Goal: Communication & Community: Answer question/provide support

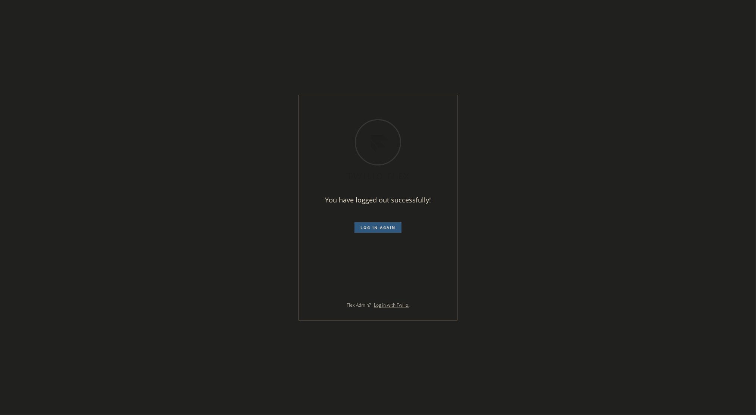
click at [633, 70] on div "You have logged out successfully! Log in again Flex Admin? Log in with Twilio." at bounding box center [378, 207] width 756 height 415
click at [383, 234] on div "You have logged out successfully! Log in again Flex Admin? Log in with Twilio." at bounding box center [378, 207] width 158 height 225
click at [382, 228] on span "Log in again" at bounding box center [377, 227] width 35 height 5
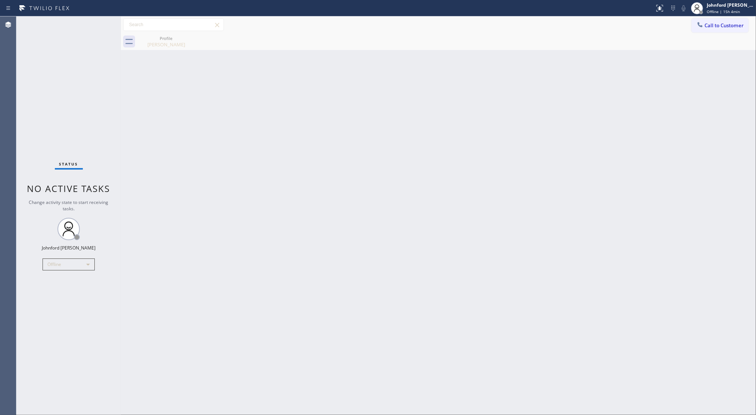
click at [47, 136] on div "Status No active tasks Change activity state to start receiving tasks. [PERSON_…" at bounding box center [68, 215] width 104 height 398
click at [66, 264] on div "Offline" at bounding box center [69, 264] width 52 height 12
click at [57, 288] on li "Unavailable" at bounding box center [68, 292] width 51 height 9
click at [201, 223] on div "Back to Dashboard Change Sender ID Customers Technicians Select a contact Outbo…" at bounding box center [438, 215] width 635 height 398
drag, startPoint x: 577, startPoint y: 228, endPoint x: 581, endPoint y: 228, distance: 4.5
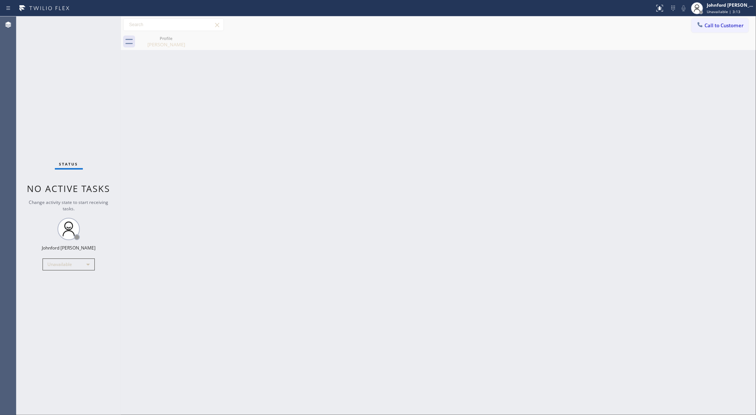
click at [581, 228] on div "Back to Dashboard Change Sender ID Customers Technicians Select a contact Outbo…" at bounding box center [438, 215] width 635 height 398
click at [131, 414] on div "Back to Dashboard Change Sender ID Customers Technicians Select a contact Outbo…" at bounding box center [438, 215] width 635 height 398
drag, startPoint x: 584, startPoint y: 284, endPoint x: 589, endPoint y: 276, distance: 9.0
click at [587, 279] on div "Back to Dashboard Change Sender ID Customers Technicians Select a contact Outbo…" at bounding box center [438, 215] width 635 height 398
click at [564, 175] on div "Back to Dashboard Change Sender ID Customers Technicians Select a contact Outbo…" at bounding box center [438, 215] width 635 height 398
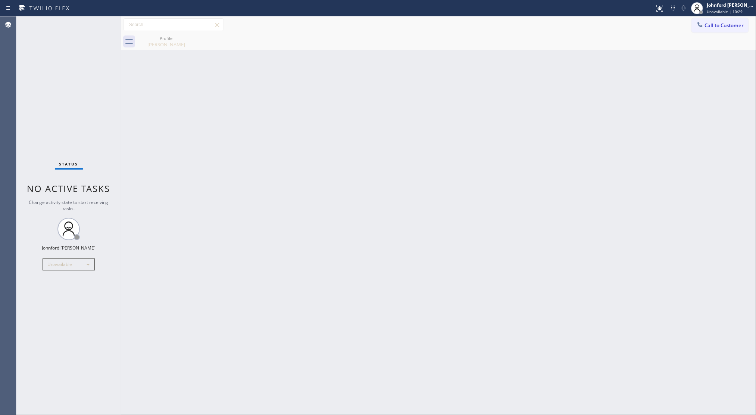
click at [195, 40] on div "Profile Jolanta Wagner" at bounding box center [446, 41] width 619 height 17
click at [176, 38] on div "Profile" at bounding box center [166, 38] width 56 height 6
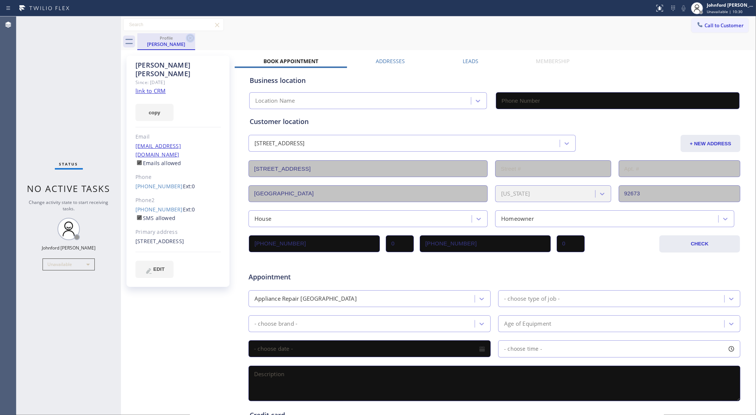
click at [189, 40] on icon at bounding box center [190, 38] width 9 height 9
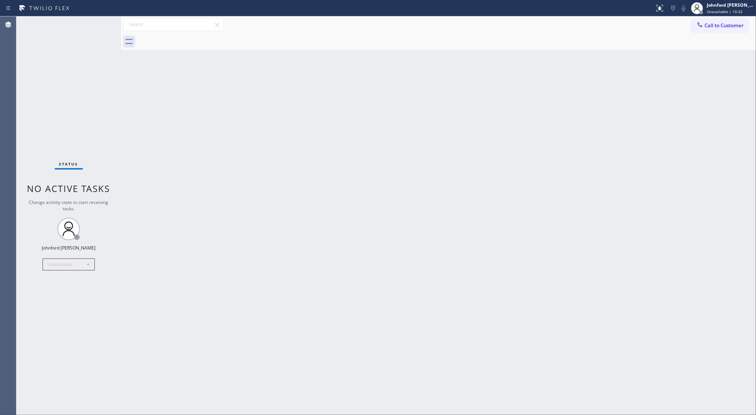
click at [680, 74] on div "Back to Dashboard Change Sender ID Customers Technicians Select a contact Outbo…" at bounding box center [438, 215] width 635 height 398
click at [702, 27] on icon at bounding box center [700, 24] width 5 height 5
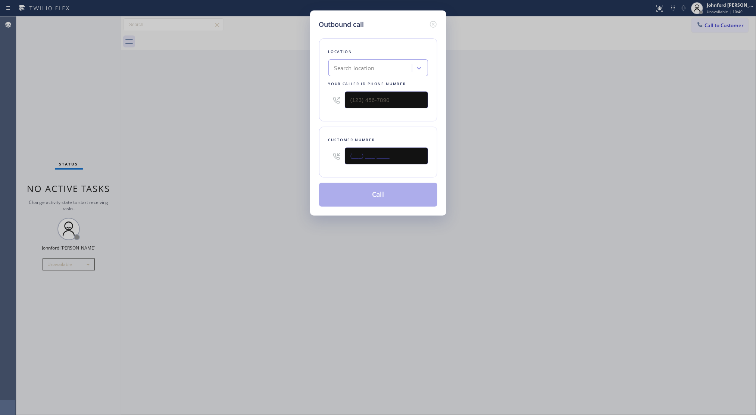
drag, startPoint x: 308, startPoint y: 153, endPoint x: 288, endPoint y: 145, distance: 22.1
click at [287, 149] on div "Outbound call Location Search location Your caller id phone number Customer num…" at bounding box center [378, 207] width 756 height 415
paste input "626) 893-9104"
type input "(626) 893-9104"
drag, startPoint x: 398, startPoint y: 96, endPoint x: 284, endPoint y: 96, distance: 114.2
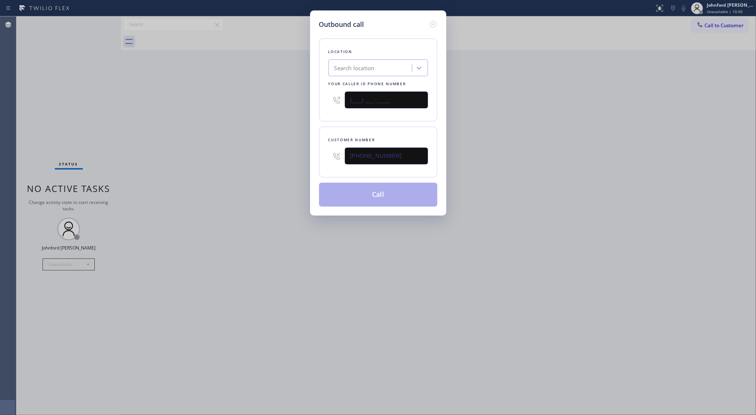
click at [288, 96] on div "Outbound call Location Search location Your caller id phone number (___) ___-__…" at bounding box center [378, 207] width 756 height 415
paste input "800) 686-5038"
type input "[PHONE_NUMBER]"
click at [248, 105] on div "Outbound call Location Search location Your caller id phone number (800) 686-50…" at bounding box center [378, 207] width 756 height 415
click at [500, 103] on div "Outbound call Location Search location Your caller id phone number (800) 686-50…" at bounding box center [378, 207] width 756 height 415
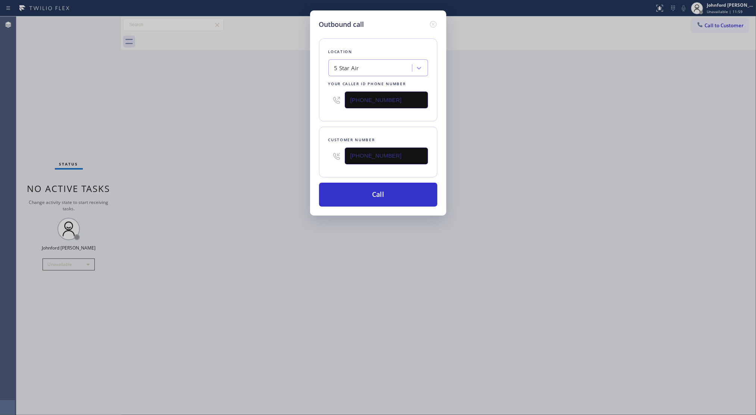
drag, startPoint x: 398, startPoint y: 156, endPoint x: 278, endPoint y: 157, distance: 119.8
click at [278, 157] on div "Outbound call Location 5 Star Air Your caller id phone number (800) 686-5038 Cu…" at bounding box center [378, 207] width 756 height 415
paste input "text"
type input "(626) 893-9104"
click at [246, 157] on div "Outbound call Location 5 Star Air Your caller id phone number (800) 686-5038 Cu…" at bounding box center [378, 207] width 756 height 415
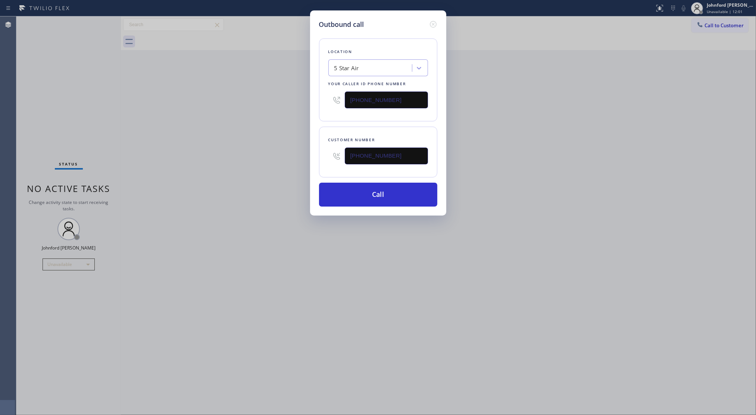
click at [371, 66] on div "5 Star Air" at bounding box center [371, 68] width 81 height 13
click at [358, 66] on input "5 star airduct cleaning" at bounding box center [362, 68] width 56 height 6
type input "5 star air duct cleaning"
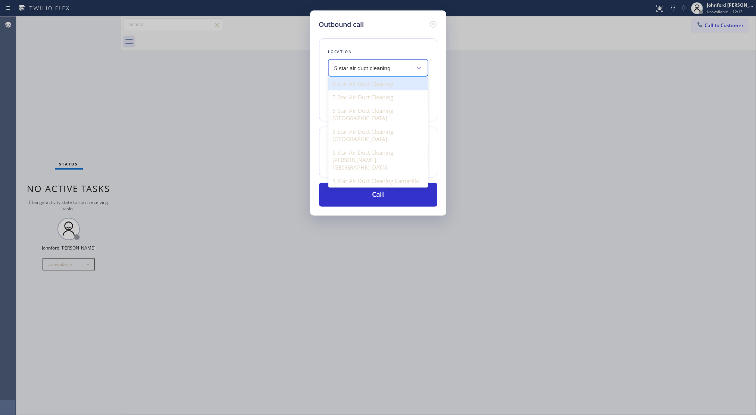
click at [400, 79] on div "5 Star Air Duct Cleaning" at bounding box center [378, 83] width 100 height 13
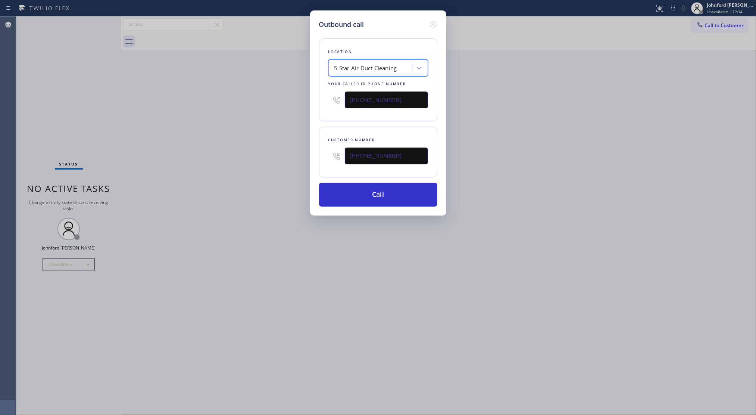
click at [377, 64] on div "5 Star Air Duct Cleaning" at bounding box center [365, 68] width 63 height 9
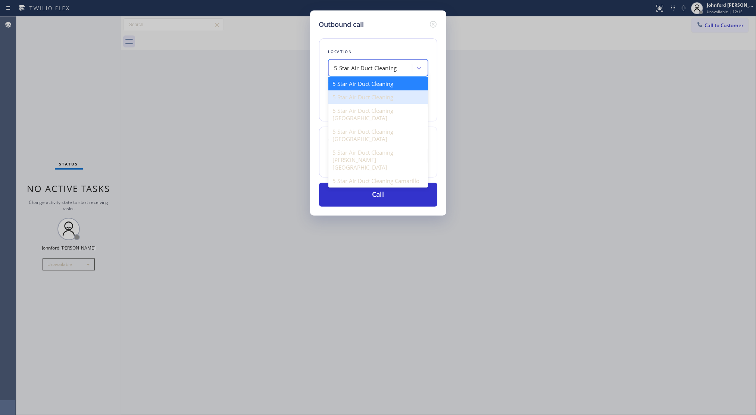
click at [368, 94] on div "5 Star Air Duct Cleaning" at bounding box center [378, 96] width 100 height 13
click at [379, 66] on div "5 Star Air Duct Cleaning" at bounding box center [365, 68] width 63 height 9
click at [370, 84] on div "5 Star Air Duct Cleaning" at bounding box center [378, 83] width 100 height 13
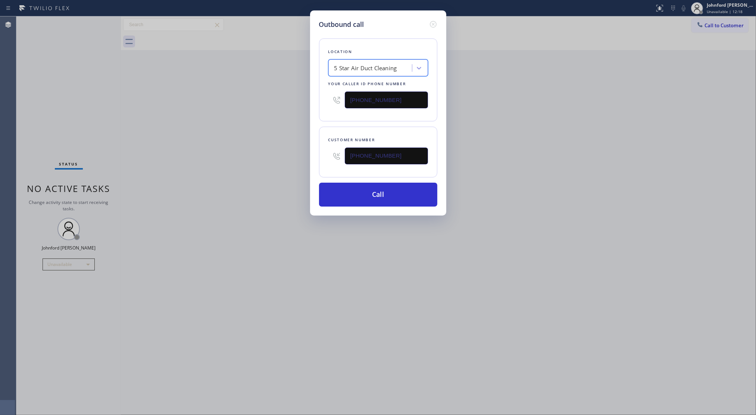
click at [371, 62] on div "5 Star Air Duct Cleaning" at bounding box center [371, 68] width 81 height 13
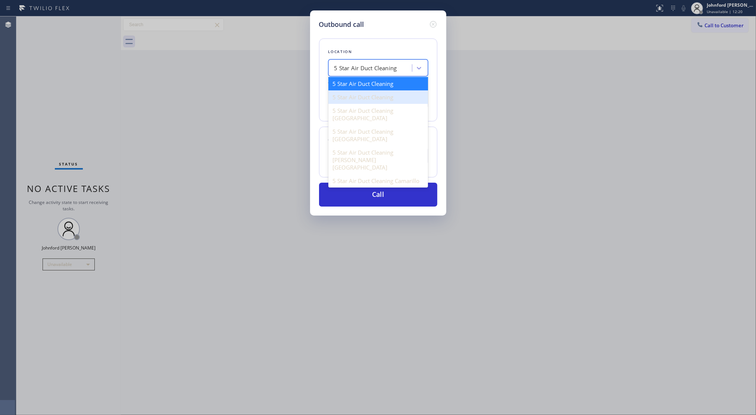
click at [369, 96] on div "5 Star Air Duct Cleaning" at bounding box center [378, 96] width 100 height 13
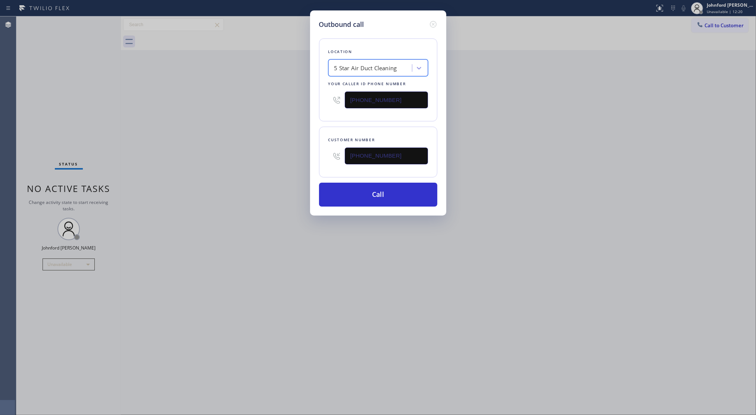
click at [389, 72] on div "5 Star Air Duct Cleaning" at bounding box center [371, 68] width 81 height 13
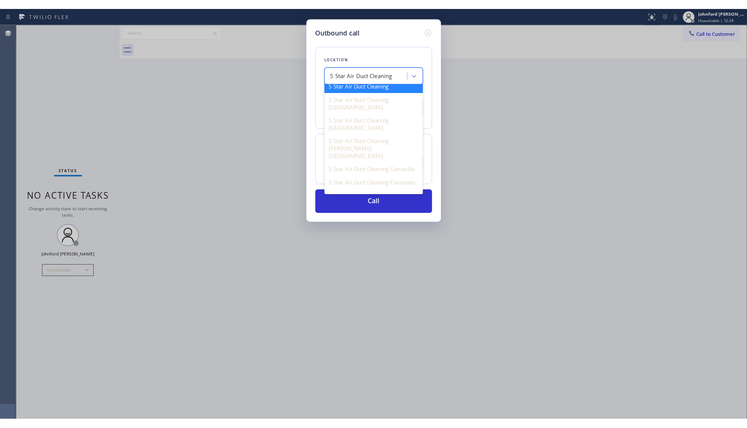
scroll to position [23, 0]
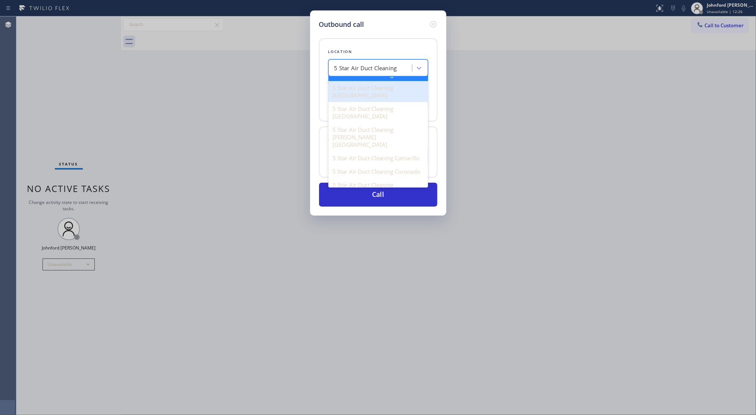
click at [390, 91] on div "5 Star Air Duct Cleaning Los Angeles" at bounding box center [378, 91] width 100 height 21
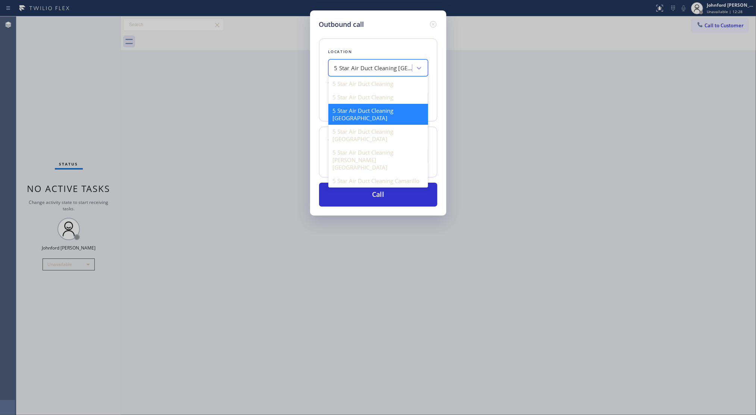
click at [386, 73] on div "5 Star Air Duct Cleaning Los Angeles" at bounding box center [378, 67] width 100 height 17
click at [369, 83] on div "5 Star Air Duct Cleaning" at bounding box center [378, 83] width 100 height 13
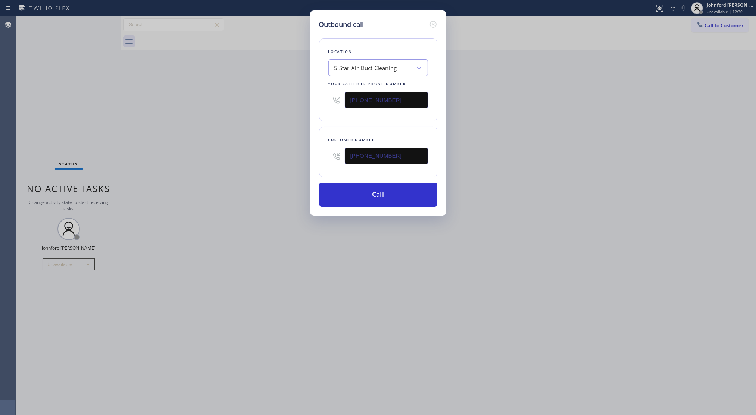
drag, startPoint x: 392, startPoint y: 96, endPoint x: 346, endPoint y: 99, distance: 46.8
click at [346, 99] on input "(877) 708-1808" at bounding box center [386, 99] width 83 height 17
click at [383, 62] on div "5 Star Air Duct Cleaning" at bounding box center [371, 68] width 81 height 13
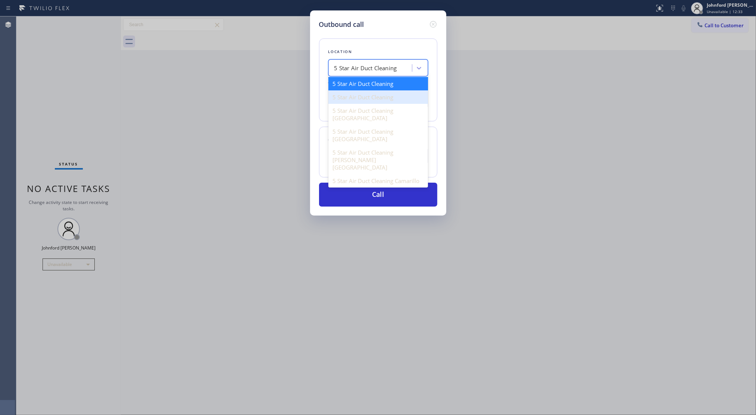
click at [372, 97] on div "5 Star Air Duct Cleaning" at bounding box center [378, 96] width 100 height 13
type input "(858) 800-3094"
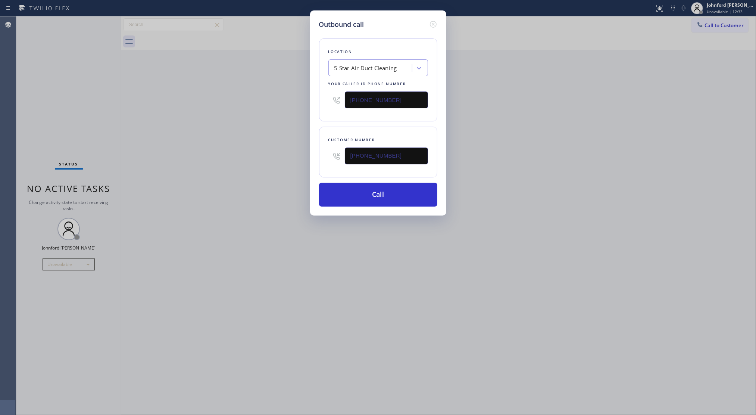
drag, startPoint x: 398, startPoint y: 99, endPoint x: 353, endPoint y: 99, distance: 45.2
click at [353, 99] on input "(858) 800-3094" at bounding box center [386, 99] width 83 height 17
click at [434, 22] on icon at bounding box center [433, 24] width 9 height 9
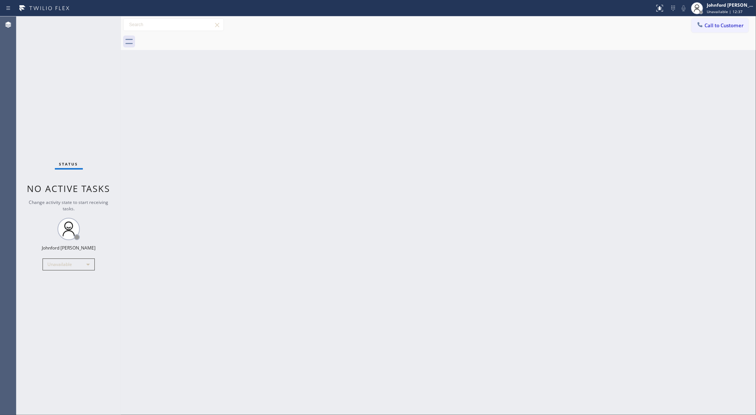
drag, startPoint x: 601, startPoint y: 87, endPoint x: 665, endPoint y: 53, distance: 73.1
click at [603, 86] on div "Back to Dashboard Change Sender ID Customers Technicians Select a contact Outbo…" at bounding box center [438, 215] width 635 height 398
click at [709, 30] on button "Call to Customer" at bounding box center [719, 25] width 57 height 14
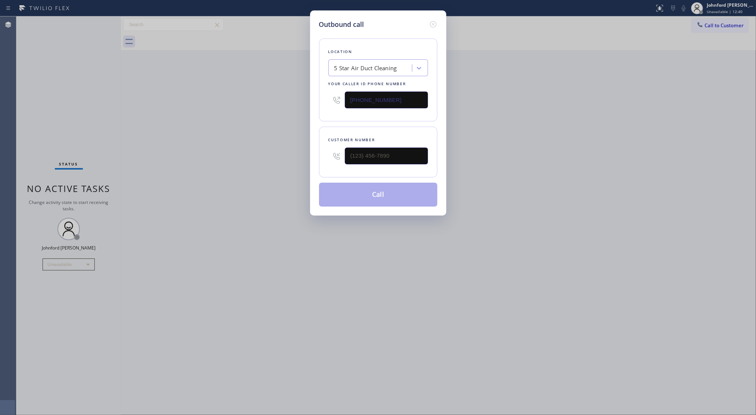
drag, startPoint x: 358, startPoint y: 90, endPoint x: 260, endPoint y: 96, distance: 98.7
click at [293, 88] on div "Outbound call Location 5 Star Air Duct Cleaning Your caller id phone number (85…" at bounding box center [378, 207] width 756 height 415
paste input "77) 708-1808"
type input "(877) 708-1808"
click at [224, 107] on div "Outbound call Location 5 Star Air Duct Cleaning Your caller id phone number (87…" at bounding box center [378, 207] width 756 height 415
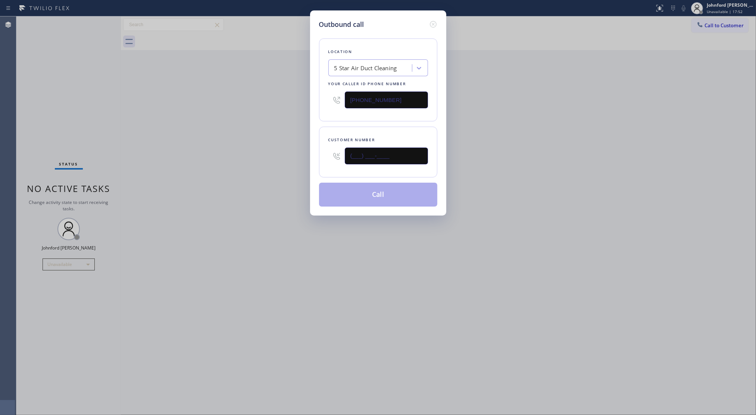
drag, startPoint x: 392, startPoint y: 148, endPoint x: 320, endPoint y: 159, distance: 73.1
click at [323, 159] on div "Customer number (___) ___-____" at bounding box center [378, 151] width 118 height 51
paste input "626) 893-9104"
type input "(626) 893-9104"
click at [225, 169] on div "Outbound call Location 5 Star Air Duct Cleaning Your caller id phone number (87…" at bounding box center [378, 207] width 756 height 415
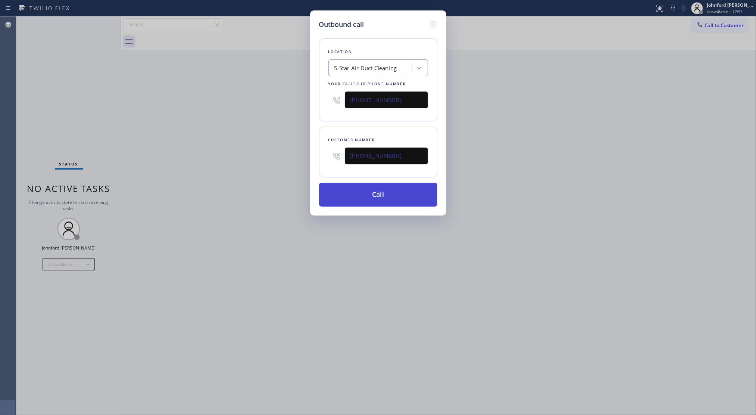
click at [363, 194] on button "Call" at bounding box center [378, 194] width 118 height 24
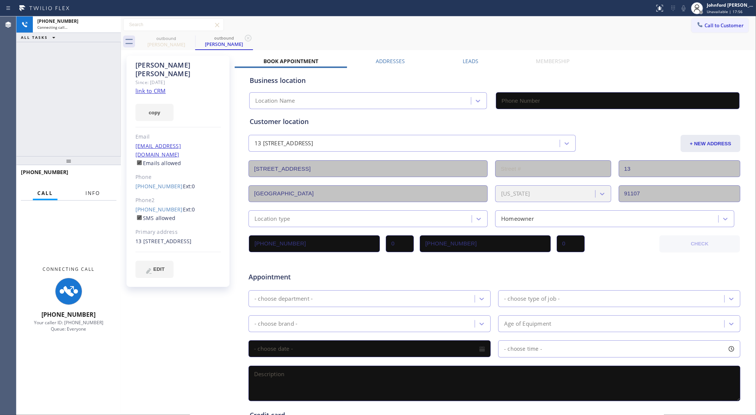
click at [96, 188] on button "Info" at bounding box center [93, 193] width 24 height 15
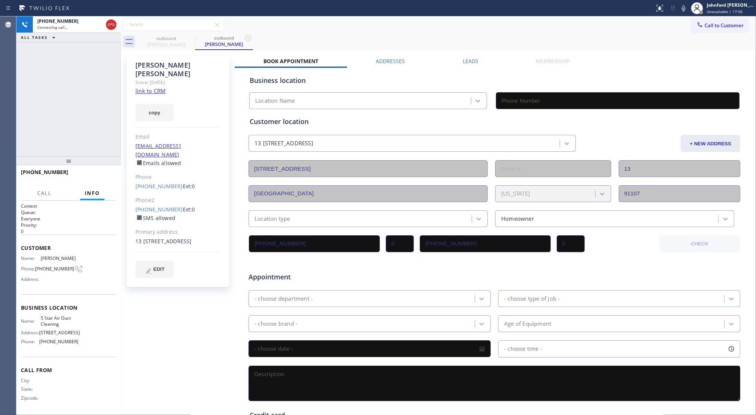
drag, startPoint x: 75, startPoint y: 157, endPoint x: 102, endPoint y: 43, distance: 117.0
click at [102, 43] on div "+16268939104 Connecting call… ALL TASKS ALL TASKS ACTIVE TASKS TASKS IN WRAP UP…" at bounding box center [68, 215] width 104 height 398
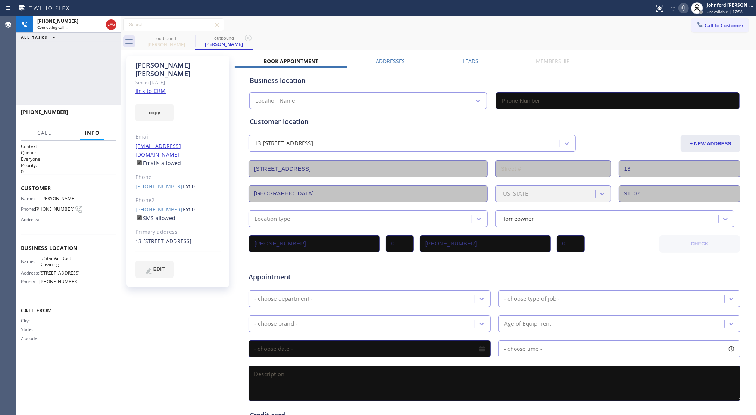
click at [682, 9] on icon at bounding box center [683, 8] width 9 height 9
type input "(877) 708-1808"
click at [682, 9] on rect at bounding box center [683, 7] width 5 height 5
click at [97, 111] on button "HANG UP" at bounding box center [99, 115] width 35 height 10
click at [150, 206] on link "(626) 376-8623" at bounding box center [158, 209] width 47 height 7
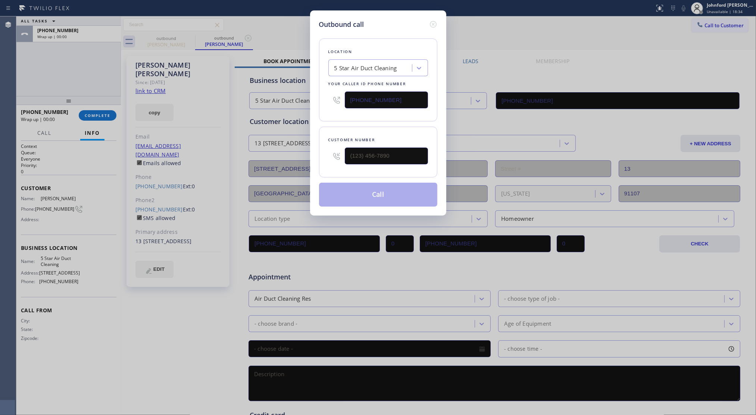
type input "(626) 376-8623"
click at [407, 189] on button "Call" at bounding box center [378, 194] width 118 height 24
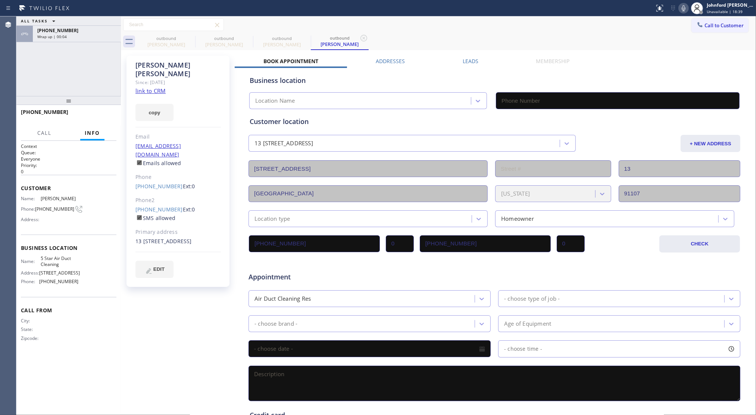
type input "(877) 708-1808"
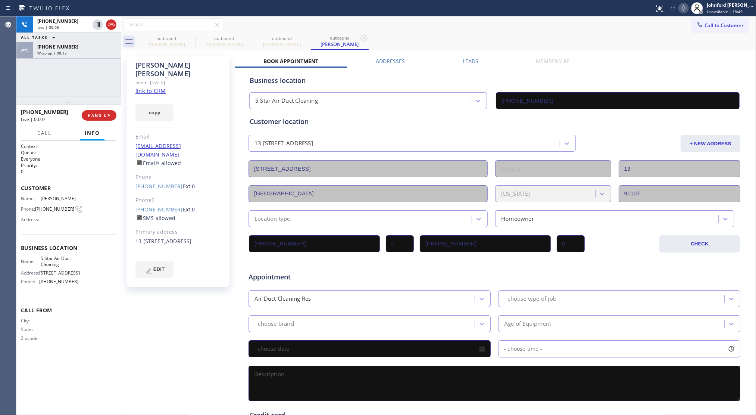
click at [81, 116] on div "+16263768623 Live | 00:07" at bounding box center [51, 115] width 61 height 19
drag, startPoint x: 94, startPoint y: 116, endPoint x: 103, endPoint y: 116, distance: 9.3
click at [103, 116] on span "HANG UP" at bounding box center [99, 115] width 23 height 5
click at [103, 116] on span "COMPLETE" at bounding box center [98, 115] width 26 height 5
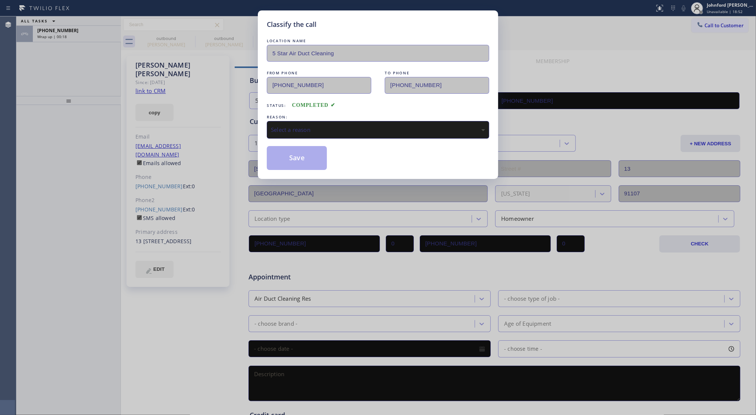
click at [292, 132] on div "Select a reason" at bounding box center [378, 130] width 222 height 18
click at [300, 125] on div "Tech, Unknown/didnt ring" at bounding box center [378, 129] width 214 height 9
click at [304, 160] on button "Save" at bounding box center [297, 158] width 60 height 24
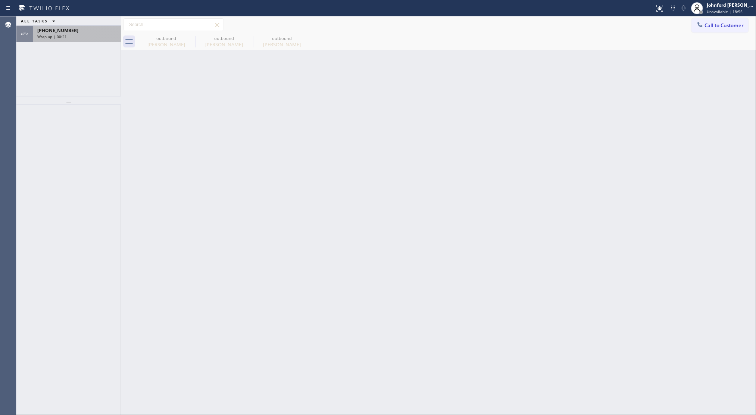
click at [85, 31] on div "+16268939104" at bounding box center [76, 30] width 79 height 6
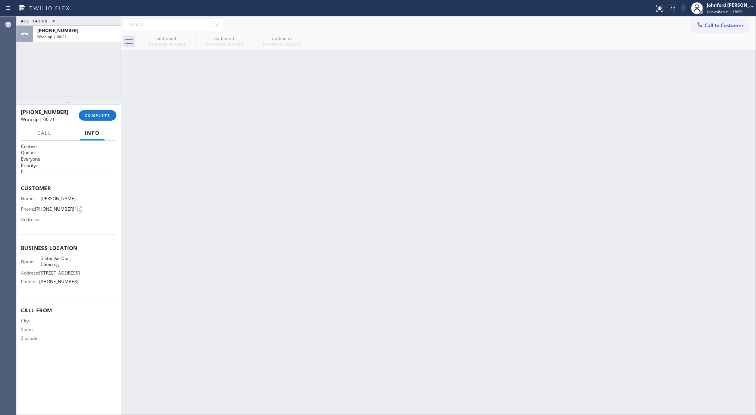
click at [92, 124] on div "+16268939104 Wrap up | 00:21 COMPLETE" at bounding box center [69, 115] width 96 height 19
click at [104, 113] on span "COMPLETE" at bounding box center [98, 115] width 26 height 5
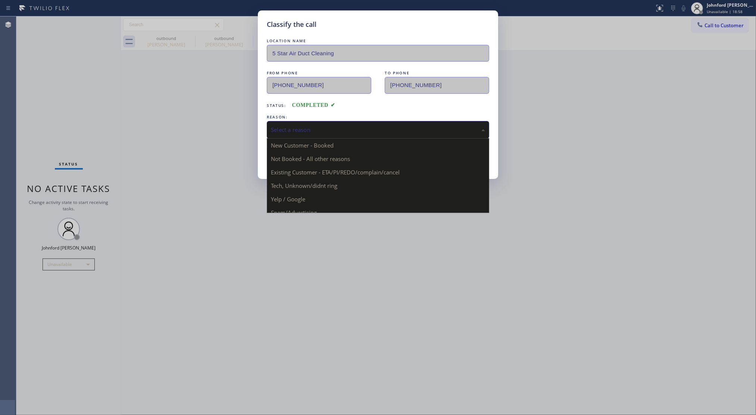
click at [299, 125] on div "Select a reason" at bounding box center [378, 129] width 214 height 9
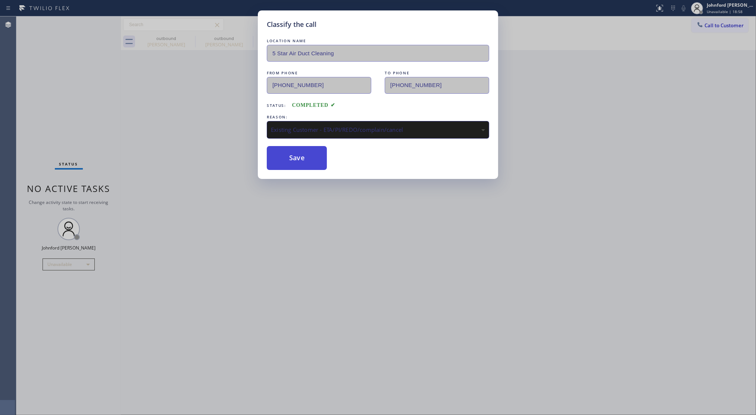
click at [306, 163] on button "Save" at bounding box center [297, 158] width 60 height 24
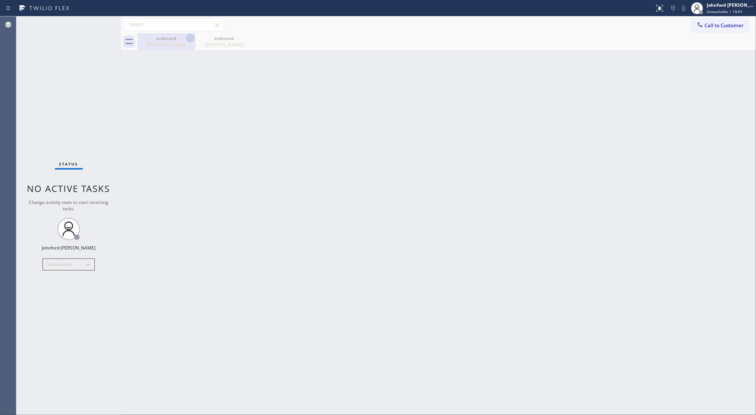
click at [191, 40] on icon at bounding box center [190, 38] width 9 height 9
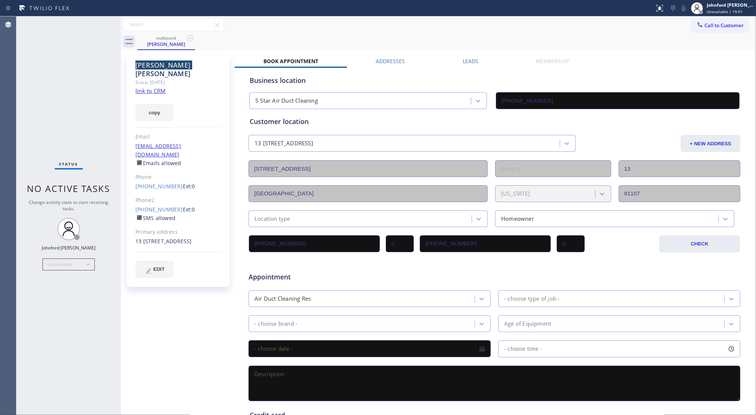
click at [191, 40] on icon at bounding box center [190, 38] width 9 height 9
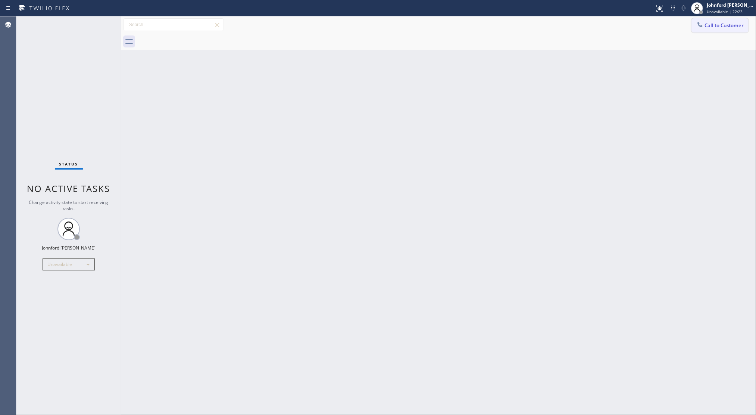
click at [722, 28] on button "Call to Customer" at bounding box center [719, 25] width 57 height 14
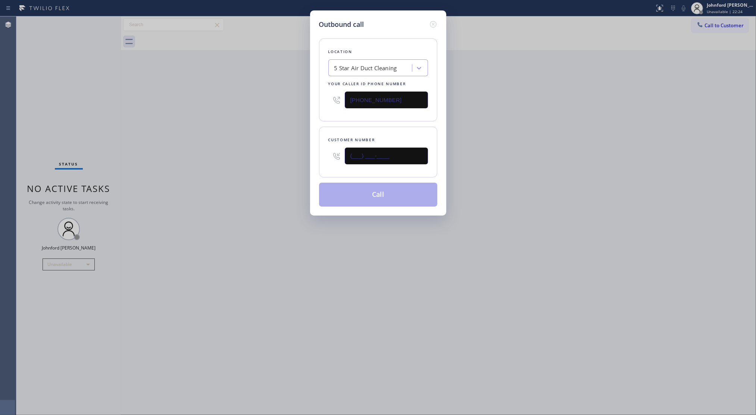
drag, startPoint x: 400, startPoint y: 159, endPoint x: 310, endPoint y: 151, distance: 89.5
click at [312, 151] on div "Outbound call Location 5 Star Air Duct Cleaning Your caller id phone number (87…" at bounding box center [378, 112] width 136 height 205
paste input "510) 909-2234"
type input "(510) 909-2234"
click at [599, 202] on div "Outbound call Location 5 Star Air Duct Cleaning Your caller id phone number (87…" at bounding box center [378, 207] width 756 height 415
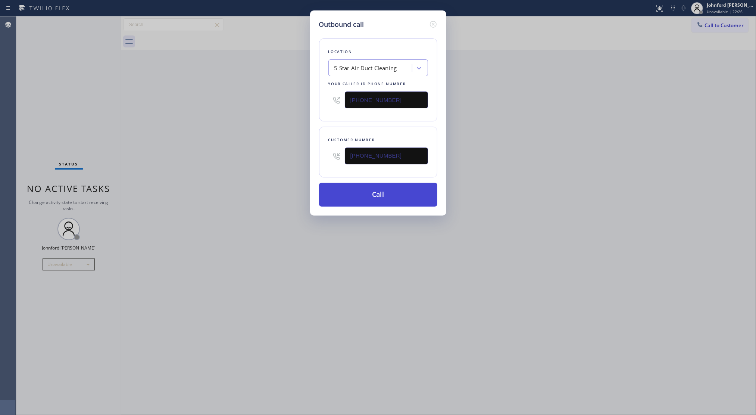
click at [423, 191] on button "Call" at bounding box center [378, 194] width 118 height 24
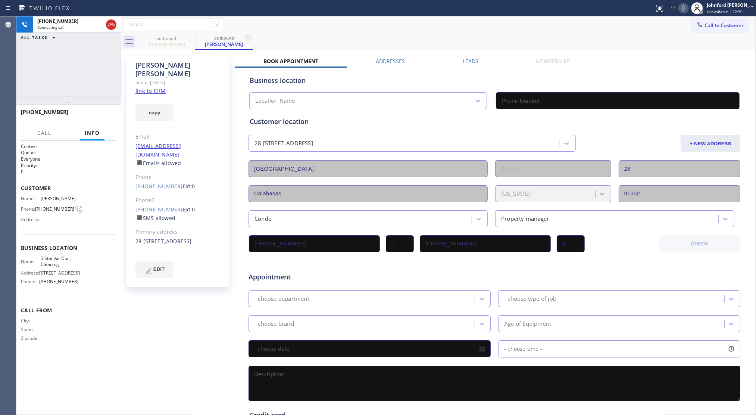
type input "(877) 708-1808"
click at [213, 66] on div "Bethany Ghassemi" at bounding box center [177, 69] width 85 height 17
click at [109, 77] on div "+15109092234 Connecting call… ALL TASKS ALL TASKS ACTIVE TASKS TASKS IN WRAP UP" at bounding box center [68, 55] width 104 height 79
click at [213, 277] on div "Bethany Ghassemi Since: 20 may 2020 link to CRM copy Email bethanymjones@gmail.…" at bounding box center [177, 171] width 103 height 231
click at [101, 113] on span "HANG UP" at bounding box center [99, 115] width 23 height 5
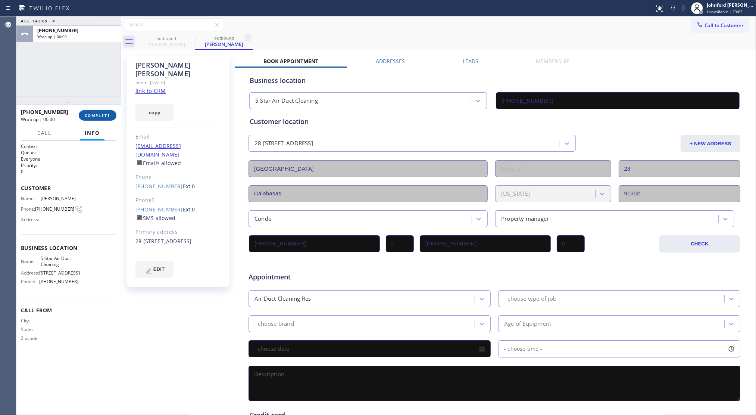
click at [101, 113] on span "COMPLETE" at bounding box center [98, 115] width 26 height 5
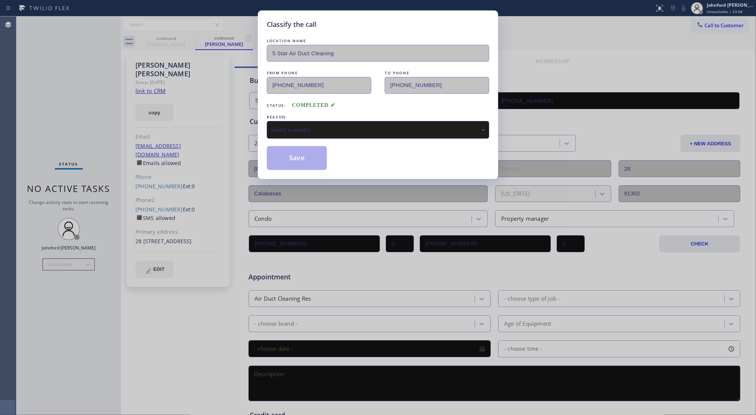
click at [305, 138] on div "LOCATION NAME 5 Star Air Duct Cleaning FROM PHONE (877) 708-1808 TO PHONE (510)…" at bounding box center [378, 103] width 222 height 133
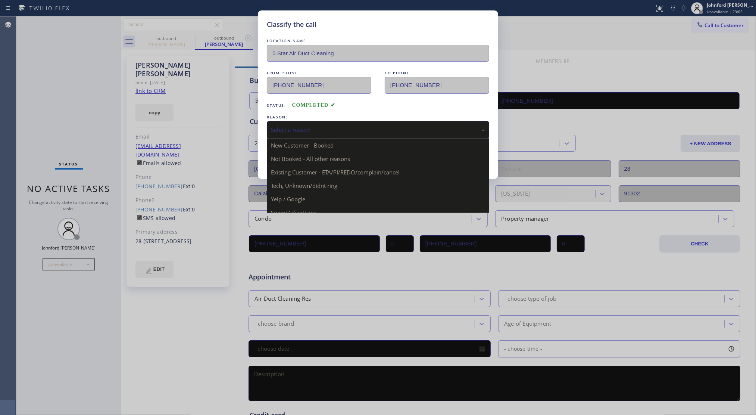
click at [314, 136] on div "Select a reason New Customer - Booked Not Booked - All other reasons Existing C…" at bounding box center [378, 130] width 222 height 18
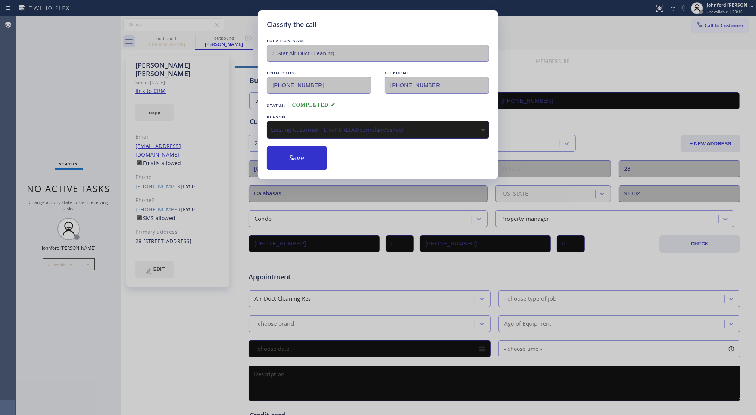
click at [301, 169] on div "Classify the call LOCATION NAME 5 Star Air Duct Cleaning FROM PHONE (877) 708-1…" at bounding box center [378, 94] width 240 height 168
click at [293, 154] on button "Save" at bounding box center [297, 158] width 60 height 24
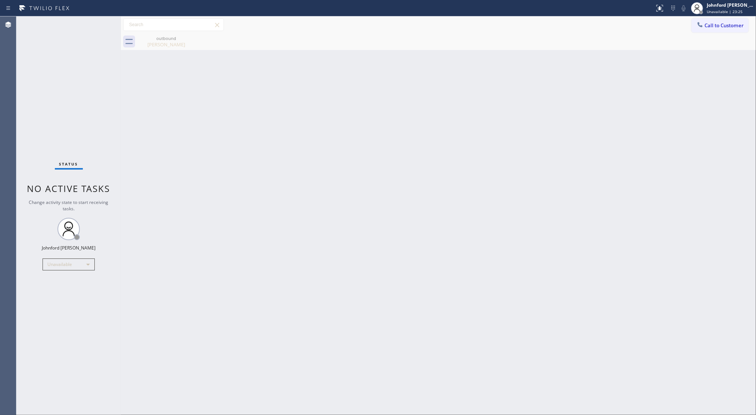
click at [176, 316] on div "Back to Dashboard Change Sender ID Customers Technicians Select a contact Outbo…" at bounding box center [438, 215] width 635 height 398
click at [172, 46] on div "Bethany Ghassemi" at bounding box center [166, 44] width 56 height 7
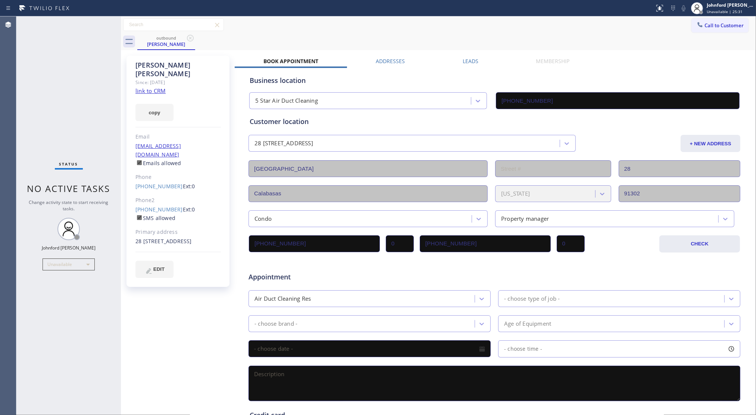
drag, startPoint x: 522, startPoint y: 14, endPoint x: 530, endPoint y: 23, distance: 11.9
click at [522, 14] on div "Status report No issues detected If you experience an issue, please download th…" at bounding box center [378, 8] width 756 height 16
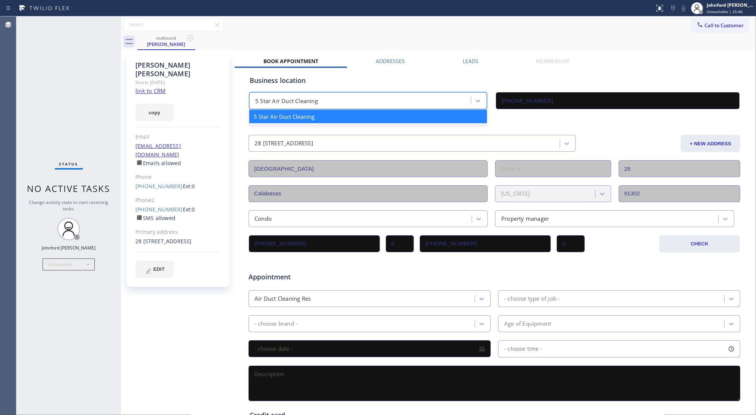
click at [366, 92] on div "5 Star Air Duct Cleaning" at bounding box center [368, 100] width 238 height 17
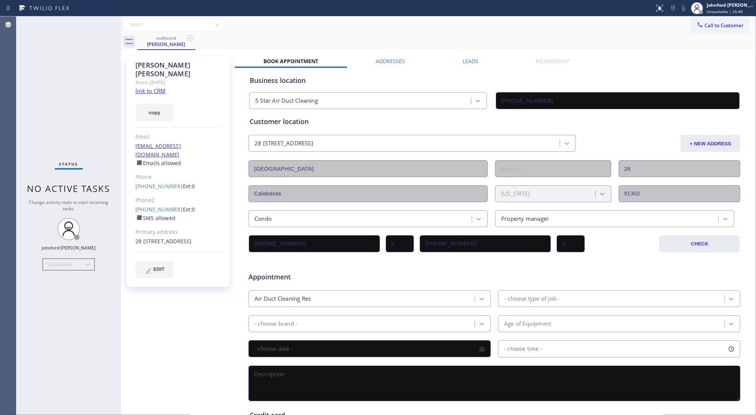
click at [187, 301] on div "Bethany Ghassemi Since: 20 may 2020 link to CRM copy Email bethanymjones@gmail.…" at bounding box center [179, 294] width 112 height 484
drag, startPoint x: 606, startPoint y: 27, endPoint x: 607, endPoint y: 82, distance: 55.3
click at [606, 27] on div "Call to Customer Outbound call Location 5 Star Air Duct Cleaning Your caller id…" at bounding box center [438, 24] width 635 height 13
click at [103, 80] on div "Status No active tasks Change activity state to start receiving tasks. [PERSON_…" at bounding box center [68, 215] width 104 height 398
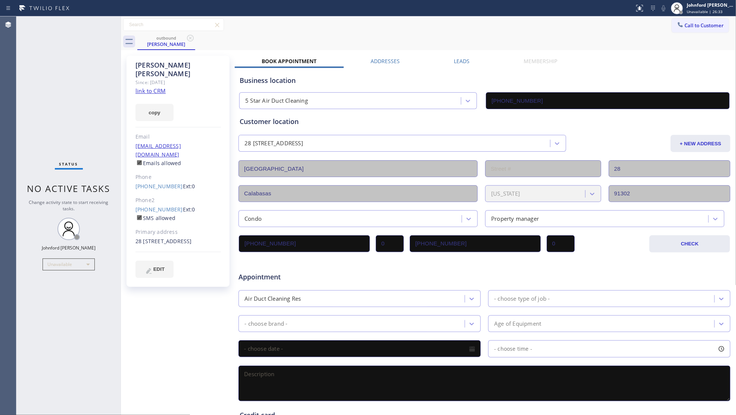
click at [86, 92] on div "Status No active tasks Change activity state to start receiving tasks. [PERSON_…" at bounding box center [68, 215] width 104 height 398
click at [206, 118] on div "Bethany Ghassemi Since: 20 may 2020 link to CRM copy Email bethanymjones@gmail.…" at bounding box center [177, 171] width 103 height 231
click at [183, 38] on div "outbound" at bounding box center [166, 38] width 56 height 6
click at [191, 38] on icon at bounding box center [190, 38] width 9 height 9
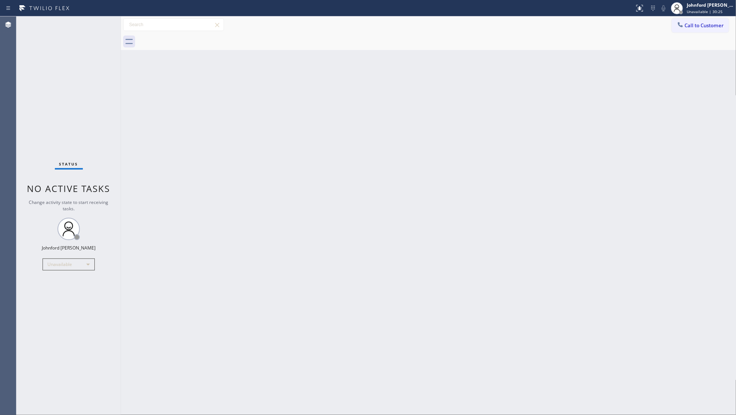
click at [499, 159] on div "Back to Dashboard Change Sender ID Customers Technicians Select a contact Outbo…" at bounding box center [428, 215] width 615 height 398
click at [486, 24] on div "Call to Customer Outbound call Location 5 Star Air Duct Cleaning Your caller id…" at bounding box center [428, 24] width 615 height 13
drag, startPoint x: 440, startPoint y: 109, endPoint x: 379, endPoint y: 121, distance: 62.3
click at [370, 134] on div "Back to Dashboard Change Sender ID Customers Technicians Select a contact Outbo…" at bounding box center [428, 215] width 615 height 398
drag, startPoint x: 544, startPoint y: 86, endPoint x: 560, endPoint y: 29, distance: 59.8
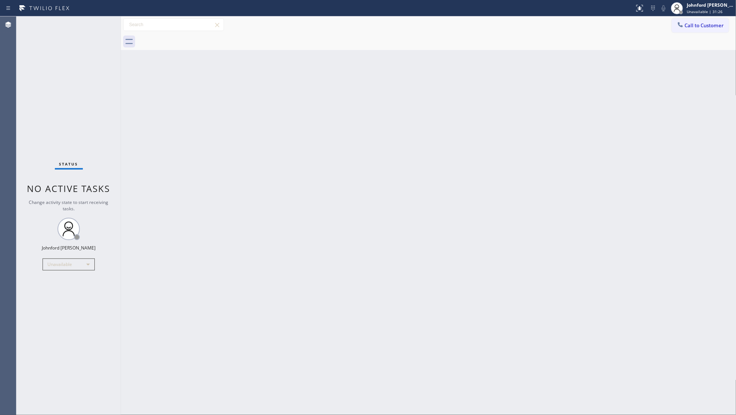
click at [552, 81] on div "Back to Dashboard Change Sender ID Customers Technicians Select a contact Outbo…" at bounding box center [428, 215] width 615 height 398
drag, startPoint x: 704, startPoint y: 24, endPoint x: 660, endPoint y: 60, distance: 57.5
click at [704, 25] on span "Call to Customer" at bounding box center [704, 25] width 39 height 7
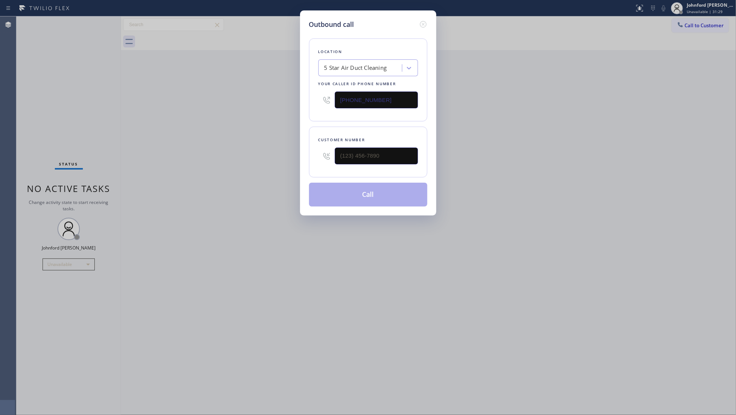
drag, startPoint x: 362, startPoint y: 167, endPoint x: 315, endPoint y: 170, distance: 46.7
click at [316, 170] on div "Customer number" at bounding box center [368, 151] width 118 height 51
type input "(___) ___-____"
drag, startPoint x: 340, startPoint y: 159, endPoint x: 310, endPoint y: 176, distance: 34.4
click at [285, 168] on div "Outbound call Location 5 Star Air Duct Cleaning Your caller id phone number (87…" at bounding box center [368, 207] width 736 height 415
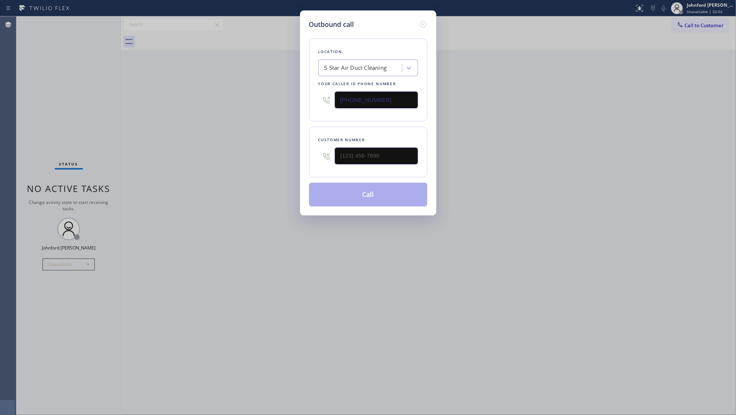
click at [656, 143] on div "Outbound call Location 5 Star Air Duct Cleaning Your caller id phone number (87…" at bounding box center [368, 207] width 736 height 415
drag, startPoint x: 382, startPoint y: 157, endPoint x: 290, endPoint y: 163, distance: 93.1
click at [290, 163] on div "Outbound call Location 5 Star Air Duct Cleaning Your caller id phone number (87…" at bounding box center [368, 207] width 736 height 415
paste input "412) 519-8628"
type input "(412) 519-8628"
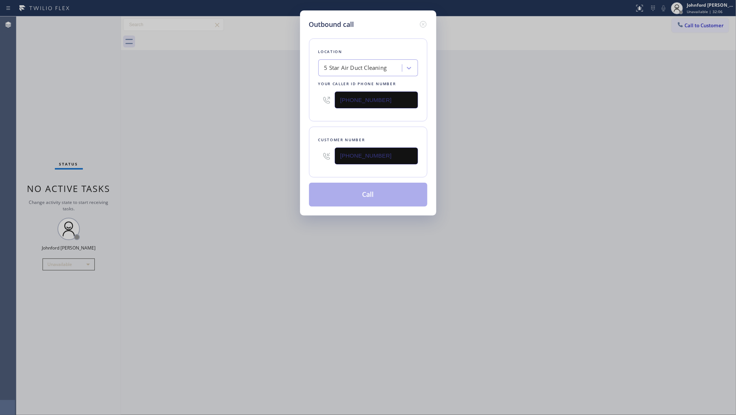
click at [286, 164] on div "Outbound call Location 5 Star Air Duct Cleaning Your caller id phone number (87…" at bounding box center [368, 207] width 736 height 415
drag, startPoint x: 368, startPoint y: 183, endPoint x: 407, endPoint y: 184, distance: 39.9
click at [368, 183] on button "Call" at bounding box center [368, 194] width 118 height 24
click at [596, 176] on div "Outbound call Location 5 Star Air Duct Cleaning Your caller id phone number (87…" at bounding box center [368, 207] width 736 height 415
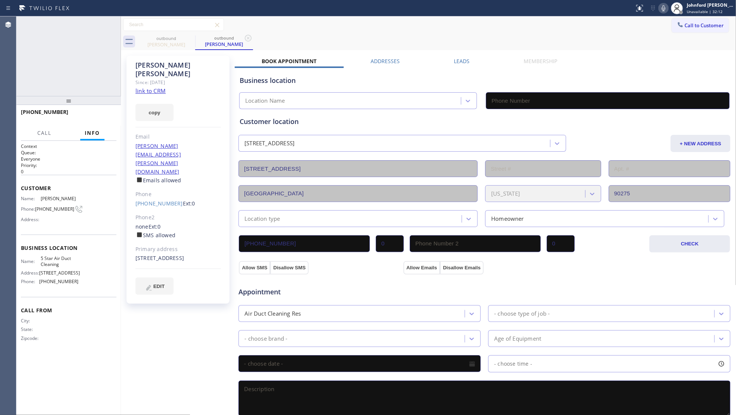
type input "(877) 708-1808"
click at [660, 6] on icon at bounding box center [663, 8] width 9 height 9
click at [96, 118] on button "HANG UP" at bounding box center [99, 115] width 35 height 10
click at [101, 112] on button "COMPLETE" at bounding box center [98, 115] width 38 height 10
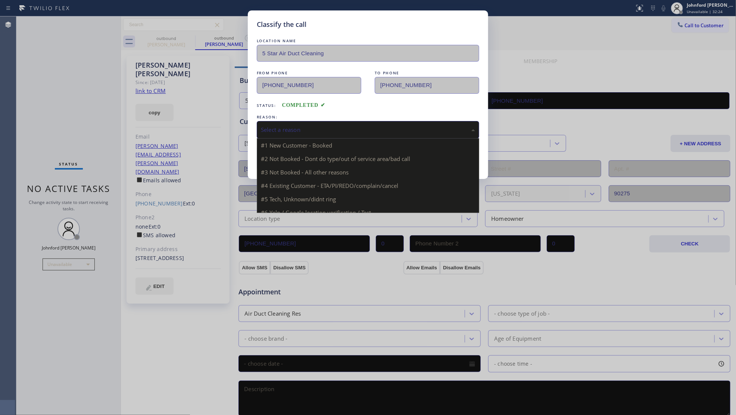
drag, startPoint x: 283, startPoint y: 125, endPoint x: 304, endPoint y: 123, distance: 21.4
click at [287, 125] on div "Select a reason" at bounding box center [368, 129] width 214 height 9
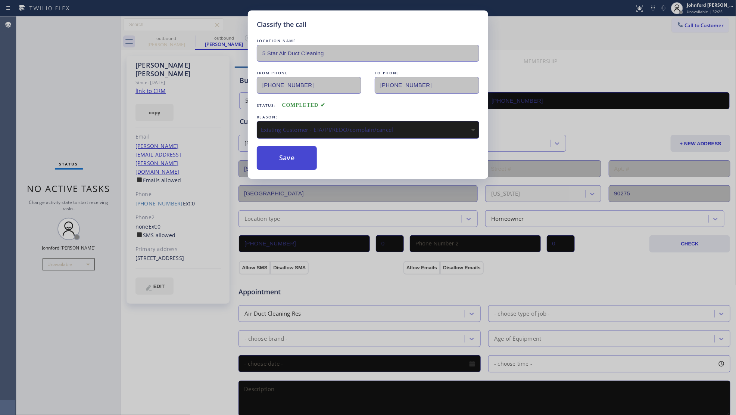
click at [296, 155] on button "Save" at bounding box center [287, 158] width 60 height 24
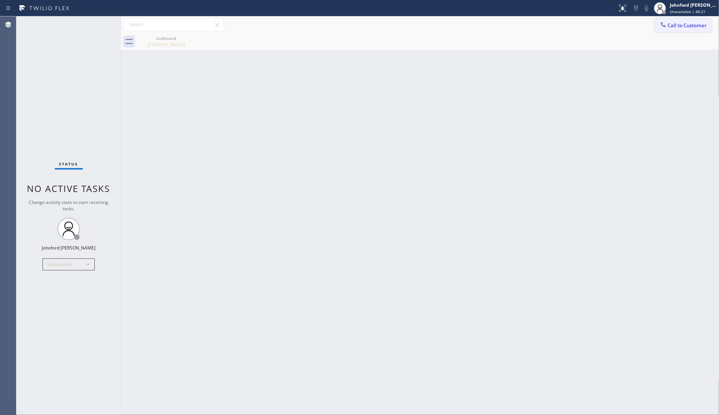
click at [691, 24] on span "Call to Customer" at bounding box center [687, 25] width 39 height 7
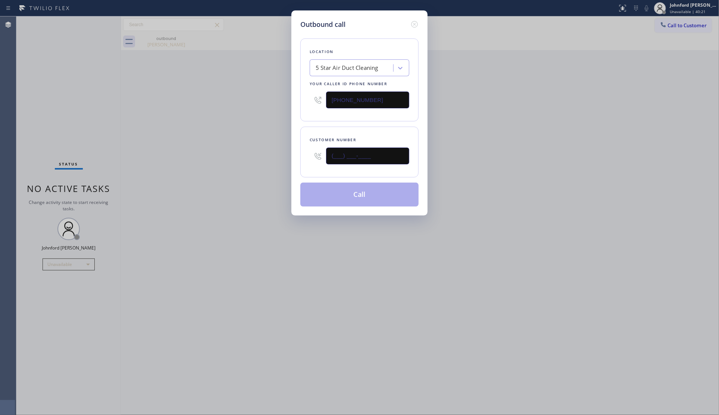
drag, startPoint x: 364, startPoint y: 159, endPoint x: 247, endPoint y: 167, distance: 117.1
click at [249, 167] on div "Outbound call Location 5 Star Air Duct Cleaning Your caller id phone number (87…" at bounding box center [359, 207] width 719 height 415
paste input "562) 464-7387"
type input "(562) 464-7387"
click at [247, 167] on div "Outbound call Location 5 Star Air Duct Cleaning Your caller id phone number (87…" at bounding box center [359, 207] width 719 height 415
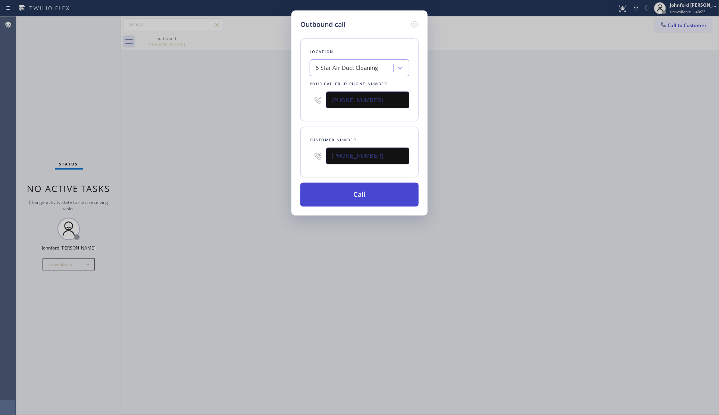
click at [357, 199] on button "Call" at bounding box center [359, 194] width 118 height 24
drag, startPoint x: 467, startPoint y: 164, endPoint x: 528, endPoint y: 56, distance: 124.3
click at [484, 150] on div "Outbound call Location 5 Star Air Duct Cleaning Your caller id phone number (87…" at bounding box center [359, 207] width 719 height 415
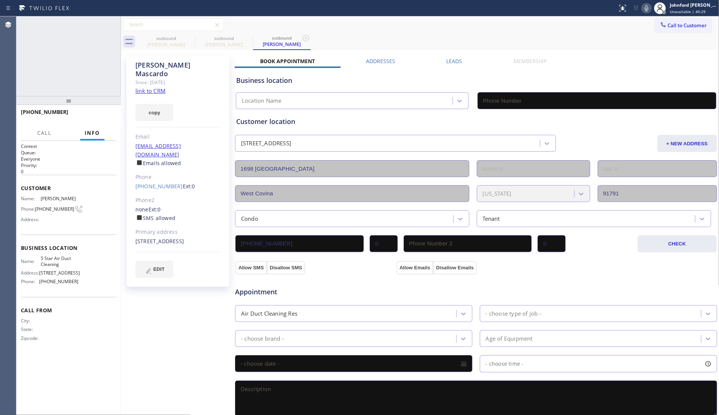
type input "(877) 708-1808"
click at [96, 107] on div "+15624647387 Live | 00:05 HANG UP" at bounding box center [69, 115] width 96 height 19
click at [100, 110] on button "HANG UP" at bounding box center [99, 115] width 35 height 10
click at [100, 110] on button "COMPLETE" at bounding box center [98, 115] width 38 height 10
click at [100, 122] on div "+15624647387 Wrap up | 00:11 COMPLETE" at bounding box center [69, 115] width 96 height 19
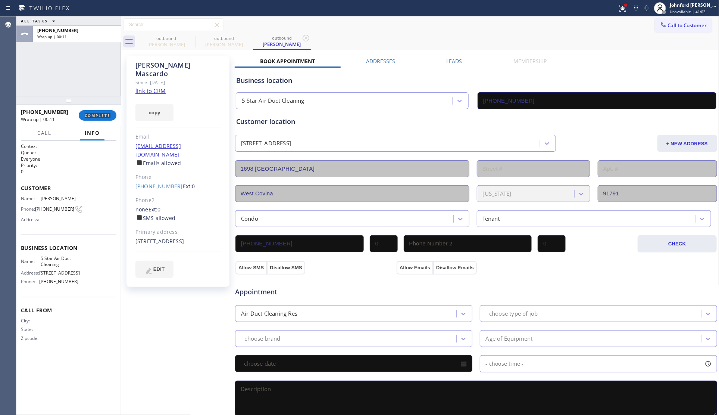
click at [100, 122] on div "+15624647387 Wrap up | 00:11 COMPLETE" at bounding box center [69, 115] width 96 height 19
click at [99, 116] on span "COMPLETE" at bounding box center [98, 115] width 26 height 5
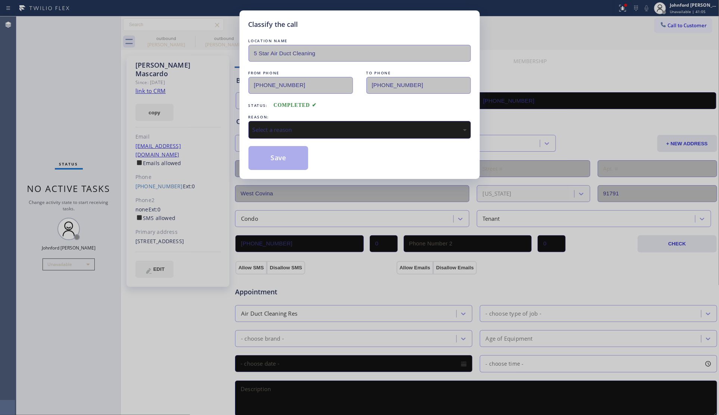
click at [296, 126] on div "Select a reason" at bounding box center [360, 129] width 214 height 9
click at [275, 155] on button "Save" at bounding box center [279, 158] width 60 height 24
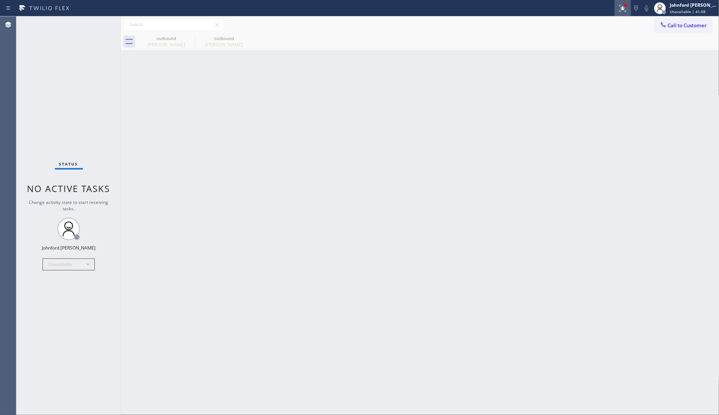
click at [627, 10] on icon at bounding box center [622, 8] width 9 height 9
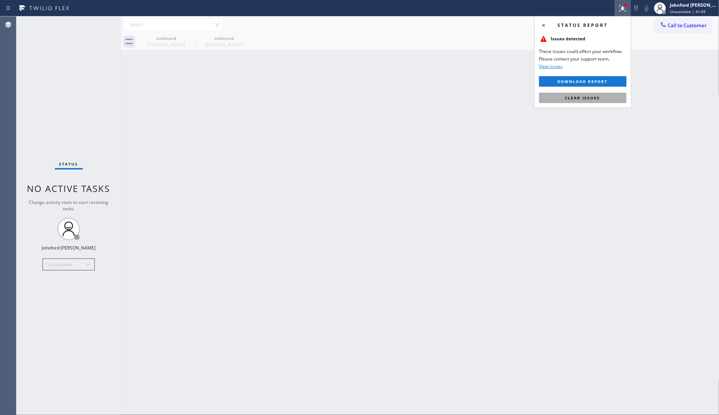
click at [590, 96] on span "Clear issues" at bounding box center [582, 97] width 35 height 5
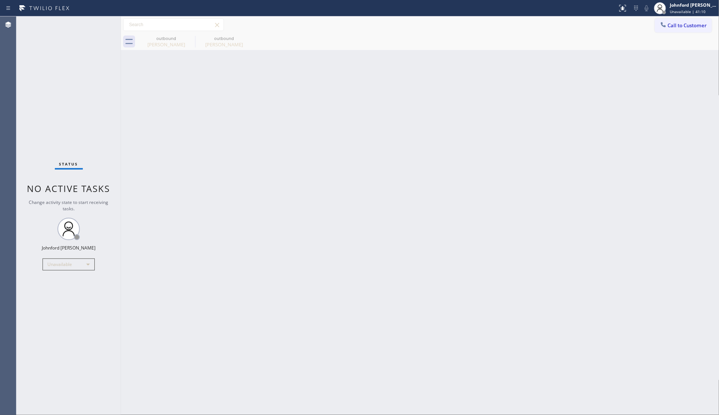
click at [542, 37] on div "outbound Natalie Schilling outbound Louie Mascardo" at bounding box center [428, 41] width 582 height 17
click at [678, 33] on div "outbound Natalie Schilling outbound Louie Mascardo" at bounding box center [428, 41] width 582 height 17
drag, startPoint x: 684, startPoint y: 21, endPoint x: 655, endPoint y: 26, distance: 29.2
click at [676, 21] on button "Call to Customer" at bounding box center [683, 25] width 57 height 14
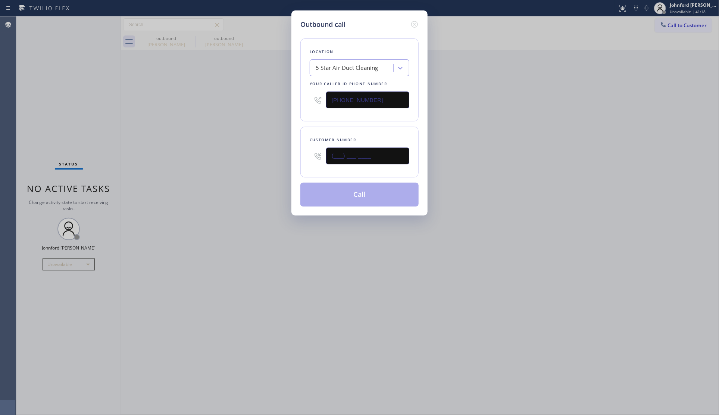
drag, startPoint x: 384, startPoint y: 154, endPoint x: 302, endPoint y: 154, distance: 81.3
click at [316, 154] on div "(___) ___-____" at bounding box center [360, 156] width 100 height 24
paste input "310) 463-1250"
type input "(310) 463-1250"
click at [260, 159] on div "Outbound call Location 5 Star Air Duct Cleaning Your caller id phone number (87…" at bounding box center [359, 207] width 719 height 415
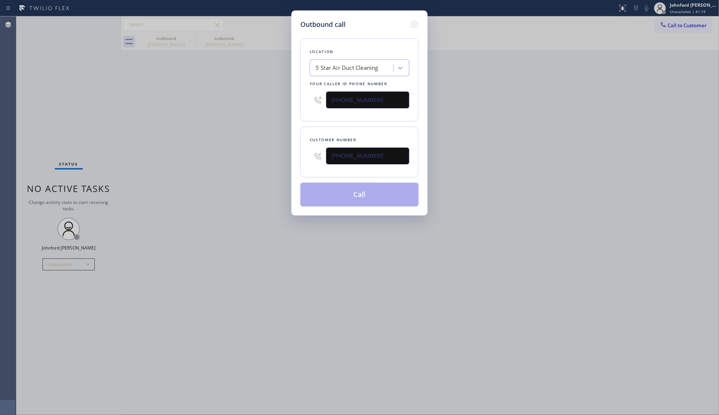
click at [343, 193] on button "Call" at bounding box center [359, 194] width 118 height 24
drag, startPoint x: 492, startPoint y: 152, endPoint x: 507, endPoint y: 54, distance: 98.5
click at [496, 146] on div "Outbound call Location 5 Star Air Duct Cleaning Your caller id phone number (87…" at bounding box center [359, 207] width 719 height 415
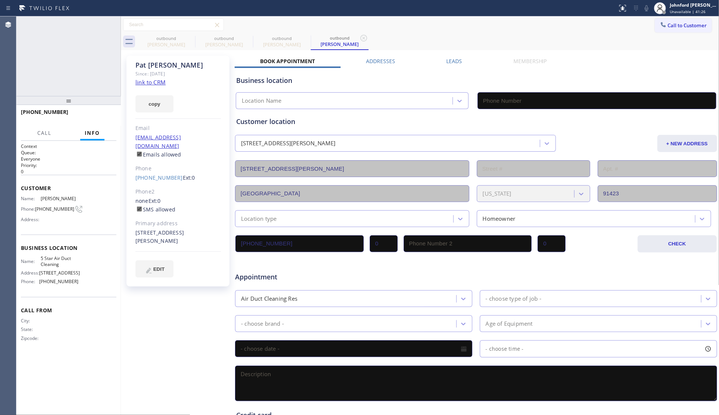
type input "(877) 708-1808"
click at [94, 115] on span "HANG UP" at bounding box center [99, 115] width 23 height 5
click at [101, 108] on div "+13104631250 Wrap up | 00:00 COMPLETE" at bounding box center [69, 115] width 96 height 19
drag, startPoint x: 137, startPoint y: 100, endPoint x: 3, endPoint y: 98, distance: 133.6
click at [3, 98] on div "Agent Desktop Classify the call LOCATION NAME 5 Star Air Duct Cleaning FROM PHO…" at bounding box center [359, 215] width 719 height 398
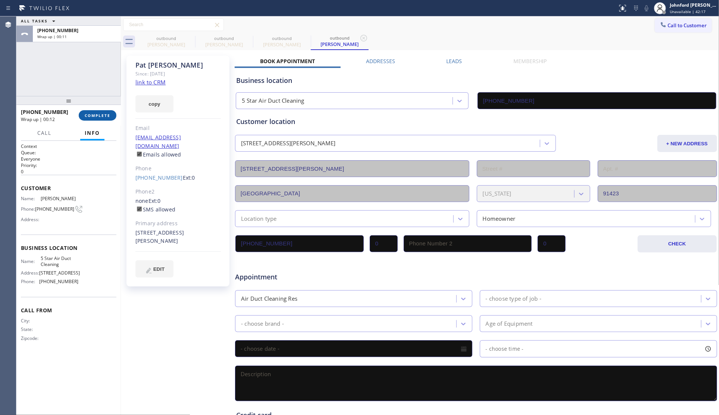
drag, startPoint x: 107, startPoint y: 107, endPoint x: 99, endPoint y: 112, distance: 9.7
click at [107, 105] on div at bounding box center [68, 100] width 104 height 9
click at [98, 112] on button "COMPLETE" at bounding box center [98, 115] width 38 height 10
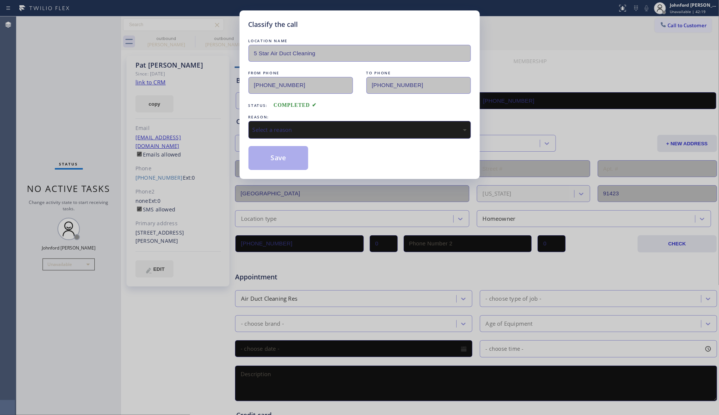
click at [313, 125] on div "Select a reason" at bounding box center [360, 129] width 214 height 9
click at [299, 134] on div "Existing Customer - ETA/PI/REDO/complain/cancel" at bounding box center [360, 130] width 222 height 18
drag, startPoint x: 291, startPoint y: 163, endPoint x: 298, endPoint y: 152, distance: 12.9
click at [291, 163] on button "Save" at bounding box center [279, 158] width 60 height 24
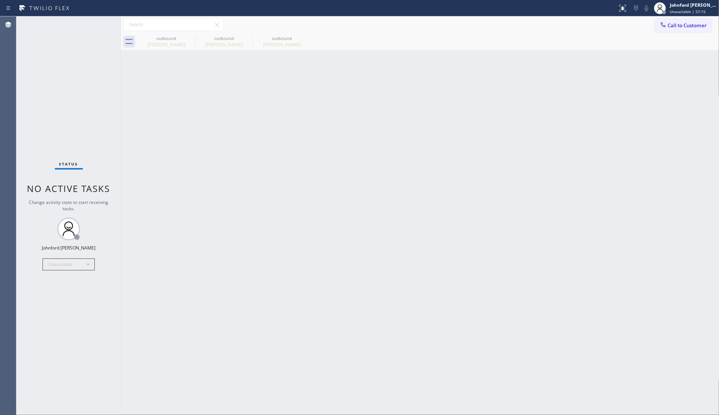
drag, startPoint x: 159, startPoint y: 325, endPoint x: 199, endPoint y: 294, distance: 50.2
click at [159, 325] on div "Back to Dashboard Change Sender ID Customers Technicians Select a contact Outbo…" at bounding box center [420, 215] width 599 height 398
click at [513, 18] on div "Call to Customer Outbound call Location 5 Star Air Duct Cleaning Your caller id…" at bounding box center [420, 24] width 599 height 17
click at [437, 7] on div at bounding box center [309, 8] width 612 height 12
click at [188, 39] on icon at bounding box center [190, 38] width 9 height 9
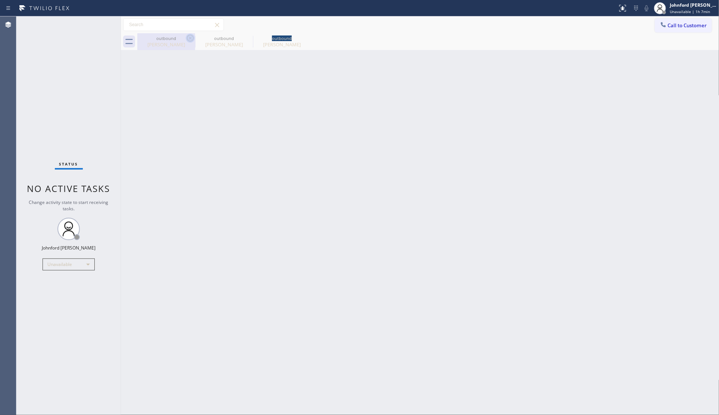
click at [0, 0] on icon at bounding box center [0, 0] width 0 height 0
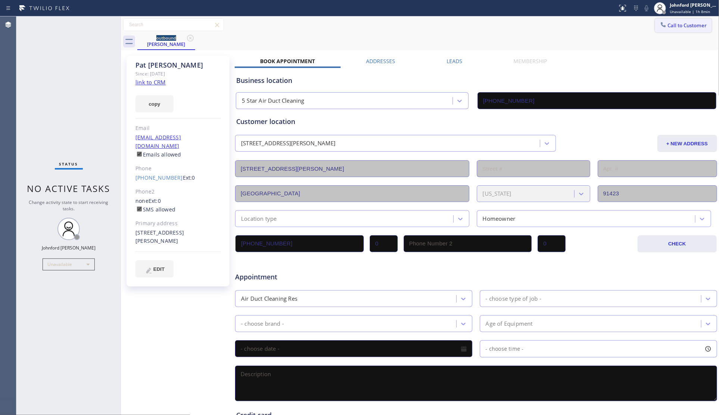
click at [667, 21] on button "Call to Customer" at bounding box center [683, 25] width 57 height 14
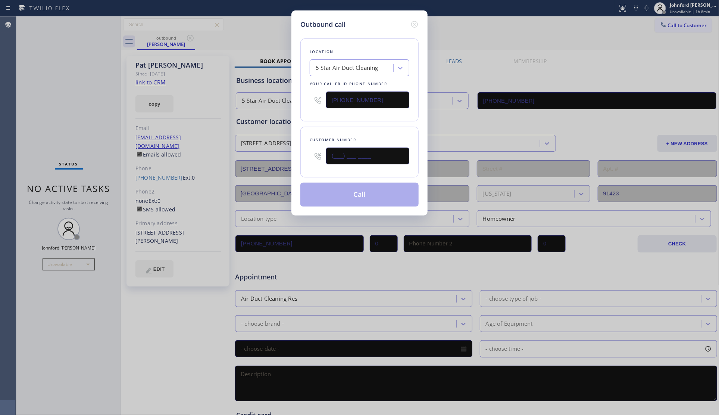
drag, startPoint x: 307, startPoint y: 157, endPoint x: 299, endPoint y: 157, distance: 8.6
click at [301, 157] on div "Customer number (___) ___-____" at bounding box center [359, 151] width 118 height 51
paste input "213) 572-8995"
type input "(213) 572-8995"
click at [331, 116] on div "Location 5 Star Air Duct Cleaning Your caller id phone number (877) 708-1808" at bounding box center [359, 79] width 118 height 83
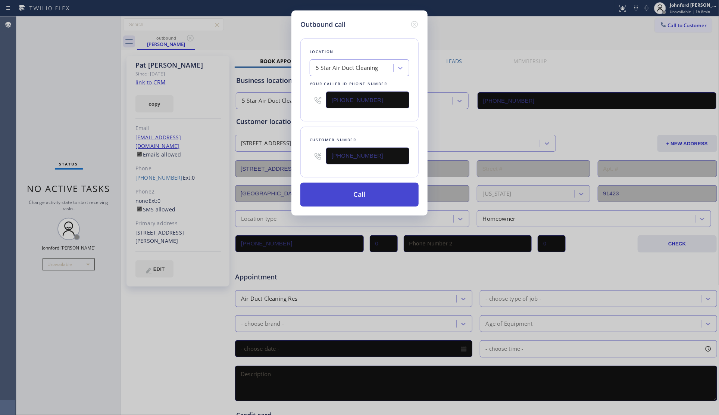
click at [366, 183] on button "Call" at bounding box center [359, 194] width 118 height 24
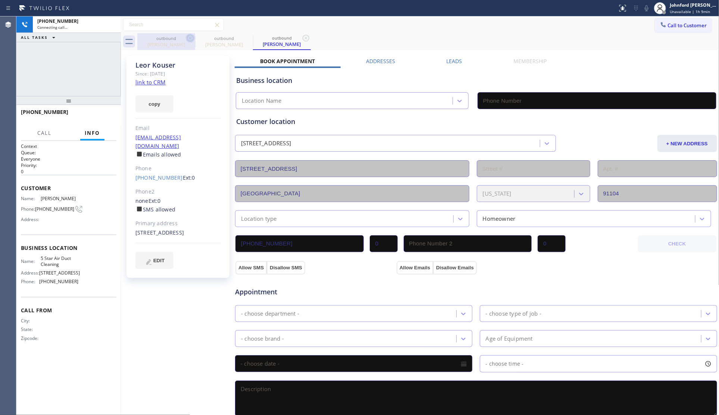
click at [193, 38] on icon at bounding box center [190, 38] width 9 height 9
type input "(877) 708-1808"
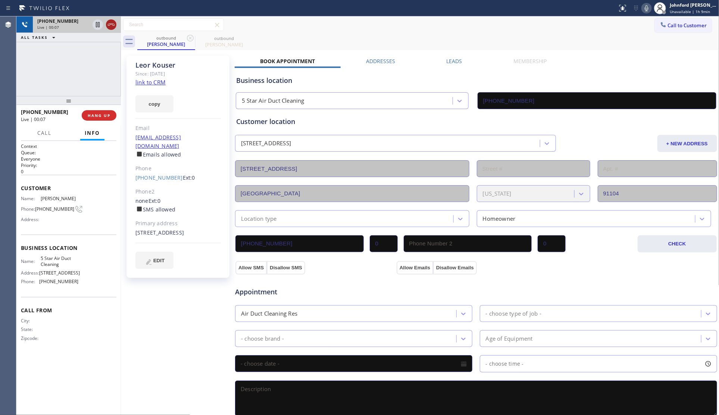
click at [111, 24] on icon at bounding box center [111, 25] width 7 height 2
click at [95, 114] on span "COMPLETE" at bounding box center [98, 115] width 26 height 5
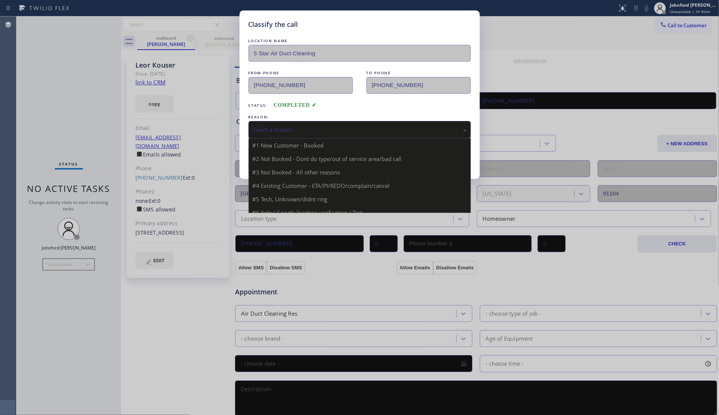
click at [351, 129] on div "Select a reason" at bounding box center [360, 129] width 214 height 9
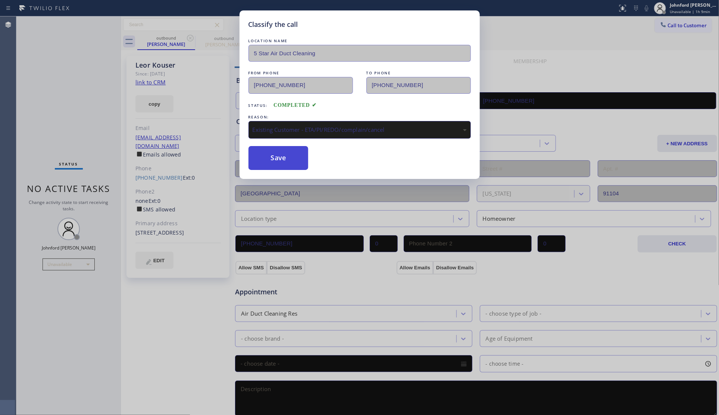
click at [278, 157] on button "Save" at bounding box center [279, 158] width 60 height 24
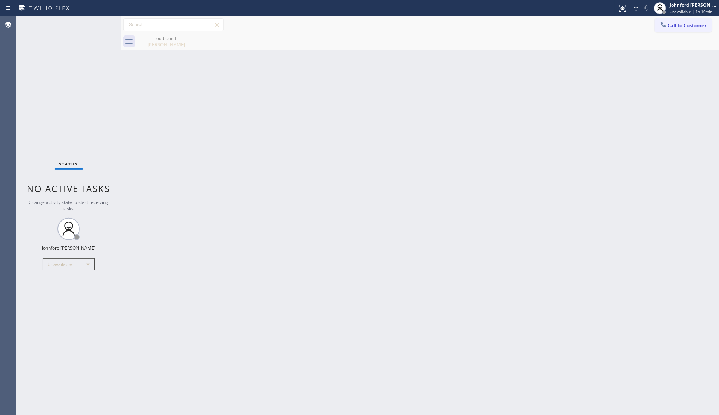
click at [675, 21] on button "Call to Customer" at bounding box center [683, 25] width 57 height 14
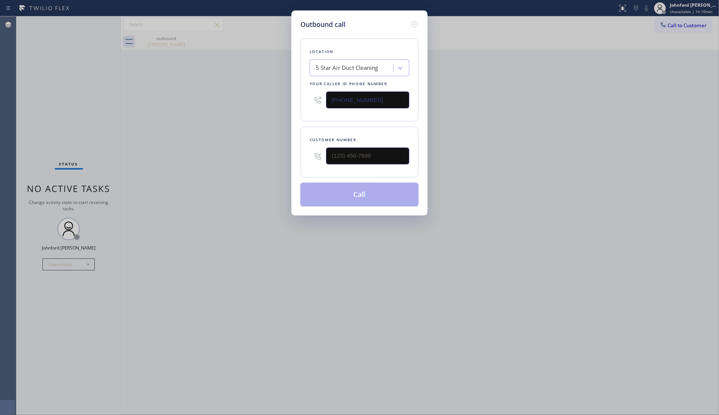
drag, startPoint x: 378, startPoint y: 144, endPoint x: 301, endPoint y: 150, distance: 76.4
click at [302, 150] on div "Customer number" at bounding box center [359, 151] width 118 height 51
paste input "818) 425-2734"
drag, startPoint x: 384, startPoint y: 150, endPoint x: 266, endPoint y: 150, distance: 118.3
click at [272, 150] on div "Outbound call Location 5 Star Air Duct Cleaning Your caller id phone number (87…" at bounding box center [359, 207] width 719 height 415
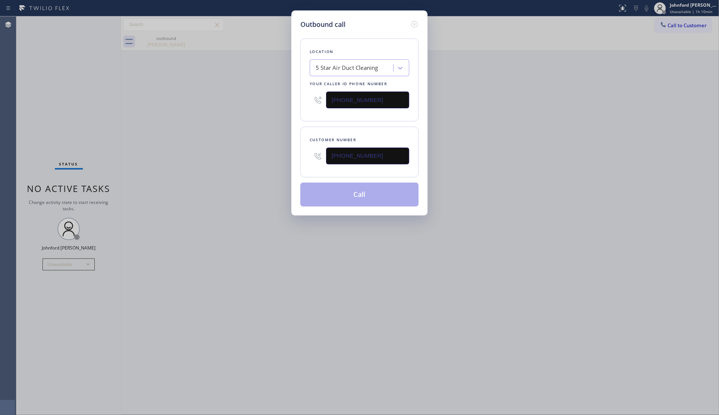
type input "(818) 425-2734"
click at [249, 148] on div "Outbound call Location 5 Star Air Duct Cleaning Your caller id phone number (87…" at bounding box center [359, 207] width 719 height 415
drag, startPoint x: 377, startPoint y: 100, endPoint x: 241, endPoint y: 93, distance: 136.0
click at [277, 94] on div "Outbound call Location 5 Star Air Duct Cleaning Your caller id phone number (87…" at bounding box center [359, 207] width 719 height 415
paste input "88) 909-0120"
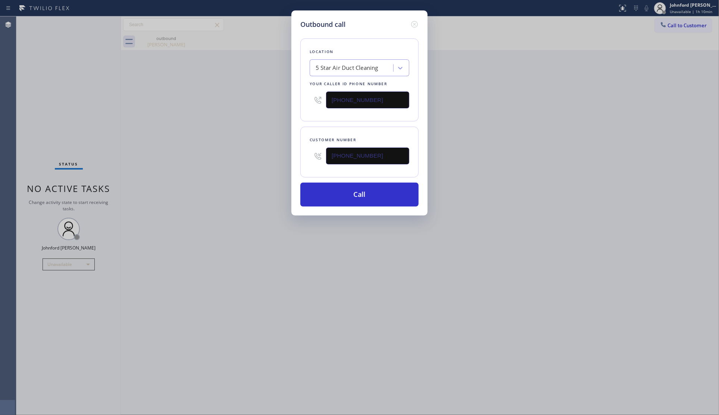
type input "[PHONE_NUMBER]"
click at [241, 93] on div "Outbound call Location 5 Star Air Duct Cleaning Your caller id phone number (88…" at bounding box center [359, 207] width 719 height 415
click at [329, 195] on button "Call" at bounding box center [359, 194] width 118 height 24
drag, startPoint x: 527, startPoint y: 156, endPoint x: 544, endPoint y: 105, distance: 53.5
click at [534, 141] on div "Outbound call Location 5 Star Plumbing Your caller id phone number (888) 909-01…" at bounding box center [359, 207] width 719 height 415
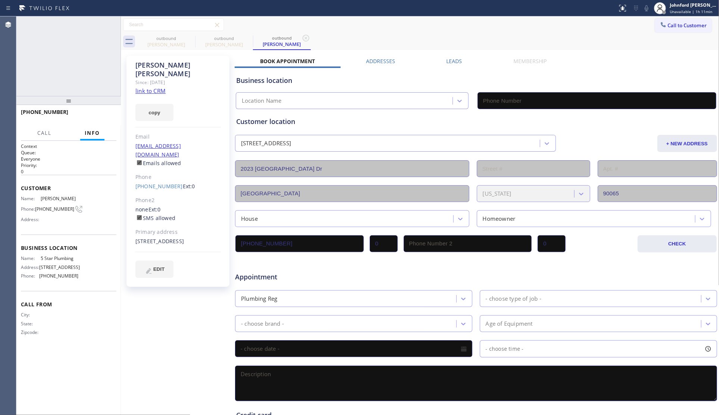
type input "[PHONE_NUMBER]"
click at [110, 24] on icon at bounding box center [111, 24] width 9 height 9
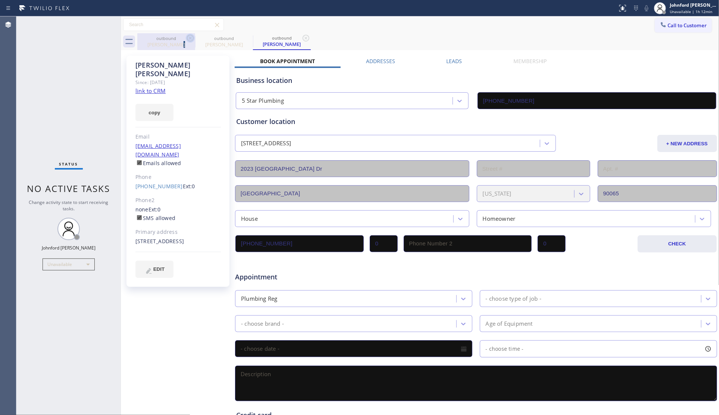
click at [189, 42] on div "outbound Leor Kouser" at bounding box center [166, 41] width 58 height 17
type input "(877) 708-1808"
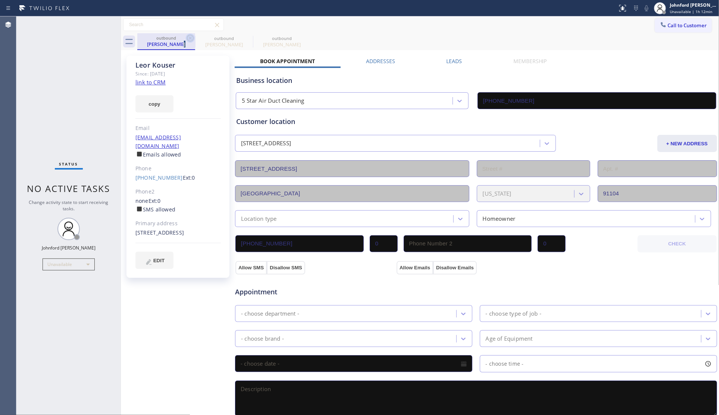
click at [189, 41] on icon at bounding box center [190, 38] width 9 height 9
type input "[PHONE_NUMBER]"
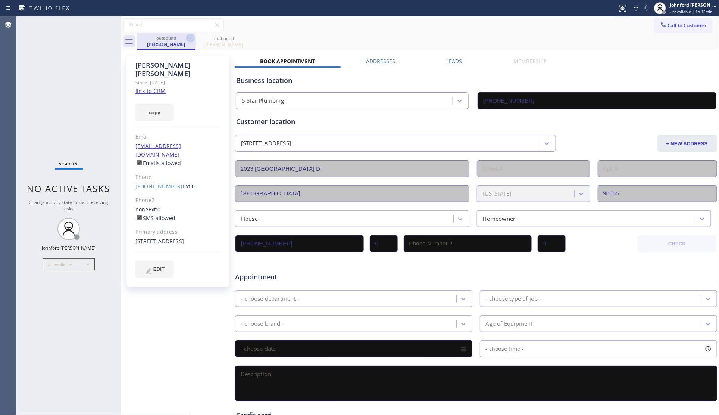
click at [189, 41] on icon at bounding box center [190, 38] width 9 height 9
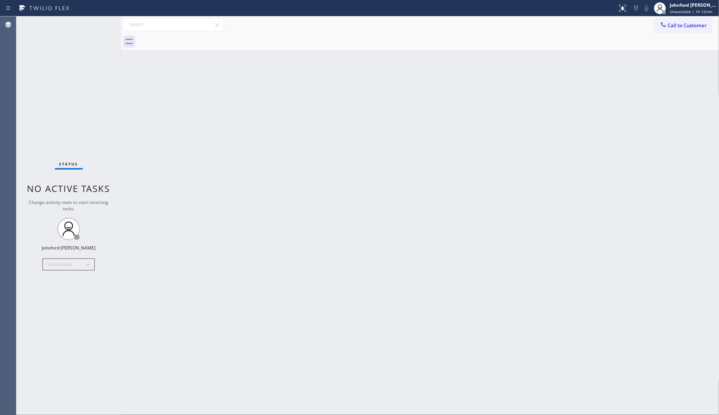
click at [189, 41] on div at bounding box center [428, 41] width 582 height 17
click at [679, 29] on button "Call to Customer" at bounding box center [683, 25] width 57 height 14
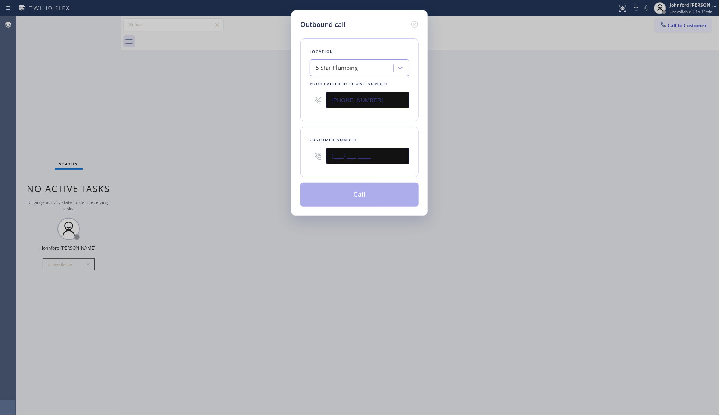
drag, startPoint x: 389, startPoint y: 157, endPoint x: 246, endPoint y: 167, distance: 142.9
click at [250, 167] on div "Outbound call Location 5 Star Plumbing Your caller id phone number [PHONE_NUMBE…" at bounding box center [359, 207] width 719 height 415
paste input "305) 766-3135"
type input "(305) 766-3135"
click at [216, 170] on div "Outbound call Location 5 Star Plumbing Your caller id phone number (888) 909-01…" at bounding box center [359, 207] width 719 height 415
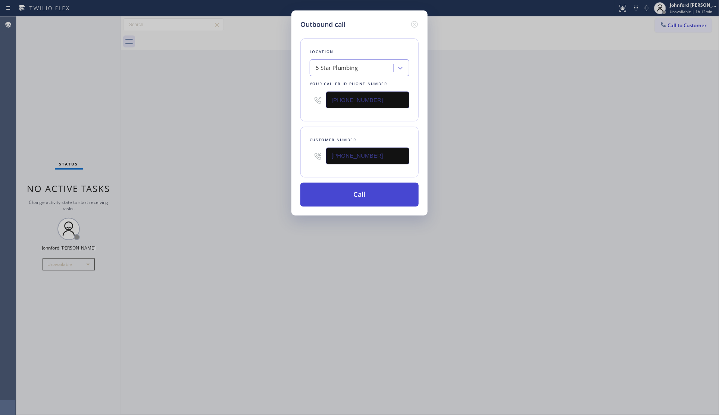
click at [362, 195] on button "Call" at bounding box center [359, 194] width 118 height 24
click at [622, 162] on div "Outbound call Location 5 Star Plumbing Your caller id phone number (888) 909-01…" at bounding box center [359, 207] width 719 height 415
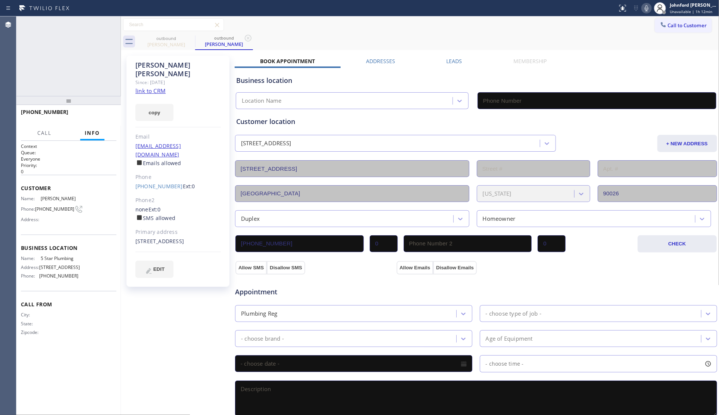
type input "[PHONE_NUMBER]"
click at [114, 118] on button "HANG UP" at bounding box center [99, 115] width 35 height 10
click at [132, 125] on div "Carol Snell Since: 20 may 2020 link to CRM copy Email carolsnell@me.com Emails …" at bounding box center [177, 171] width 103 height 231
click at [101, 110] on button "COMPLETE" at bounding box center [98, 115] width 38 height 10
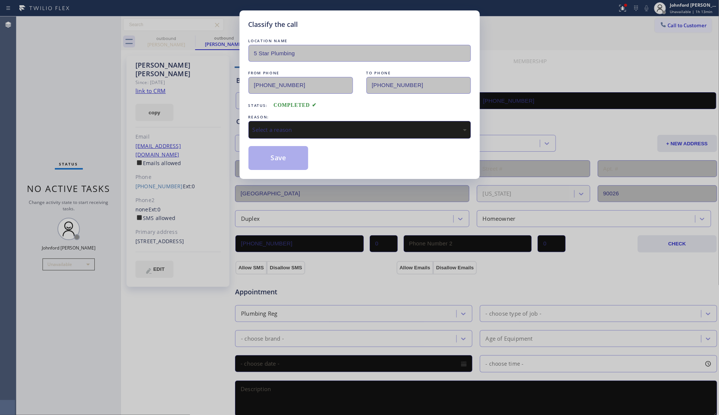
click at [310, 137] on div "LOCATION NAME 5 Star Plumbing FROM PHONE (888) 909-0120 TO PHONE (305) 766-3135…" at bounding box center [360, 103] width 222 height 133
click at [316, 135] on div "Select a reason" at bounding box center [360, 130] width 222 height 18
click at [284, 160] on button "Save" at bounding box center [279, 158] width 60 height 24
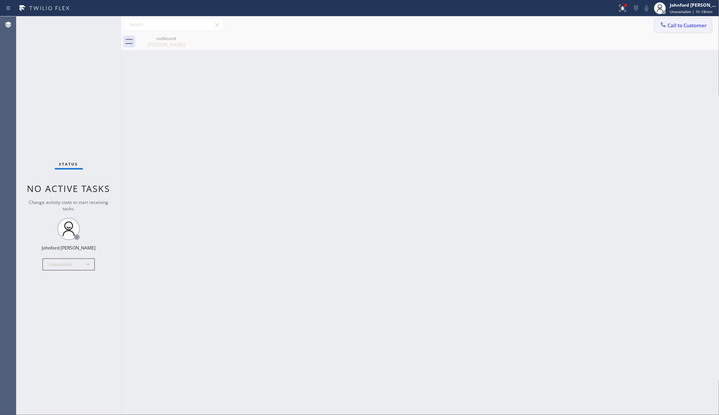
click at [657, 21] on button "Call to Customer" at bounding box center [683, 25] width 57 height 14
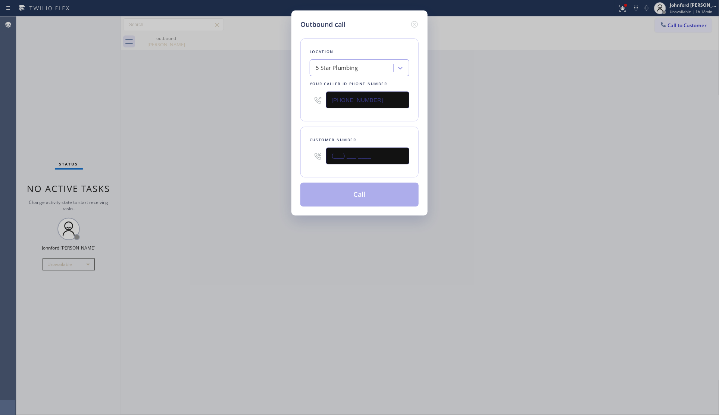
drag, startPoint x: 359, startPoint y: 151, endPoint x: 242, endPoint y: 152, distance: 117.5
click at [249, 155] on div "Outbound call Location 5 Star Plumbing Your caller id phone number [PHONE_NUMBE…" at bounding box center [359, 207] width 719 height 415
paste input "818) 464-5584"
type input "(818) 464-5584"
click at [235, 152] on div "Outbound call Location 5 Star Plumbing Your caller id phone number (888) 909-01…" at bounding box center [359, 207] width 719 height 415
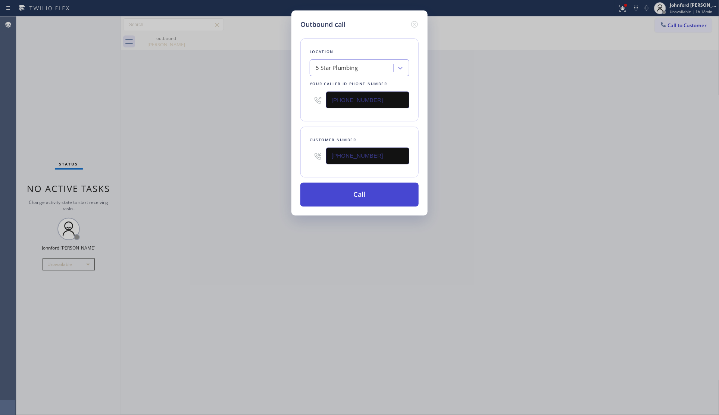
click at [329, 187] on button "Call" at bounding box center [359, 194] width 118 height 24
click at [424, 168] on div "Outbound call Location 5 Star Plumbing Your caller id phone number (888) 909-01…" at bounding box center [359, 112] width 136 height 205
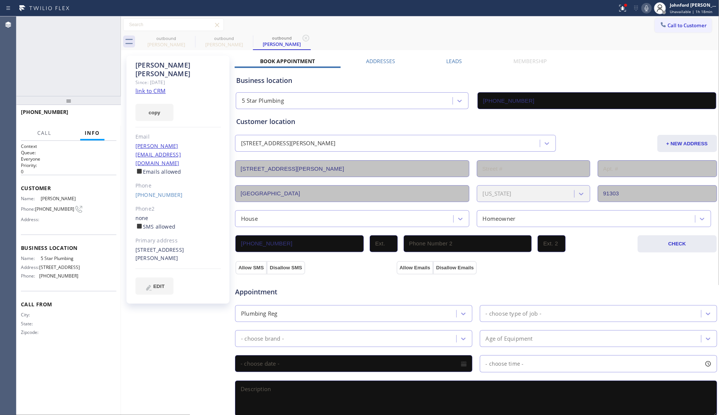
type input "[PHONE_NUMBER]"
click at [647, 9] on icon at bounding box center [646, 8] width 9 height 9
click at [621, 8] on icon at bounding box center [622, 8] width 9 height 9
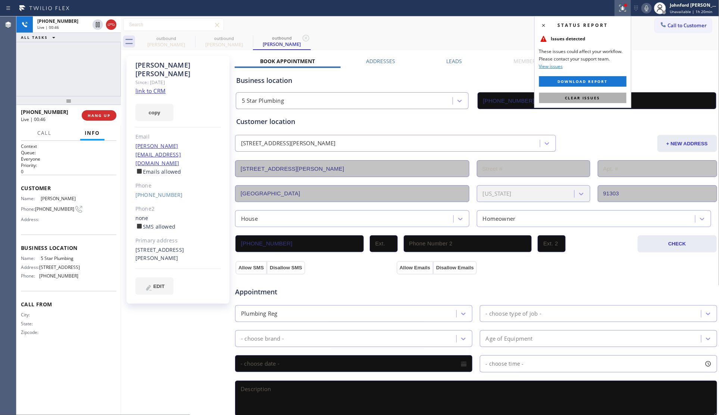
click at [596, 97] on span "Clear issues" at bounding box center [582, 97] width 35 height 5
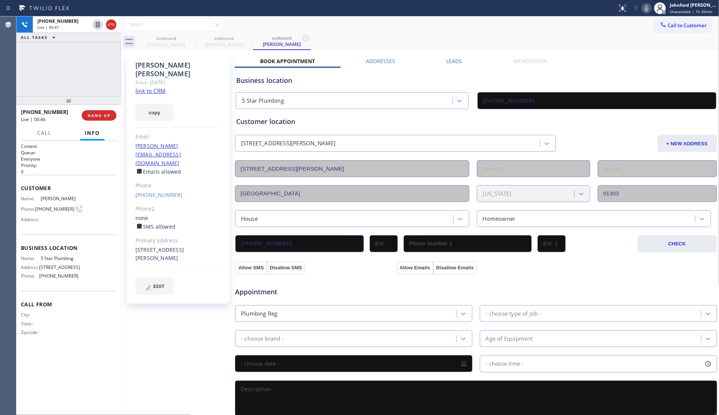
click at [625, 34] on div "outbound Carol Snell outbound Robin Anderson outbound Robin Anderson" at bounding box center [428, 41] width 582 height 17
click at [503, 31] on div "Call to Customer Outbound call Location 5 Star Plumbing Your caller id phone nu…" at bounding box center [420, 24] width 599 height 13
click at [93, 116] on span "COMPLETE" at bounding box center [98, 115] width 26 height 5
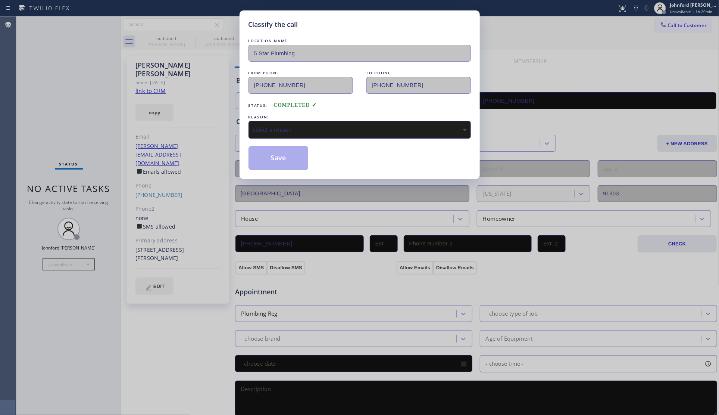
click at [276, 122] on div "Select a reason" at bounding box center [360, 130] width 222 height 18
click at [279, 160] on button "Save" at bounding box center [279, 158] width 60 height 24
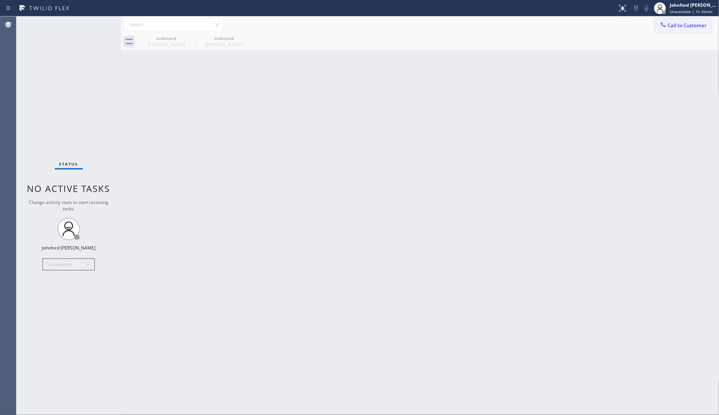
click at [669, 30] on button "Call to Customer" at bounding box center [683, 25] width 57 height 14
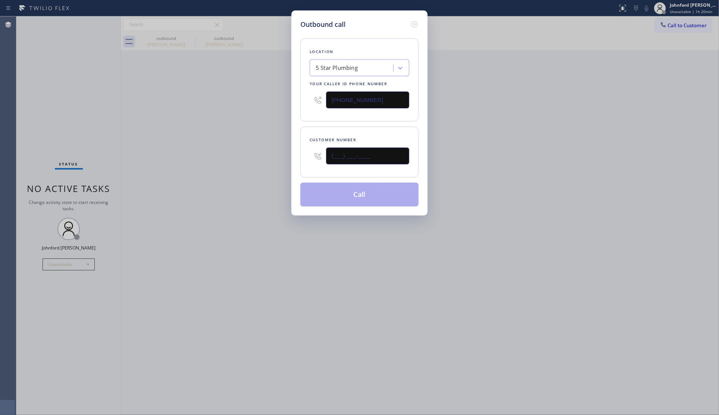
drag, startPoint x: 340, startPoint y: 160, endPoint x: 277, endPoint y: 155, distance: 63.3
click at [297, 160] on div "Outbound call Location 5 Star Plumbing Your caller id phone number [PHONE_NUMBE…" at bounding box center [359, 112] width 136 height 205
paste input "415) 533-1317"
type input "(415) 533-1317"
click at [247, 150] on div "Outbound call Location 5 Star Plumbing Your caller id phone number (888) 909-01…" at bounding box center [359, 207] width 719 height 415
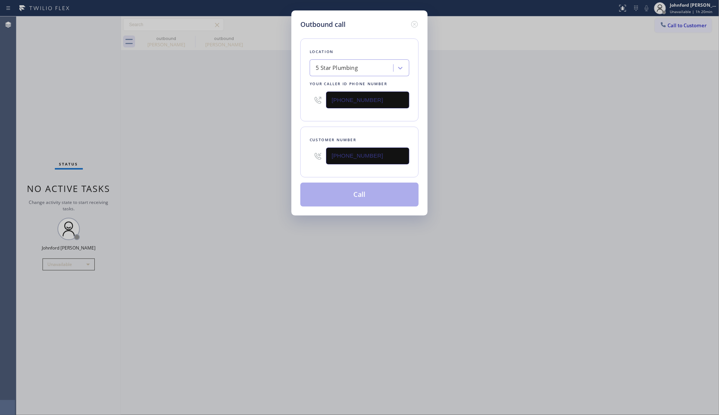
click at [337, 191] on button "Call" at bounding box center [359, 194] width 118 height 24
drag, startPoint x: 571, startPoint y: 149, endPoint x: 600, endPoint y: 12, distance: 140.3
click at [572, 147] on div "Outbound call Location 5 Star Plumbing Your caller id phone number (888) 909-01…" at bounding box center [359, 207] width 719 height 415
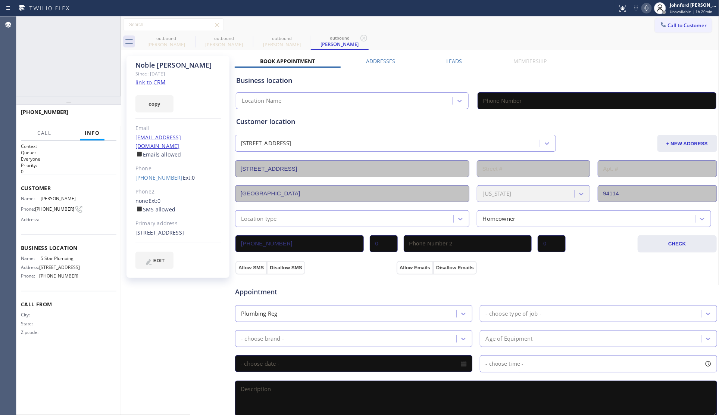
type input "[PHONE_NUMBER]"
click at [109, 113] on span "HANG UP" at bounding box center [99, 115] width 23 height 5
click at [110, 115] on button "COMPLETE" at bounding box center [98, 115] width 38 height 10
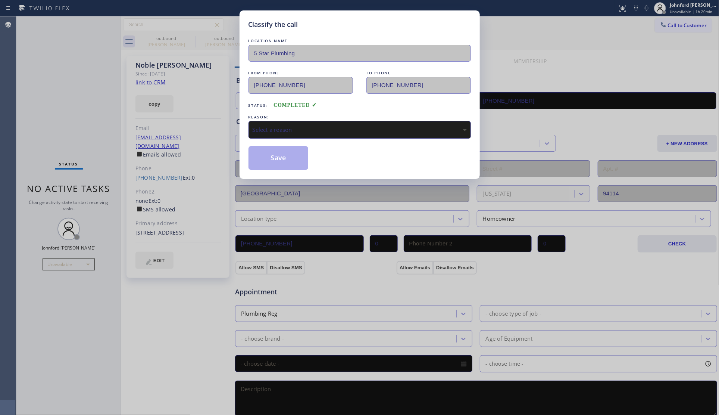
click at [331, 122] on div "Select a reason" at bounding box center [360, 130] width 222 height 18
click at [295, 155] on button "Save" at bounding box center [279, 158] width 60 height 24
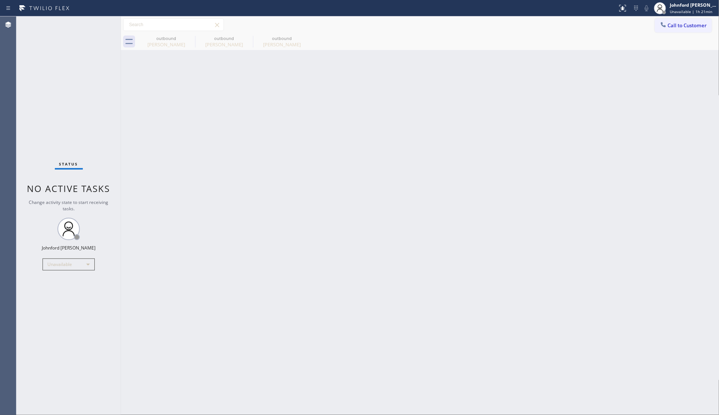
click at [671, 21] on button "Call to Customer" at bounding box center [683, 25] width 57 height 14
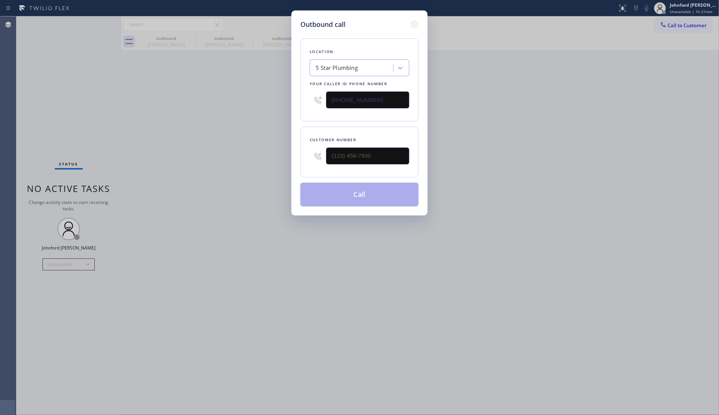
drag, startPoint x: 365, startPoint y: 147, endPoint x: 262, endPoint y: 155, distance: 102.9
click at [275, 156] on div "Outbound call Location 5 Star Plumbing Your caller id phone number (888) 909-01…" at bounding box center [359, 207] width 719 height 415
click at [325, 147] on div at bounding box center [318, 156] width 16 height 24
drag, startPoint x: 342, startPoint y: 151, endPoint x: 306, endPoint y: 153, distance: 35.9
click at [341, 152] on input "(___) ___-____" at bounding box center [367, 155] width 83 height 17
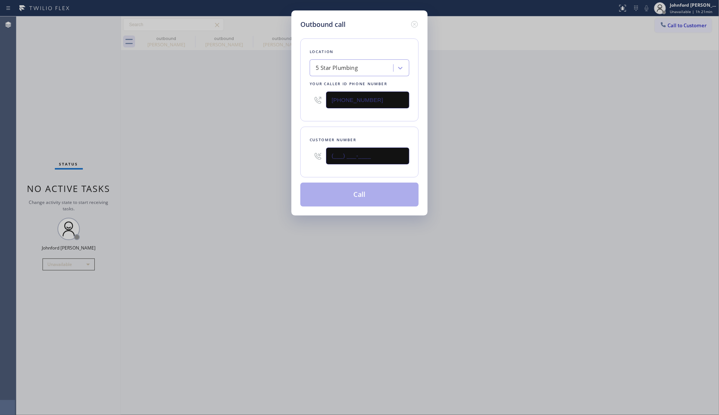
paste input "617) 388-9271"
type input "(617) 388-9271"
click at [250, 153] on div "Outbound call Location 5 Star Plumbing Your caller id phone number (888) 909-01…" at bounding box center [359, 207] width 719 height 415
drag, startPoint x: 495, startPoint y: 118, endPoint x: 527, endPoint y: 80, distance: 49.0
click at [505, 107] on div "Outbound call Location 5 Star Plumbing Your caller id phone number (888) 909-01…" at bounding box center [359, 207] width 719 height 415
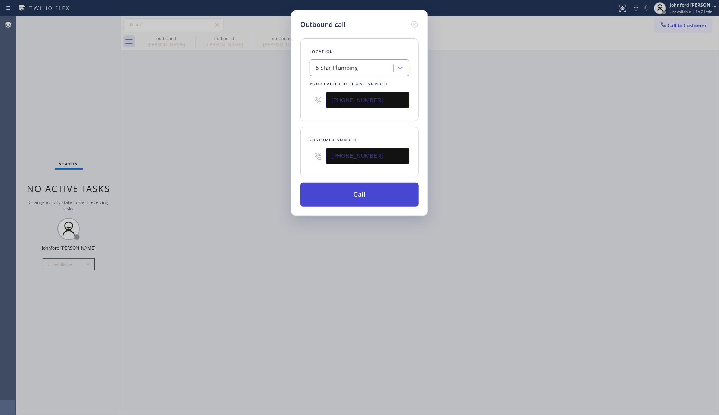
click at [366, 190] on button "Call" at bounding box center [359, 194] width 118 height 24
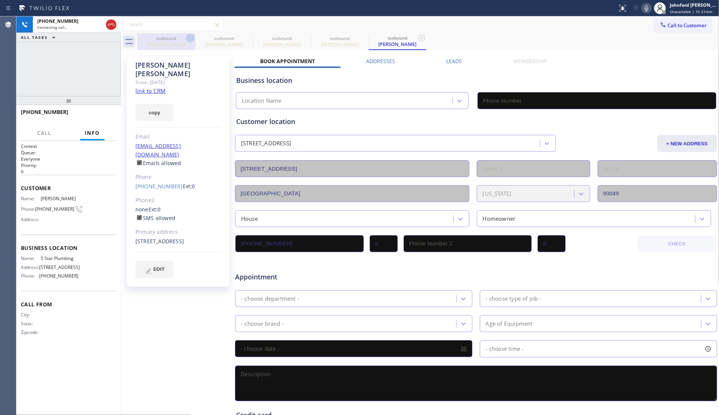
click at [187, 38] on icon at bounding box center [190, 38] width 7 height 7
click at [0, 0] on icon at bounding box center [0, 0] width 0 height 0
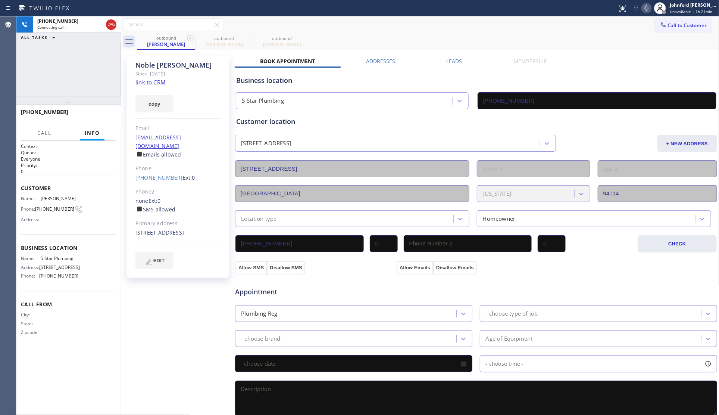
type input "[PHONE_NUMBER]"
click at [187, 38] on icon at bounding box center [190, 38] width 7 height 7
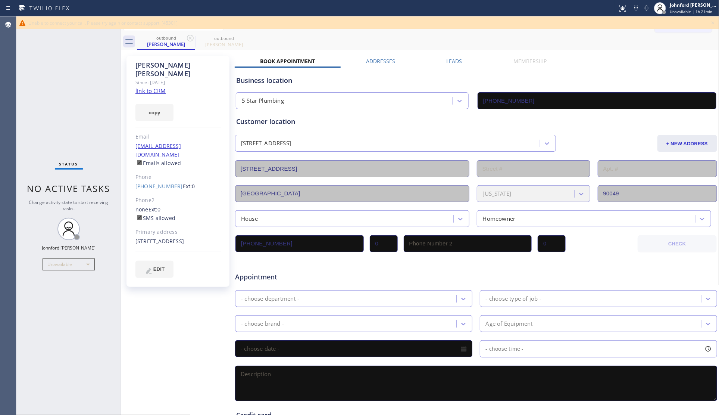
click at [714, 21] on icon at bounding box center [713, 22] width 9 height 9
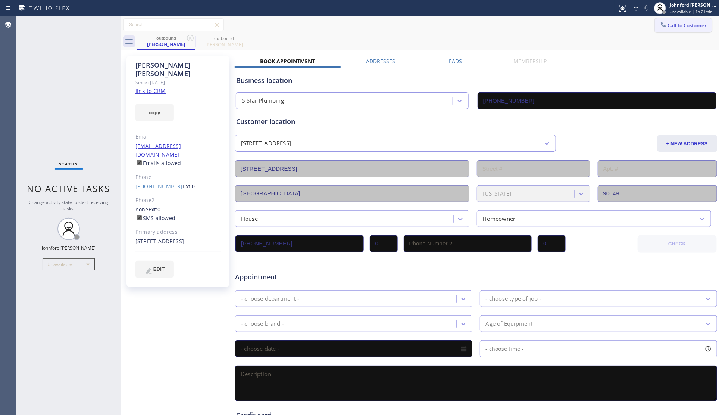
click at [676, 21] on button "Call to Customer" at bounding box center [683, 25] width 57 height 14
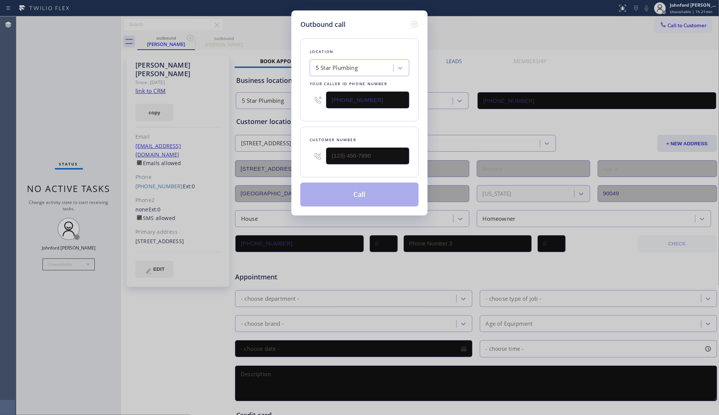
drag, startPoint x: 354, startPoint y: 91, endPoint x: 310, endPoint y: 96, distance: 44.3
click at [310, 96] on div "[PHONE_NUMBER]" at bounding box center [360, 100] width 100 height 24
paste input "44) 386-0017"
type input "(844) 386-0017"
drag, startPoint x: 360, startPoint y: 152, endPoint x: 318, endPoint y: 152, distance: 41.8
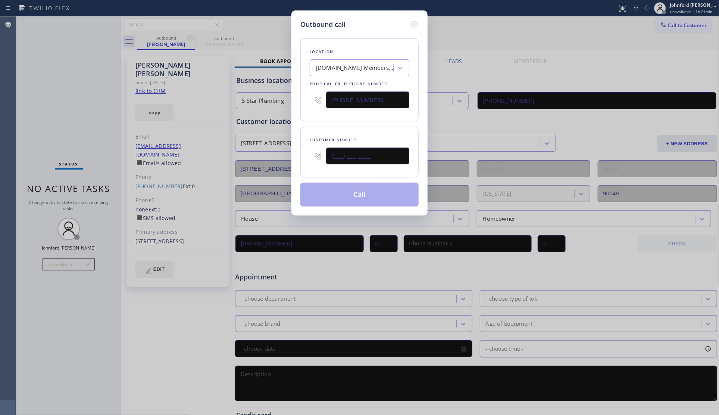
click at [318, 152] on div "(___) ___-____" at bounding box center [360, 156] width 100 height 24
paste input "617) 388-9271"
type input "(617) 388-9271"
click at [312, 123] on div "Location 4C.Email Membership Your caller id phone number (844) 386-0017 Custome…" at bounding box center [359, 117] width 118 height 177
click at [319, 193] on button "Call" at bounding box center [359, 194] width 118 height 24
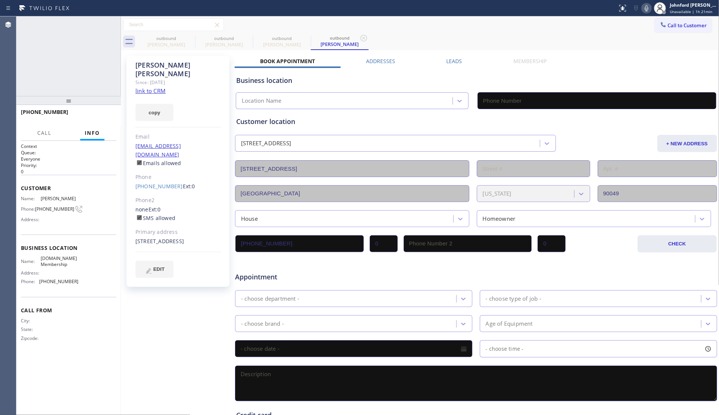
type input "(844) 386-0017"
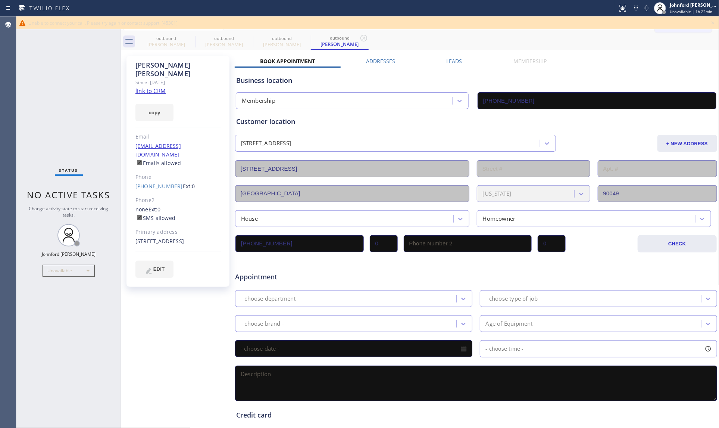
drag, startPoint x: 718, startPoint y: 9, endPoint x: 722, endPoint y: 9, distance: 3.8
click at [719, 9] on html "Status report No issues detected If you experience an issue, please download th…" at bounding box center [359, 214] width 719 height 428
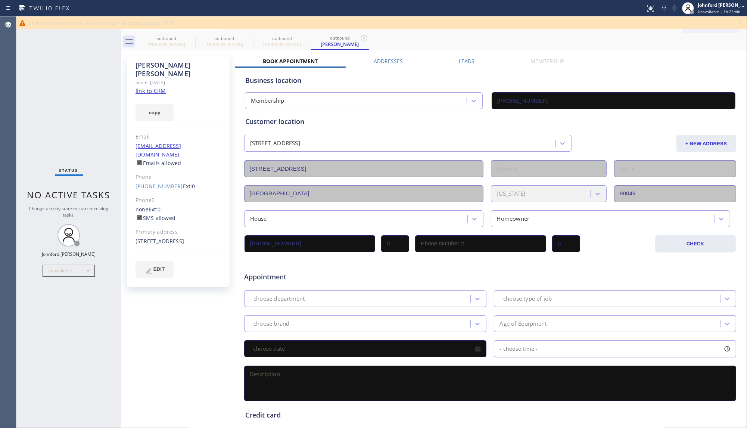
click at [459, 45] on div "outbound Ali Khademhosseini outbound Ali Khademhosseini outbound Ali Khademhoss…" at bounding box center [441, 41] width 609 height 17
click at [743, 20] on icon at bounding box center [740, 22] width 9 height 9
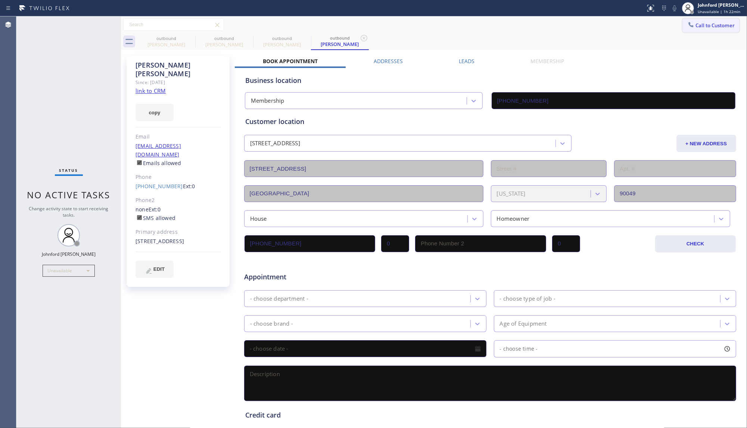
click at [721, 21] on button "Call to Customer" at bounding box center [710, 25] width 57 height 14
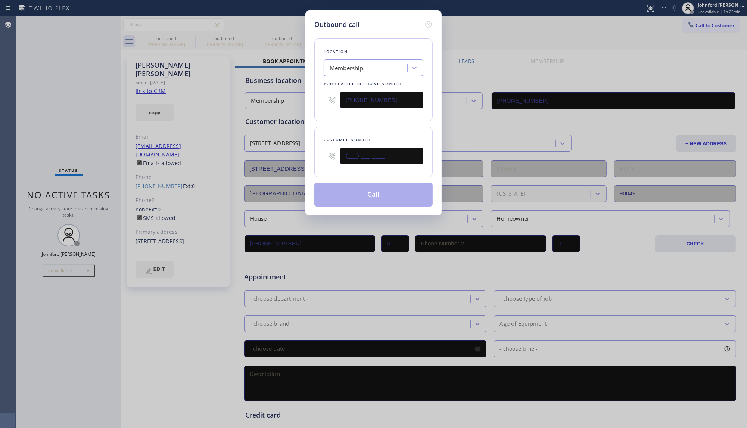
drag, startPoint x: 368, startPoint y: 157, endPoint x: 321, endPoint y: 157, distance: 46.6
click at [324, 157] on div "(___) ___-____" at bounding box center [374, 156] width 100 height 24
paste input "310) 560-3577"
type input "(310) 560-3577"
drag, startPoint x: 386, startPoint y: 96, endPoint x: 329, endPoint y: 100, distance: 56.8
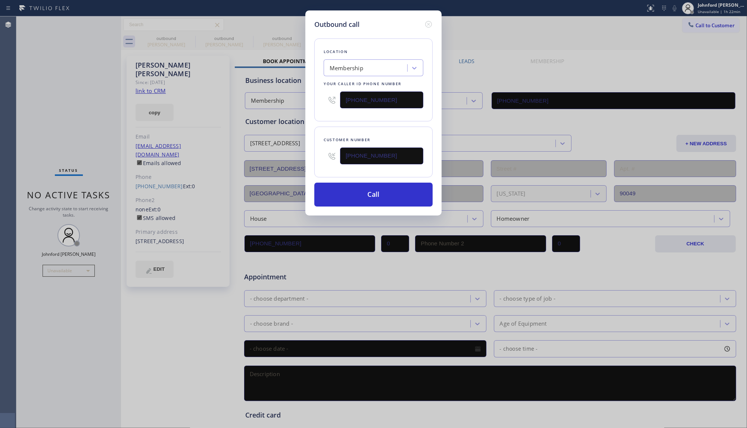
click at [329, 100] on div "(844) 386-0017" at bounding box center [374, 100] width 100 height 24
paste input "88) 909-0120"
type input "[PHONE_NUMBER]"
drag, startPoint x: 353, startPoint y: 194, endPoint x: 439, endPoint y: 136, distance: 104.1
click at [353, 194] on button "Call" at bounding box center [373, 194] width 118 height 24
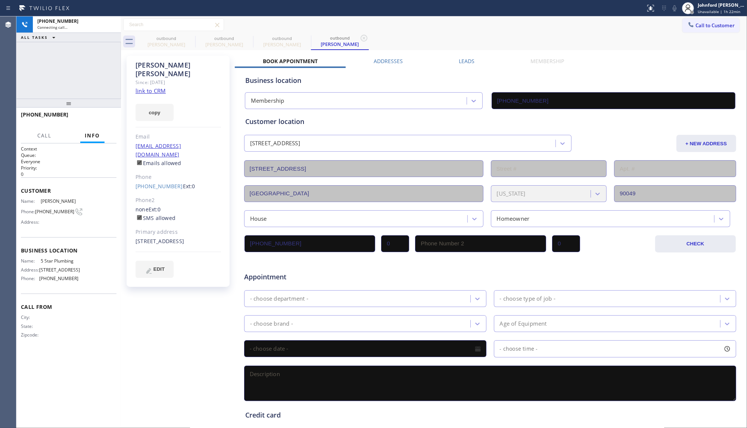
click at [491, 28] on div "Call to Customer Outbound call Location Search location Your caller id phone nu…" at bounding box center [434, 24] width 626 height 13
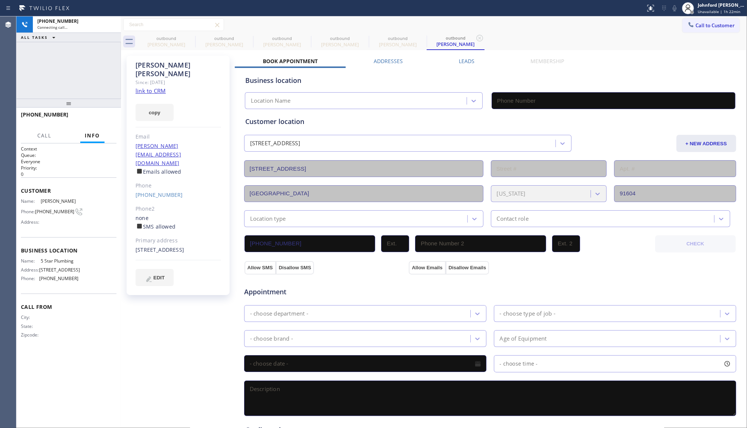
type input "[PHONE_NUMBER]"
click at [108, 26] on icon at bounding box center [111, 24] width 9 height 9
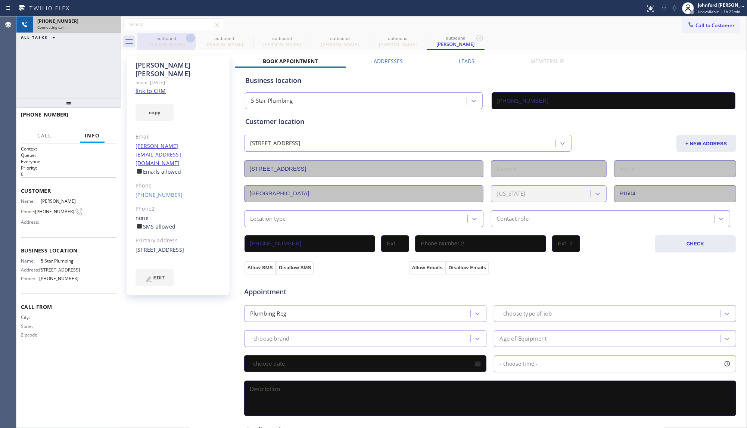
click at [192, 37] on icon at bounding box center [190, 38] width 9 height 9
click at [0, 0] on icon at bounding box center [0, 0] width 0 height 0
type input "(844) 386-0017"
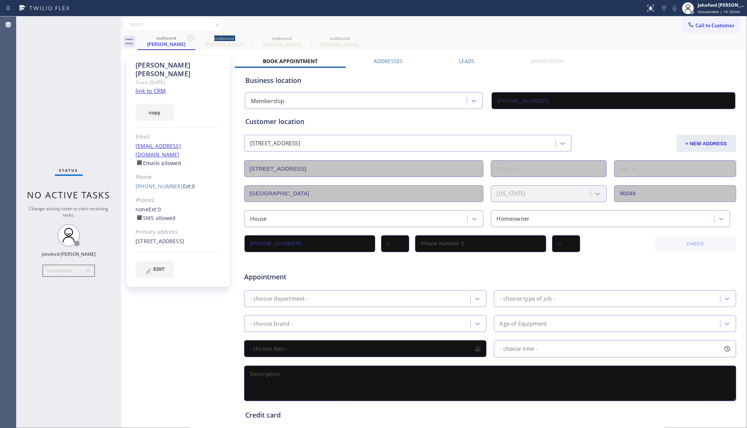
click at [192, 37] on icon at bounding box center [190, 38] width 9 height 9
type input "[PHONE_NUMBER]"
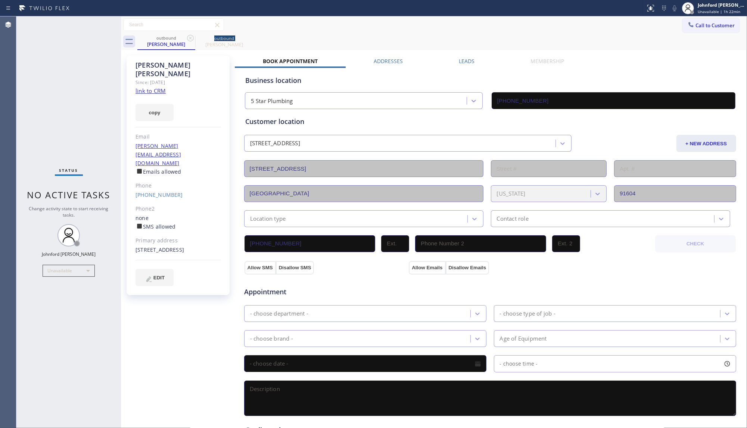
click at [192, 37] on icon at bounding box center [190, 38] width 9 height 9
click at [695, 25] on span "Call to Customer" at bounding box center [714, 25] width 39 height 7
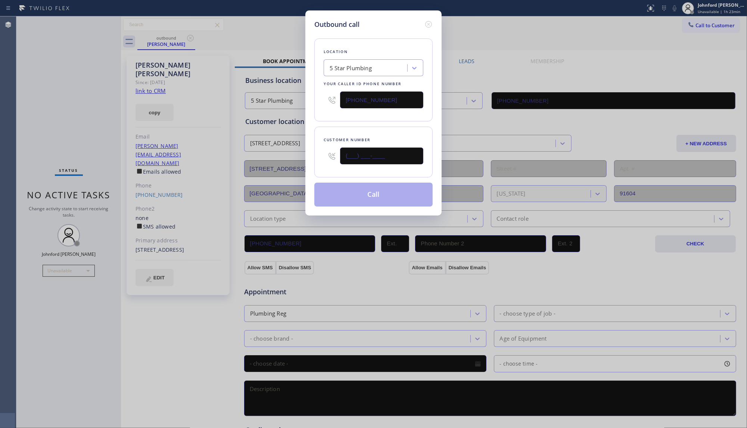
drag, startPoint x: 359, startPoint y: 150, endPoint x: 302, endPoint y: 150, distance: 56.7
click at [302, 150] on div "Outbound call Location 5 Star Plumbing Your caller id phone number [PHONE_NUMBE…" at bounding box center [373, 214] width 747 height 428
paste input "925) 999-0586"
type input "(925) 999-0586"
click at [383, 198] on button "Call" at bounding box center [373, 194] width 118 height 24
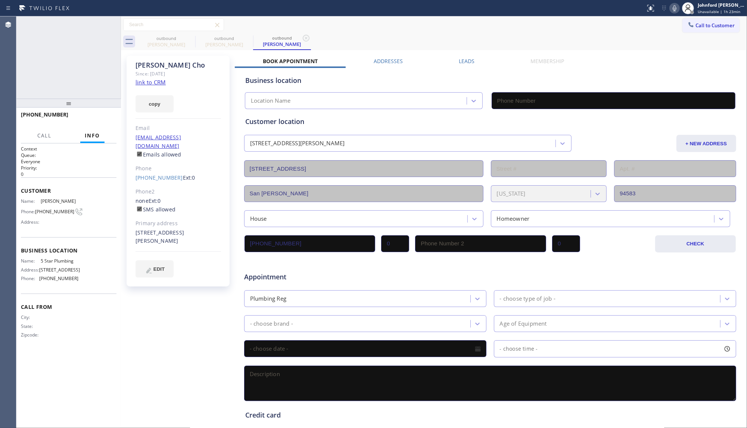
type input "[PHONE_NUMBER]"
click at [674, 12] on button at bounding box center [674, 8] width 10 height 10
click at [675, 8] on icon at bounding box center [674, 8] width 9 height 9
click at [675, 10] on icon at bounding box center [674, 8] width 9 height 9
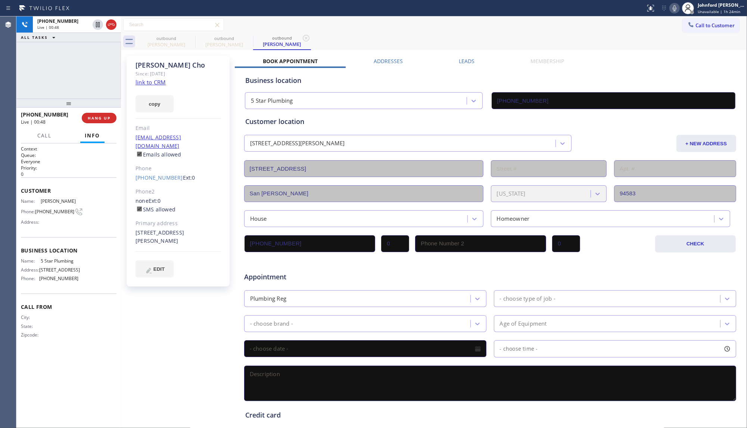
click at [673, 12] on icon at bounding box center [674, 8] width 9 height 9
click at [673, 7] on icon at bounding box center [674, 8] width 9 height 9
click at [647, 24] on div "Call to Customer Outbound call Location 5 Star Plumbing Your caller id phone nu…" at bounding box center [434, 24] width 626 height 13
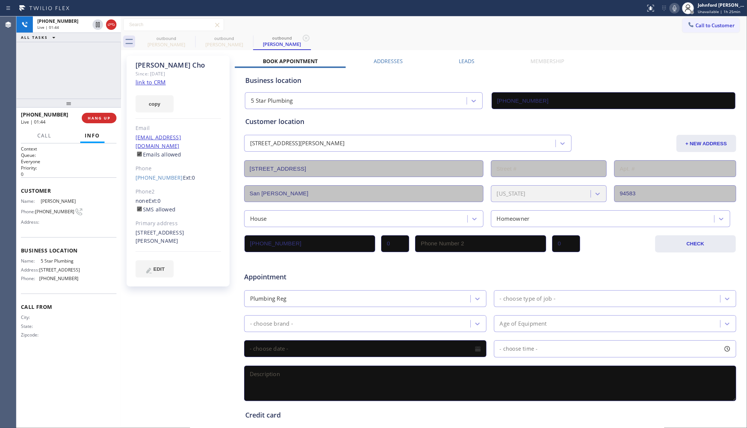
click at [671, 7] on icon at bounding box center [674, 8] width 9 height 9
drag, startPoint x: 672, startPoint y: 6, endPoint x: 647, endPoint y: 0, distance: 26.1
click at [672, 6] on icon at bounding box center [674, 8] width 9 height 9
click at [671, 7] on icon at bounding box center [674, 8] width 9 height 9
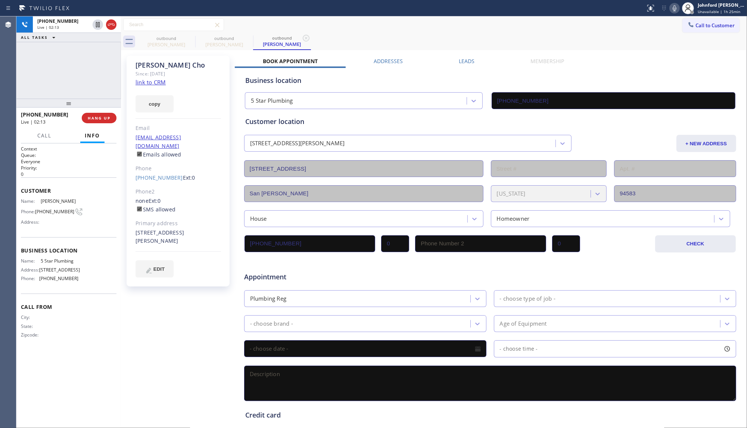
click at [469, 32] on div "Call to Customer Outbound call Location 5 Star Plumbing Your caller id phone nu…" at bounding box center [434, 24] width 626 height 17
click at [580, 34] on div "outbound Jeff Huguelet outbound Sungmee Cho outbound Sungmee Cho" at bounding box center [441, 41] width 609 height 17
click at [44, 79] on div "+19259990586 Live | 02:19 ALL TASKS ALL TASKS ACTIVE TASKS TASKS IN WRAP UP" at bounding box center [68, 57] width 104 height 82
drag, startPoint x: 67, startPoint y: 103, endPoint x: 62, endPoint y: 61, distance: 42.8
click at [62, 61] on div "+19259990586 Live | 02:21 ALL TASKS ALL TASKS ACTIVE TASKS TASKS IN WRAP UP +19…" at bounding box center [68, 221] width 104 height 411
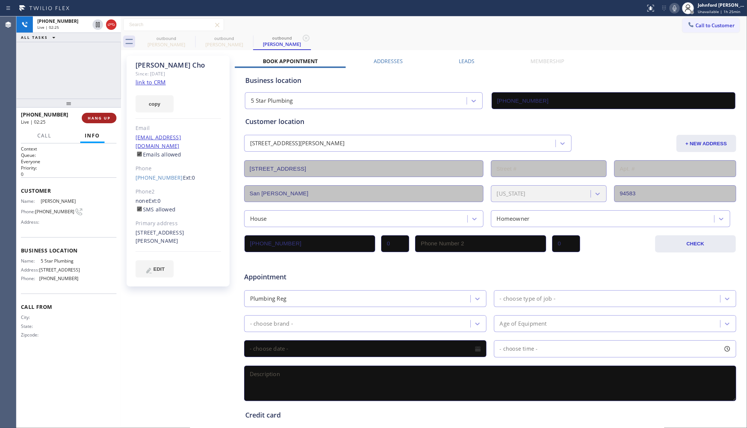
click at [107, 118] on span "HANG UP" at bounding box center [99, 117] width 23 height 5
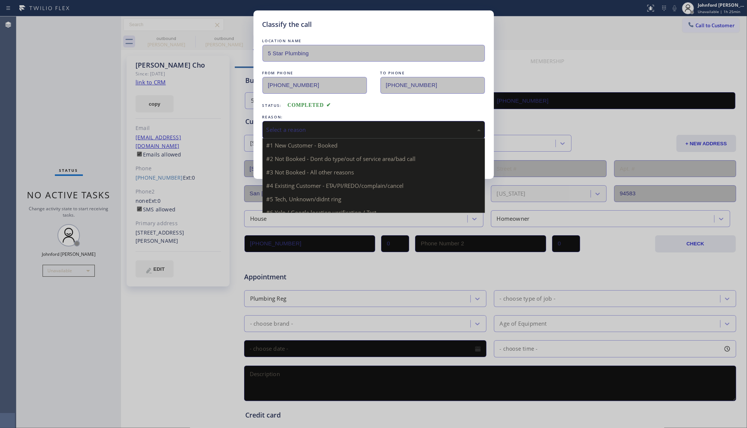
drag, startPoint x: 299, startPoint y: 130, endPoint x: 304, endPoint y: 130, distance: 5.2
click at [304, 130] on div "Select a reason" at bounding box center [373, 129] width 214 height 9
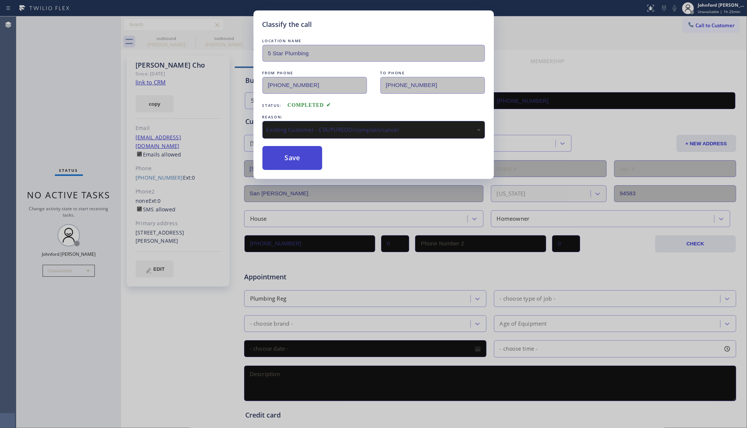
click at [300, 155] on button "Save" at bounding box center [292, 158] width 60 height 24
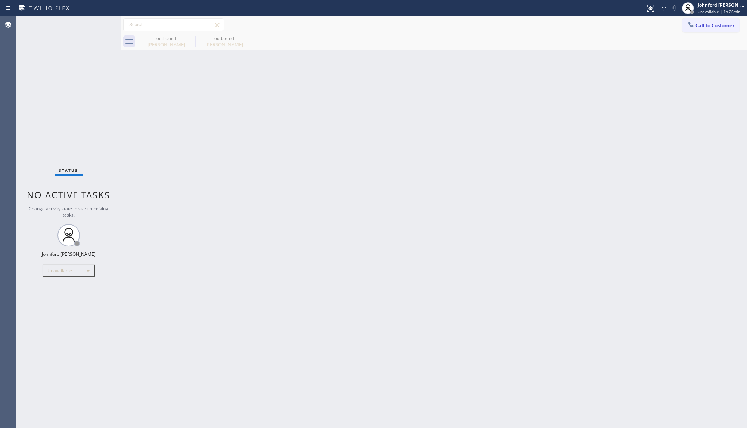
drag, startPoint x: 699, startPoint y: 26, endPoint x: 619, endPoint y: 56, distance: 84.9
click at [696, 28] on button "Call to Customer" at bounding box center [710, 25] width 57 height 14
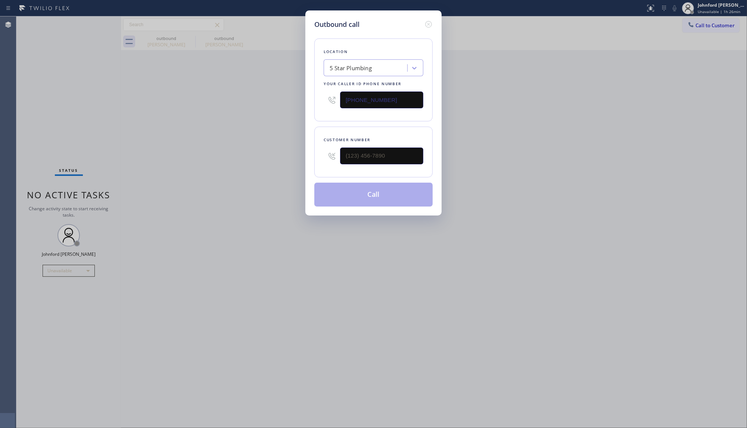
drag, startPoint x: 388, startPoint y: 162, endPoint x: 353, endPoint y: 155, distance: 36.2
click at [344, 159] on div at bounding box center [381, 156] width 83 height 24
click at [379, 152] on input "(___) ___-____" at bounding box center [381, 155] width 83 height 17
paste input "310) 456-1057"
type input "(310) 456-1057"
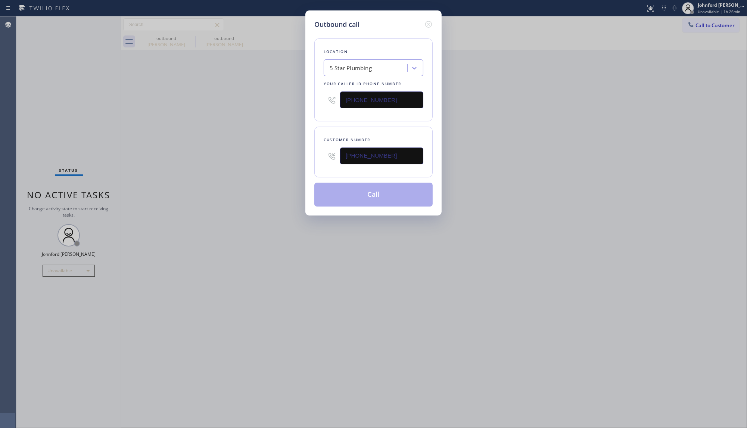
click at [235, 159] on div "Outbound call Location 5 Star Plumbing Your caller id phone number (888) 909-01…" at bounding box center [373, 214] width 747 height 428
click at [539, 173] on div "Outbound call Location 5 Star Plumbing Your caller id phone number (888) 909-01…" at bounding box center [373, 214] width 747 height 428
click at [234, 169] on div "Outbound call Location 5 Star Plumbing Your caller id phone number (888) 909-01…" at bounding box center [373, 214] width 747 height 428
click at [396, 194] on button "Call" at bounding box center [373, 194] width 118 height 24
drag, startPoint x: 543, startPoint y: 147, endPoint x: 596, endPoint y: 84, distance: 82.4
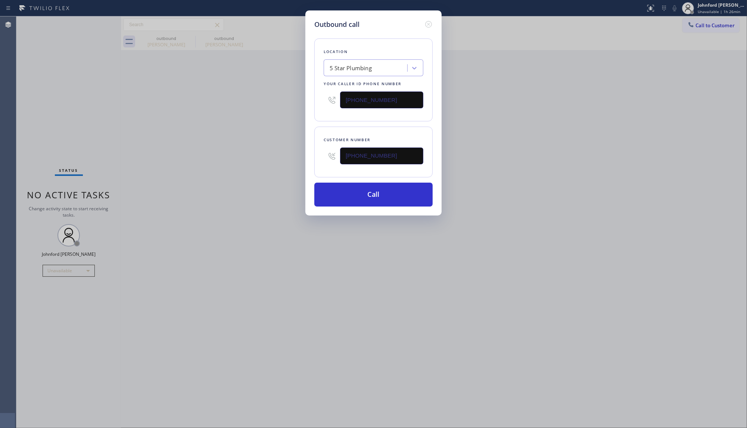
click at [555, 136] on div "Outbound call Location 5 Star Plumbing Your caller id phone number (888) 909-01…" at bounding box center [373, 214] width 747 height 428
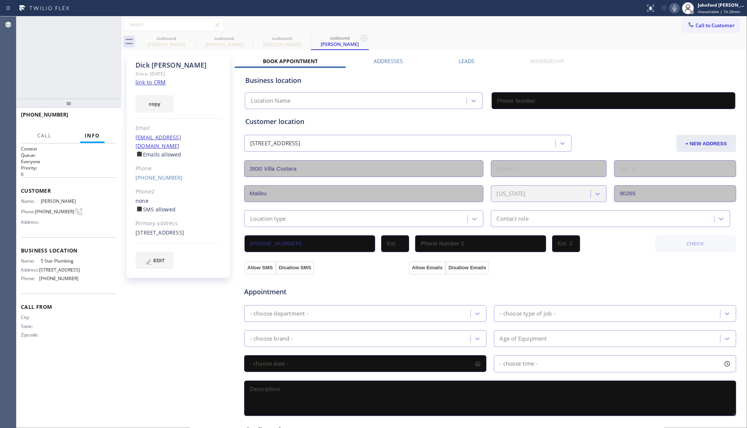
type input "[PHONE_NUMBER]"
click at [111, 30] on div at bounding box center [110, 24] width 13 height 16
click at [111, 25] on icon at bounding box center [111, 24] width 9 height 9
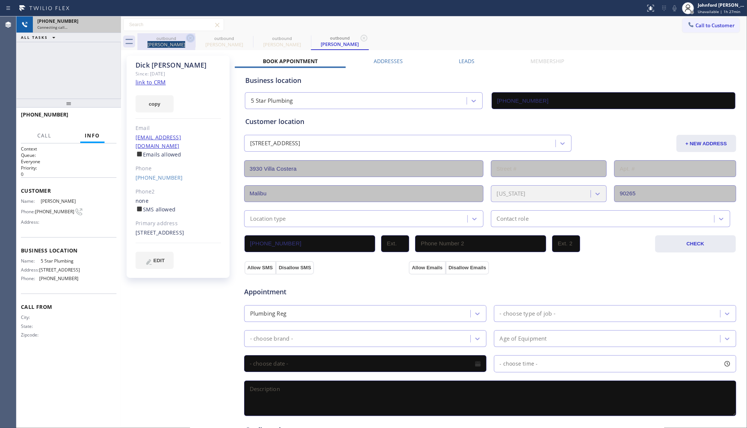
drag, startPoint x: 185, startPoint y: 35, endPoint x: 190, endPoint y: 36, distance: 4.4
click at [190, 36] on div "outbound Jeff Huguelet" at bounding box center [166, 41] width 58 height 17
click at [190, 36] on icon at bounding box center [190, 38] width 9 height 9
click at [0, 0] on icon at bounding box center [0, 0] width 0 height 0
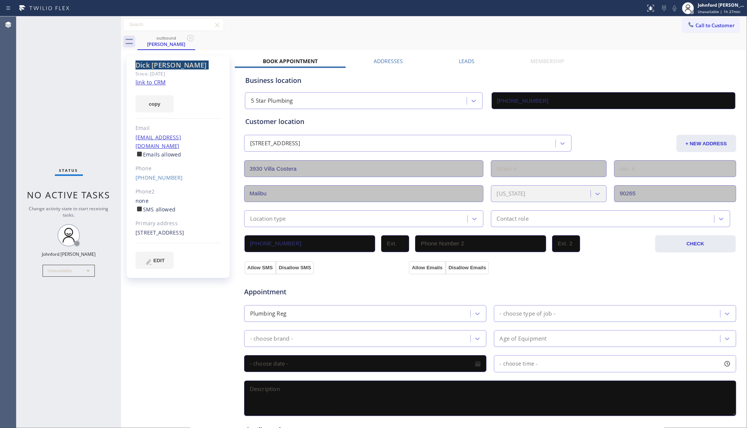
click at [190, 36] on icon at bounding box center [190, 38] width 9 height 9
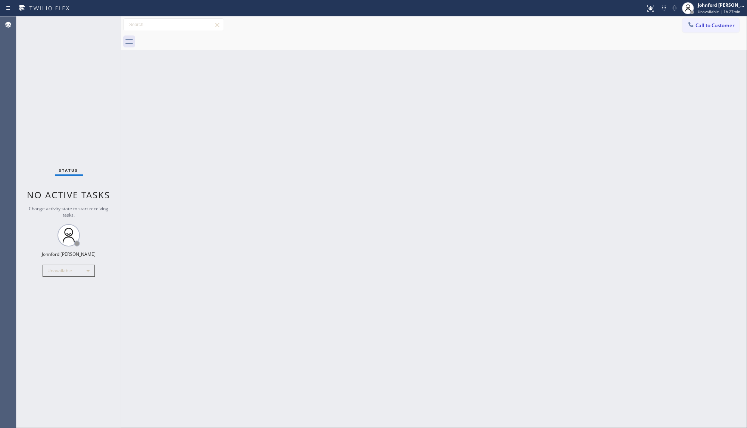
click at [190, 36] on div at bounding box center [441, 41] width 609 height 17
click at [704, 23] on span "Call to Customer" at bounding box center [714, 25] width 39 height 7
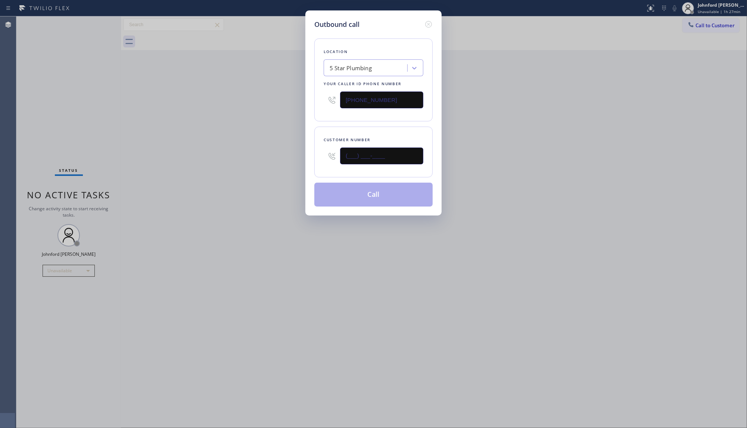
drag, startPoint x: 396, startPoint y: 157, endPoint x: 276, endPoint y: 157, distance: 119.4
click at [295, 158] on div "Outbound call Location 5 Star Plumbing Your caller id phone number [PHONE_NUMBE…" at bounding box center [373, 214] width 747 height 428
paste input "310) 890-4512"
type input "(310) 890-4512"
click at [266, 154] on div "Outbound call Location 5 Star Plumbing Your caller id phone number (888) 909-01…" at bounding box center [373, 214] width 747 height 428
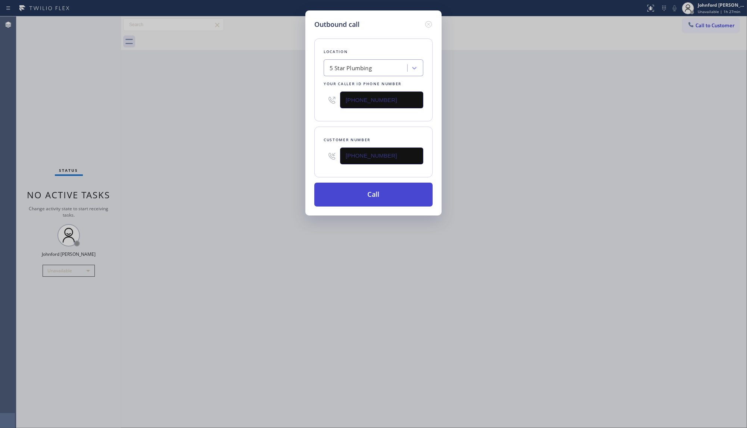
click at [377, 200] on button "Call" at bounding box center [373, 194] width 118 height 24
drag, startPoint x: 590, startPoint y: 176, endPoint x: 622, endPoint y: 70, distance: 110.7
click at [602, 173] on div "Outbound call Location 5 Star Plumbing Your caller id phone number (888) 909-01…" at bounding box center [373, 214] width 747 height 428
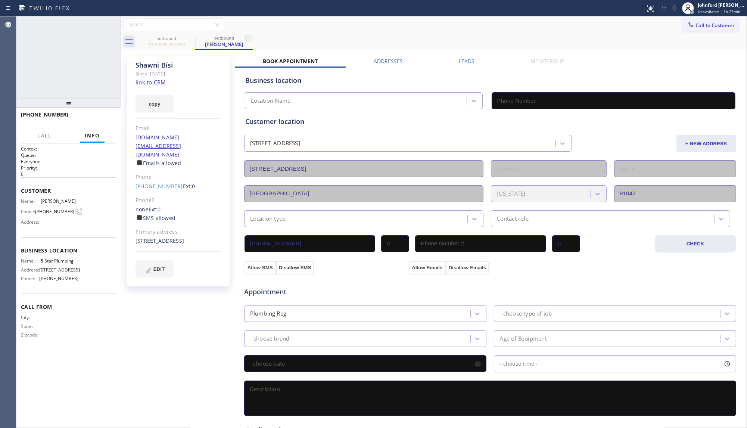
type input "[PHONE_NUMBER]"
click at [105, 114] on button "HANG UP" at bounding box center [99, 118] width 35 height 10
click at [698, 25] on span "Call to Customer" at bounding box center [714, 25] width 39 height 7
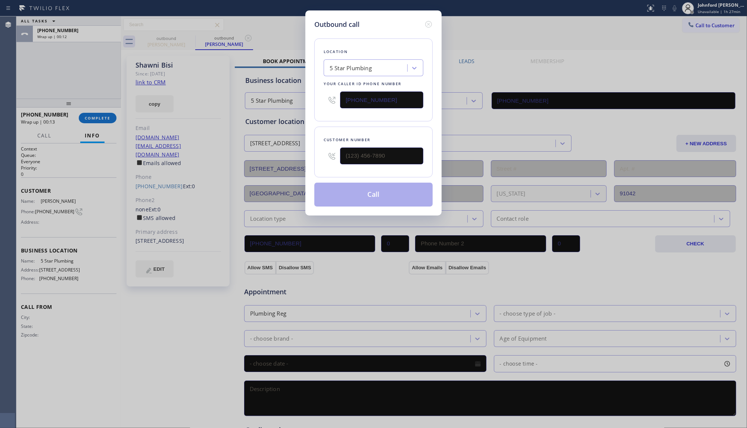
drag, startPoint x: 404, startPoint y: 104, endPoint x: 388, endPoint y: 131, distance: 31.1
click at [401, 104] on input "[PHONE_NUMBER]" at bounding box center [381, 99] width 83 height 17
click at [426, 24] on icon at bounding box center [428, 24] width 9 height 9
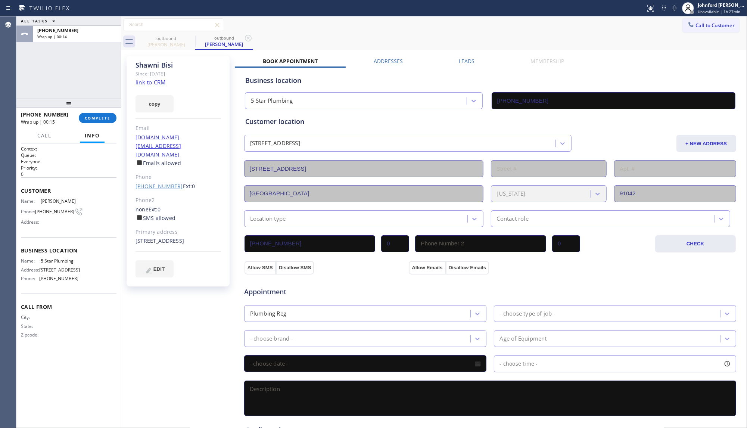
click at [157, 182] on link "(310) 890-4512" at bounding box center [158, 185] width 47 height 7
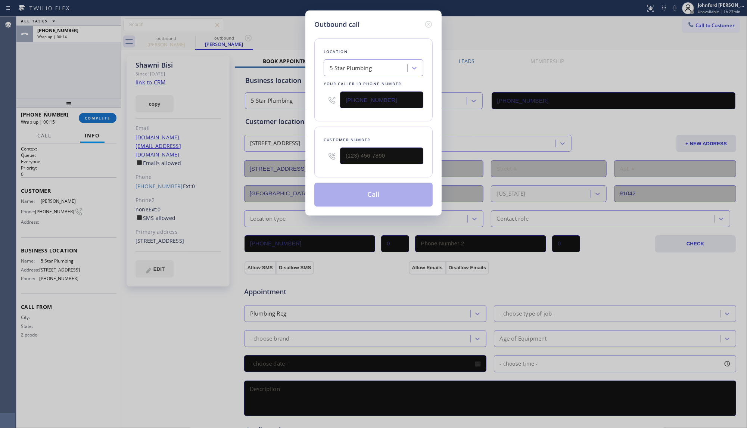
type input "(310) 890-4512"
drag, startPoint x: 390, startPoint y: 103, endPoint x: 326, endPoint y: 101, distance: 64.2
click at [326, 101] on div "[PHONE_NUMBER]" at bounding box center [374, 100] width 100 height 24
paste input "text"
type input "[PHONE_NUMBER]"
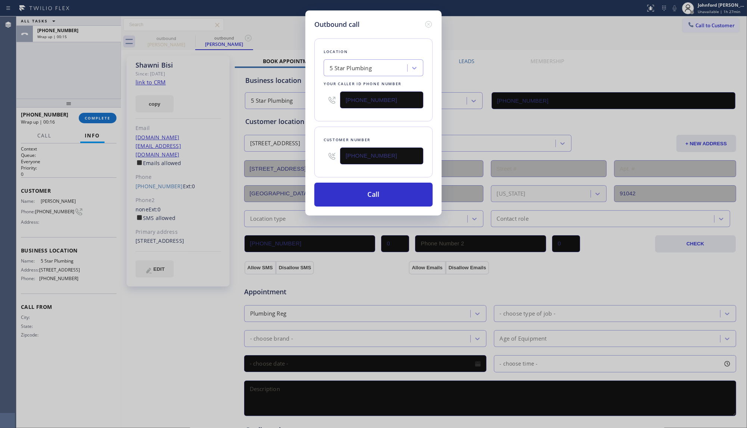
click at [348, 113] on div "Location 5 Star Plumbing Your caller id phone number [PHONE_NUMBER]" at bounding box center [373, 79] width 118 height 83
click at [362, 193] on button "Call" at bounding box center [373, 194] width 118 height 24
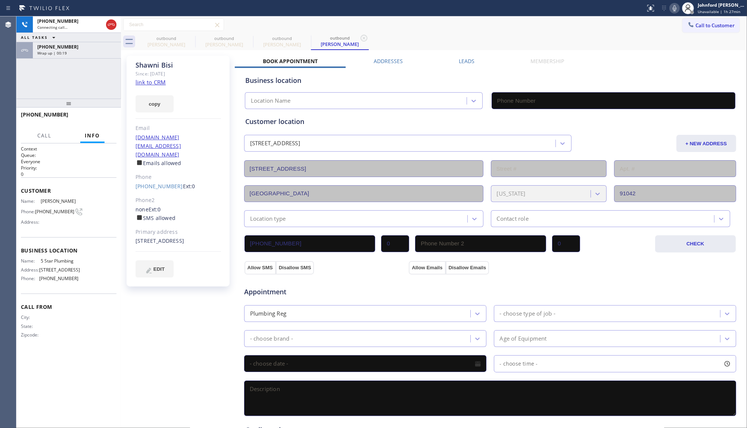
type input "[PHONE_NUMBER]"
click at [62, 49] on span "+13108904512" at bounding box center [57, 47] width 41 height 6
click at [94, 111] on div "+13108904512 Wrap up | 00:22 COMPLETE" at bounding box center [69, 117] width 96 height 19
click at [97, 117] on span "COMPLETE" at bounding box center [98, 117] width 26 height 5
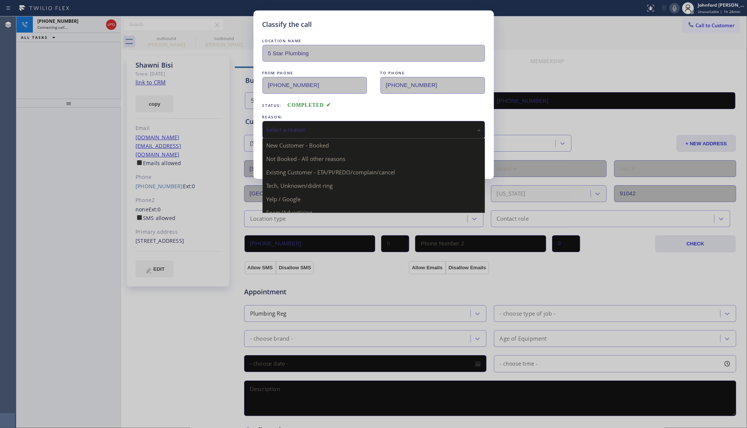
click at [312, 131] on div "Select a reason" at bounding box center [373, 129] width 214 height 9
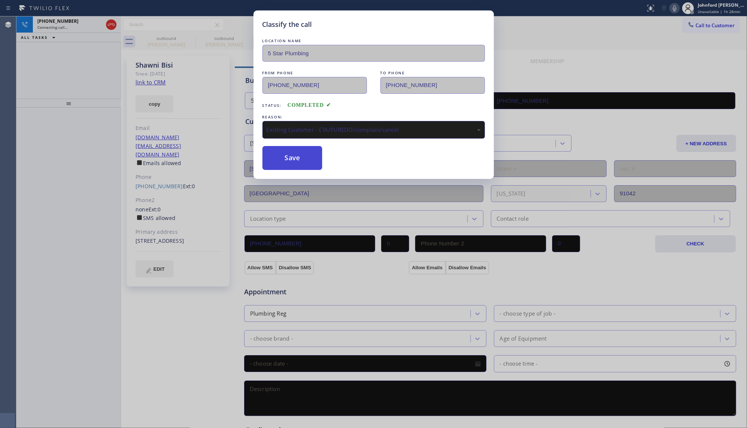
click at [299, 162] on button "Save" at bounding box center [292, 158] width 60 height 24
click at [189, 38] on icon at bounding box center [190, 38] width 9 height 9
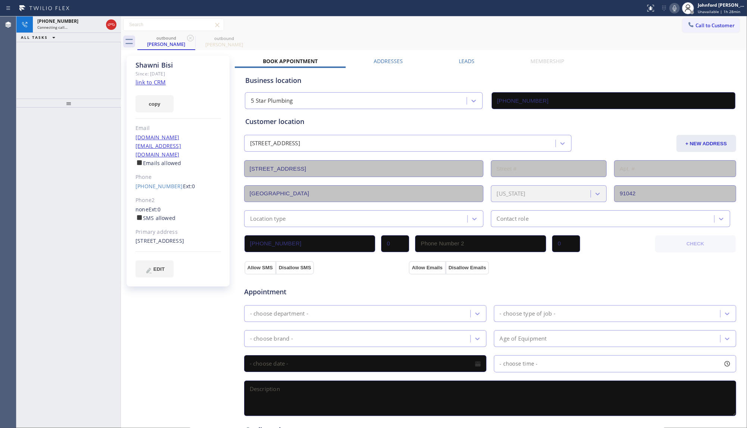
click at [189, 38] on icon at bounding box center [190, 38] width 9 height 9
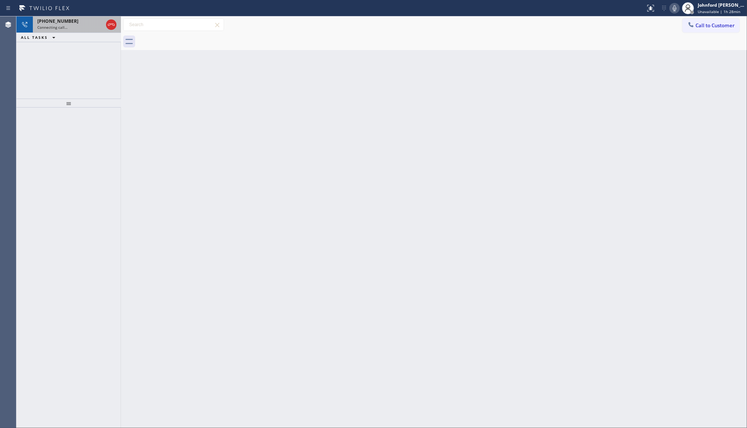
click at [94, 23] on div "+13108904512" at bounding box center [70, 21] width 66 height 6
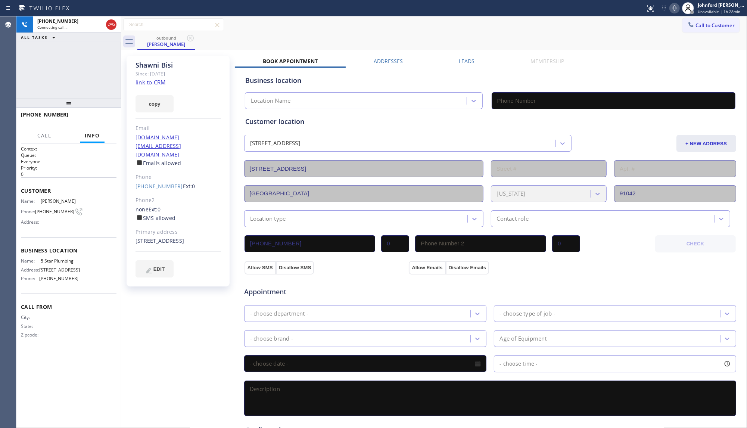
type input "[PHONE_NUMBER]"
click at [66, 66] on div "+13108904512 Connecting call… ALL TASKS ALL TASKS ACTIVE TASKS TASKS IN WRAP UP" at bounding box center [68, 57] width 104 height 82
click at [107, 25] on icon at bounding box center [111, 24] width 9 height 9
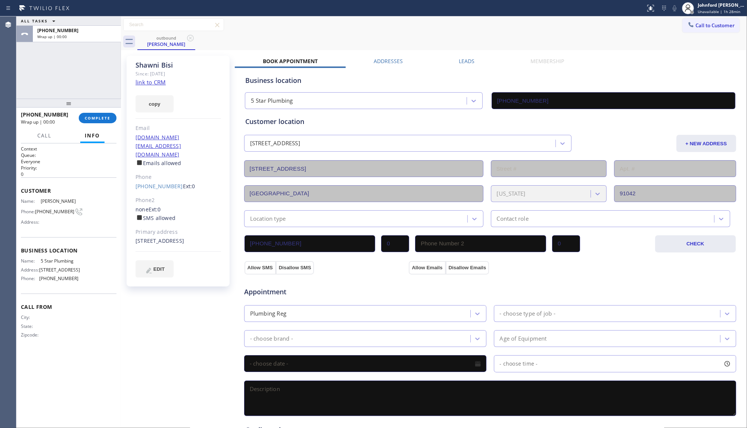
click at [107, 110] on div "+13108904512 Wrap up | 00:00 COMPLETE" at bounding box center [69, 117] width 96 height 19
click at [106, 116] on span "COMPLETE" at bounding box center [98, 117] width 26 height 5
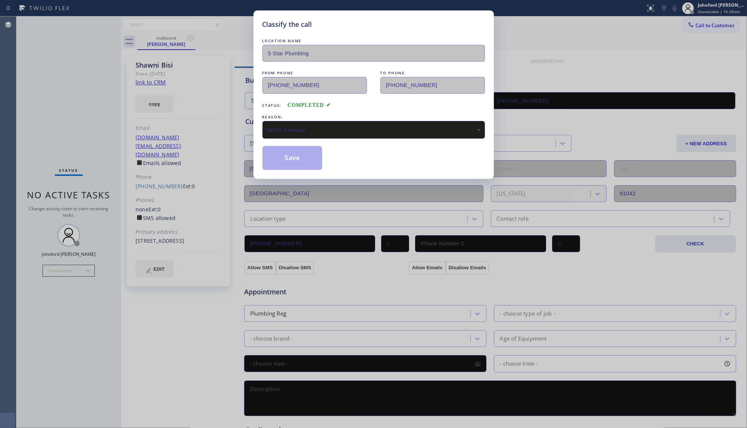
click at [305, 128] on div "Select a reason" at bounding box center [373, 129] width 214 height 9
click at [308, 163] on button "Save" at bounding box center [292, 158] width 60 height 24
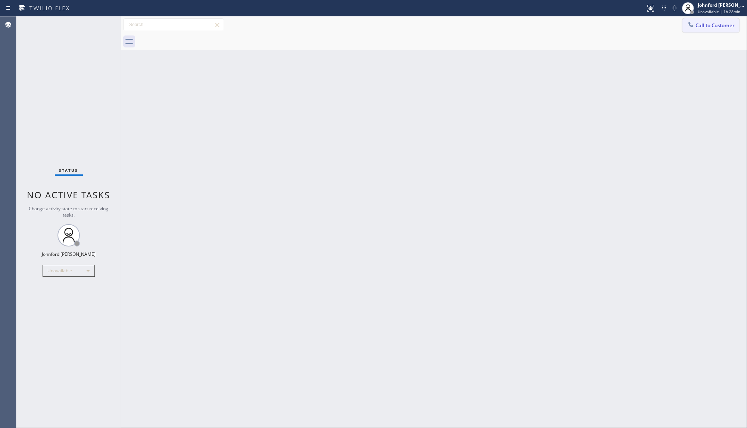
click at [694, 22] on icon at bounding box center [690, 24] width 7 height 7
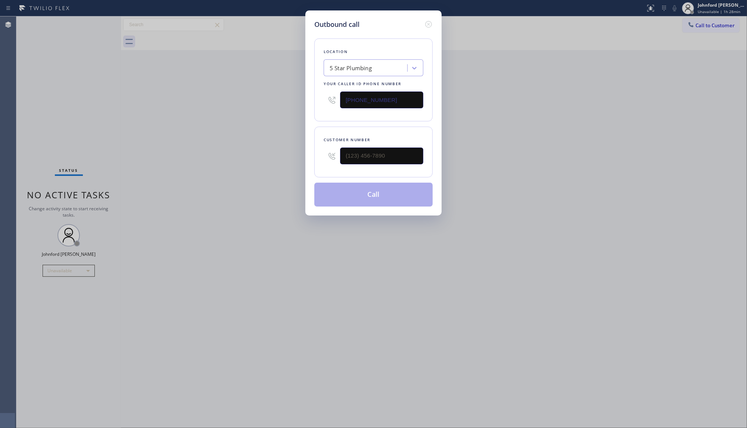
drag, startPoint x: 375, startPoint y: 88, endPoint x: 238, endPoint y: 96, distance: 137.5
click at [316, 95] on div "Location 5 Star Plumbing Your caller id phone number [PHONE_NUMBER]" at bounding box center [373, 79] width 118 height 83
paste input "13) 547-6147"
type input "(813) 547-6147"
drag, startPoint x: 398, startPoint y: 162, endPoint x: 293, endPoint y: 159, distance: 104.5
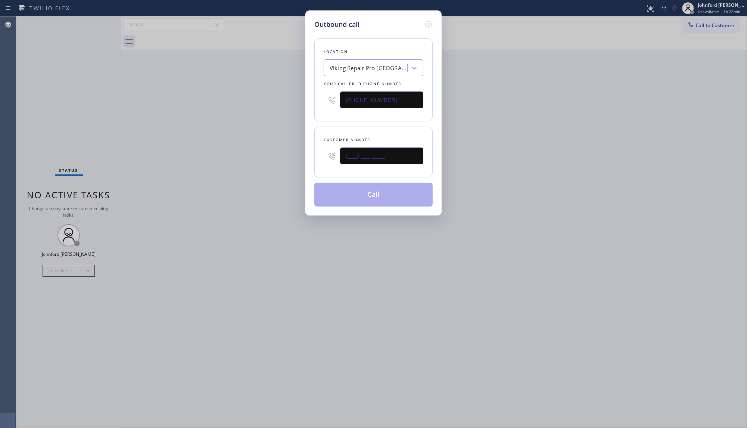
click at [296, 159] on div "Outbound call Location Viking Repair Pro Sarasota Your caller id phone number (…" at bounding box center [373, 214] width 747 height 428
paste input "409) 359-9996"
type input "(409) 359-9996"
click at [272, 158] on div "Outbound call Location Viking Repair Pro Sarasota Your caller id phone number (…" at bounding box center [373, 214] width 747 height 428
click at [371, 190] on button "Call" at bounding box center [373, 194] width 118 height 24
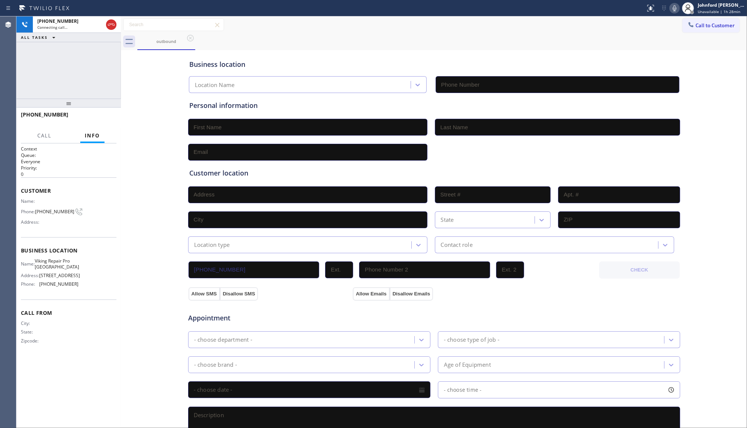
type input "(813) 547-6147"
click at [100, 124] on div "+14093599996 Live | 00:01 HANG UP" at bounding box center [69, 117] width 96 height 19
click at [94, 116] on span "HANG UP" at bounding box center [99, 117] width 23 height 5
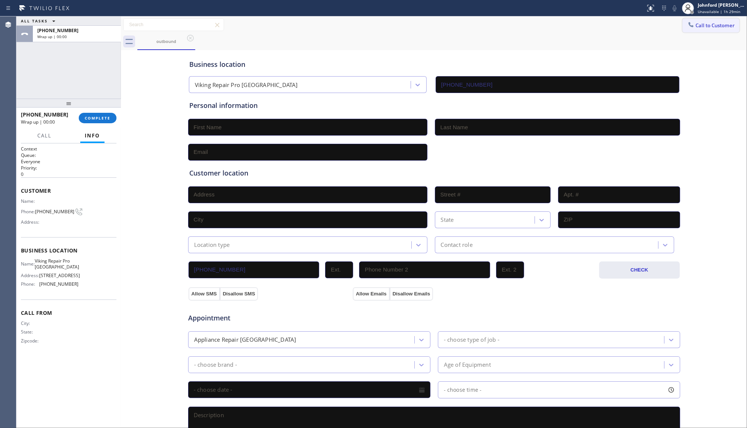
click at [702, 30] on button "Call to Customer" at bounding box center [710, 25] width 57 height 14
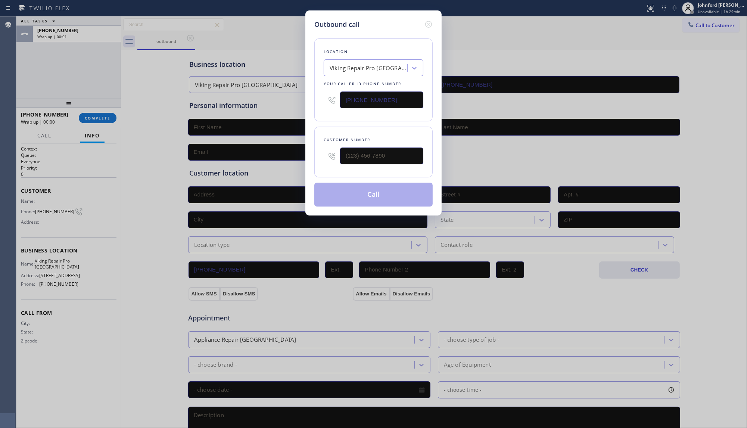
drag, startPoint x: 391, startPoint y: 144, endPoint x: 312, endPoint y: 150, distance: 79.0
click at [312, 150] on div "Outbound call Location Viking Repair Pro Sarasota Your caller id phone number (…" at bounding box center [373, 112] width 136 height 205
paste input "409) 359-9996"
drag, startPoint x: 397, startPoint y: 153, endPoint x: 316, endPoint y: 157, distance: 81.8
click at [316, 157] on div "Customer number (409) 359-9996" at bounding box center [373, 151] width 118 height 51
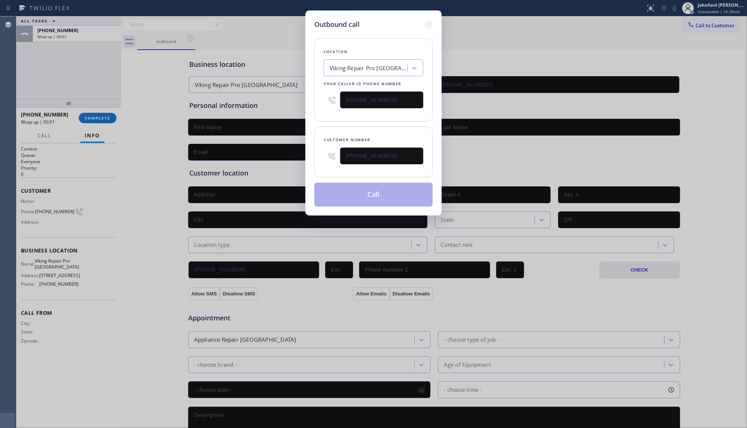
type input "(409) 359-9996"
click at [355, 128] on div "Customer number (409) 359-9996" at bounding box center [373, 151] width 118 height 51
click at [368, 193] on button "Call" at bounding box center [373, 194] width 118 height 24
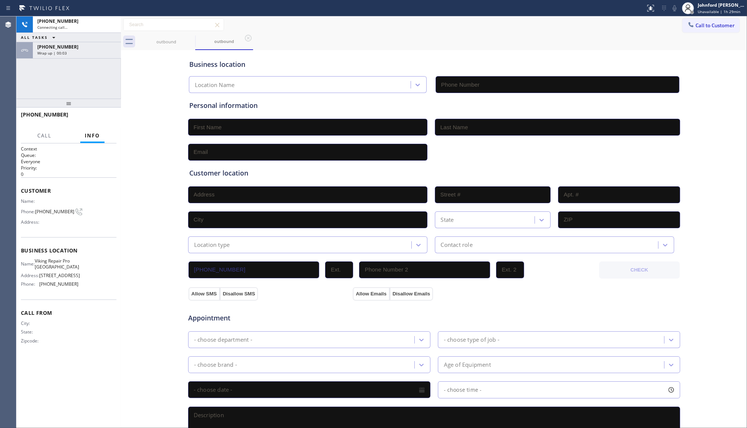
type input "(813) 547-6147"
drag, startPoint x: 78, startPoint y: 53, endPoint x: 91, endPoint y: 92, distance: 41.1
click at [78, 53] on div "Wrap up | 00:06" at bounding box center [76, 52] width 79 height 5
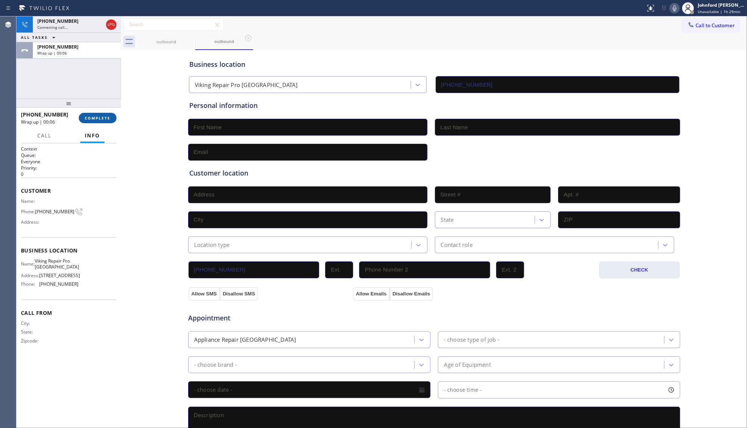
click at [99, 118] on span "COMPLETE" at bounding box center [98, 117] width 26 height 5
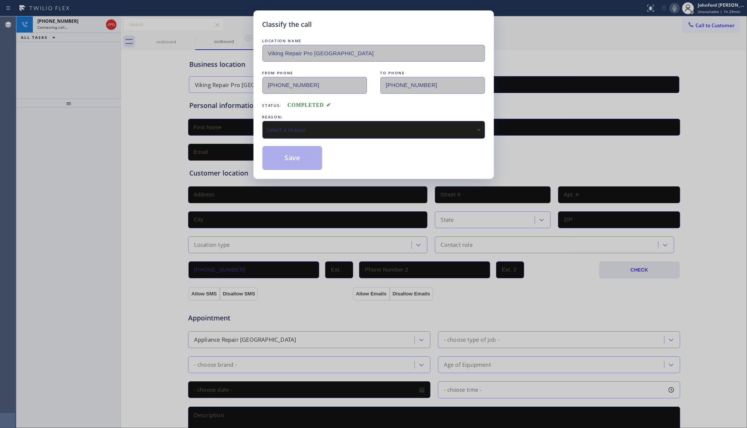
drag, startPoint x: 278, startPoint y: 124, endPoint x: 332, endPoint y: 131, distance: 54.5
click at [332, 131] on div "Select a reason" at bounding box center [373, 129] width 214 height 9
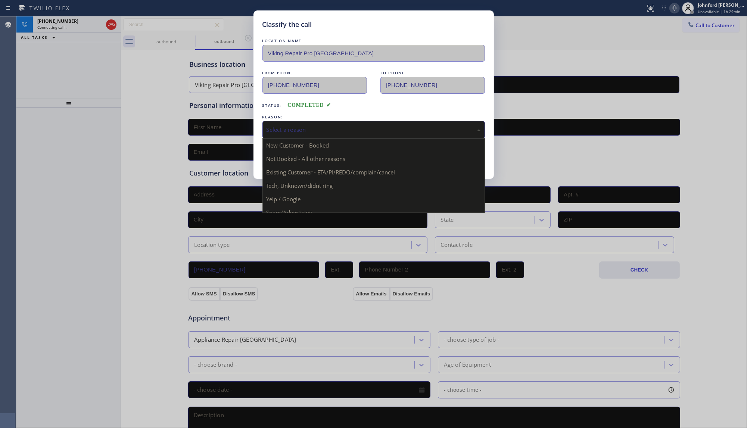
drag, startPoint x: 293, startPoint y: 171, endPoint x: 286, endPoint y: 153, distance: 18.9
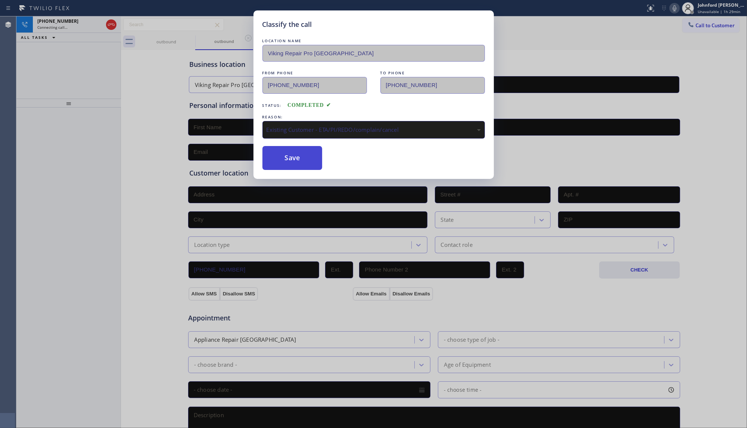
click at [285, 152] on button "Save" at bounding box center [292, 158] width 60 height 24
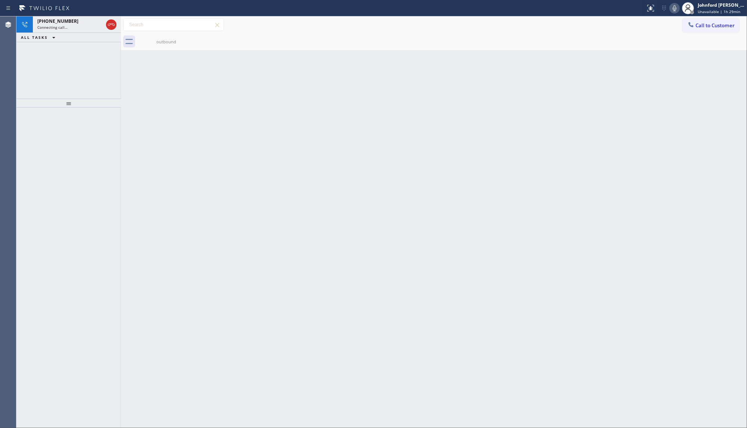
click at [211, 165] on div "Back to Dashboard Change Sender ID Customers Technicians Select a contact Outbo…" at bounding box center [434, 221] width 626 height 411
click at [111, 23] on icon at bounding box center [111, 24] width 9 height 9
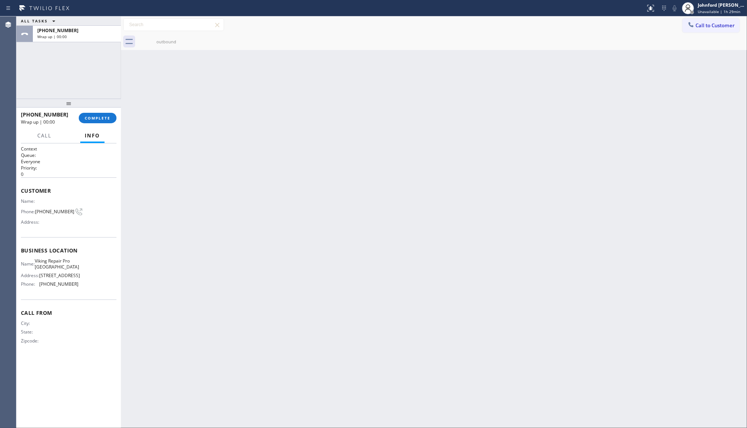
click at [705, 34] on div "outbound" at bounding box center [441, 41] width 609 height 17
drag, startPoint x: 704, startPoint y: 22, endPoint x: 568, endPoint y: 74, distance: 145.9
click at [703, 25] on button "Call to Customer" at bounding box center [710, 25] width 57 height 14
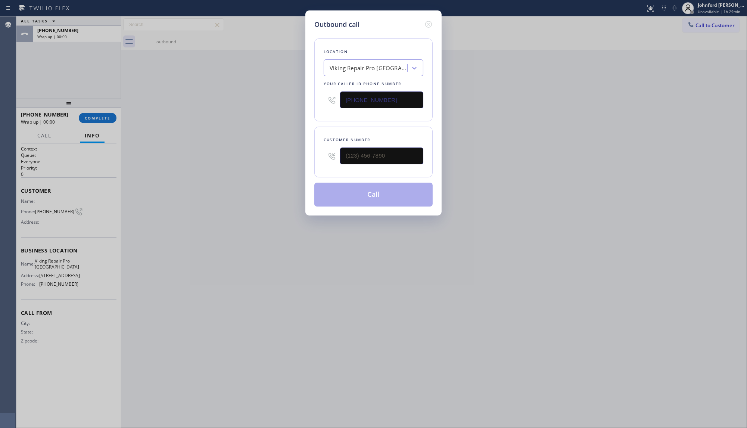
drag, startPoint x: 384, startPoint y: 97, endPoint x: 294, endPoint y: 91, distance: 90.1
click at [294, 91] on div "Outbound call Location Viking Repair Pro Sarasota Your caller id phone number (…" at bounding box center [373, 214] width 747 height 428
paste input "682) 686-2670"
type input "(682) 686-2670"
click at [367, 158] on input "(___) ___-____" at bounding box center [381, 155] width 83 height 17
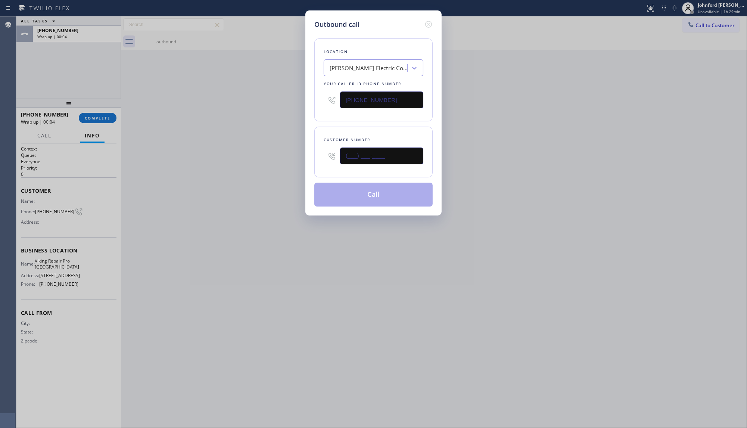
paste input "416) 888-3123"
type input "(416) 888-3123"
click at [262, 165] on div "Outbound call Location Richeson Electric Co Inc Your caller id phone number (68…" at bounding box center [373, 214] width 747 height 428
click at [362, 190] on button "Call" at bounding box center [373, 194] width 118 height 24
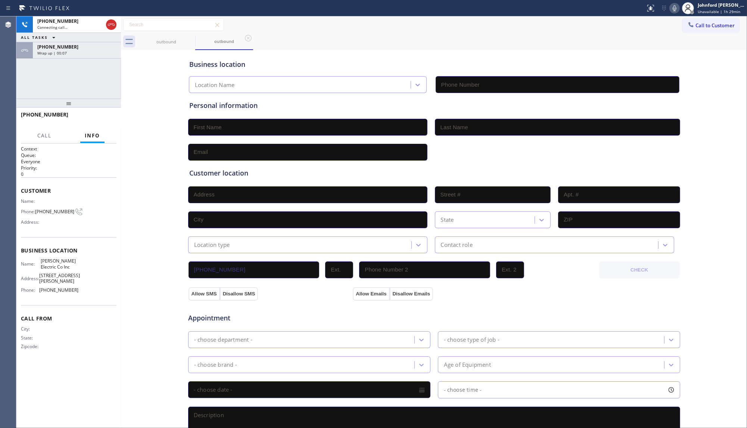
type input "(682) 686-2670"
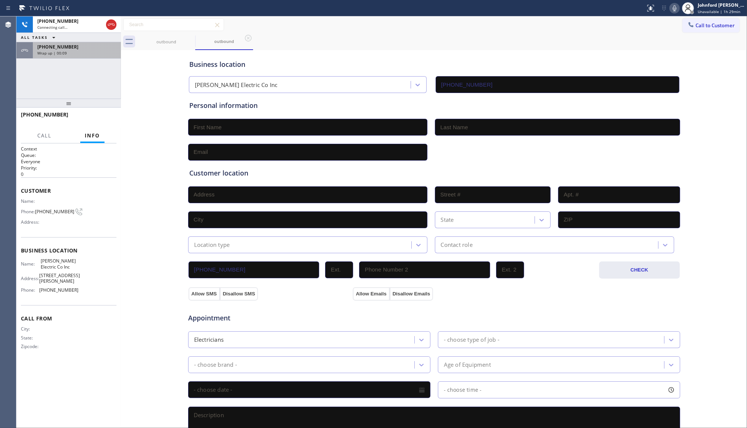
click at [72, 48] on div "+14093599996" at bounding box center [76, 47] width 79 height 6
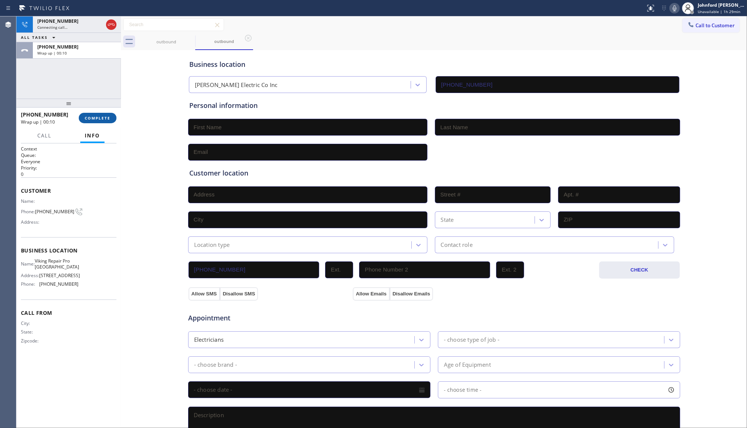
click at [100, 115] on span "COMPLETE" at bounding box center [98, 117] width 26 height 5
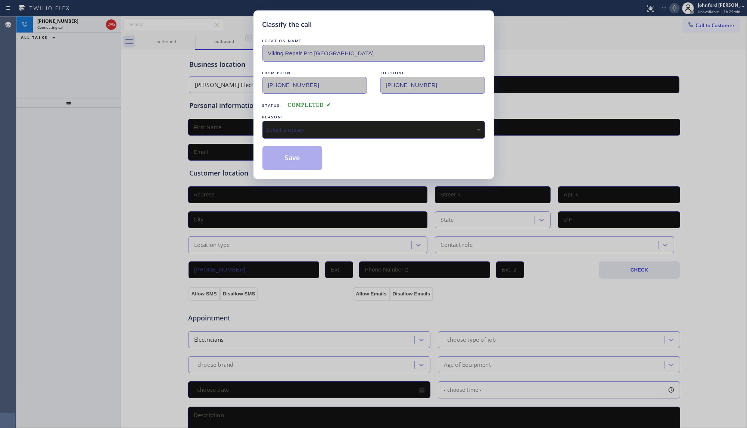
drag, startPoint x: 336, startPoint y: 124, endPoint x: 384, endPoint y: 133, distance: 48.2
click at [344, 125] on div "Select a reason" at bounding box center [373, 129] width 214 height 9
click at [268, 150] on button "Save" at bounding box center [292, 158] width 60 height 24
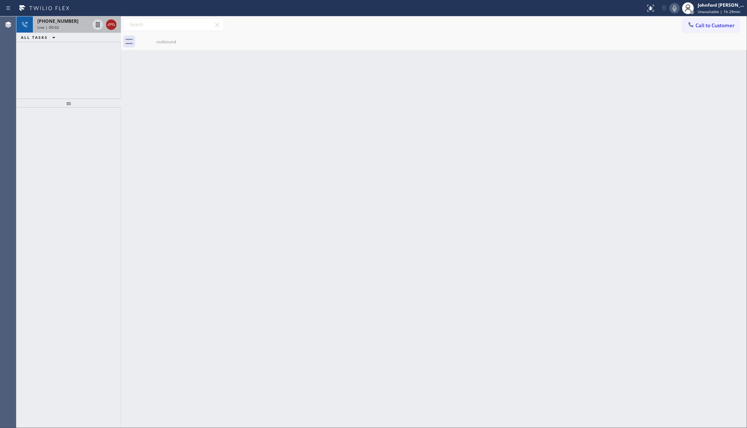
click at [109, 25] on icon at bounding box center [111, 24] width 9 height 9
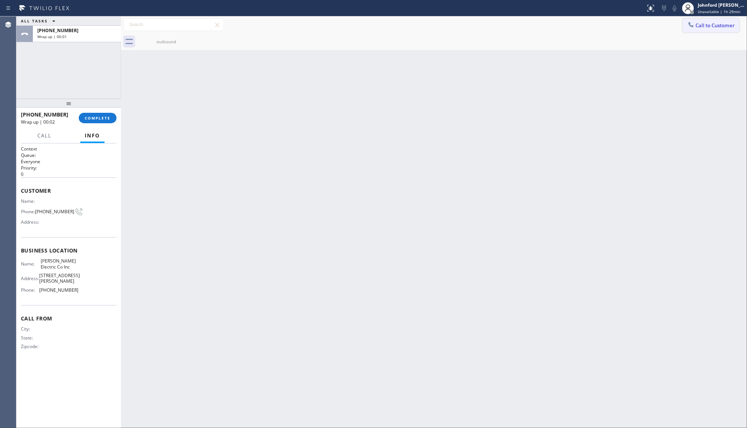
drag, startPoint x: 702, startPoint y: 21, endPoint x: 591, endPoint y: 55, distance: 115.3
click at [700, 21] on button "Call to Customer" at bounding box center [710, 25] width 57 height 14
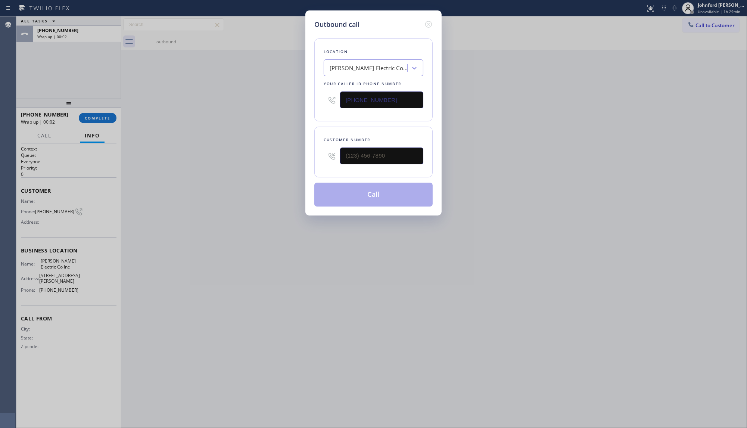
drag, startPoint x: 369, startPoint y: 92, endPoint x: 327, endPoint y: 100, distance: 43.3
click at [291, 100] on div "Outbound call Location Richeson Electric Co Inc Your caller id phone number (68…" at bounding box center [373, 214] width 747 height 428
paste input "754) 714-7884"
type input "(754) 714-7884"
drag, startPoint x: 335, startPoint y: 158, endPoint x: 234, endPoint y: 158, distance: 100.4
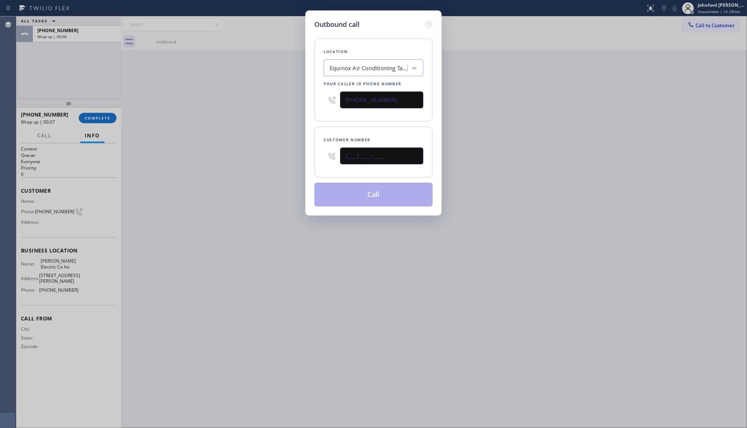
click at [258, 158] on div "Outbound call Location Equinox Air Conditioning Tamarac Your caller id phone nu…" at bounding box center [373, 214] width 747 height 428
paste input "754) 324-4247"
type input "(754) 324-4247"
click at [204, 160] on div "Outbound call Location Equinox Air Conditioning Tamarac Your caller id phone nu…" at bounding box center [373, 214] width 747 height 428
click at [348, 185] on button "Call" at bounding box center [373, 194] width 118 height 24
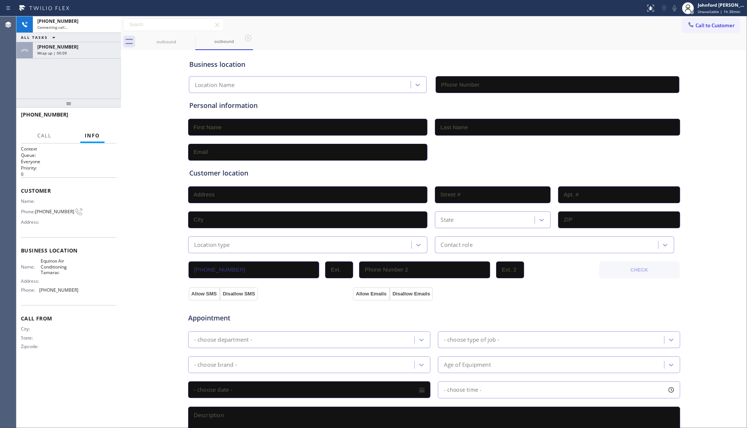
type input "(754) 714-7884"
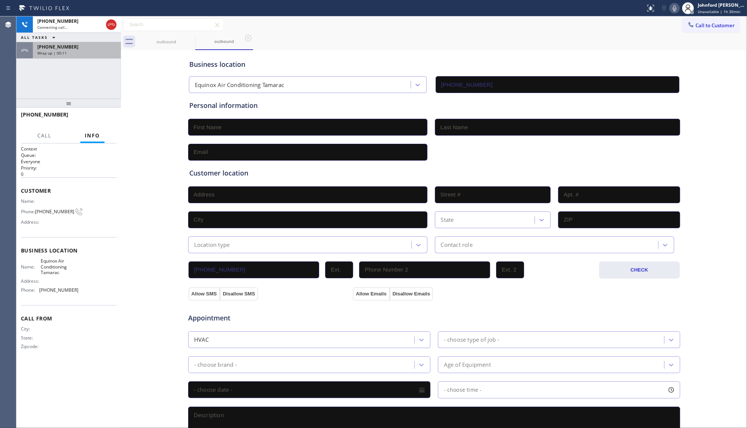
click at [109, 48] on div "+14168883123" at bounding box center [76, 47] width 79 height 6
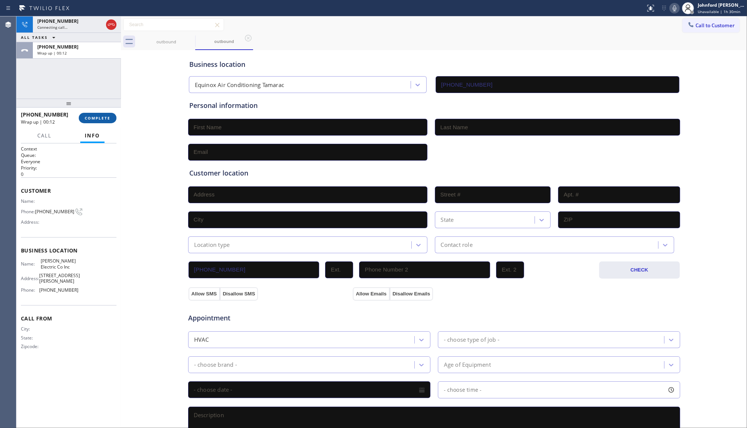
click at [101, 116] on span "COMPLETE" at bounding box center [98, 117] width 26 height 5
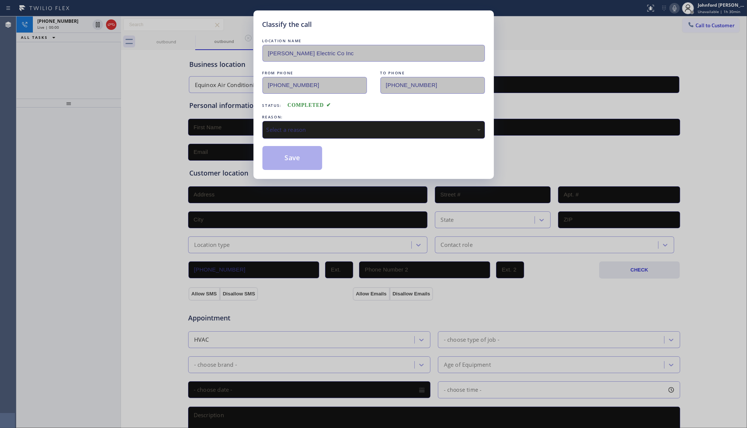
click at [350, 125] on div "Select a reason" at bounding box center [373, 129] width 214 height 9
click at [314, 162] on button "Save" at bounding box center [292, 158] width 60 height 24
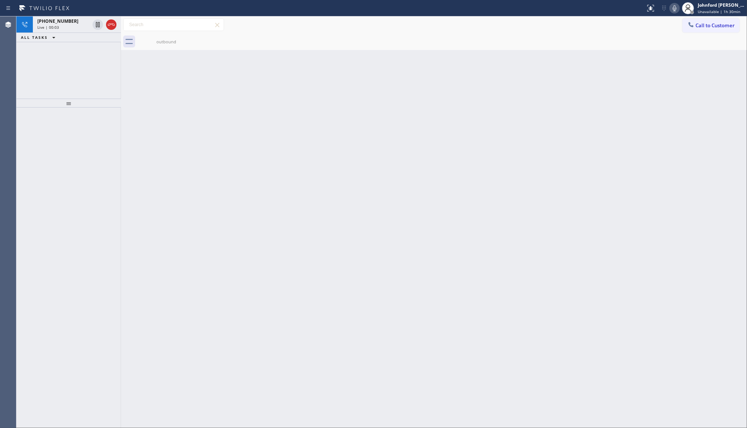
drag, startPoint x: 244, startPoint y: 84, endPoint x: 121, endPoint y: 56, distance: 127.0
click at [236, 82] on div "Back to Dashboard Change Sender ID Customers Technicians Select a contact Outbo…" at bounding box center [434, 221] width 626 height 411
click at [109, 27] on icon at bounding box center [111, 24] width 9 height 9
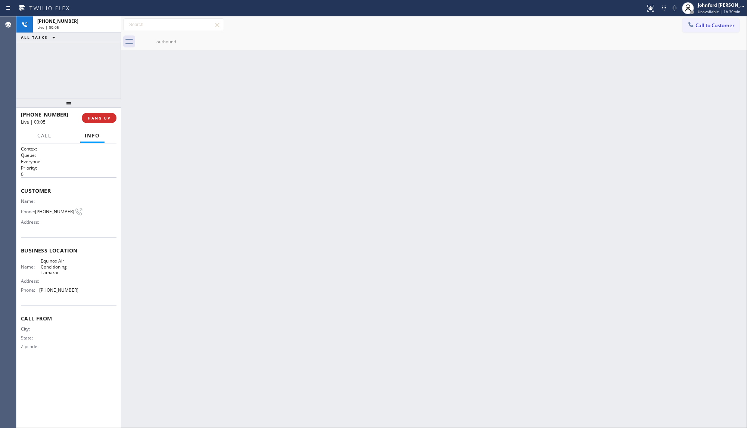
click at [607, 68] on div "Back to Dashboard Change Sender ID Customers Technicians Select a contact Outbo…" at bounding box center [434, 221] width 626 height 411
click at [715, 19] on button "Call to Customer" at bounding box center [710, 25] width 57 height 14
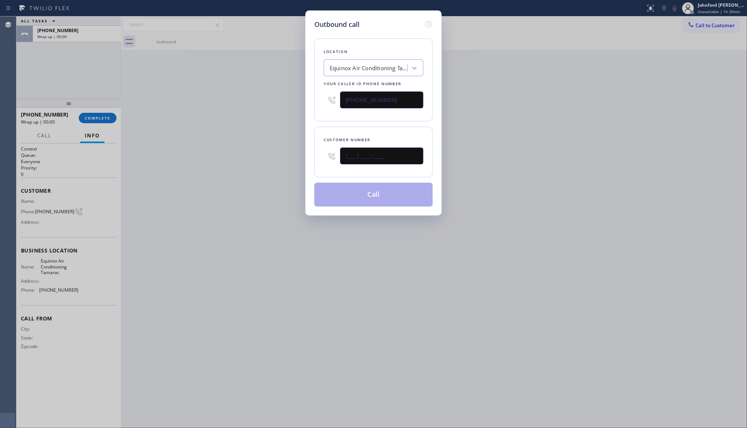
drag, startPoint x: 310, startPoint y: 154, endPoint x: 274, endPoint y: 153, distance: 35.8
click at [275, 153] on div "Outbound call Location Equinox Air Conditioning Tamarac Your caller id phone nu…" at bounding box center [373, 214] width 747 height 428
paste input "770) 207-1014"
type input "(770) 207-1014"
click at [251, 146] on div "Outbound call Location Equinox Air Conditioning Tamarac Your caller id phone nu…" at bounding box center [373, 214] width 747 height 428
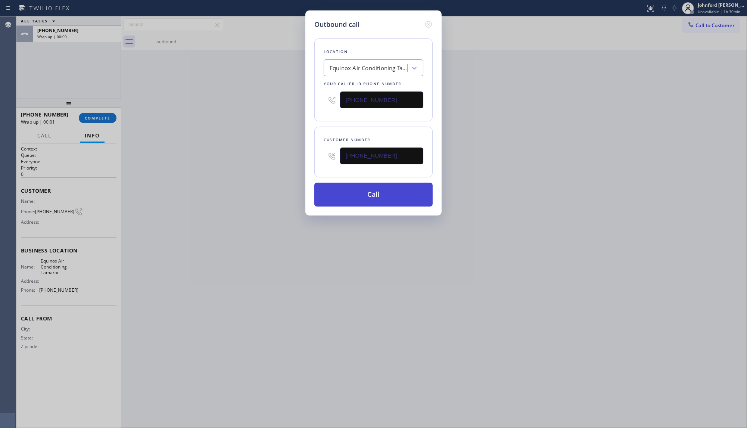
click at [332, 187] on button "Call" at bounding box center [373, 194] width 118 height 24
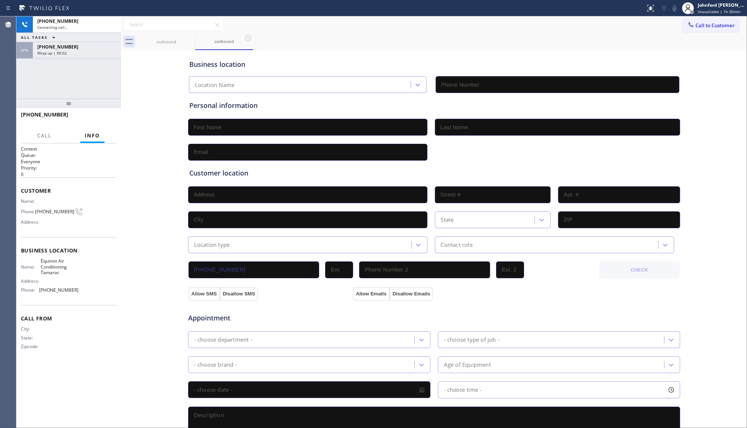
type input "(754) 714-7884"
click at [144, 77] on div "Business location Equinox Air Conditioning Tamarac (754) 714-7884 Personal info…" at bounding box center [434, 307] width 622 height 510
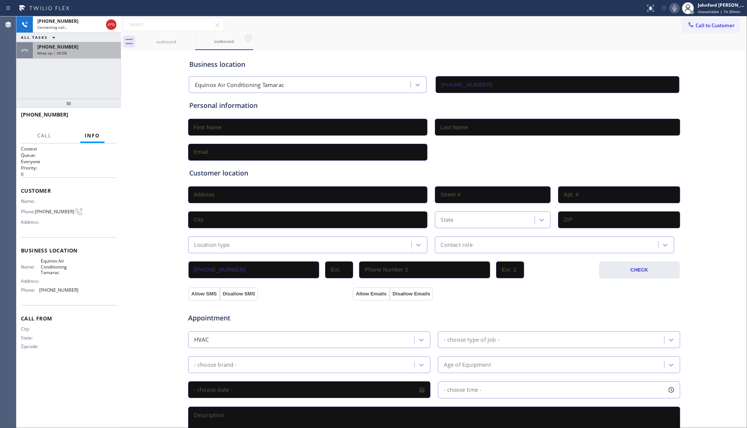
click at [94, 56] on div "+17543244247 Wrap up | 00:08" at bounding box center [75, 50] width 85 height 16
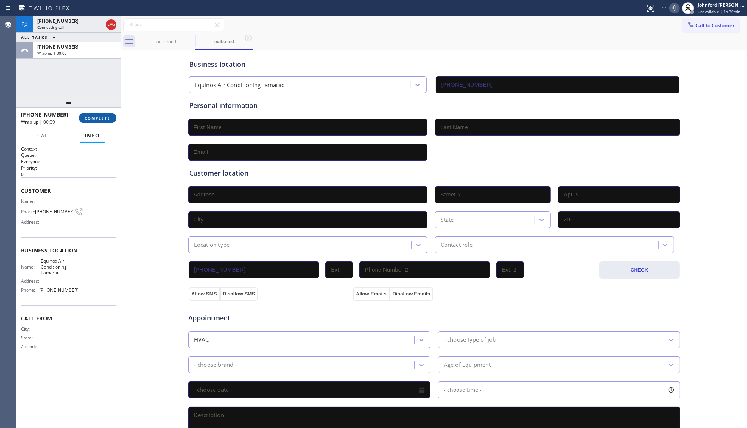
click at [96, 115] on button "COMPLETE" at bounding box center [98, 118] width 38 height 10
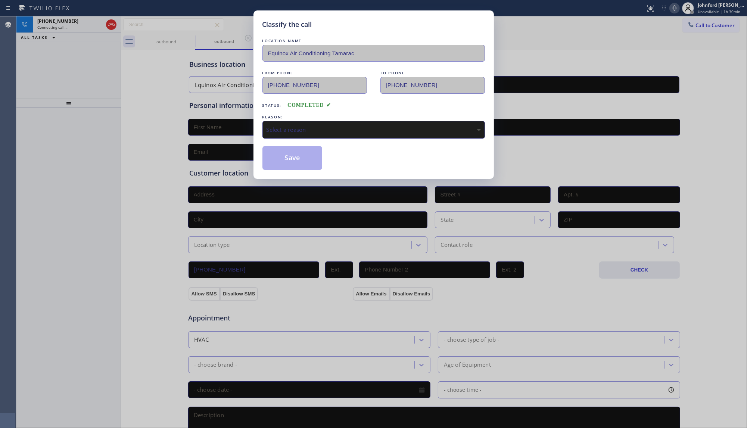
click at [297, 113] on div "REASON:" at bounding box center [373, 117] width 222 height 8
click at [304, 121] on div "Select a reason" at bounding box center [373, 130] width 222 height 18
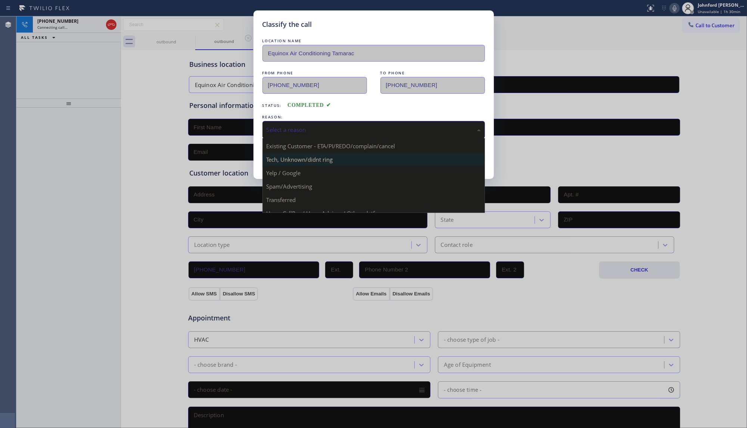
scroll to position [51, 0]
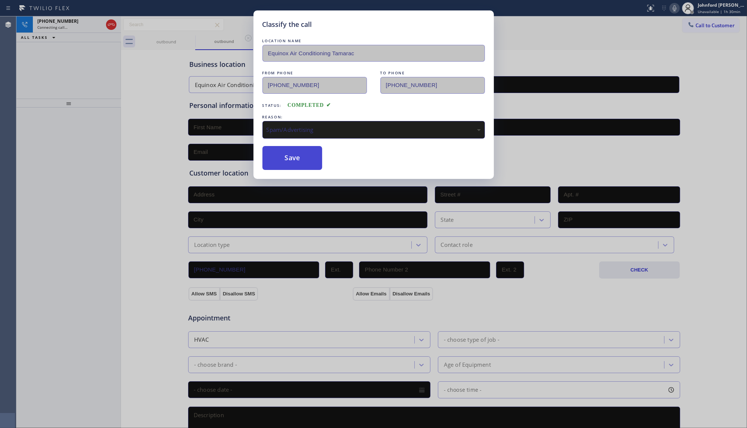
click at [301, 153] on button "Save" at bounding box center [292, 158] width 60 height 24
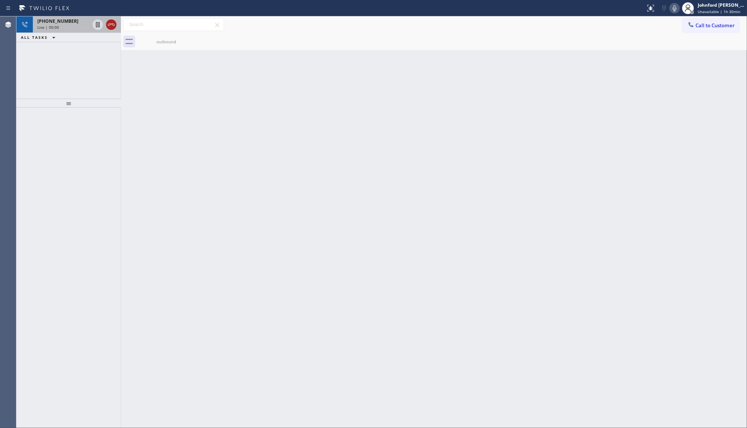
click at [112, 26] on icon at bounding box center [111, 24] width 9 height 9
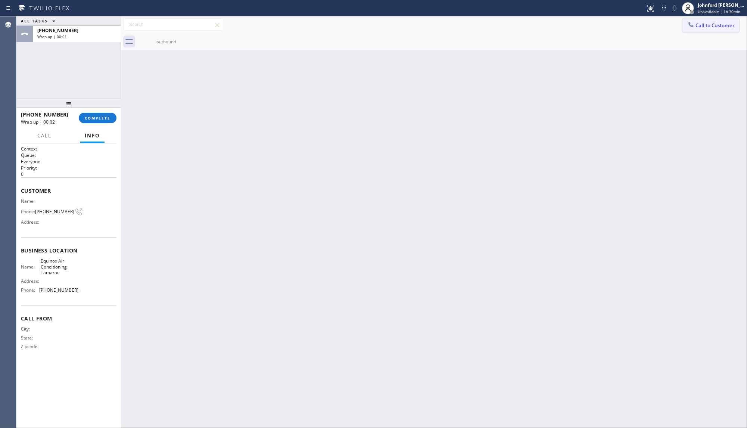
click at [703, 25] on span "Call to Customer" at bounding box center [714, 25] width 39 height 7
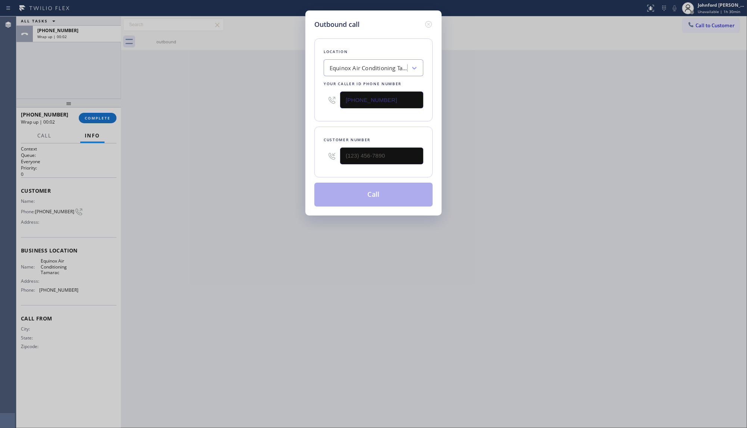
drag, startPoint x: 305, startPoint y: 107, endPoint x: 194, endPoint y: 115, distance: 111.1
click at [239, 109] on div "Outbound call Location Equinox Air Conditioning Tamarac Your caller id phone nu…" at bounding box center [373, 214] width 747 height 428
paste input "516) 260-4398"
type input "(516) 260-4398"
drag, startPoint x: 344, startPoint y: 161, endPoint x: 325, endPoint y: 163, distance: 19.2
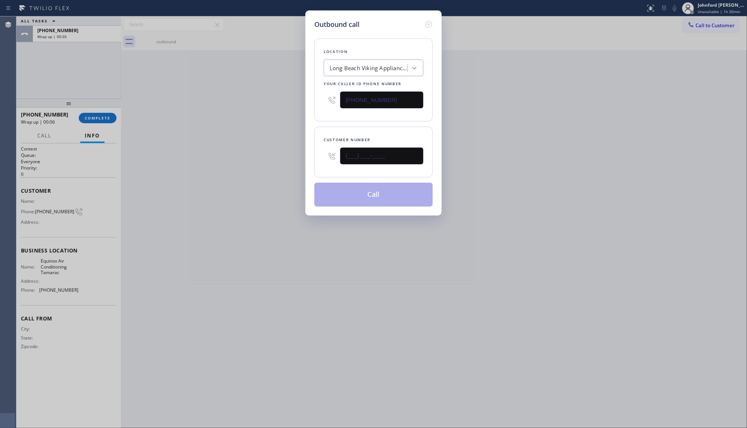
click at [325, 163] on div "(___) ___-____" at bounding box center [374, 156] width 100 height 24
paste input "516) 545-7656"
type input "(516) 545-7656"
click at [258, 164] on div "Outbound call Location Long Beach Viking Appliance Repair Your caller id phone …" at bounding box center [373, 214] width 747 height 428
click at [391, 187] on button "Call" at bounding box center [373, 194] width 118 height 24
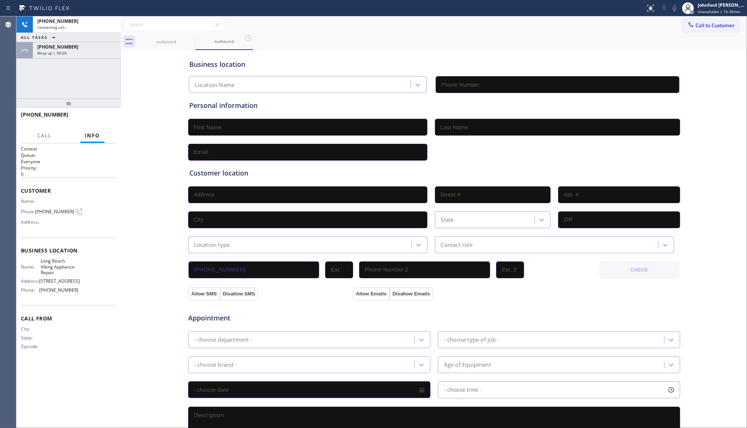
type input "(516) 260-4398"
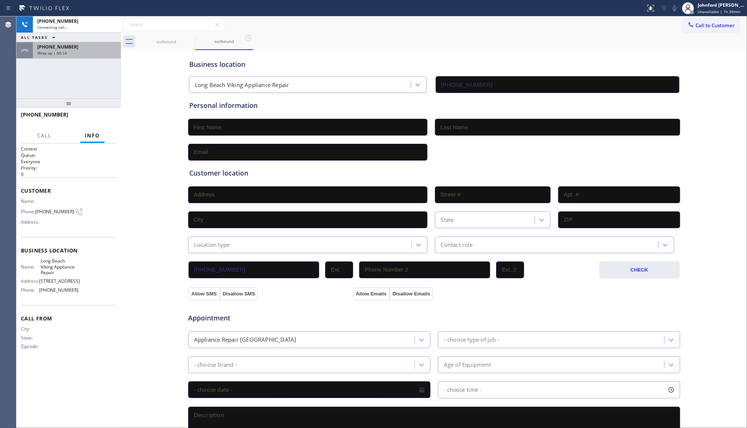
click at [75, 42] on div "+17702071014 Wrap up | 00:14" at bounding box center [75, 50] width 85 height 16
click at [76, 47] on div "+17702071014" at bounding box center [76, 47] width 79 height 6
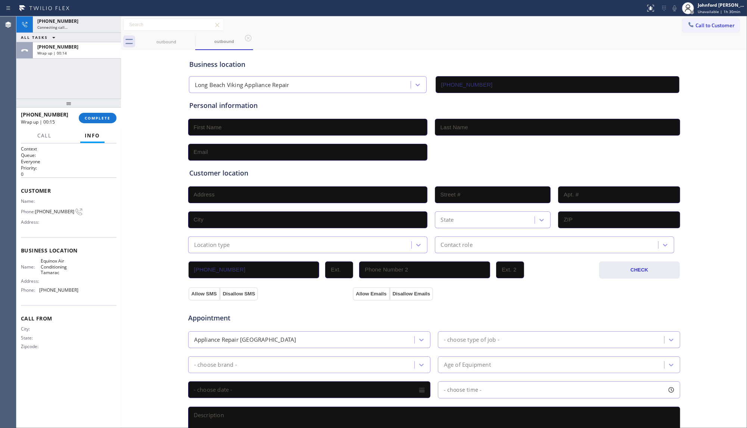
drag, startPoint x: 98, startPoint y: 130, endPoint x: 98, endPoint y: 116, distance: 13.4
click at [98, 130] on button "Info" at bounding box center [92, 135] width 24 height 15
click at [98, 116] on span "COMPLETE" at bounding box center [98, 117] width 26 height 5
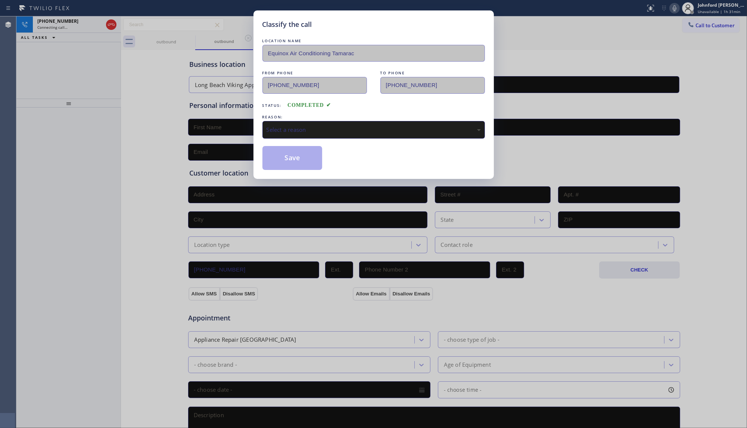
click at [293, 122] on div "Select a reason" at bounding box center [373, 130] width 222 height 18
click at [300, 137] on div "LOCATION NAME Equinox Air Conditioning Tamarac FROM PHONE (754) 714-7884 TO PHO…" at bounding box center [373, 103] width 222 height 133
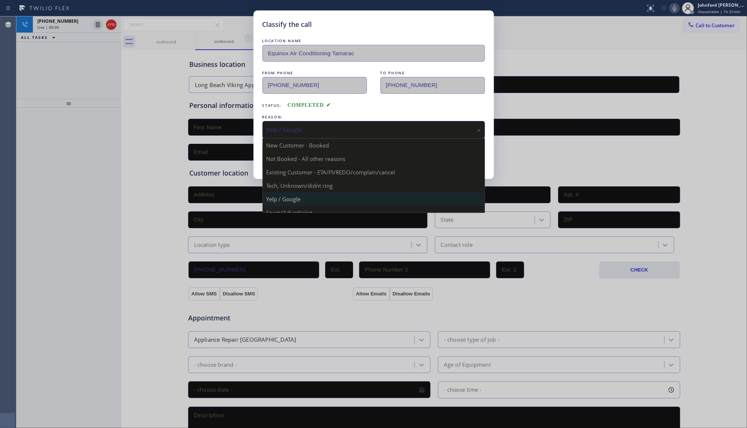
click at [296, 132] on div "Yelp / Google" at bounding box center [373, 130] width 222 height 18
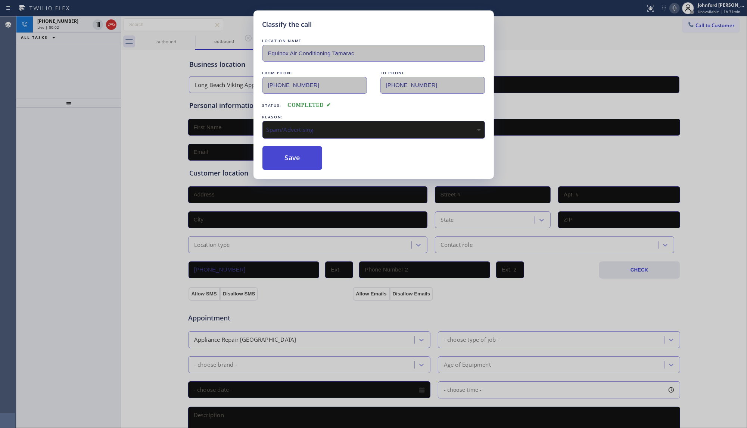
click at [309, 157] on button "Save" at bounding box center [292, 158] width 60 height 24
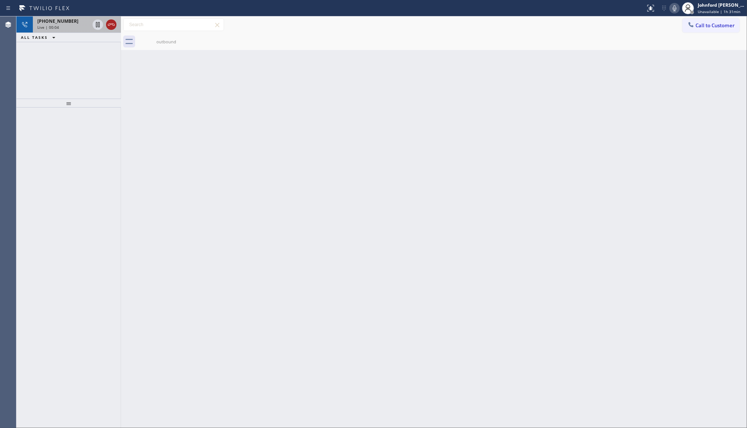
click at [113, 25] on icon at bounding box center [111, 24] width 9 height 9
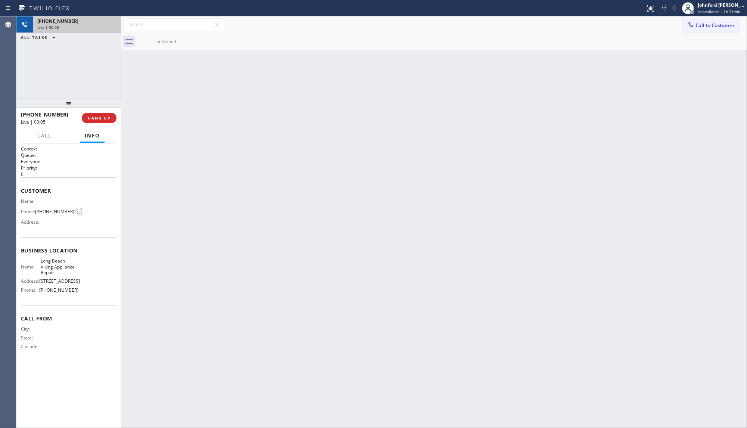
drag, startPoint x: 722, startPoint y: 24, endPoint x: 713, endPoint y: 23, distance: 9.4
click at [719, 23] on span "Call to Customer" at bounding box center [714, 25] width 39 height 7
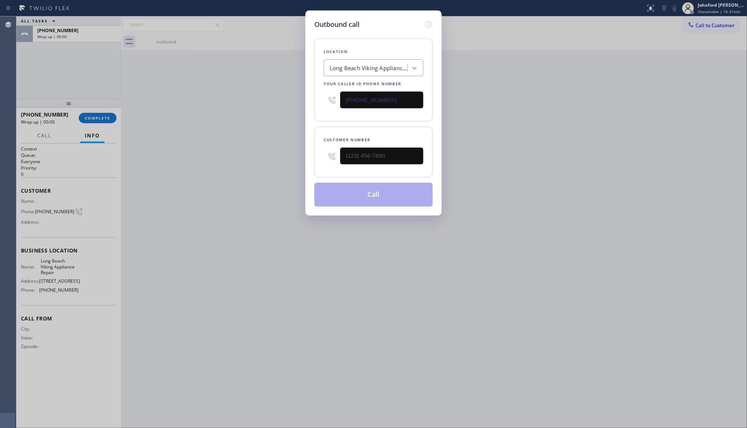
drag, startPoint x: 349, startPoint y: 150, endPoint x: 301, endPoint y: 154, distance: 48.3
click at [301, 154] on div "Outbound call Location Long Beach Viking Appliance Repair Your caller id phone …" at bounding box center [373, 214] width 747 height 428
click at [389, 147] on input "(___) ___-____" at bounding box center [381, 155] width 83 height 17
paste input "516) 545-7656"
type input "(516) 545-7656"
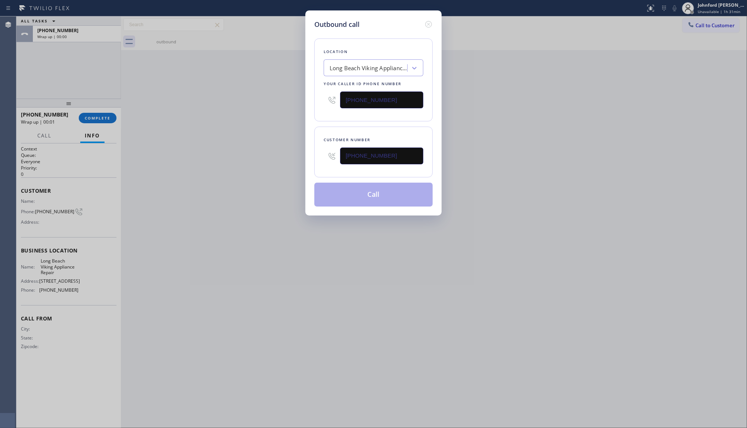
click at [205, 161] on div "Outbound call Location Long Beach Viking Appliance Repair Your caller id phone …" at bounding box center [373, 214] width 747 height 428
click at [355, 190] on button "Call" at bounding box center [373, 194] width 118 height 24
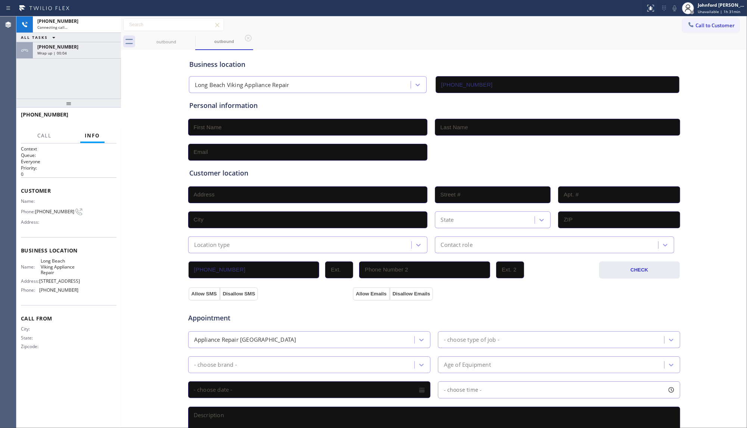
type input "(516) 260-4398"
click at [69, 65] on div "+15165457656 Connecting call… ALL TASKS ALL TASKS ACTIVE TASKS TASKS IN WRAP UP…" at bounding box center [68, 57] width 104 height 82
click at [79, 56] on div "+15165457656 Wrap up | 00:05" at bounding box center [75, 50] width 85 height 16
click at [79, 48] on div "+15165457656" at bounding box center [76, 47] width 79 height 6
click at [84, 114] on button "COMPLETE" at bounding box center [98, 118] width 38 height 10
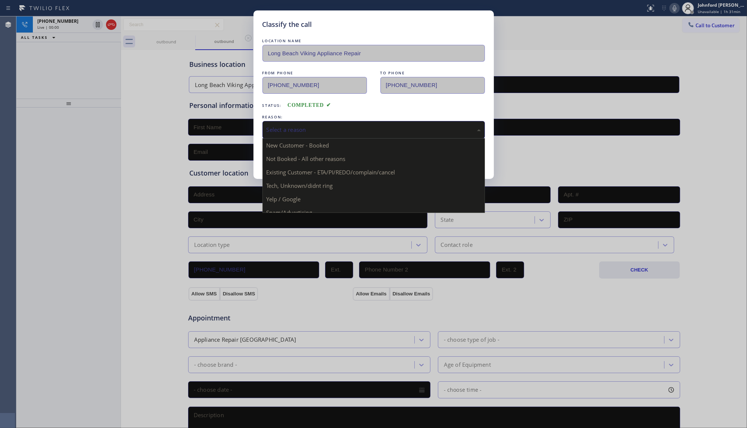
click at [304, 129] on div "Select a reason" at bounding box center [373, 129] width 214 height 9
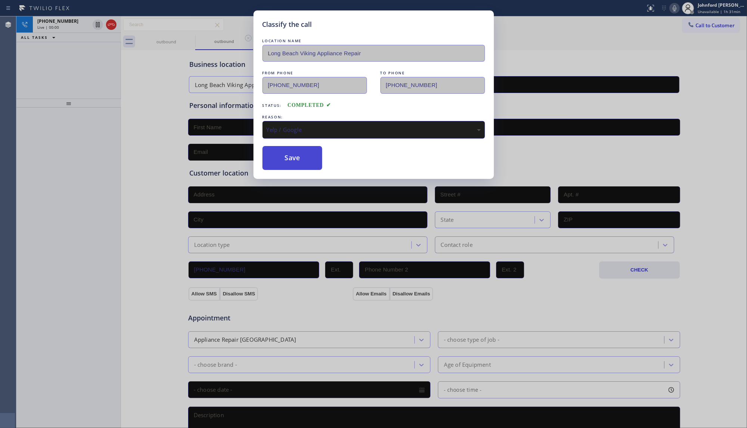
drag, startPoint x: 291, startPoint y: 196, endPoint x: 293, endPoint y: 165, distance: 31.4
click at [293, 161] on button "Save" at bounding box center [292, 158] width 60 height 24
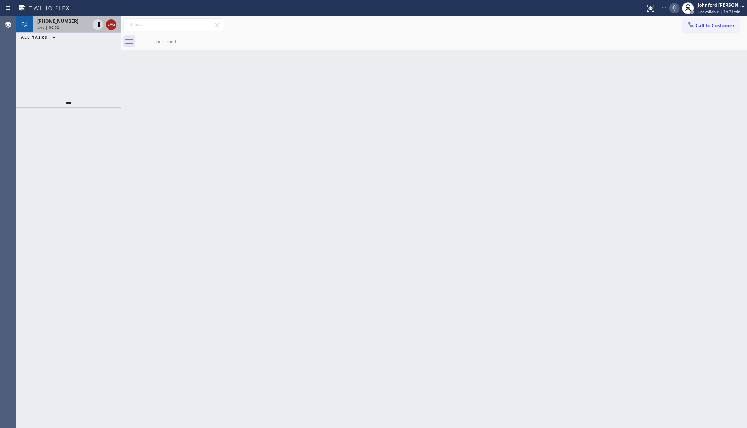
click at [111, 25] on icon at bounding box center [111, 24] width 9 height 9
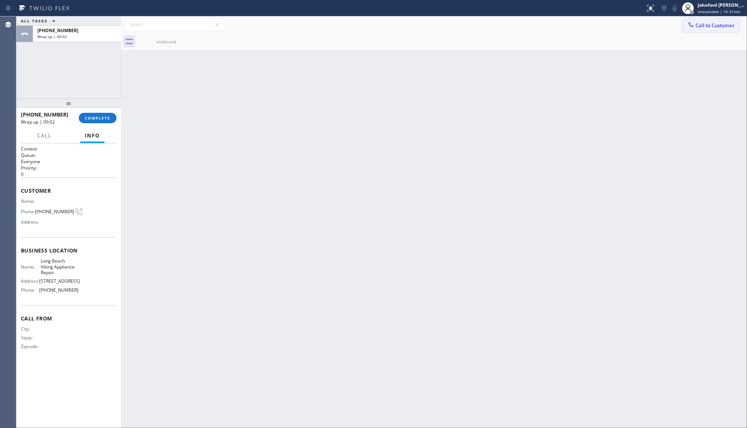
click at [696, 28] on button "Call to Customer" at bounding box center [710, 25] width 57 height 14
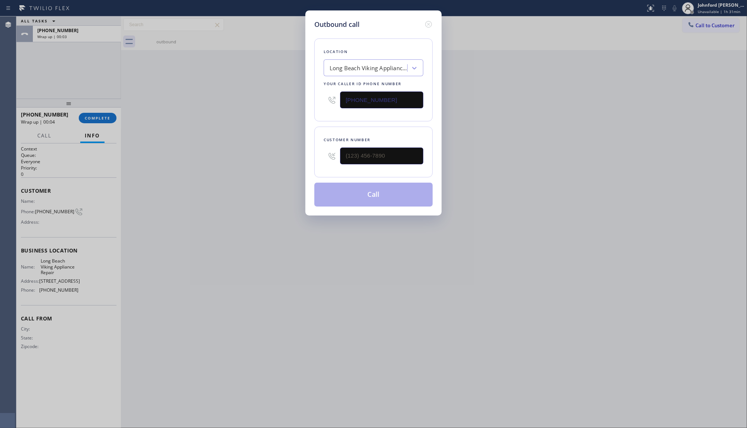
drag, startPoint x: 387, startPoint y: 104, endPoint x: 312, endPoint y: 104, distance: 75.4
click at [313, 104] on div "Outbound call Location Long Beach Viking Appliance Repair Your caller id phone …" at bounding box center [373, 112] width 136 height 205
paste input "917) 993-5013"
type input "(917) 993-5013"
drag, startPoint x: 308, startPoint y: 150, endPoint x: 299, endPoint y: 150, distance: 9.0
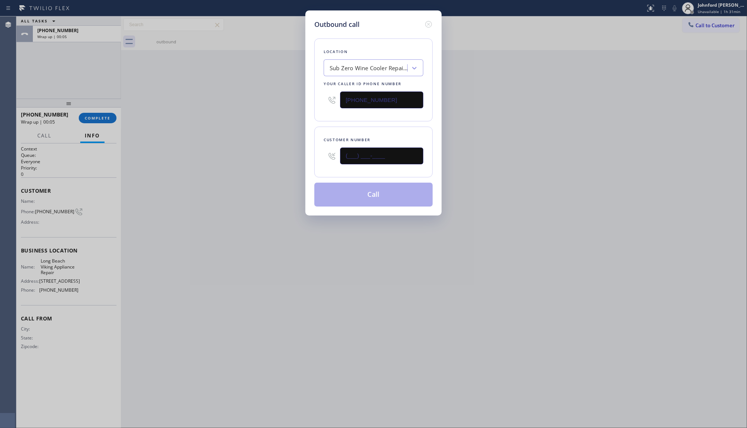
click at [301, 150] on div "Outbound call Location Sub Zero Wine Cooler Repair Brooklyn Your caller id phon…" at bounding box center [373, 214] width 747 height 428
paste input "917) 282-1707"
type input "(917) 282-1707"
click at [286, 150] on div "Outbound call Location Sub Zero Wine Cooler Repair Brooklyn Your caller id phon…" at bounding box center [373, 214] width 747 height 428
click at [345, 197] on button "Call" at bounding box center [373, 194] width 118 height 24
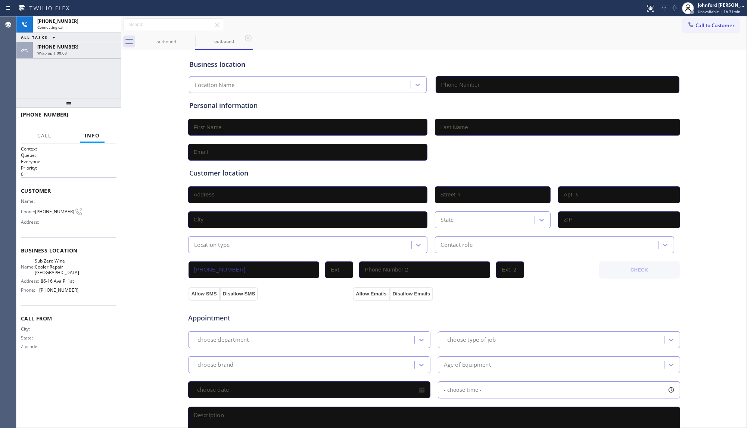
type input "(917) 993-5013"
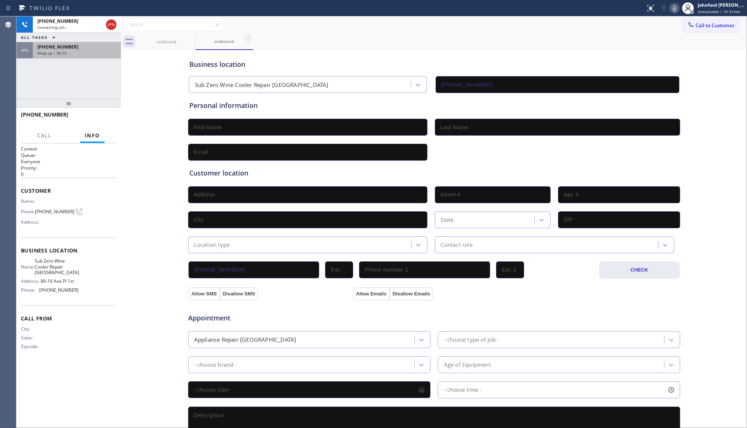
click at [57, 55] on span "Wrap up | 00:10" at bounding box center [51, 52] width 29 height 5
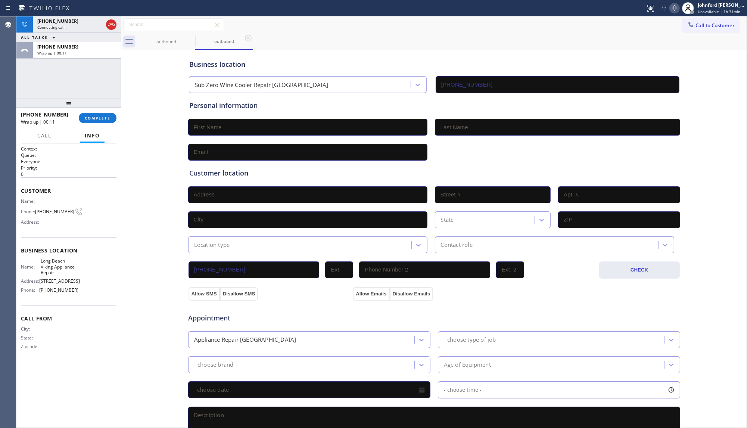
click at [88, 124] on div "+15165457656 Wrap up | 00:11 COMPLETE" at bounding box center [69, 117] width 96 height 19
click at [93, 118] on span "COMPLETE" at bounding box center [98, 117] width 26 height 5
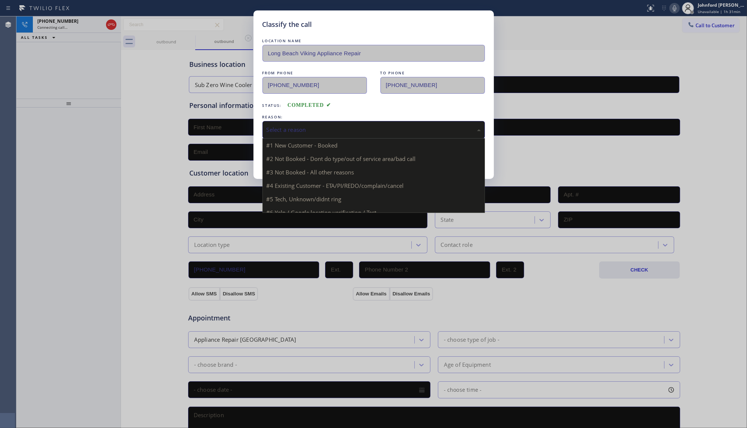
click at [315, 122] on div "Select a reason" at bounding box center [373, 130] width 222 height 18
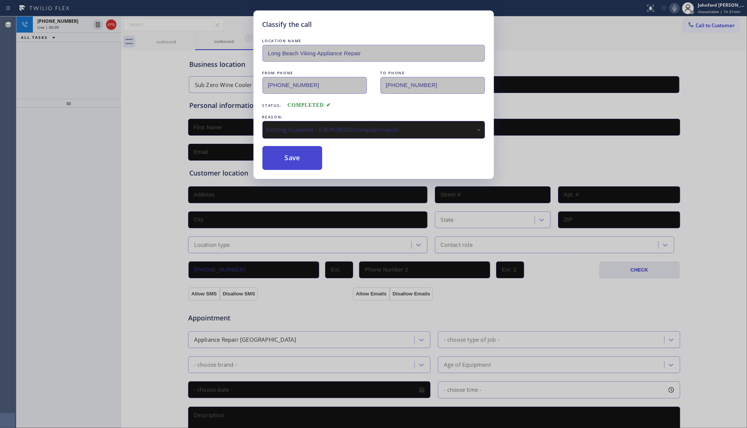
click at [298, 160] on button "Save" at bounding box center [292, 158] width 60 height 24
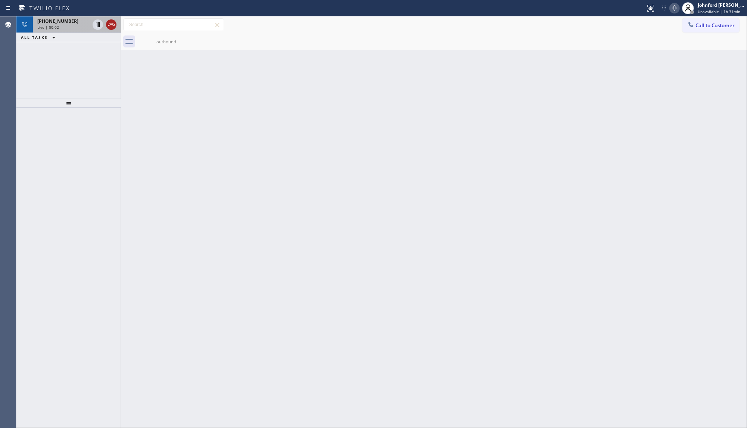
click at [107, 23] on icon at bounding box center [111, 24] width 9 height 9
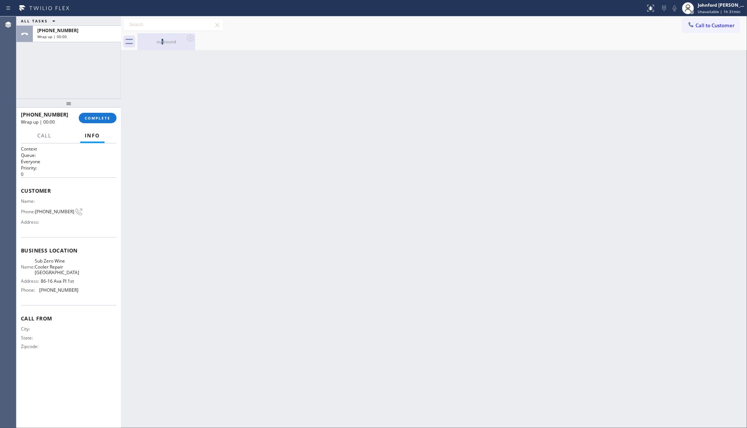
click at [163, 43] on div "outbound" at bounding box center [166, 42] width 56 height 6
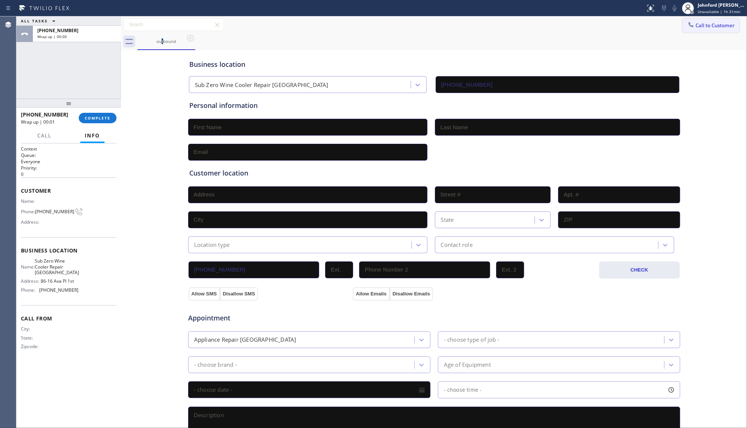
click at [701, 32] on button "Call to Customer" at bounding box center [710, 25] width 57 height 14
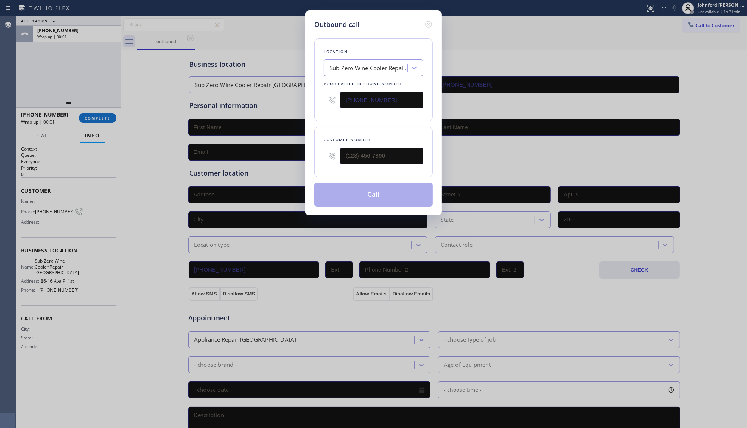
click at [702, 21] on div "Outbound call Location Sub Zero Wine Cooler Repair Brooklyn Your caller id phon…" at bounding box center [373, 214] width 747 height 428
drag, startPoint x: 398, startPoint y: 142, endPoint x: 290, endPoint y: 152, distance: 108.6
click at [290, 152] on div "Outbound call Location Sub Zero Wine Cooler Repair Brooklyn Your caller id phon…" at bounding box center [373, 214] width 747 height 428
drag, startPoint x: 384, startPoint y: 152, endPoint x: 334, endPoint y: 155, distance: 50.5
click at [334, 155] on div "(___) ___-____" at bounding box center [374, 156] width 100 height 24
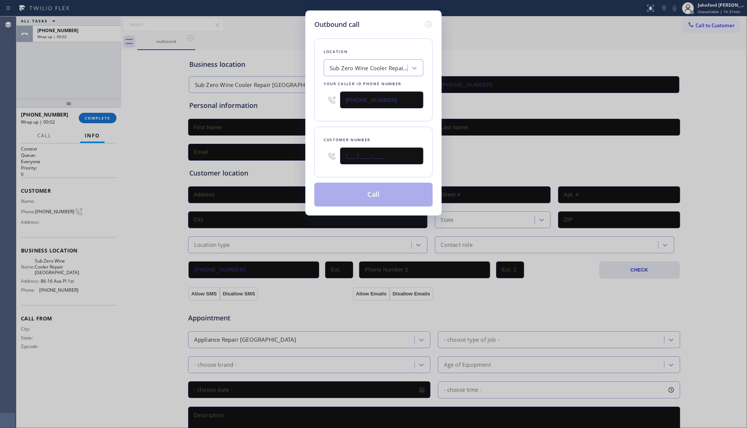
paste input "917) 282-1707"
type input "(917) 282-1707"
click at [368, 132] on div "Customer number (917) 282-1707" at bounding box center [373, 151] width 118 height 51
click at [389, 189] on button "Call" at bounding box center [373, 194] width 118 height 24
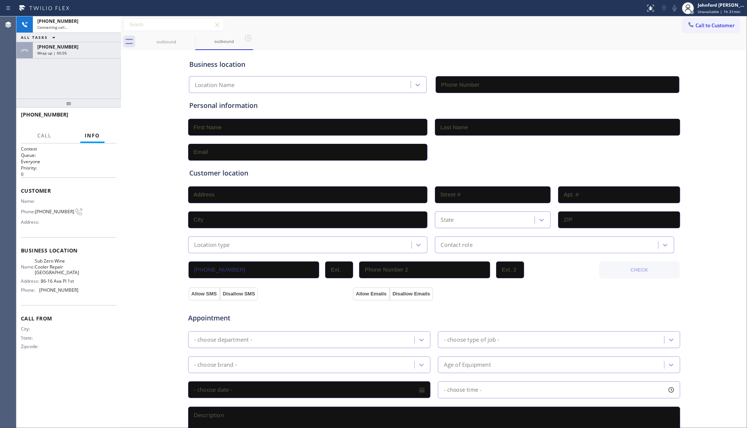
type input "(917) 993-5013"
click at [92, 65] on div "+19172821707 Connecting call… ALL TASKS ALL TASKS ACTIVE TASKS TASKS IN WRAP UP…" at bounding box center [68, 57] width 104 height 82
click at [90, 63] on div "+19172821707 Connecting call… ALL TASKS ALL TASKS ACTIVE TASKS TASKS IN WRAP UP…" at bounding box center [68, 57] width 104 height 82
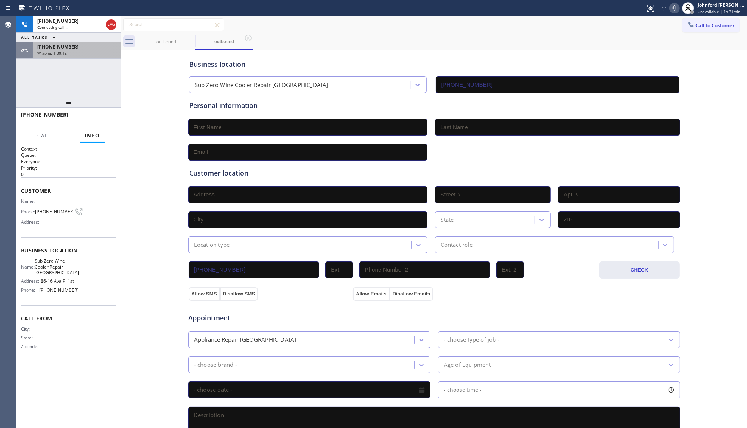
click at [90, 47] on div "+19172821707" at bounding box center [76, 47] width 79 height 6
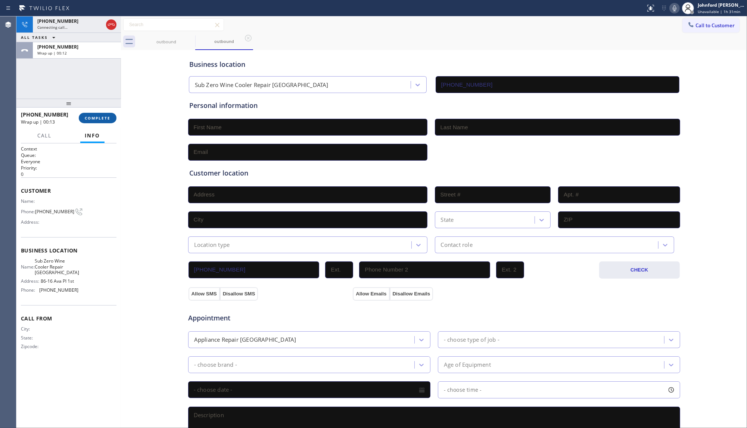
click at [99, 113] on button "COMPLETE" at bounding box center [98, 118] width 38 height 10
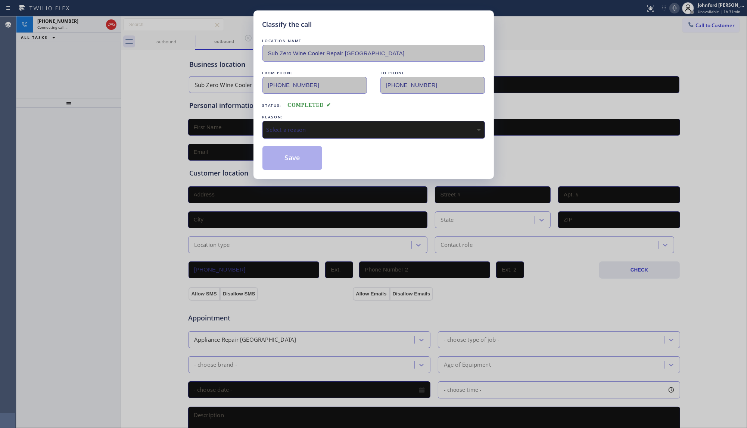
drag, startPoint x: 323, startPoint y: 133, endPoint x: 331, endPoint y: 134, distance: 7.9
click at [324, 133] on div "Select a reason" at bounding box center [373, 130] width 222 height 18
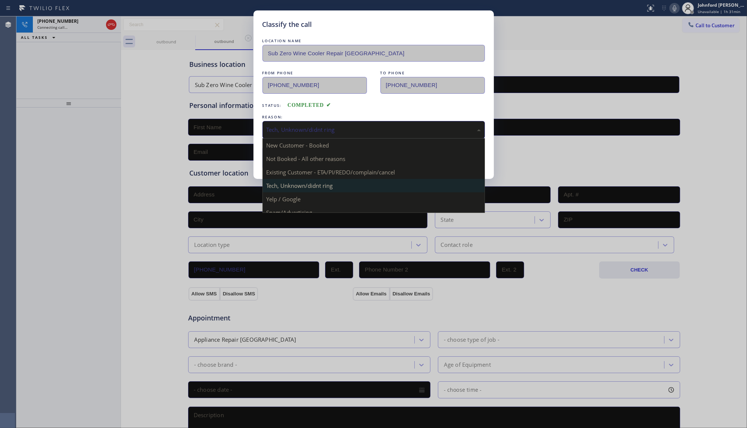
click at [301, 129] on div "Tech, Unknown/didnt ring" at bounding box center [373, 129] width 214 height 9
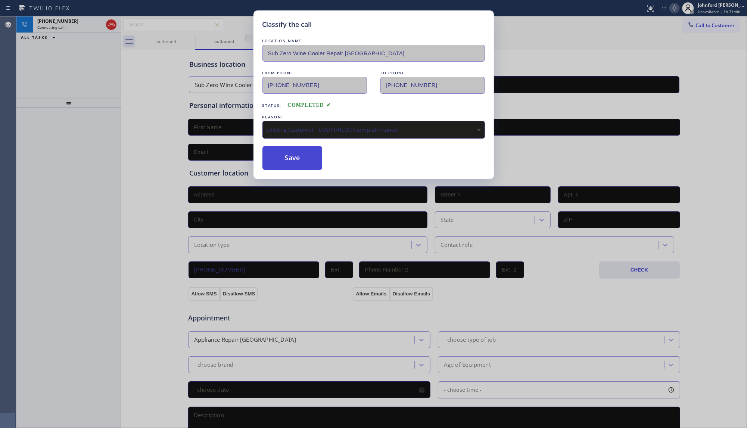
click at [292, 152] on button "Save" at bounding box center [292, 158] width 60 height 24
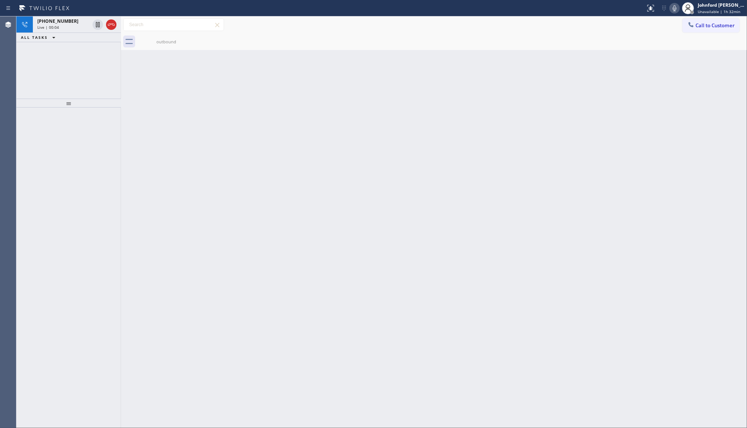
drag, startPoint x: 108, startPoint y: 21, endPoint x: 128, endPoint y: 29, distance: 21.4
click at [108, 21] on icon at bounding box center [111, 24] width 9 height 9
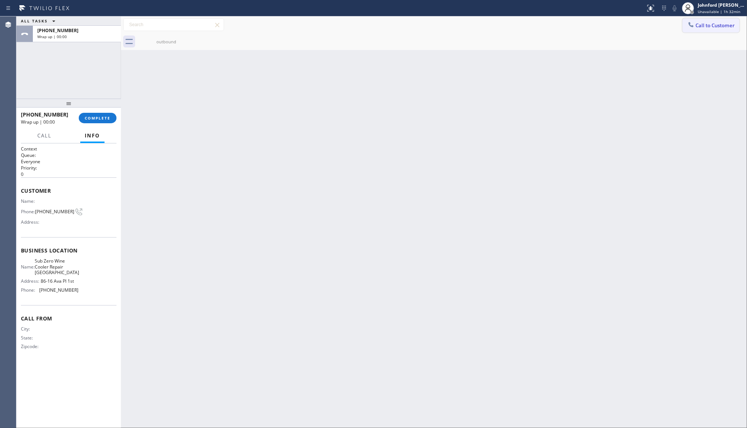
click at [690, 20] on button "Call to Customer" at bounding box center [710, 25] width 57 height 14
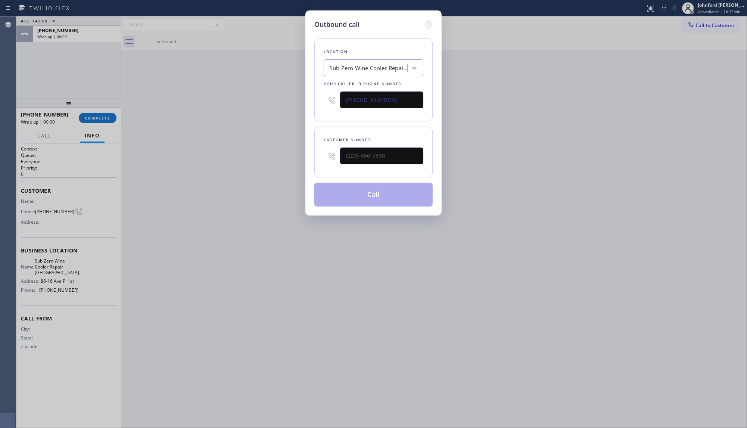
drag, startPoint x: 400, startPoint y: 103, endPoint x: 290, endPoint y: 109, distance: 109.8
click at [291, 109] on div "Outbound call Location Sub Zero Wine Cooler Repair Brooklyn Your caller id phon…" at bounding box center [373, 214] width 747 height 428
paste input "727) 261-2470"
type input "(727) 261-2470"
drag, startPoint x: 308, startPoint y: 154, endPoint x: 282, endPoint y: 156, distance: 25.8
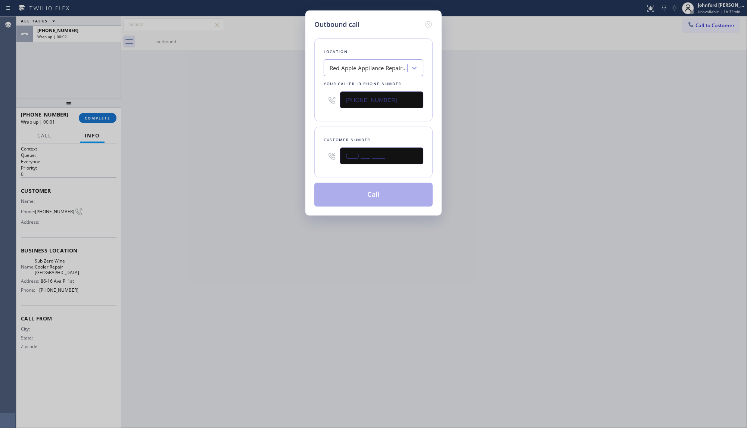
click at [302, 154] on div "Outbound call Location Red Apple Appliance Repair Temple Terrace Your caller id…" at bounding box center [373, 214] width 747 height 428
paste input "727) 551-4114"
type input "(727) 551-4114"
drag, startPoint x: 273, startPoint y: 156, endPoint x: 301, endPoint y: 172, distance: 32.1
click at [278, 161] on div "Outbound call Location Red Apple Appliance Repair Temple Terrace Your caller id…" at bounding box center [373, 214] width 747 height 428
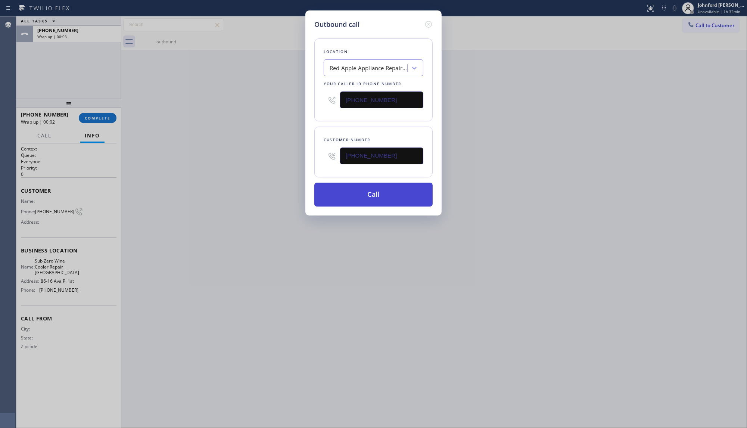
click at [372, 191] on button "Call" at bounding box center [373, 194] width 118 height 24
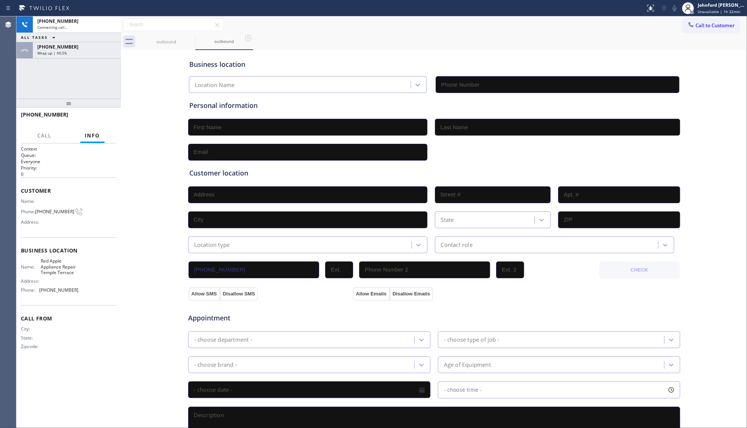
type input "(727) 261-2470"
drag, startPoint x: 82, startPoint y: 49, endPoint x: 84, endPoint y: 60, distance: 12.1
click at [82, 49] on div "+19172821707" at bounding box center [76, 47] width 79 height 6
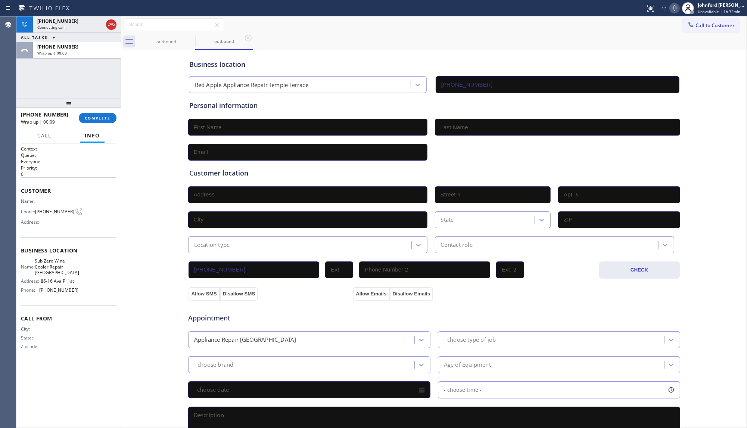
click at [101, 116] on span "COMPLETE" at bounding box center [98, 117] width 26 height 5
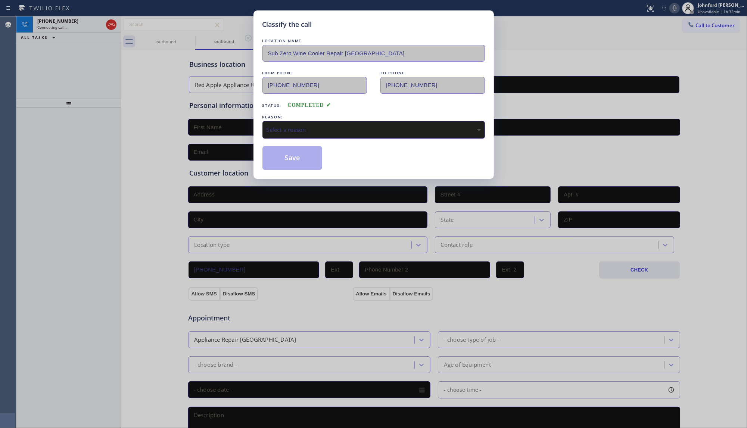
click at [295, 125] on div "Select a reason" at bounding box center [373, 129] width 214 height 9
click at [296, 163] on button "Save" at bounding box center [292, 158] width 60 height 24
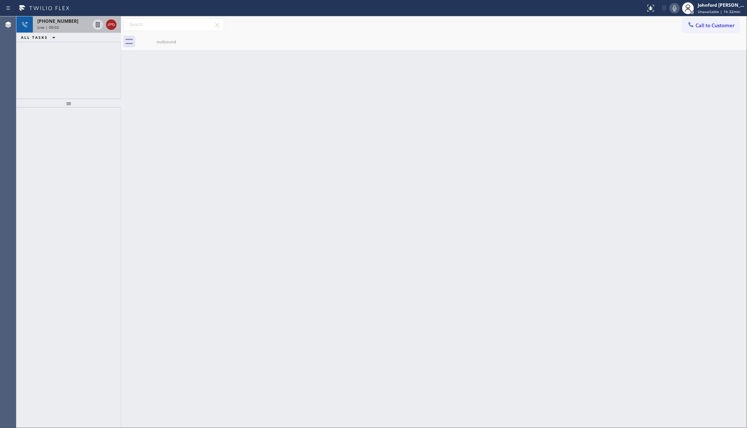
click at [113, 25] on icon at bounding box center [111, 24] width 9 height 9
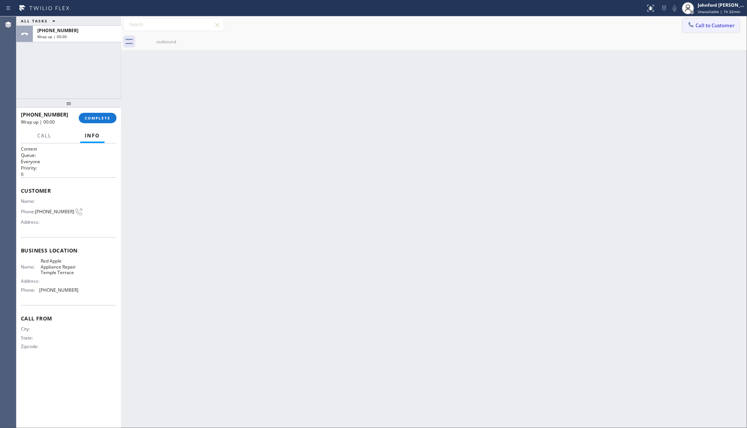
click at [699, 23] on span "Call to Customer" at bounding box center [714, 25] width 39 height 7
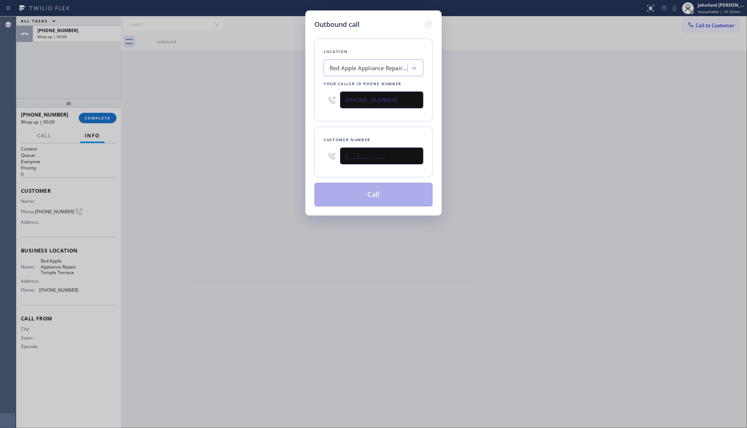
drag, startPoint x: 394, startPoint y: 157, endPoint x: 294, endPoint y: 163, distance: 100.2
click at [297, 163] on div "Outbound call Location Red Apple Appliance Repair Temple Terrace Your caller id…" at bounding box center [373, 214] width 747 height 428
paste input "727) 551-4114"
type input "(727) 551-4114"
click at [228, 156] on div "Outbound call Location Red Apple Appliance Repair Temple Terrace Your caller id…" at bounding box center [373, 214] width 747 height 428
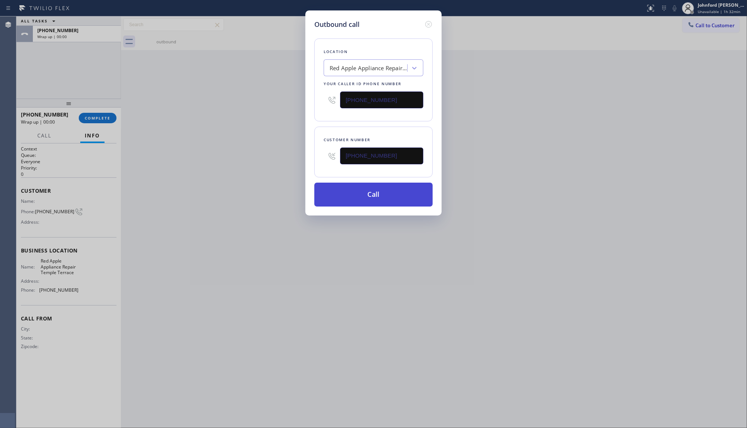
click at [357, 199] on button "Call" at bounding box center [373, 194] width 118 height 24
click at [74, 119] on div "Wrap up | 00:01" at bounding box center [47, 122] width 53 height 6
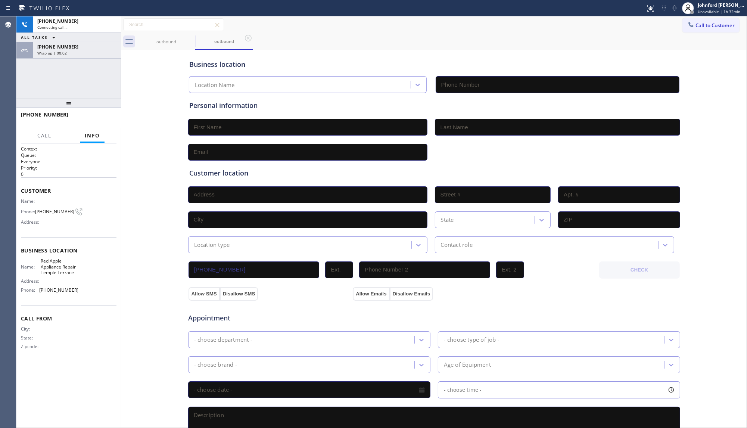
click at [106, 119] on div at bounding box center [66, 122] width 90 height 6
type input "(727) 261-2470"
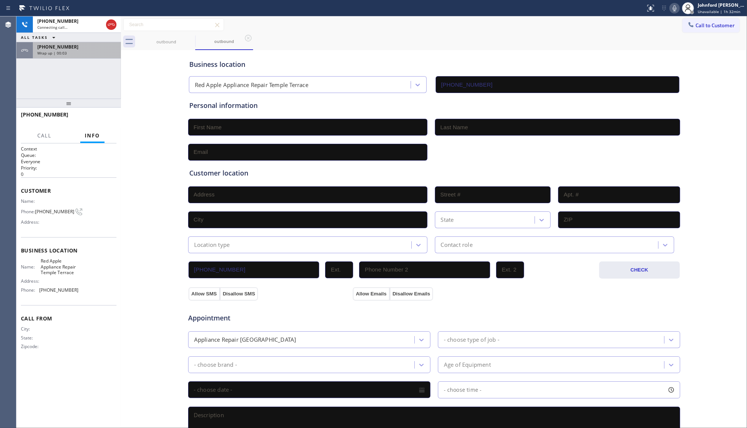
click at [110, 62] on div "+17275514114 Connecting call… ALL TASKS ALL TASKS ACTIVE TASKS TASKS IN WRAP UP…" at bounding box center [68, 57] width 104 height 82
click at [104, 49] on div "+17275514114" at bounding box center [76, 47] width 79 height 6
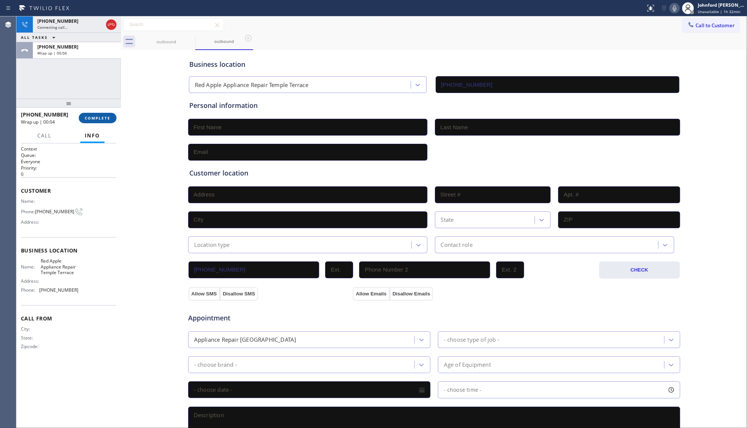
click at [106, 122] on button "COMPLETE" at bounding box center [98, 118] width 38 height 10
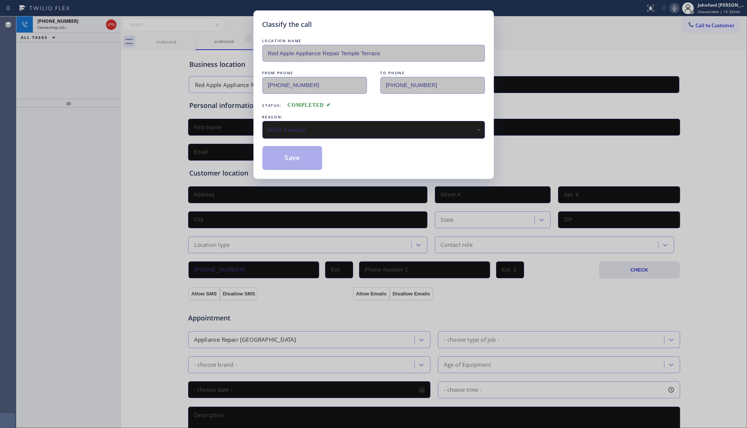
drag, startPoint x: 289, startPoint y: 131, endPoint x: 312, endPoint y: 131, distance: 23.1
click at [290, 131] on div "Select a reason" at bounding box center [373, 129] width 214 height 9
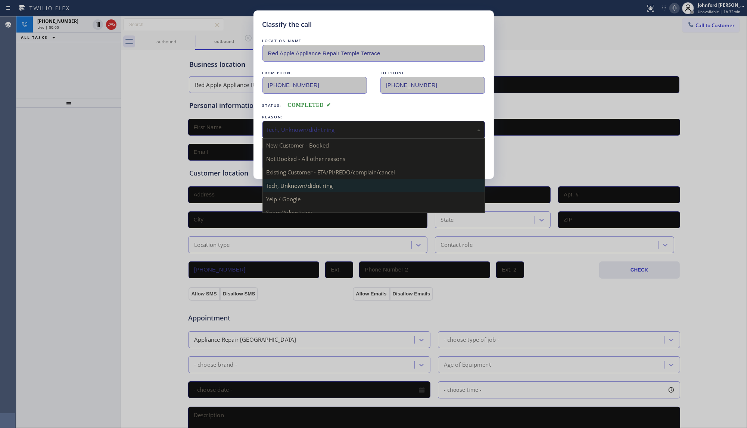
click at [297, 132] on div "Tech, Unknown/didnt ring" at bounding box center [373, 130] width 222 height 18
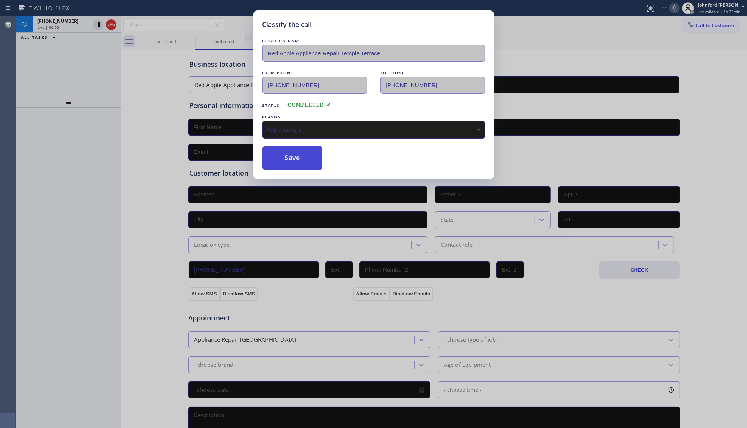
click at [291, 150] on button "Save" at bounding box center [292, 158] width 60 height 24
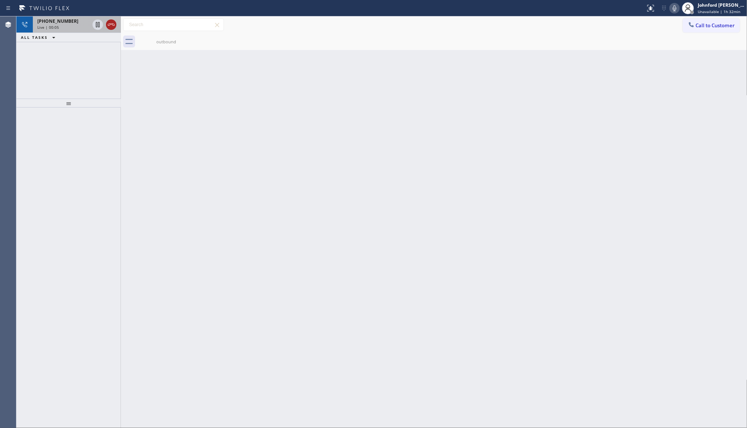
click at [109, 27] on icon at bounding box center [111, 24] width 9 height 9
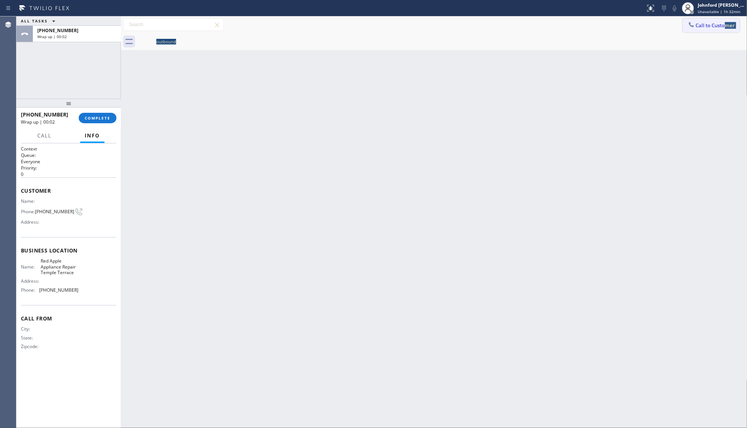
drag, startPoint x: 717, startPoint y: 34, endPoint x: 717, endPoint y: 27, distance: 7.1
click at [717, 27] on div "Call to Customer Outbound call Location Red Apple Appliance Repair Temple Terra…" at bounding box center [434, 33] width 627 height 34
click at [706, 27] on span "Call to Customer" at bounding box center [715, 25] width 39 height 7
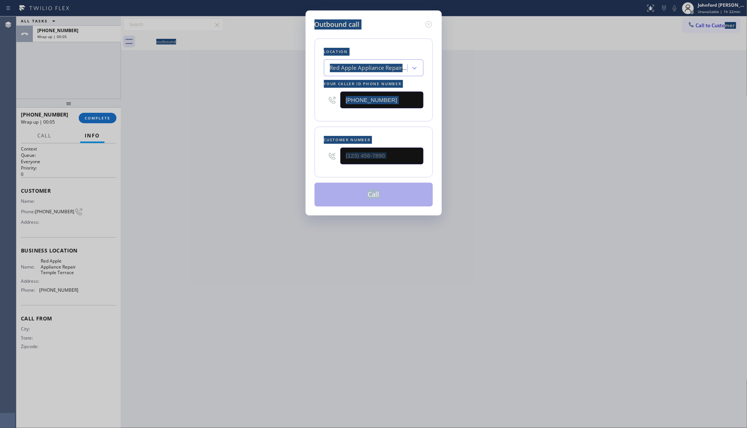
click at [389, 109] on div "(727) 261-2470" at bounding box center [374, 100] width 100 height 24
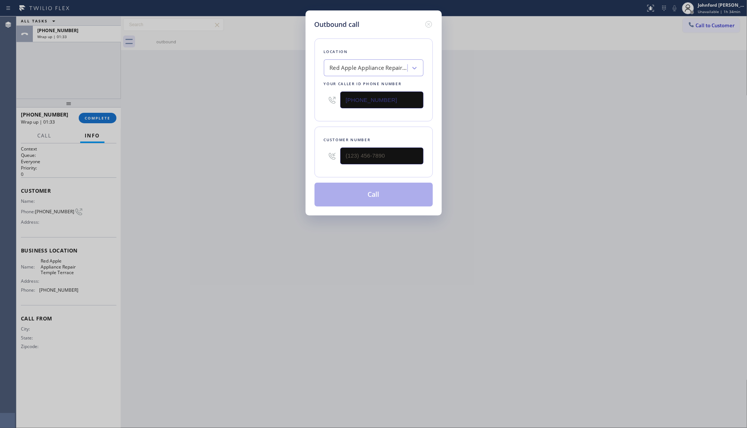
drag, startPoint x: 349, startPoint y: 101, endPoint x: 297, endPoint y: 102, distance: 51.9
click at [308, 102] on div "Outbound call Location Red Apple Appliance Repair Temple Terrace Your caller id…" at bounding box center [374, 112] width 136 height 205
paste input "855) 731-4952"
type input "[PHONE_NUMBER]"
drag, startPoint x: 373, startPoint y: 155, endPoint x: 285, endPoint y: 150, distance: 87.9
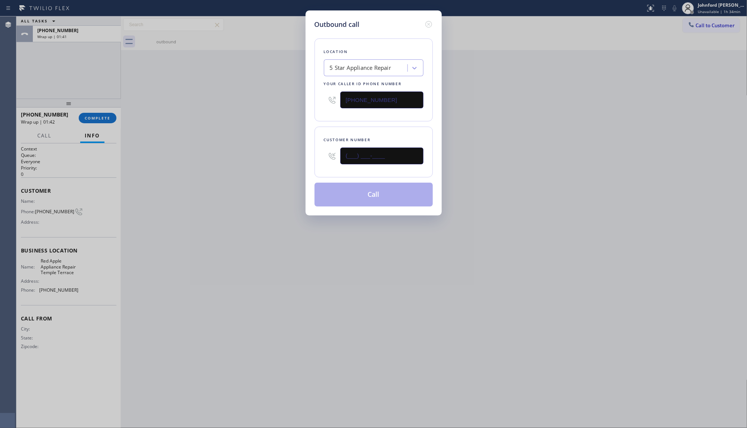
click at [295, 150] on div "Outbound call Location 5 Star Appliance Repair Your caller id phone number [PHO…" at bounding box center [373, 214] width 747 height 428
paste input "626) 714-7264"
type input "[PHONE_NUMBER]"
click at [272, 149] on div "Outbound call Location 5 Star Appliance Repair Your caller id phone number [PHO…" at bounding box center [373, 214] width 747 height 428
click at [370, 188] on button "Call" at bounding box center [374, 194] width 118 height 24
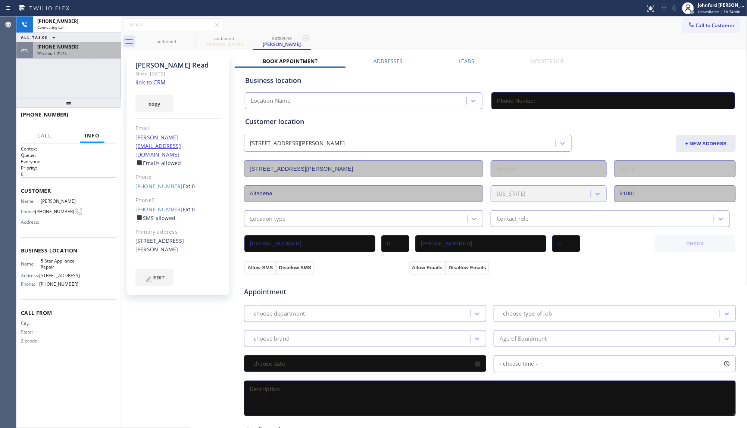
click at [106, 49] on div "+17275514114" at bounding box center [76, 47] width 79 height 6
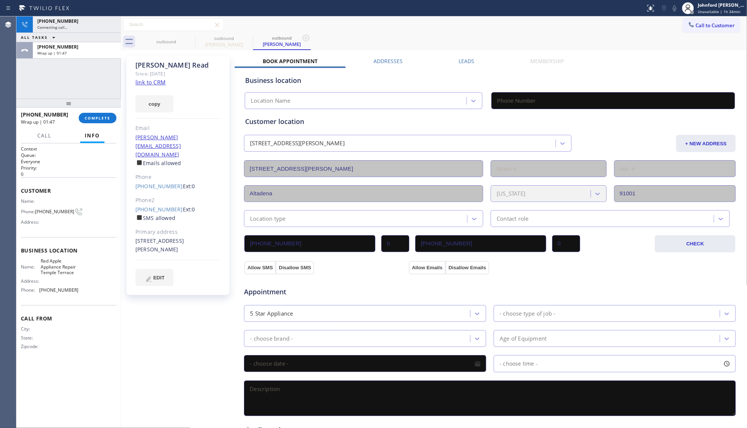
type input "[PHONE_NUMBER]"
click at [114, 121] on button "COMPLETE" at bounding box center [98, 118] width 38 height 10
type input "[PHONE_NUMBER]"
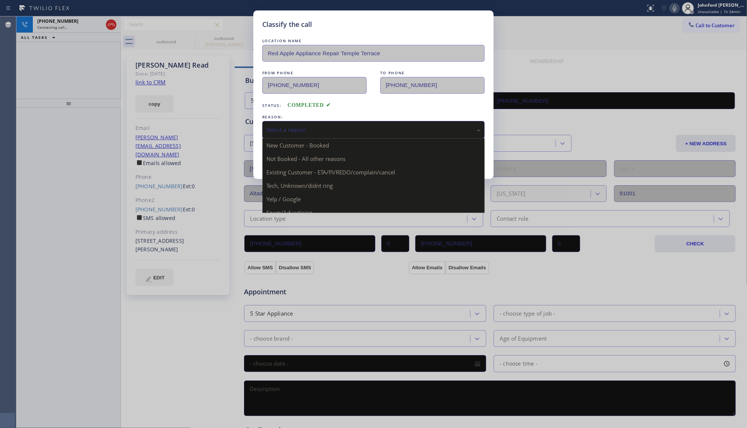
drag, startPoint x: 344, startPoint y: 125, endPoint x: 373, endPoint y: 135, distance: 31.2
click at [344, 125] on div "Select a reason" at bounding box center [373, 129] width 214 height 9
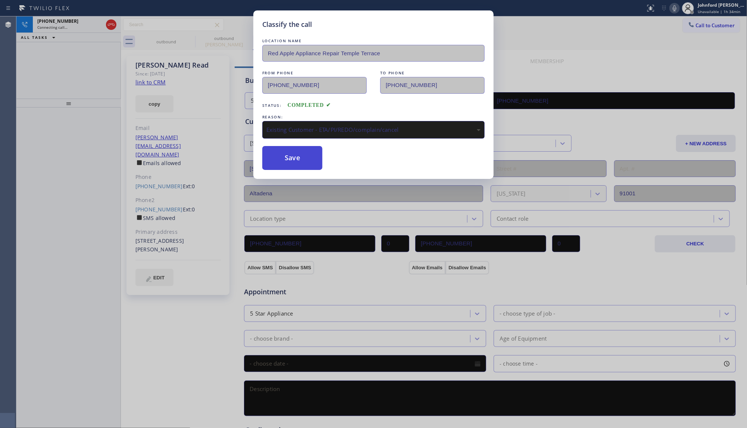
click at [309, 157] on button "Save" at bounding box center [292, 158] width 60 height 24
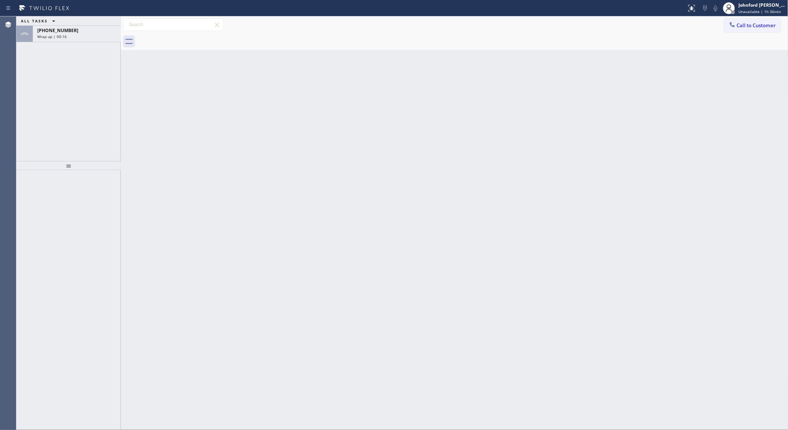
drag, startPoint x: 106, startPoint y: 97, endPoint x: 101, endPoint y: 73, distance: 24.8
click at [106, 96] on div "ALL TASKS ALL TASKS ACTIVE TASKS TASKS IN WRAP UP +16267147264 Wrap up | 00:16" at bounding box center [68, 88] width 104 height 145
click at [95, 38] on div "Wrap up | 00:16" at bounding box center [76, 36] width 79 height 5
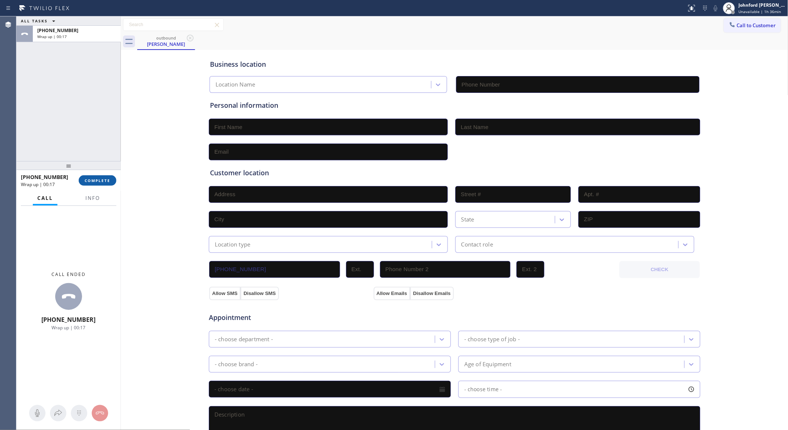
drag, startPoint x: 90, startPoint y: 167, endPoint x: 87, endPoint y: 183, distance: 15.9
click at [90, 168] on div at bounding box center [68, 165] width 104 height 9
click at [87, 183] on span "COMPLETE" at bounding box center [98, 180] width 26 height 5
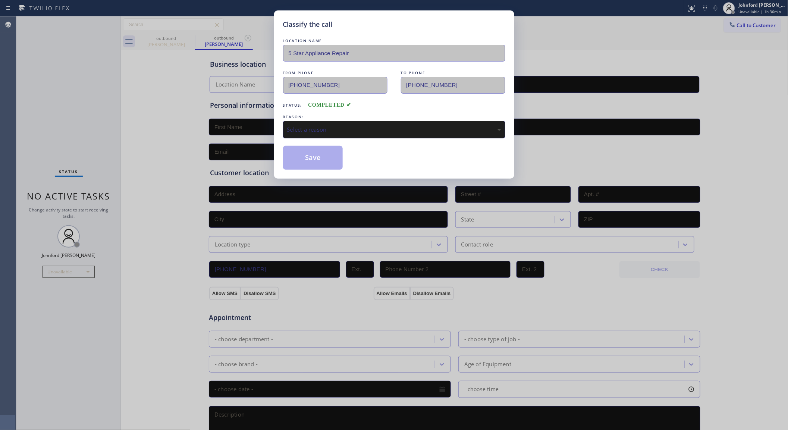
click at [309, 127] on div "Select a reason" at bounding box center [394, 129] width 214 height 9
drag, startPoint x: 310, startPoint y: 155, endPoint x: 556, endPoint y: 73, distance: 259.4
click at [310, 155] on button "Save" at bounding box center [313, 158] width 60 height 24
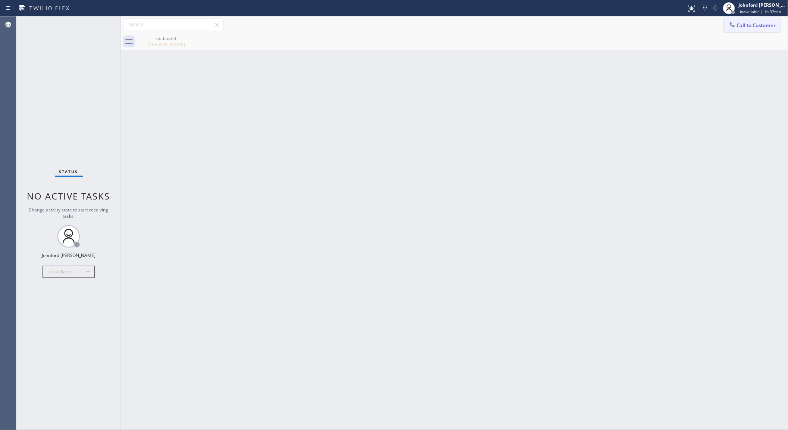
click at [739, 26] on span "Call to Customer" at bounding box center [756, 25] width 39 height 7
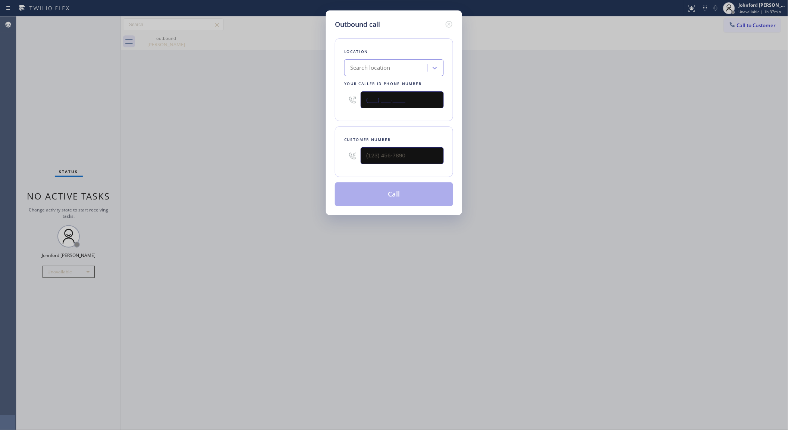
drag, startPoint x: 389, startPoint y: 100, endPoint x: 342, endPoint y: 96, distance: 46.9
click at [342, 96] on div "Location Search location Your caller id phone number (___) ___-____" at bounding box center [394, 79] width 118 height 83
paste input "855) 731-4952"
type input "[PHONE_NUMBER]"
drag, startPoint x: 397, startPoint y: 146, endPoint x: 340, endPoint y: 150, distance: 57.2
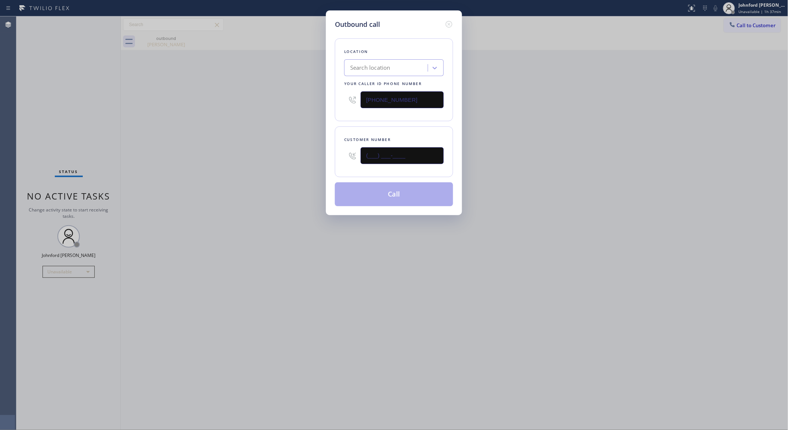
click at [351, 150] on div "(___) ___-____" at bounding box center [394, 156] width 100 height 24
paste input "626) 714-7264"
type input "[PHONE_NUMBER]"
click at [298, 151] on div "Outbound call Location Search location Your caller id phone number (855) 731-49…" at bounding box center [394, 215] width 788 height 430
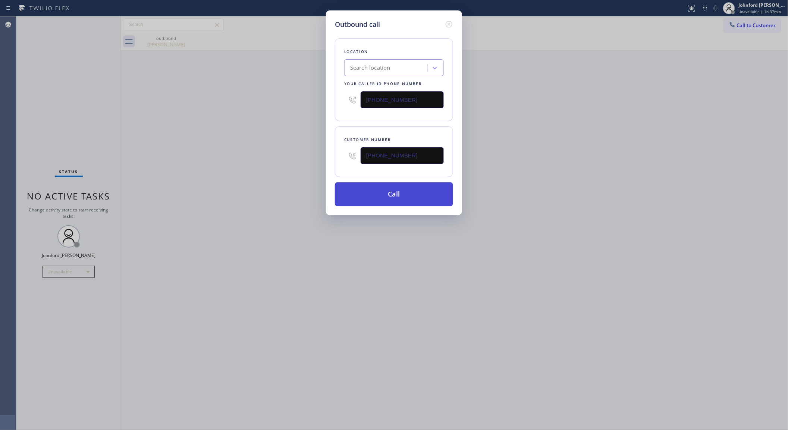
click at [404, 203] on button "Call" at bounding box center [394, 194] width 118 height 24
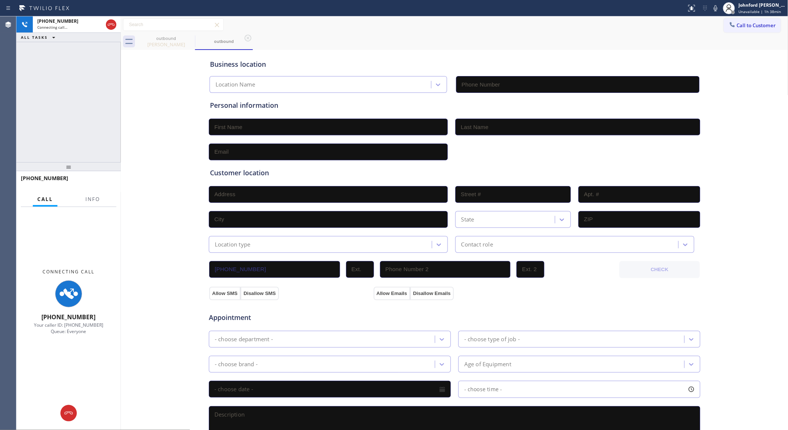
click at [498, 35] on div "outbound Linda Read outbound" at bounding box center [463, 41] width 652 height 17
click at [98, 197] on button "Info" at bounding box center [93, 199] width 24 height 15
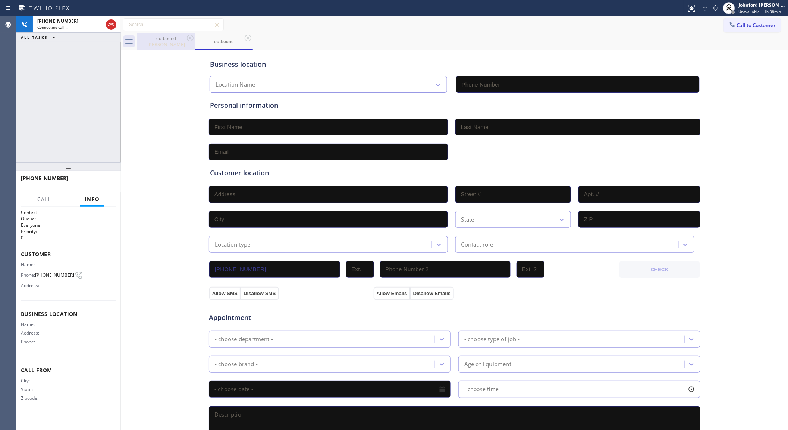
drag, startPoint x: 80, startPoint y: 166, endPoint x: 183, endPoint y: 46, distance: 158.6
click at [94, 51] on div "+16267147264 Connecting call… ALL TASKS ALL TASKS ACTIVE TASKS TASKS IN WRAP UP…" at bounding box center [68, 223] width 104 height 414
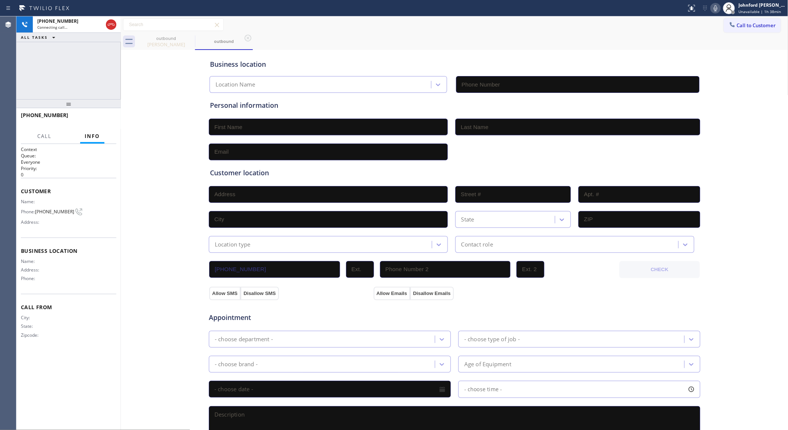
click at [713, 8] on icon at bounding box center [716, 8] width 9 height 9
click at [105, 28] on div at bounding box center [110, 24] width 13 height 16
click at [114, 25] on icon at bounding box center [111, 25] width 7 height 2
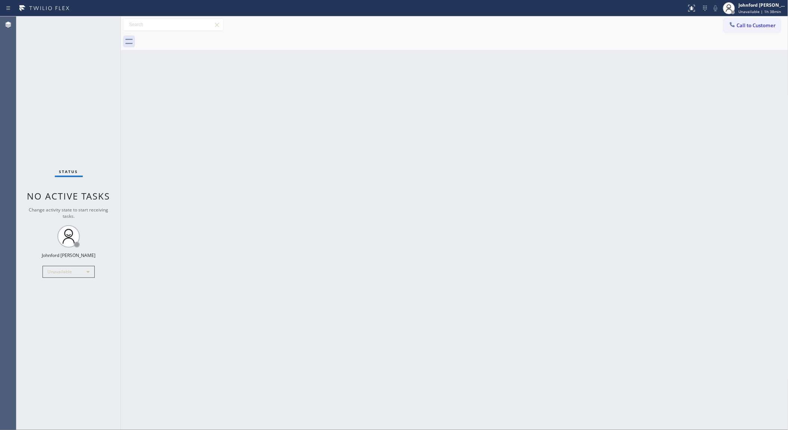
drag, startPoint x: 711, startPoint y: 45, endPoint x: 733, endPoint y: 40, distance: 23.0
click at [711, 45] on div at bounding box center [463, 41] width 652 height 17
click at [746, 32] on button "Call to Customer" at bounding box center [752, 25] width 57 height 14
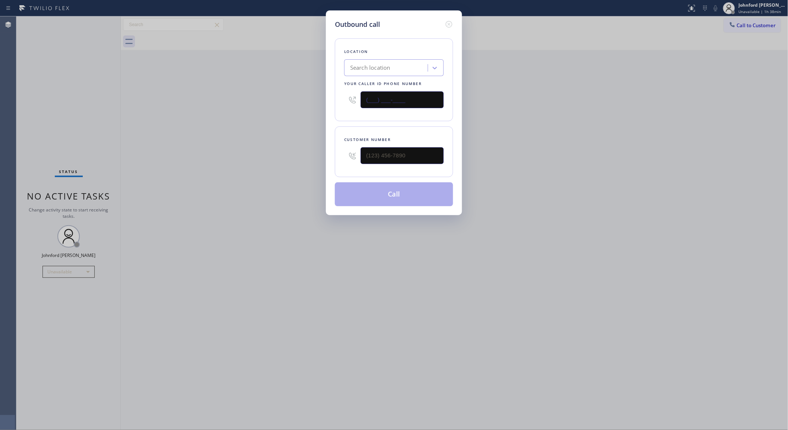
drag, startPoint x: 400, startPoint y: 97, endPoint x: 331, endPoint y: 100, distance: 69.1
click at [331, 100] on div "Outbound call Location Search location Your caller id phone number (___) ___-__…" at bounding box center [394, 112] width 136 height 205
paste input "760) 638-5621"
type input "[PHONE_NUMBER]"
click at [281, 122] on div "Outbound call Location Search location Your caller id phone number [PHONE_NUMBE…" at bounding box center [394, 215] width 788 height 430
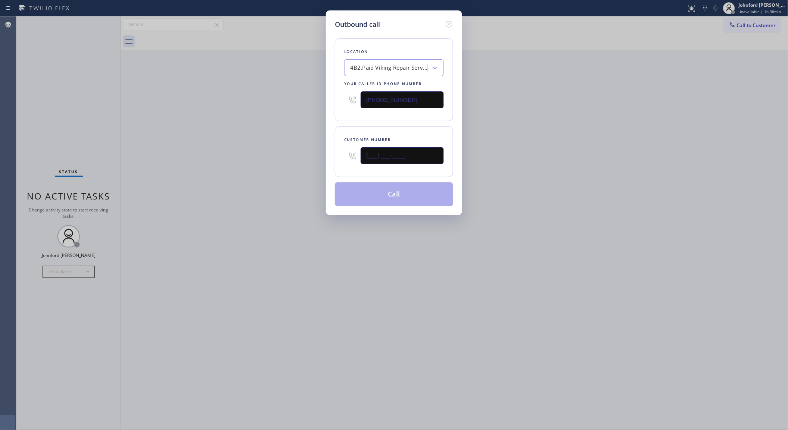
drag, startPoint x: 378, startPoint y: 154, endPoint x: 326, endPoint y: 154, distance: 52.2
click at [344, 154] on div "Customer number (___) ___-____" at bounding box center [394, 151] width 118 height 51
paste input "619) 957-4726"
type input "[PHONE_NUMBER]"
drag, startPoint x: 299, startPoint y: 154, endPoint x: 370, endPoint y: 184, distance: 77.4
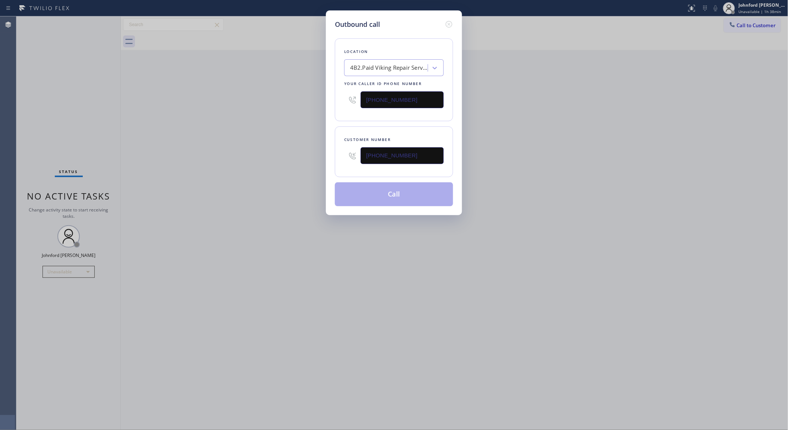
click at [325, 160] on div "Outbound call Location 4B2.Paid Viking Repair Service Your caller id phone numb…" at bounding box center [394, 215] width 788 height 430
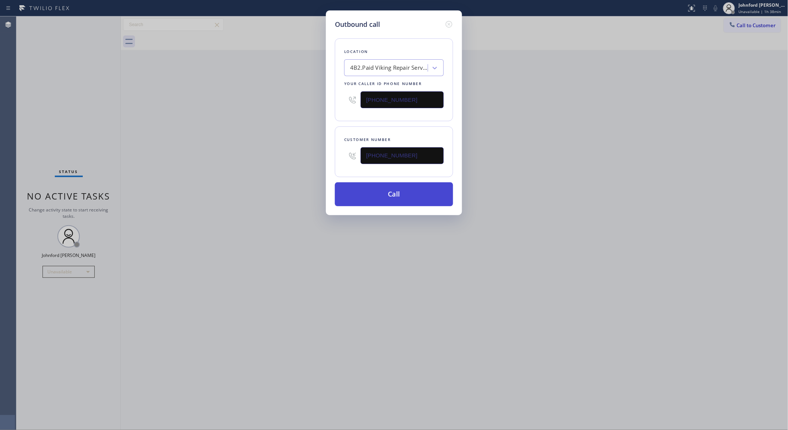
click at [378, 188] on button "Call" at bounding box center [394, 194] width 118 height 24
click at [788, 163] on div "Back to Dashboard Change Sender ID Customers Technicians Select a contact Outbo…" at bounding box center [455, 223] width 668 height 414
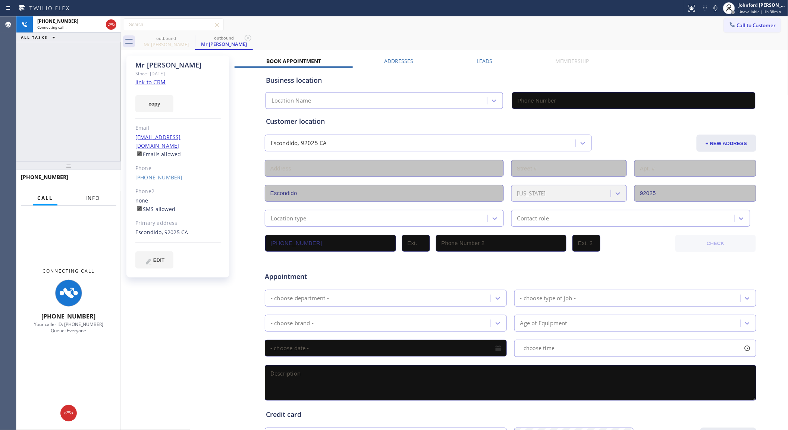
drag, startPoint x: 90, startPoint y: 198, endPoint x: 86, endPoint y: 193, distance: 6.2
click at [88, 196] on span "Info" at bounding box center [92, 198] width 15 height 7
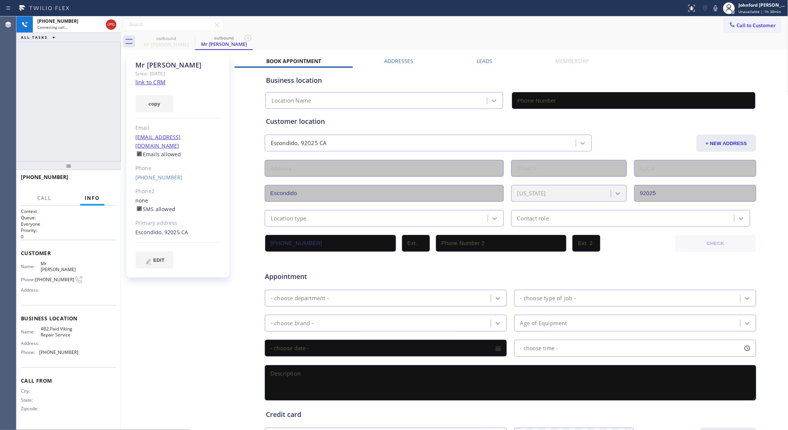
type input "[PHONE_NUMBER]"
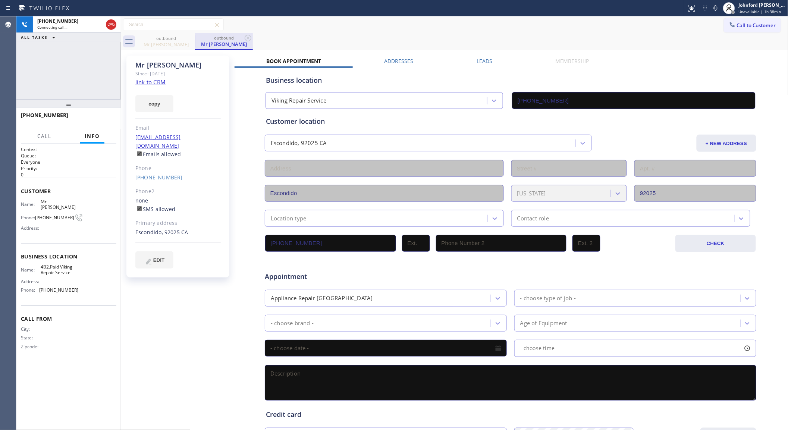
drag, startPoint x: 74, startPoint y: 160, endPoint x: 218, endPoint y: 44, distance: 185.1
click at [88, 73] on div "[PHONE_NUMBER] Connecting call… ALL TASKS ALL TASKS ACTIVE TASKS TASKS IN WRAP …" at bounding box center [68, 223] width 104 height 414
click at [713, 5] on icon at bounding box center [716, 8] width 9 height 9
click at [715, 7] on icon at bounding box center [716, 8] width 9 height 9
drag, startPoint x: 717, startPoint y: 9, endPoint x: 721, endPoint y: 6, distance: 4.7
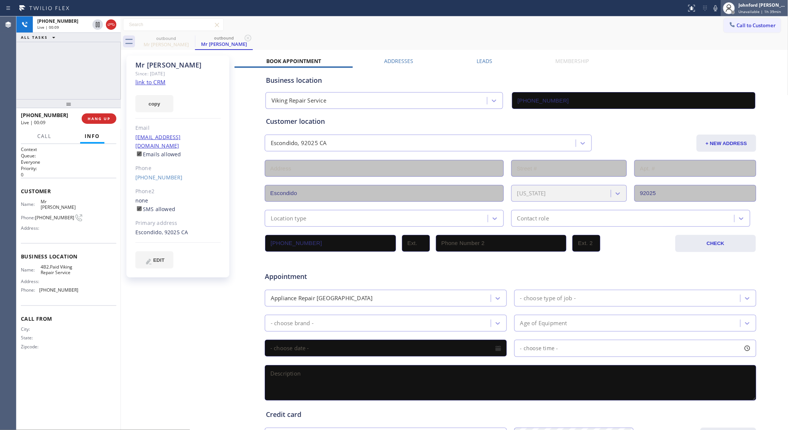
click at [721, 6] on div "Status report No issues detected If you experience an issue, please download th…" at bounding box center [736, 8] width 104 height 16
click at [719, 7] on icon at bounding box center [716, 8] width 9 height 9
click at [716, 10] on icon at bounding box center [716, 8] width 4 height 6
click at [99, 120] on span "HANG UP" at bounding box center [99, 118] width 23 height 5
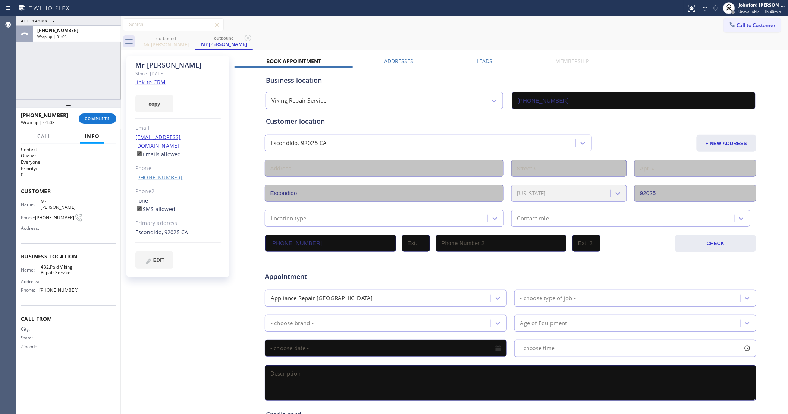
click at [159, 174] on link "[PHONE_NUMBER]" at bounding box center [158, 177] width 47 height 7
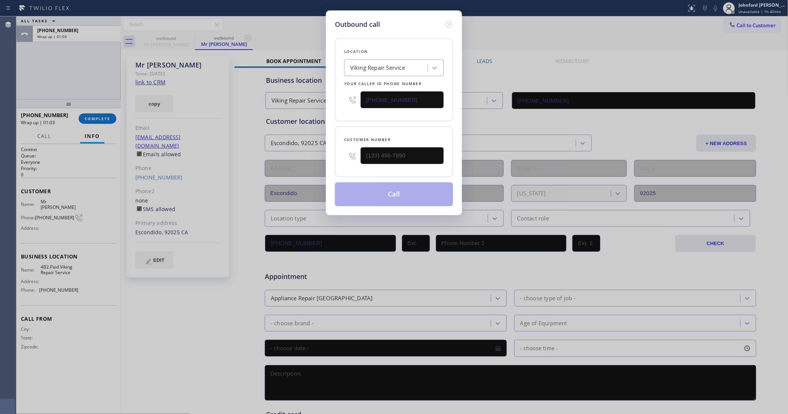
type input "[PHONE_NUMBER]"
click at [362, 191] on button "Call" at bounding box center [394, 194] width 118 height 24
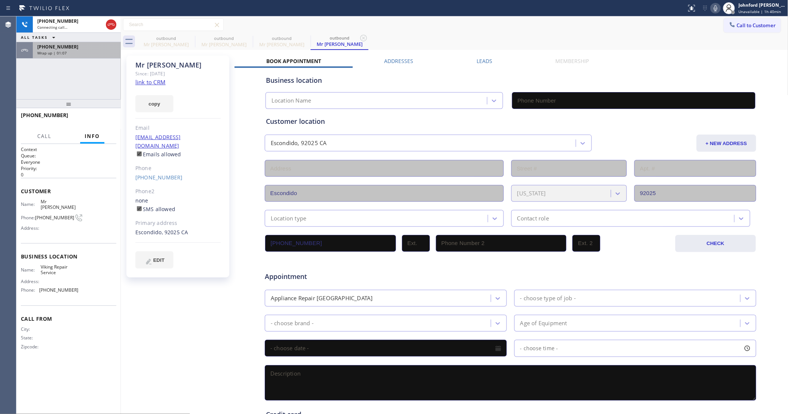
click at [69, 57] on div "[PHONE_NUMBER] Wrap up | 01:07" at bounding box center [75, 50] width 85 height 16
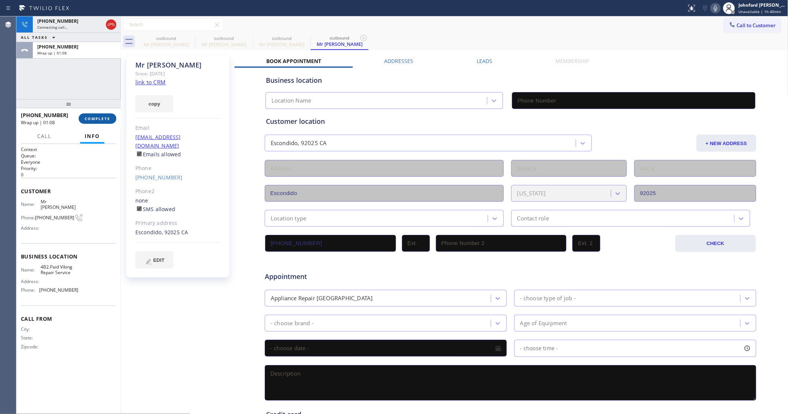
click at [99, 119] on span "COMPLETE" at bounding box center [98, 118] width 26 height 5
type input "[PHONE_NUMBER]"
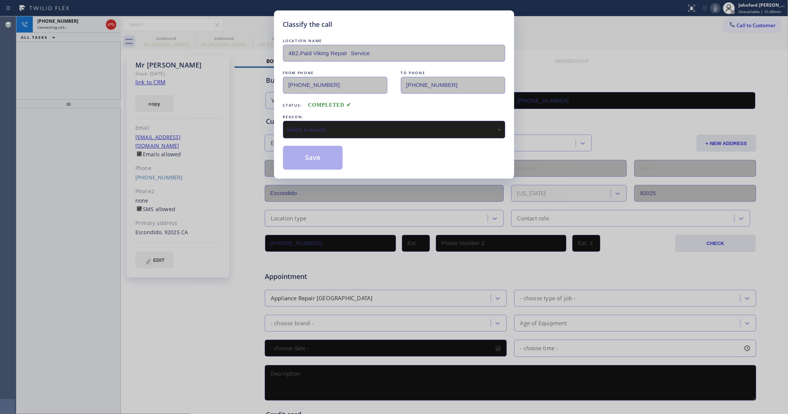
click at [312, 134] on div "Select a reason" at bounding box center [394, 130] width 222 height 18
click at [318, 159] on button "Save" at bounding box center [313, 158] width 60 height 24
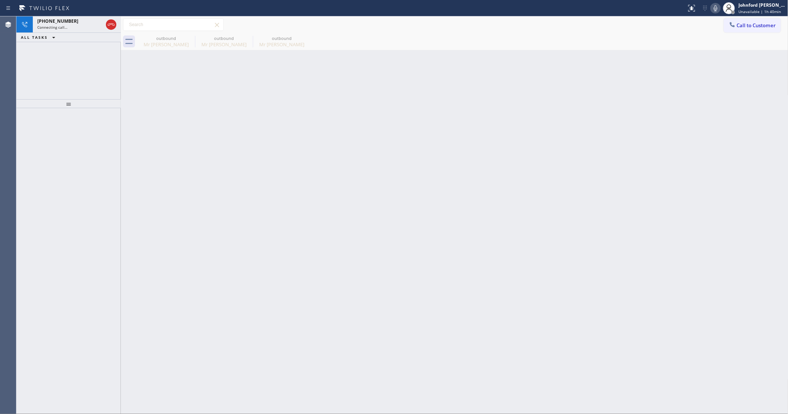
click at [437, 122] on div "Back to Dashboard Change Sender ID Customers Technicians Select a contact Outbo…" at bounding box center [455, 215] width 668 height 398
click at [77, 25] on div "Live | 00:05" at bounding box center [63, 27] width 52 height 5
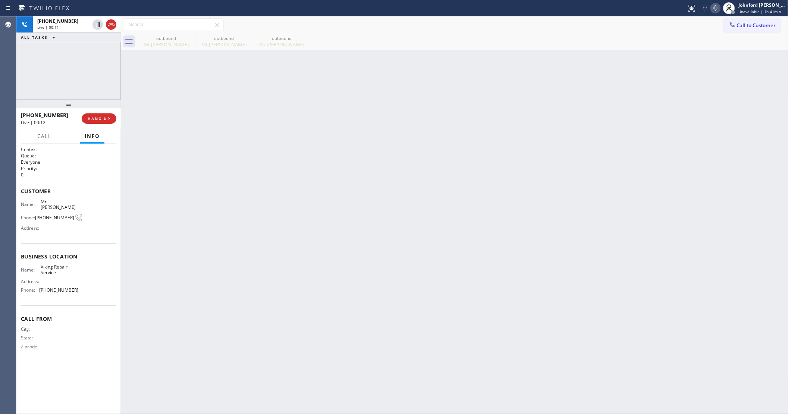
drag, startPoint x: 671, startPoint y: 142, endPoint x: 715, endPoint y: 131, distance: 45.8
click at [671, 142] on div "Back to Dashboard Change Sender ID Customers Technicians Select a contact Outbo…" at bounding box center [455, 215] width 668 height 398
click at [225, 167] on div "Back to Dashboard Change Sender ID Customers Technicians Select a contact Outbo…" at bounding box center [455, 215] width 668 height 398
click at [111, 31] on div at bounding box center [104, 24] width 27 height 16
click at [113, 29] on icon at bounding box center [111, 24] width 9 height 9
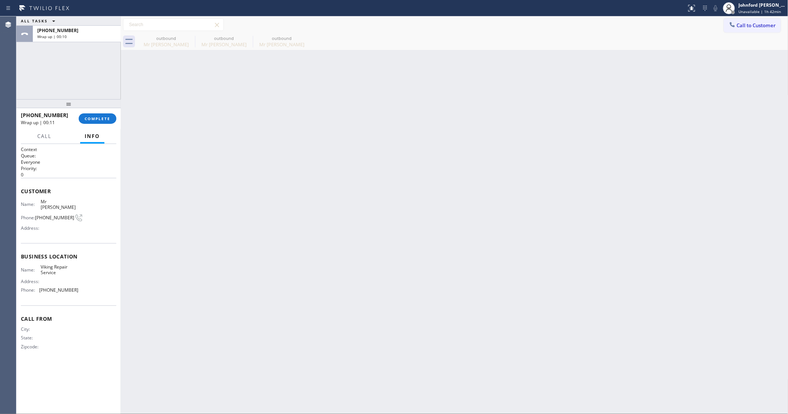
click at [94, 70] on div "ALL TASKS ALL TASKS ACTIVE TASKS TASKS IN WRAP UP [PHONE_NUMBER] Wrap up | 00:10" at bounding box center [68, 57] width 104 height 83
click at [99, 119] on span "COMPLETE" at bounding box center [98, 118] width 26 height 5
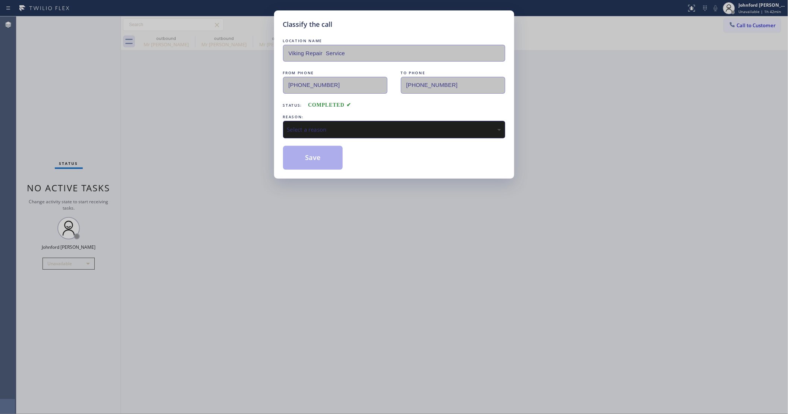
click at [409, 116] on div "REASON:" at bounding box center [394, 117] width 222 height 8
drag, startPoint x: 405, startPoint y: 120, endPoint x: 403, endPoint y: 127, distance: 7.2
click at [405, 121] on div "Select a reason" at bounding box center [394, 130] width 222 height 18
click at [316, 161] on button "Save" at bounding box center [313, 158] width 60 height 24
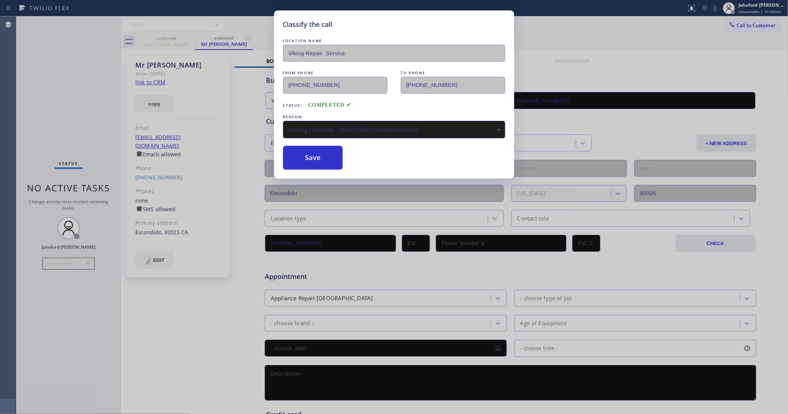
click at [100, 97] on div "Classify the call LOCATION NAME Viking Repair Service FROM PHONE [PHONE_NUMBER]…" at bounding box center [394, 207] width 788 height 414
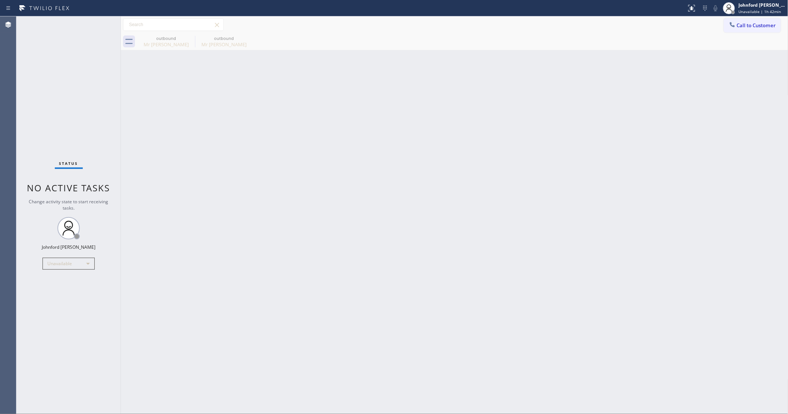
click at [160, 40] on div "outbound" at bounding box center [166, 38] width 56 height 6
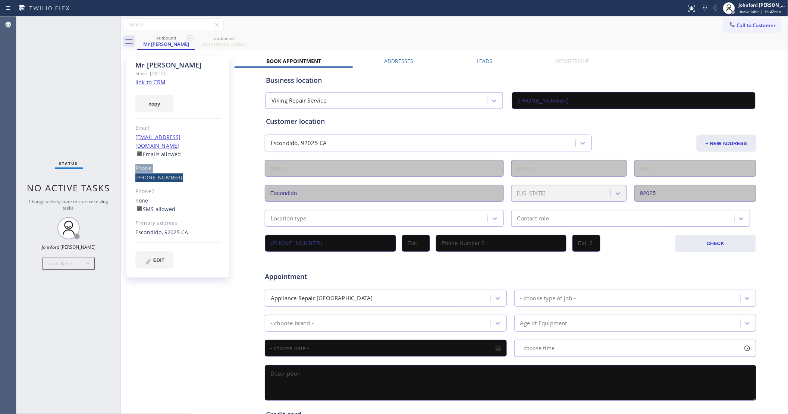
drag, startPoint x: 134, startPoint y: 167, endPoint x: 181, endPoint y: 168, distance: 47.4
click at [181, 168] on div "Mr [PERSON_NAME] Since: [DATE] link to CRM copy Email [EMAIL_ADDRESS][DOMAIN_NA…" at bounding box center [177, 167] width 103 height 222
click at [178, 174] on div "[PHONE_NUMBER]" at bounding box center [177, 178] width 85 height 9
drag, startPoint x: 175, startPoint y: 169, endPoint x: 132, endPoint y: 169, distance: 42.2
click at [132, 169] on div "Mr [PERSON_NAME] Since: [DATE] link to CRM copy Email [EMAIL_ADDRESS][DOMAIN_NA…" at bounding box center [177, 167] width 103 height 222
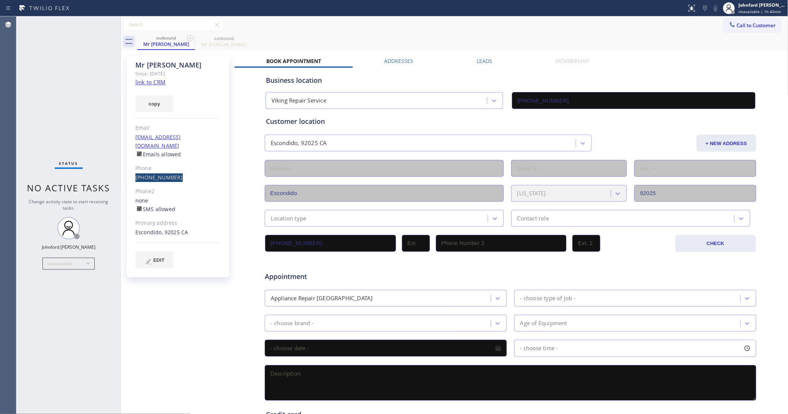
copy link "[PHONE_NUMBER]"
click at [744, 21] on button "Call to Customer" at bounding box center [752, 25] width 57 height 14
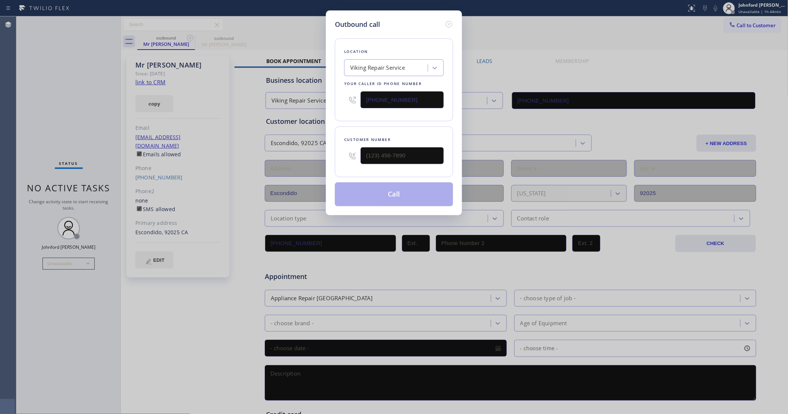
drag, startPoint x: 362, startPoint y: 101, endPoint x: 327, endPoint y: 96, distance: 35.1
click at [320, 106] on div "Outbound call Location Viking Repair Service Your caller id phone number [PHONE…" at bounding box center [394, 207] width 788 height 414
paste input "855) 731-4952"
type input "[PHONE_NUMBER]"
drag, startPoint x: 404, startPoint y: 150, endPoint x: 326, endPoint y: 155, distance: 77.8
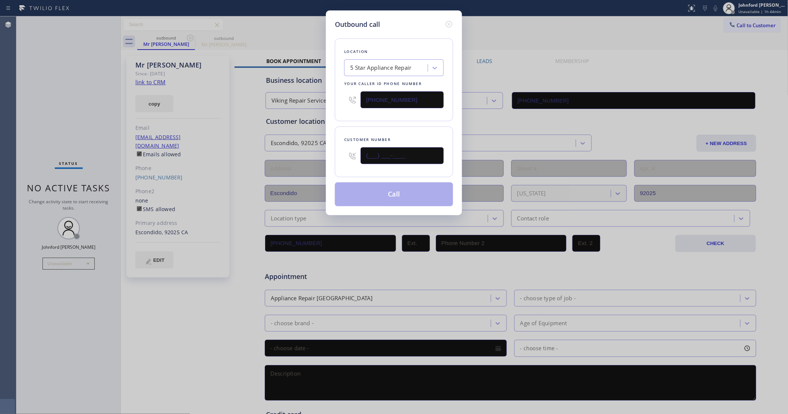
click at [326, 155] on div "Outbound call Location 5 Star Appliance Repair Your caller id phone number [PHO…" at bounding box center [394, 112] width 136 height 205
paste input "626) 714-7264"
type input "[PHONE_NUMBER]"
click at [327, 125] on div "Outbound call Location 5 Star Appliance Repair Your caller id phone number [PHO…" at bounding box center [394, 112] width 136 height 205
click at [373, 182] on button "Call" at bounding box center [394, 194] width 118 height 24
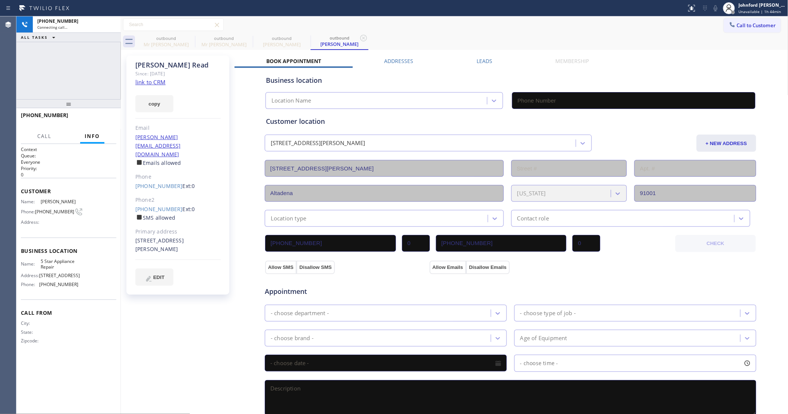
type input "[PHONE_NUMBER]"
click at [190, 37] on icon at bounding box center [190, 38] width 9 height 9
click at [0, 0] on icon at bounding box center [0, 0] width 0 height 0
type input "[PHONE_NUMBER]"
click at [381, 34] on div "outbound [PERSON_NAME] outbound [PERSON_NAME]" at bounding box center [463, 41] width 652 height 17
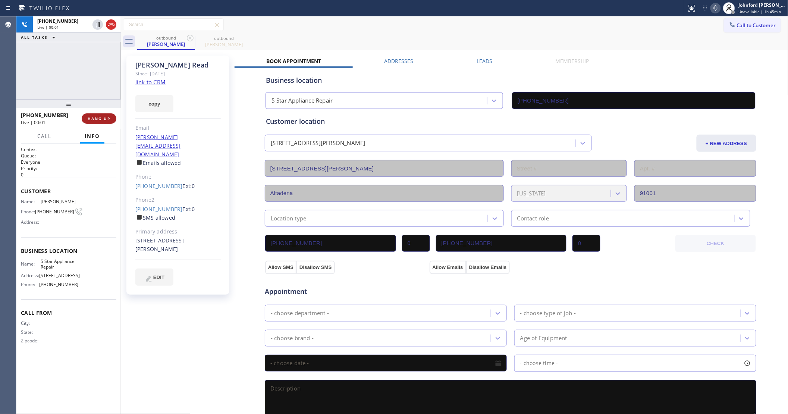
click at [96, 115] on button "HANG UP" at bounding box center [99, 118] width 35 height 10
click at [96, 115] on button "COMPLETE" at bounding box center [98, 118] width 38 height 10
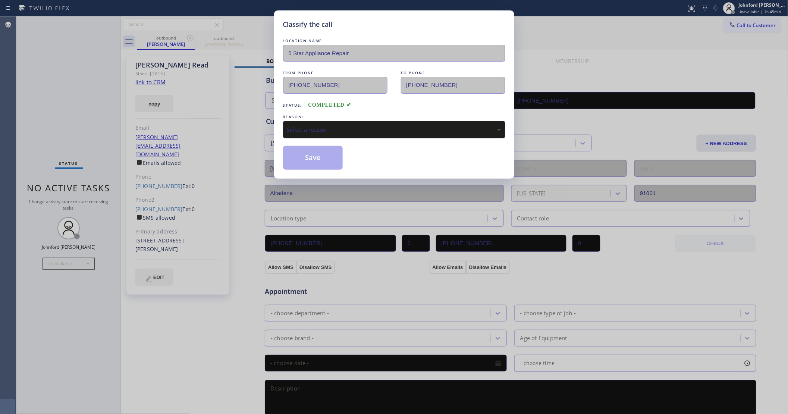
drag, startPoint x: 379, startPoint y: 139, endPoint x: 374, endPoint y: 125, distance: 14.9
click at [379, 137] on div "LOCATION NAME 5 Star Appliance Repair FROM PHONE [PHONE_NUMBER] TO PHONE [PHONE…" at bounding box center [394, 103] width 222 height 133
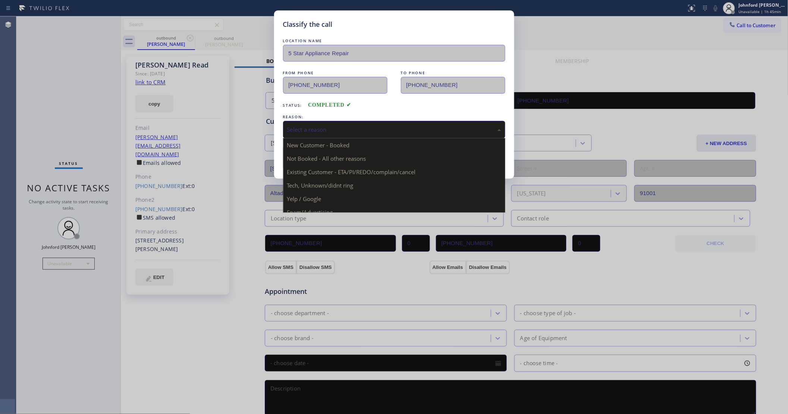
click at [374, 118] on div "REASON: Select a reason New Customer - Booked Not Booked - All other reasons Ex…" at bounding box center [394, 125] width 222 height 25
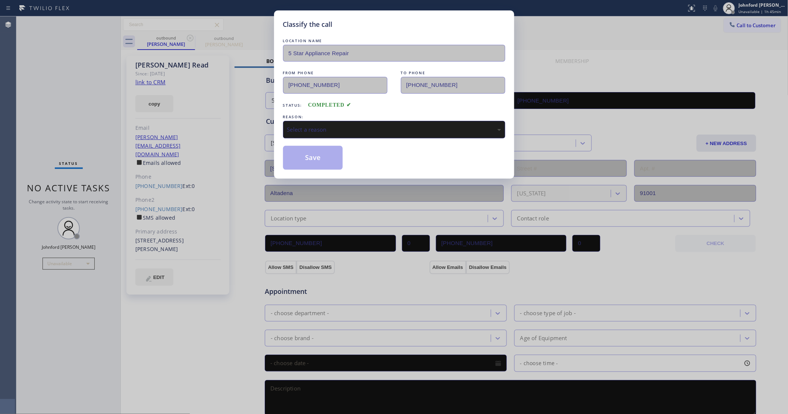
click at [317, 125] on div "Select a reason" at bounding box center [394, 129] width 214 height 9
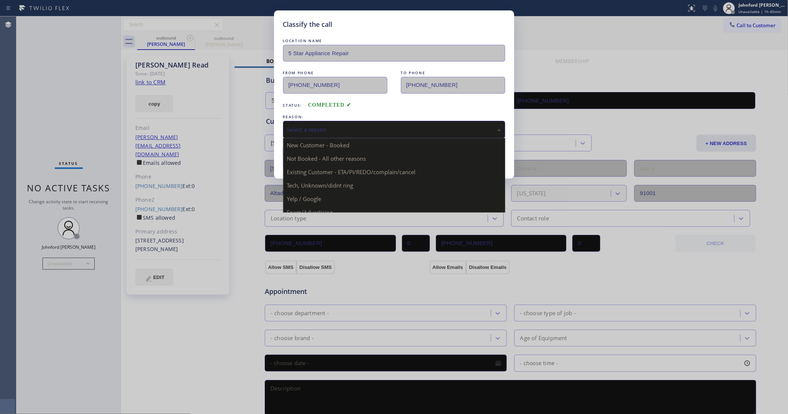
drag, startPoint x: 354, startPoint y: 173, endPoint x: 325, endPoint y: 155, distance: 33.7
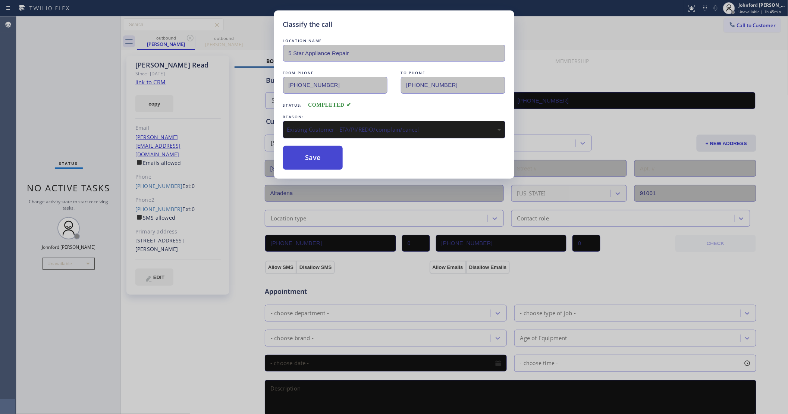
click at [324, 155] on button "Save" at bounding box center [313, 158] width 60 height 24
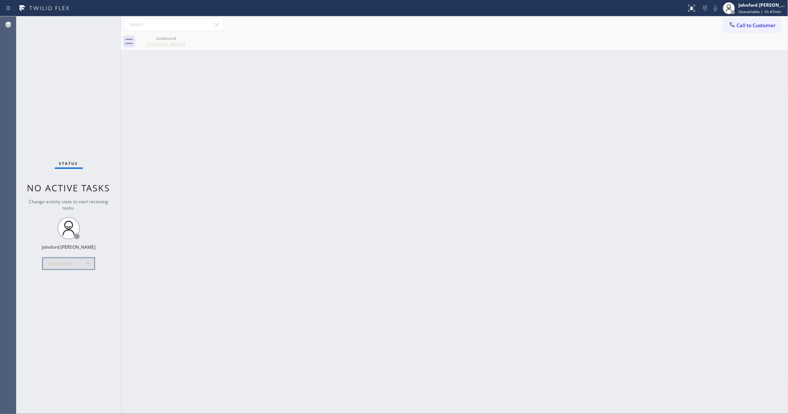
click at [68, 262] on div "Unavailable" at bounding box center [69, 264] width 52 height 12
click at [60, 303] on li "Break" at bounding box center [68, 301] width 51 height 9
click at [195, 288] on div "Back to Dashboard Change Sender ID Customers Technicians Select a contact Outbo…" at bounding box center [455, 215] width 668 height 398
click at [65, 258] on div "Break" at bounding box center [69, 264] width 52 height 12
drag, startPoint x: 59, startPoint y: 291, endPoint x: 170, endPoint y: 128, distance: 197.7
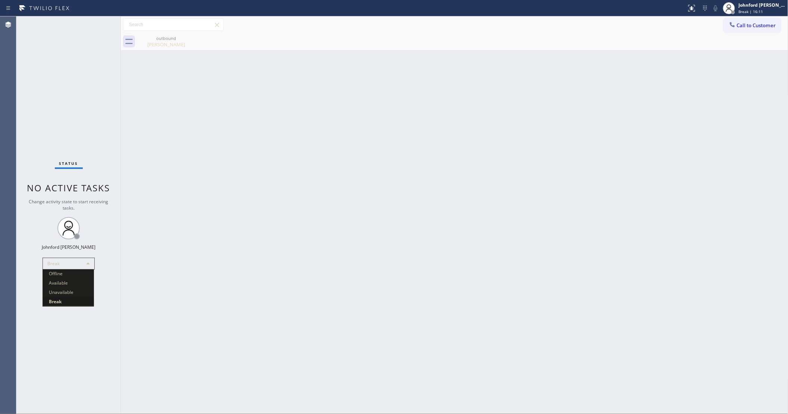
click at [59, 291] on li "Unavailable" at bounding box center [68, 292] width 51 height 9
click at [738, 19] on button "Call to Customer" at bounding box center [752, 25] width 57 height 14
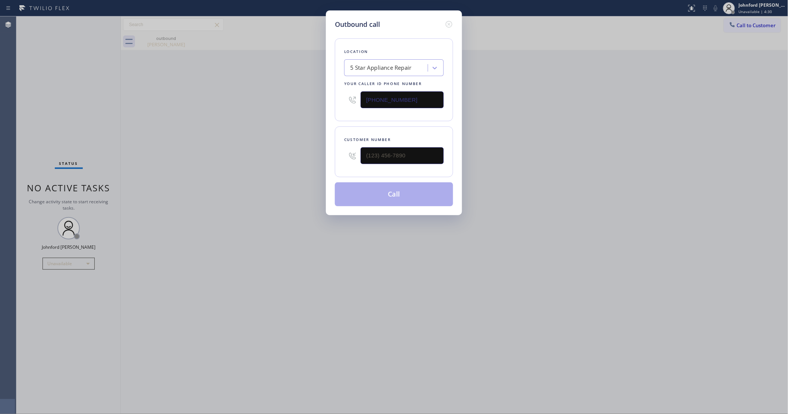
drag, startPoint x: 381, startPoint y: 99, endPoint x: 302, endPoint y: 104, distance: 79.3
click at [310, 103] on div "Outbound call Location 5 Star Appliance Repair Your caller id phone number [PHO…" at bounding box center [394, 207] width 788 height 414
paste input "88) 715-1574"
type input "[PHONE_NUMBER]"
drag, startPoint x: 545, startPoint y: 139, endPoint x: 616, endPoint y: 53, distance: 111.6
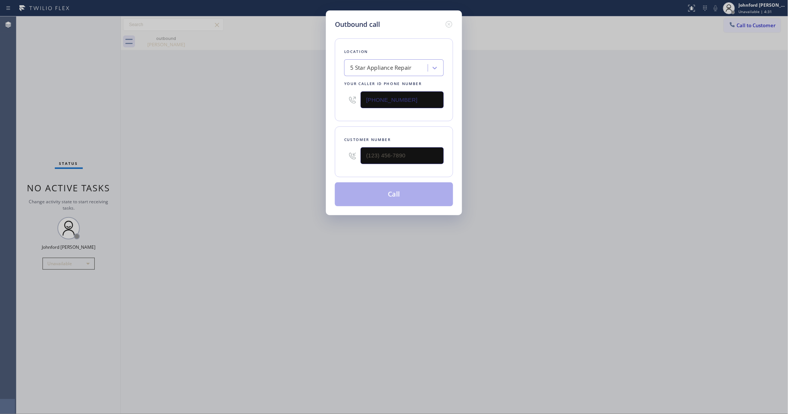
click at [547, 138] on div "Outbound call Location 5 Star Appliance Repair Your caller id phone number [PHO…" at bounding box center [394, 207] width 788 height 414
drag, startPoint x: 416, startPoint y: 159, endPoint x: 304, endPoint y: 154, distance: 112.5
click at [304, 154] on div "Outbound call Location Wolf Appliance Repair(TFN) Your caller id phone number […" at bounding box center [394, 207] width 788 height 414
paste input "315) 427-4576"
type input "[PHONE_NUMBER]"
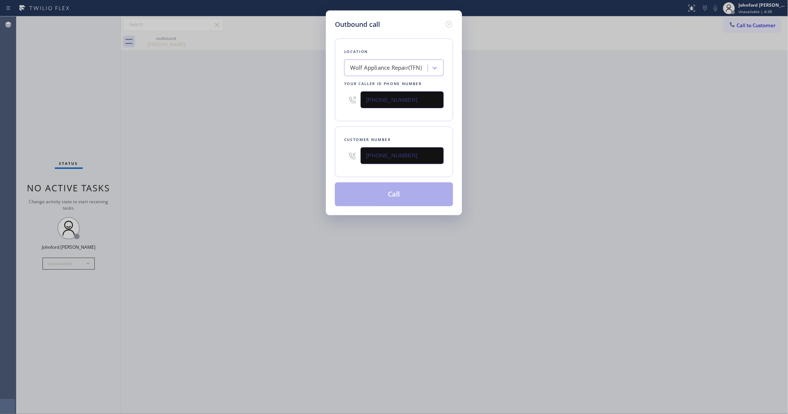
click at [304, 154] on div "Outbound call Location Wolf Appliance Repair(TFN) Your caller id phone number […" at bounding box center [394, 207] width 788 height 414
click at [396, 195] on button "Call" at bounding box center [394, 194] width 118 height 24
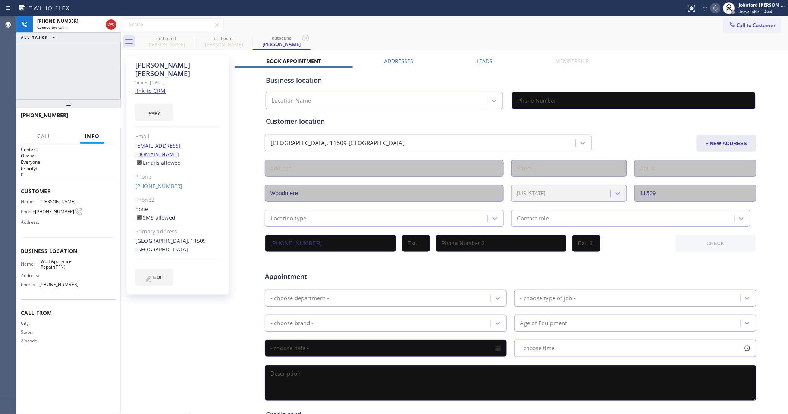
type input "[PHONE_NUMBER]"
drag, startPoint x: 191, startPoint y: 36, endPoint x: 201, endPoint y: 53, distance: 20.4
click at [0, 0] on icon at bounding box center [0, 0] width 0 height 0
drag, startPoint x: 434, startPoint y: 37, endPoint x: 486, endPoint y: 35, distance: 52.6
click at [445, 35] on div "outbound [PERSON_NAME] outbound [PERSON_NAME]" at bounding box center [463, 41] width 652 height 17
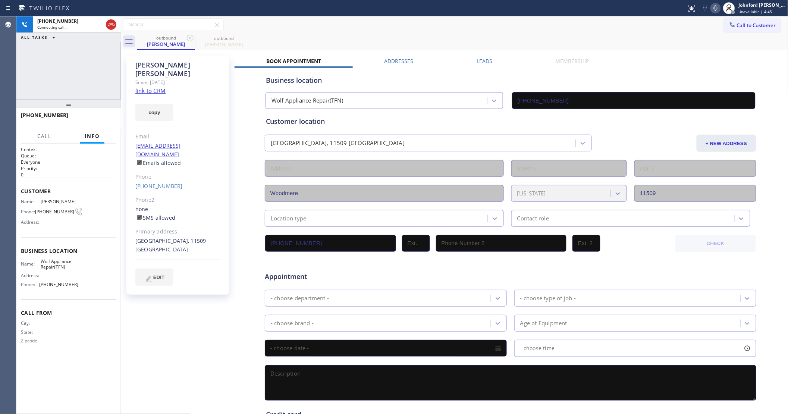
click at [719, 8] on icon at bounding box center [716, 8] width 9 height 9
click at [714, 8] on icon at bounding box center [716, 8] width 9 height 9
click at [602, 40] on div "outbound [PERSON_NAME] outbound [PERSON_NAME]" at bounding box center [463, 41] width 652 height 17
click at [716, 7] on icon at bounding box center [716, 8] width 9 height 9
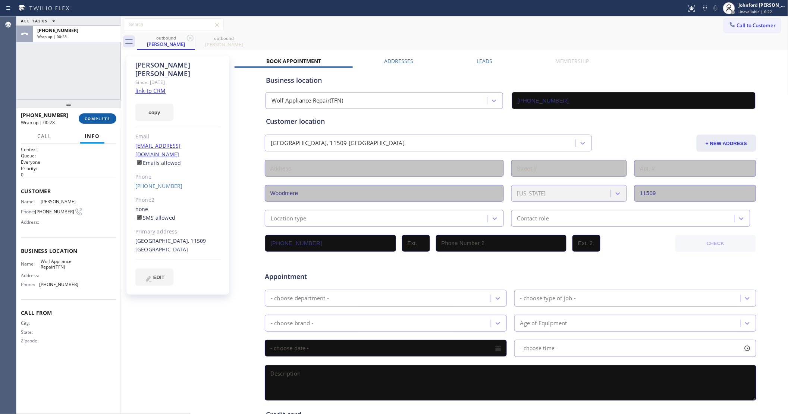
click at [107, 120] on span "COMPLETE" at bounding box center [98, 118] width 26 height 5
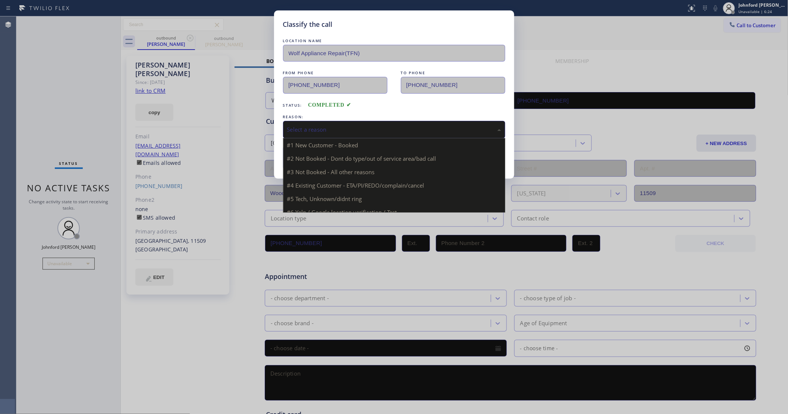
click at [347, 127] on div "Select a reason" at bounding box center [394, 129] width 214 height 9
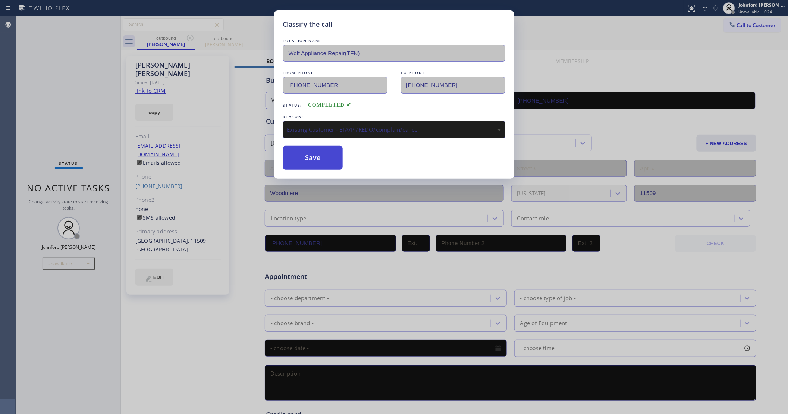
click at [325, 155] on button "Save" at bounding box center [313, 158] width 60 height 24
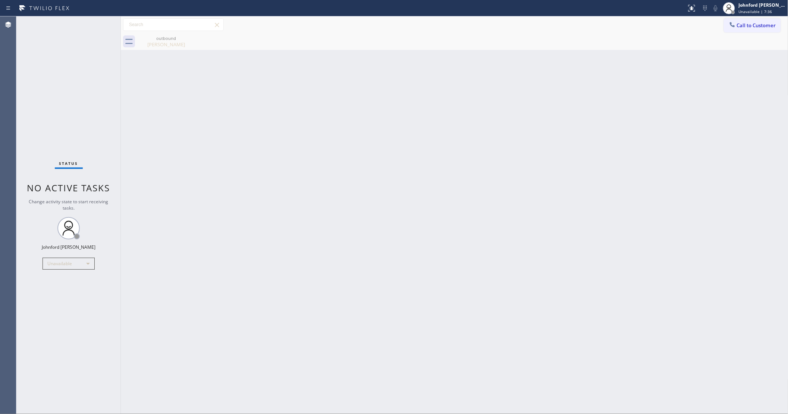
drag, startPoint x: 632, startPoint y: 213, endPoint x: 641, endPoint y: 77, distance: 136.1
click at [632, 207] on div "Back to Dashboard Change Sender ID Customers Technicians Select a contact Outbo…" at bounding box center [455, 215] width 668 height 398
click at [746, 23] on span "Call to Customer" at bounding box center [756, 25] width 39 height 7
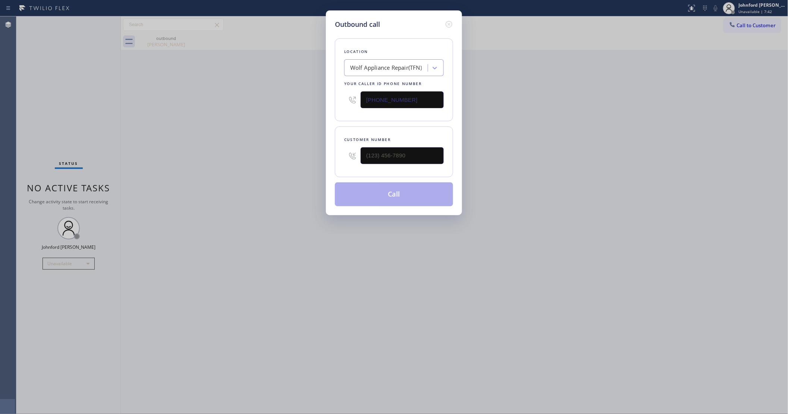
drag, startPoint x: 394, startPoint y: 103, endPoint x: 342, endPoint y: 103, distance: 51.9
click at [343, 103] on div "Location Wolf Appliance Repair(TFN) Your caller id phone number [PHONE_NUMBER]" at bounding box center [394, 79] width 118 height 83
paste input "55) 731-4952"
type input "[PHONE_NUMBER]"
drag, startPoint x: 424, startPoint y: 144, endPoint x: 303, endPoint y: 147, distance: 121.0
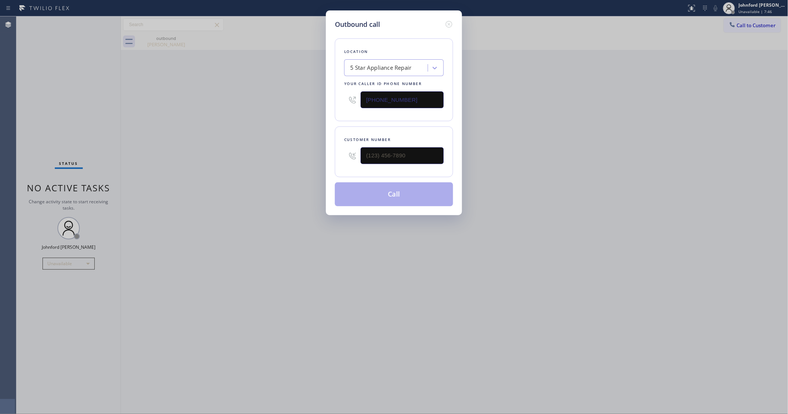
click at [316, 147] on div "Outbound call Location 5 Star Appliance Repair Your caller id phone number [PHO…" at bounding box center [394, 207] width 788 height 414
click at [297, 149] on div "Outbound call Location 5 Star Appliance Repair Your caller id phone number [PHO…" at bounding box center [394, 207] width 788 height 414
drag, startPoint x: 423, startPoint y: 156, endPoint x: 301, endPoint y: 169, distance: 122.0
click at [301, 169] on div "Outbound call Location 5 Star Appliance Repair Your caller id phone number [PHO…" at bounding box center [394, 207] width 788 height 414
paste input "626) 714-7264"
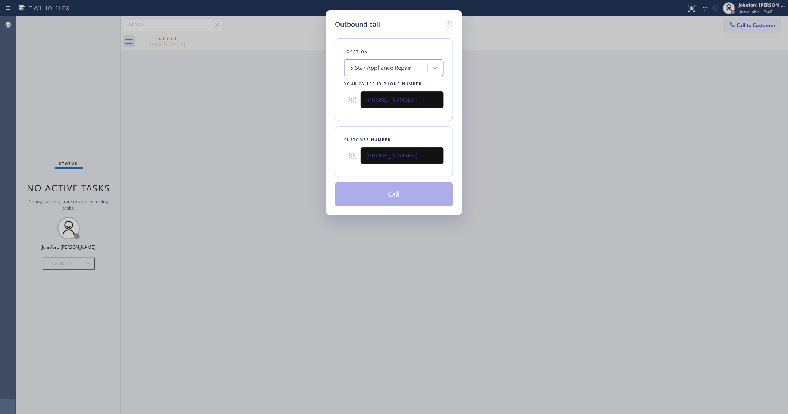
type input "[PHONE_NUMBER]"
drag, startPoint x: 268, startPoint y: 172, endPoint x: 348, endPoint y: 201, distance: 85.1
click at [274, 176] on div "Outbound call Location 5 Star Appliance Repair Your caller id phone number [PHO…" at bounding box center [394, 207] width 788 height 414
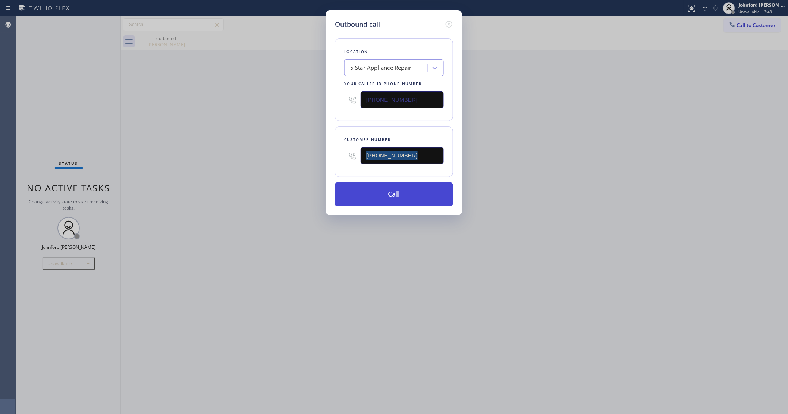
click at [387, 199] on button "Call" at bounding box center [394, 194] width 118 height 24
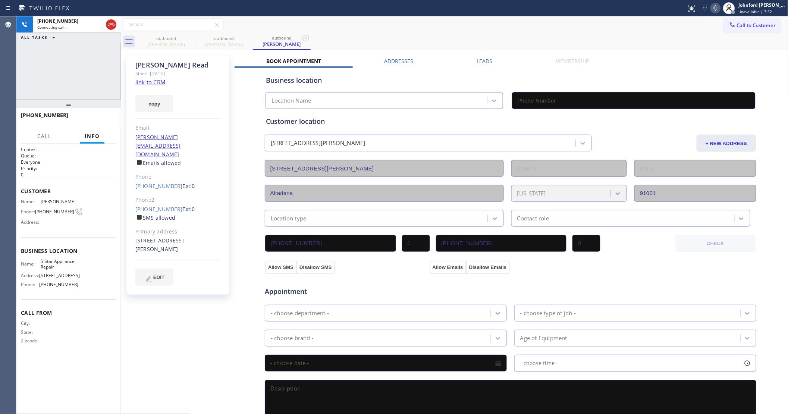
click at [406, 31] on div "Call to Customer Outbound call Location 5 Star Appliance Repair Your caller id …" at bounding box center [455, 24] width 668 height 13
type input "[PHONE_NUMBER]"
click at [110, 65] on div "[PHONE_NUMBER] Connecting call… ALL TASKS ALL TASKS ACTIVE TASKS TASKS IN WRAP …" at bounding box center [68, 57] width 104 height 83
click at [379, 22] on div "Call to Customer Outbound call Location 5 Star Appliance Repair Your caller id …" at bounding box center [455, 24] width 668 height 13
click at [112, 118] on button "HANG UP" at bounding box center [99, 118] width 35 height 10
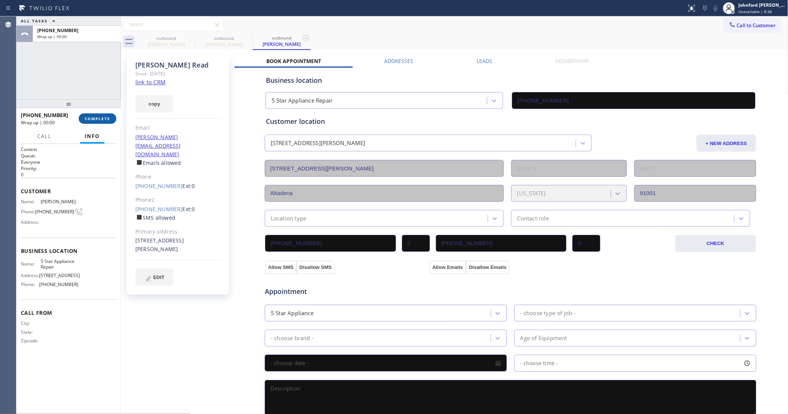
click at [112, 118] on button "COMPLETE" at bounding box center [98, 118] width 38 height 10
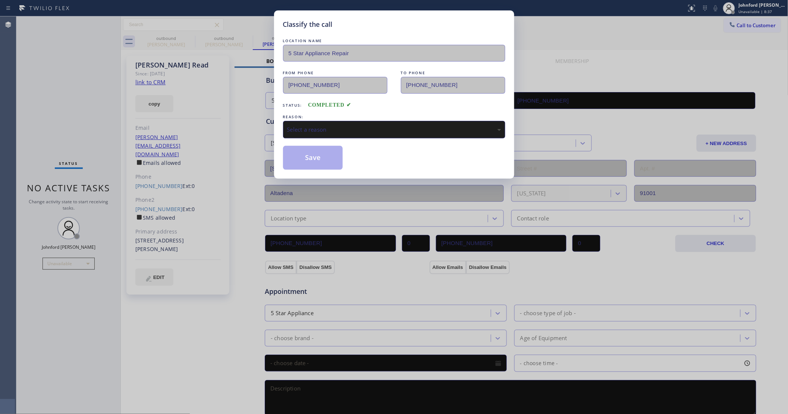
drag, startPoint x: 309, startPoint y: 129, endPoint x: 326, endPoint y: 131, distance: 18.1
click at [312, 129] on div "Select a reason" at bounding box center [394, 129] width 214 height 9
click at [327, 155] on button "Save" at bounding box center [313, 158] width 60 height 24
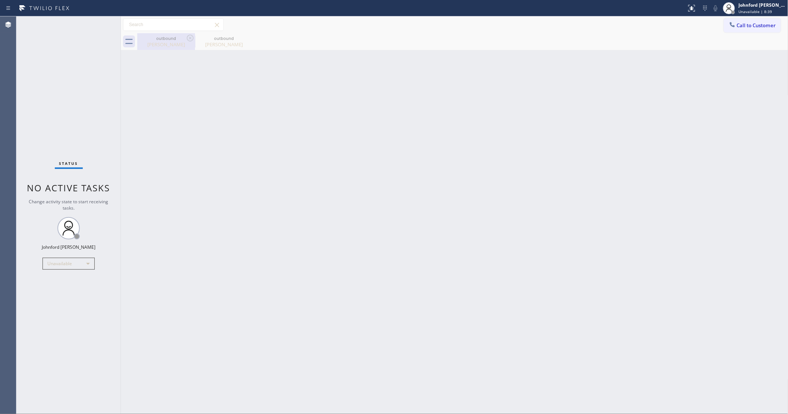
click at [165, 41] on div "[PERSON_NAME]" at bounding box center [166, 44] width 56 height 7
type input "[PHONE_NUMBER]"
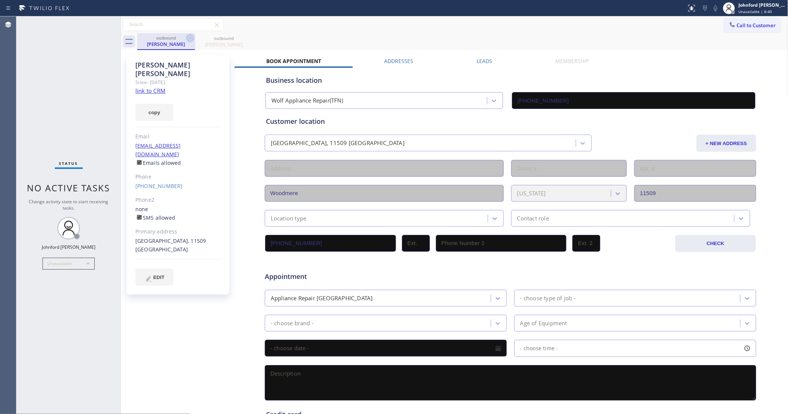
click at [187, 35] on icon at bounding box center [190, 38] width 9 height 9
type input "[PHONE_NUMBER]"
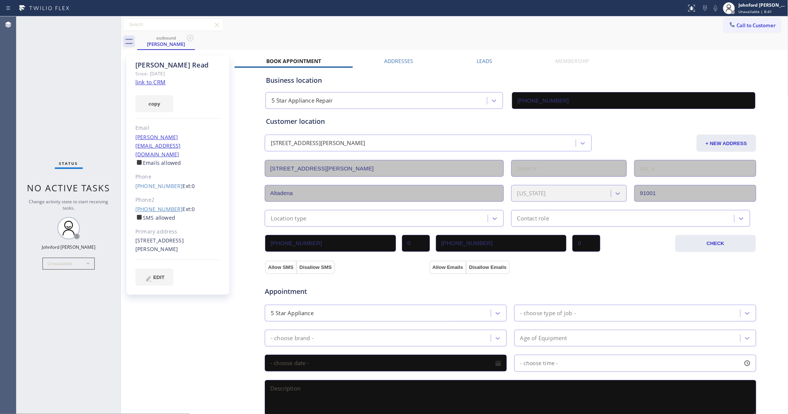
click at [158, 206] on link "[PHONE_NUMBER]" at bounding box center [158, 209] width 47 height 7
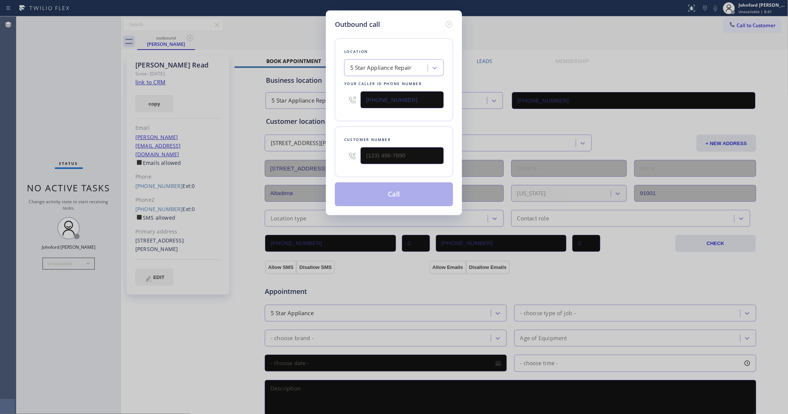
type input "[PHONE_NUMBER]"
click at [411, 191] on button "Call" at bounding box center [394, 194] width 118 height 24
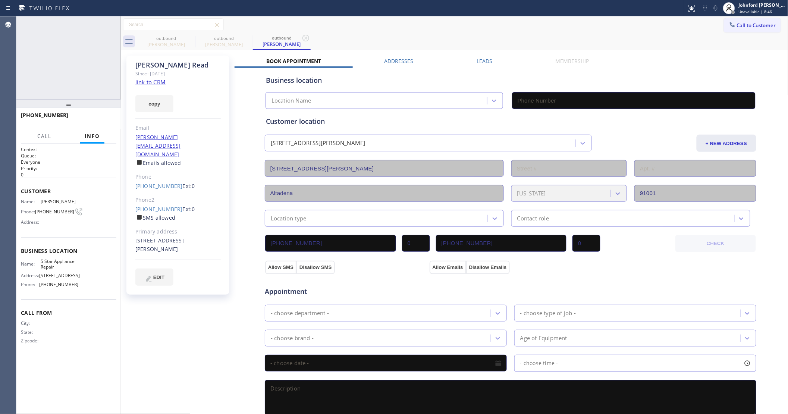
type input "[PHONE_NUMBER]"
click at [713, 9] on icon at bounding box center [716, 8] width 9 height 9
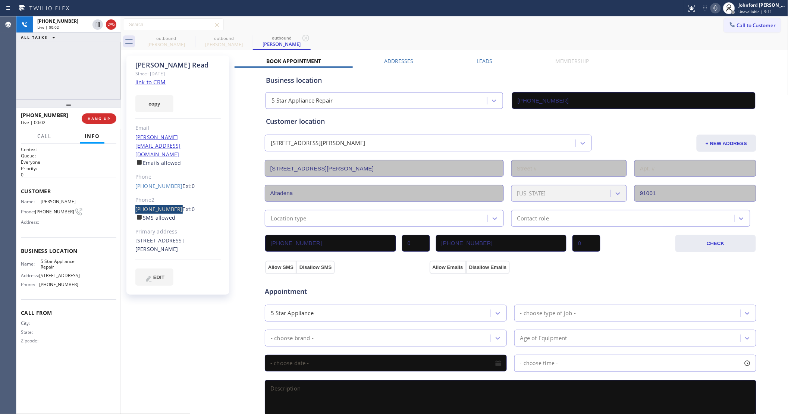
drag, startPoint x: 133, startPoint y: 193, endPoint x: 172, endPoint y: 194, distance: 39.2
click at [172, 194] on div "[PERSON_NAME] Since: [DATE] link to CRM copy Email [PERSON_NAME][EMAIL_ADDRESS]…" at bounding box center [177, 175] width 103 height 239
copy link "[PHONE_NUMBER]"
click at [118, 121] on div "[PHONE_NUMBER] Live | 00:03 HANG UP" at bounding box center [68, 118] width 104 height 21
click at [106, 118] on span "HANG UP" at bounding box center [99, 118] width 23 height 5
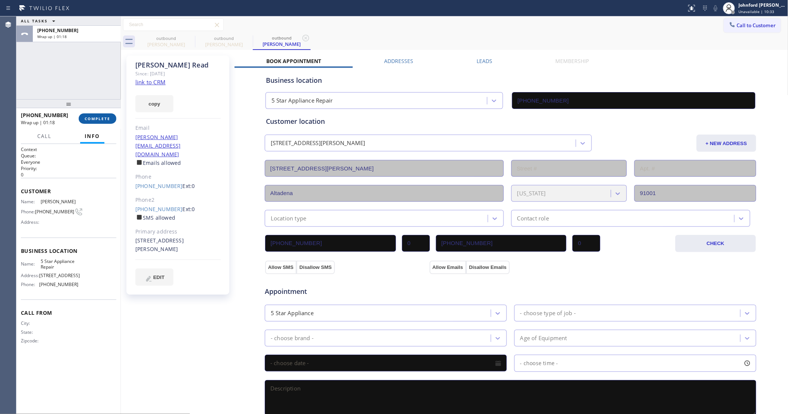
click at [114, 116] on button "COMPLETE" at bounding box center [98, 118] width 38 height 10
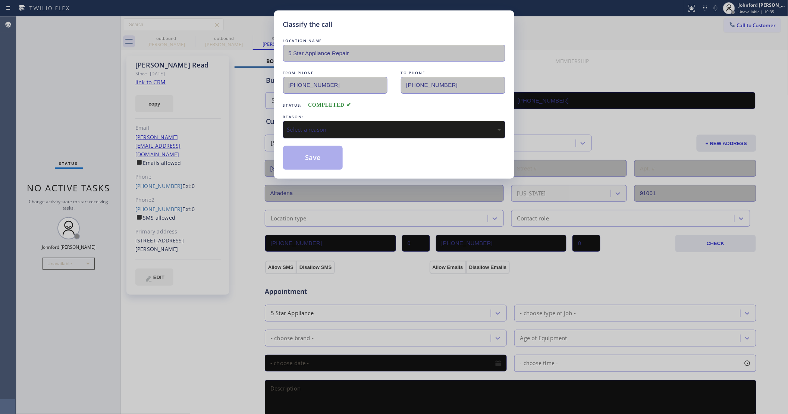
click at [299, 134] on div "Select a reason" at bounding box center [394, 130] width 222 height 18
click at [311, 132] on div "Not Booked - All other reasons" at bounding box center [394, 130] width 222 height 18
drag, startPoint x: 327, startPoint y: 174, endPoint x: 321, endPoint y: 160, distance: 15.4
drag, startPoint x: 321, startPoint y: 160, endPoint x: 321, endPoint y: 154, distance: 5.6
click at [321, 157] on button "Save" at bounding box center [313, 158] width 60 height 24
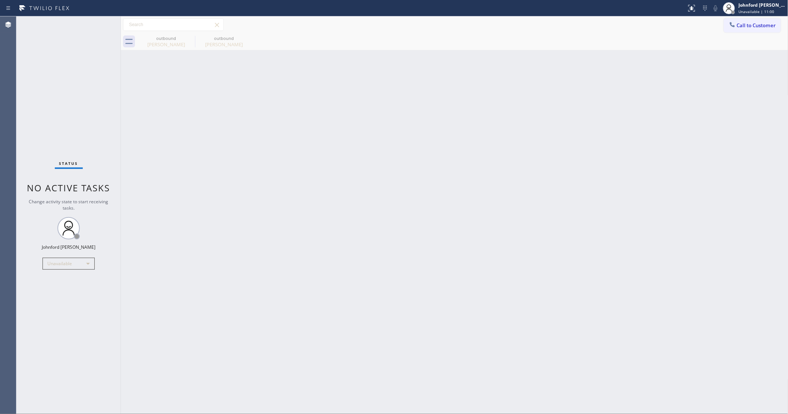
drag, startPoint x: 459, startPoint y: 226, endPoint x: 448, endPoint y: 95, distance: 131.5
click at [458, 226] on div "Back to Dashboard Change Sender ID Customers Technicians Select a contact Outbo…" at bounding box center [455, 215] width 668 height 398
click at [501, 140] on div "Back to Dashboard Change Sender ID Customers Technicians Select a contact Outbo…" at bounding box center [455, 215] width 668 height 398
click at [94, 101] on div "Status No active tasks Change activity state to start receiving tasks. [PERSON_…" at bounding box center [68, 215] width 104 height 398
click at [621, 166] on div "Back to Dashboard Change Sender ID Customers Technicians Select a contact Outbo…" at bounding box center [455, 215] width 668 height 398
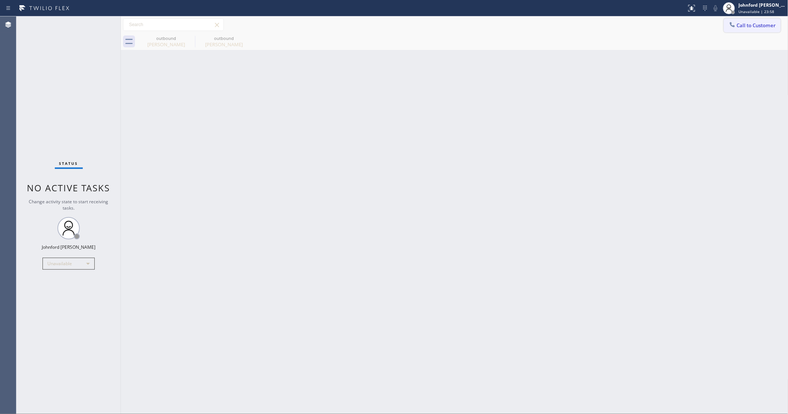
click at [760, 29] on button "Call to Customer" at bounding box center [752, 25] width 57 height 14
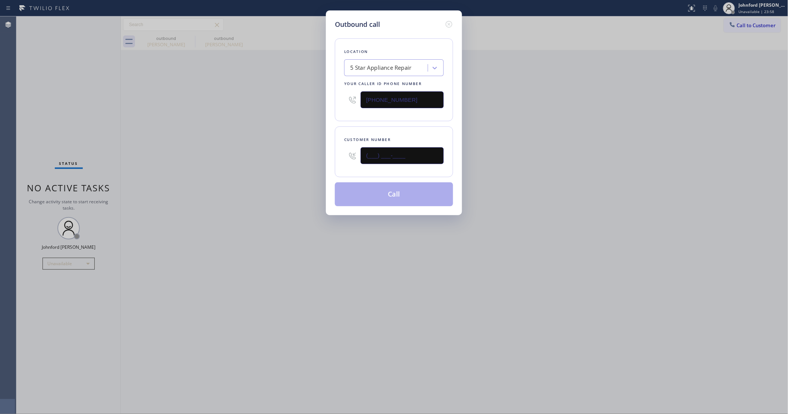
drag, startPoint x: 384, startPoint y: 159, endPoint x: 291, endPoint y: 157, distance: 92.9
click at [297, 157] on div "Outbound call Location 5 Star Appliance Repair Your caller id phone number [PHO…" at bounding box center [394, 207] width 788 height 414
paste input "626) 260-0080"
click at [261, 157] on div "Outbound call Location 5 Star Appliance Repair Your caller id phone number [PHO…" at bounding box center [394, 207] width 788 height 414
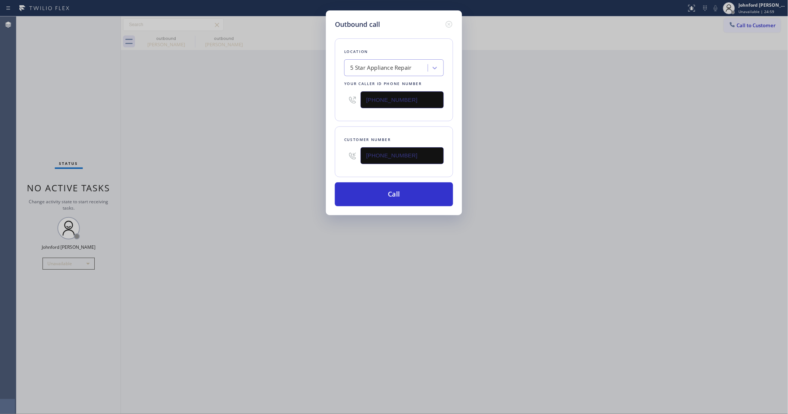
click at [750, 25] on div "Outbound call Location 5 Star Appliance Repair Your caller id phone number [PHO…" at bounding box center [394, 207] width 788 height 414
drag, startPoint x: 369, startPoint y: 152, endPoint x: 286, endPoint y: 152, distance: 83.2
click at [286, 152] on div "Outbound call Location 5 Star Appliance Repair Your caller id phone number [PHO…" at bounding box center [394, 207] width 788 height 414
drag, startPoint x: 425, startPoint y: 151, endPoint x: 234, endPoint y: 156, distance: 190.7
click at [252, 156] on div "Outbound call Location 5 Star Appliance Repair Your caller id phone number [PHO…" at bounding box center [394, 207] width 788 height 414
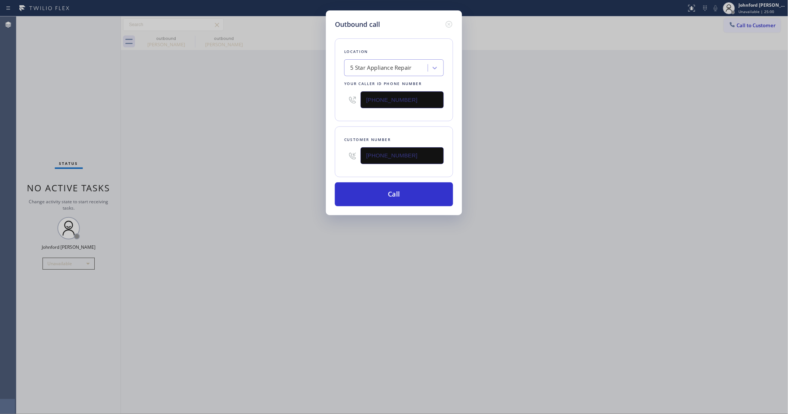
paste input "310) 721-0021"
type input "[PHONE_NUMBER]"
click at [234, 156] on div "Outbound call Location 5 Star Appliance Repair Your caller id phone number [PHO…" at bounding box center [394, 207] width 788 height 414
click at [410, 194] on button "Call" at bounding box center [394, 194] width 118 height 24
drag, startPoint x: 644, startPoint y: 150, endPoint x: 646, endPoint y: 132, distance: 18.4
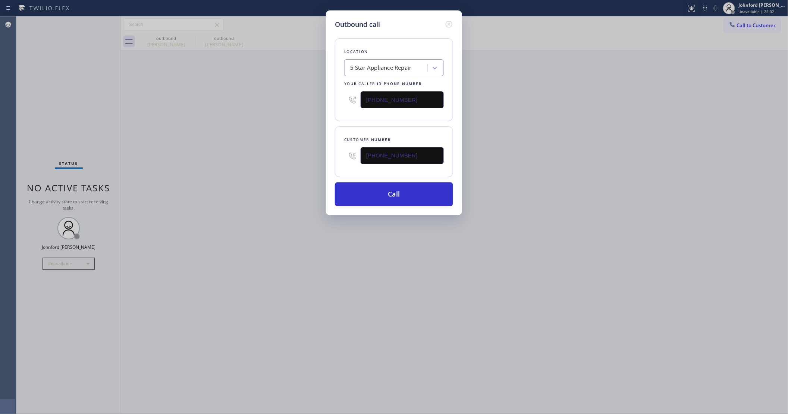
click at [646, 139] on div "Outbound call Location 5 Star Appliance Repair Your caller id phone number [PHO…" at bounding box center [394, 207] width 788 height 414
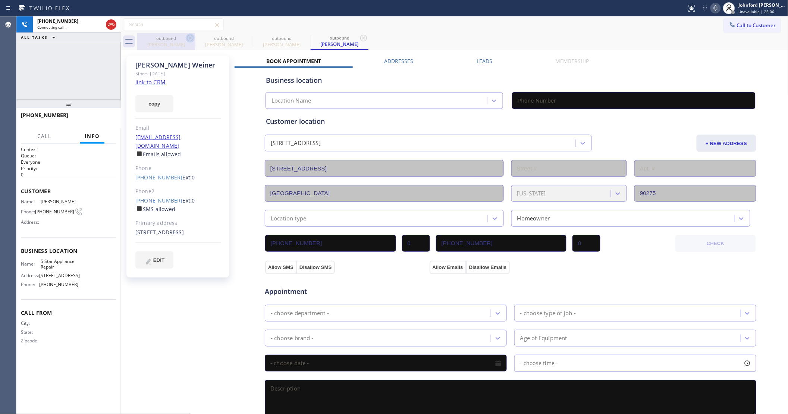
click at [190, 39] on icon at bounding box center [190, 38] width 9 height 9
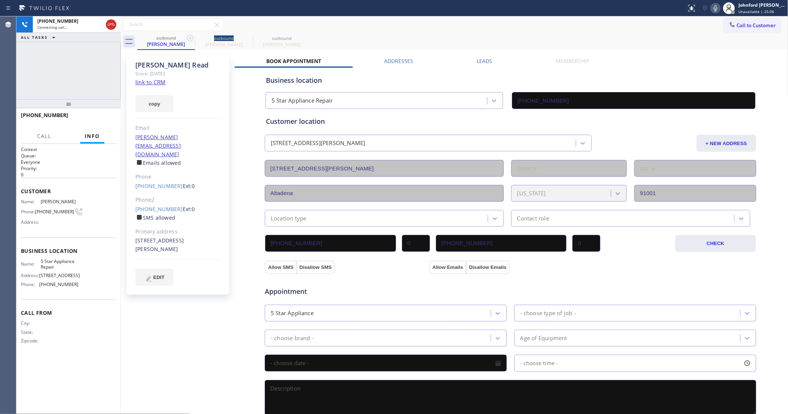
click at [190, 39] on icon at bounding box center [190, 38] width 9 height 9
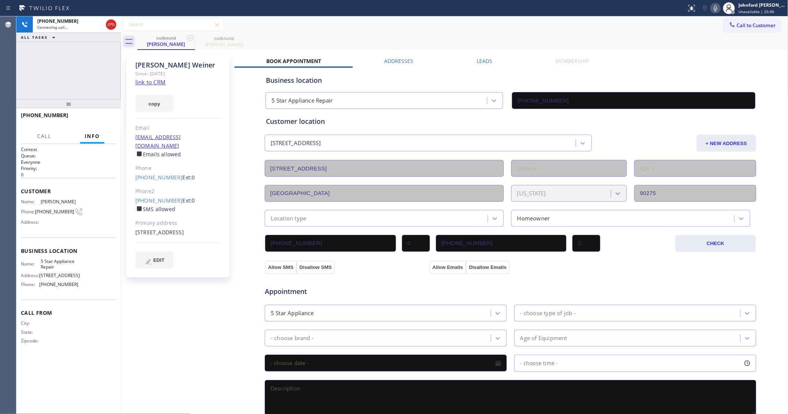
click at [380, 39] on div "outbound [PERSON_NAME] outbound [PERSON_NAME]" at bounding box center [463, 41] width 652 height 17
click at [457, 22] on div "Call to Customer Outbound call Location 5 Star Appliance Repair Your caller id …" at bounding box center [455, 24] width 668 height 13
click at [112, 117] on button "HANG UP" at bounding box center [99, 118] width 35 height 10
drag, startPoint x: 155, startPoint y: 187, endPoint x: 152, endPoint y: 190, distance: 4.6
click at [154, 187] on div "Phone2" at bounding box center [177, 191] width 85 height 9
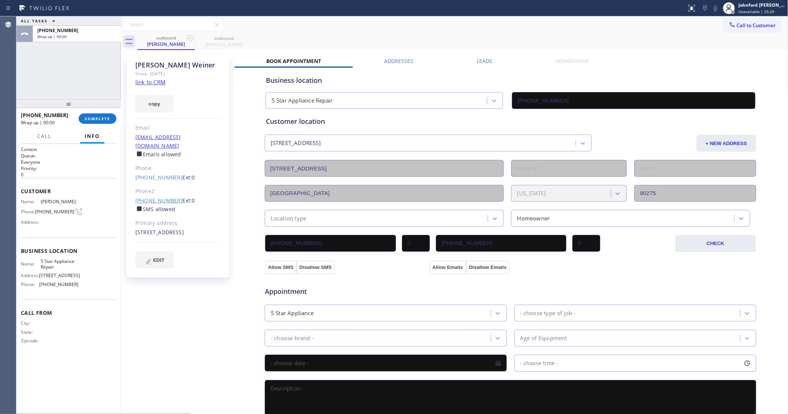
click at [152, 197] on link "[PHONE_NUMBER]" at bounding box center [158, 200] width 47 height 7
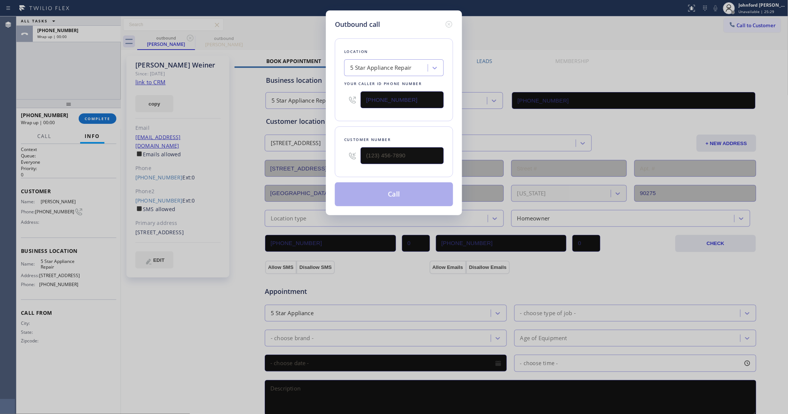
type input "[PHONE_NUMBER]"
click at [412, 187] on button "Call" at bounding box center [394, 194] width 118 height 24
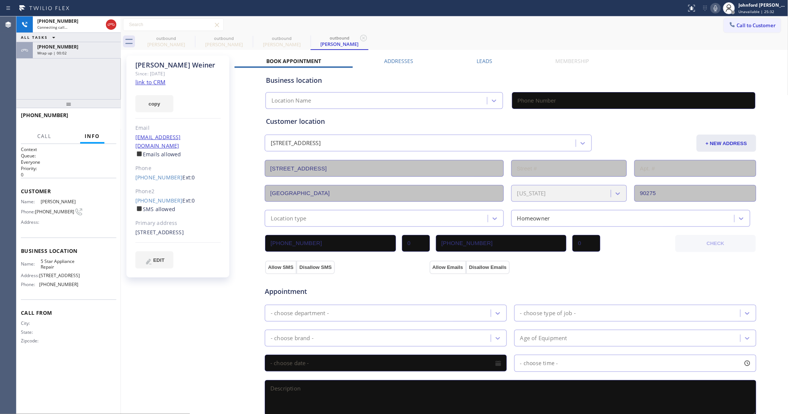
type input "[PHONE_NUMBER]"
drag, startPoint x: 79, startPoint y: 50, endPoint x: 99, endPoint y: 83, distance: 38.3
click at [79, 50] on div "Wrap up | 00:02" at bounding box center [76, 52] width 79 height 5
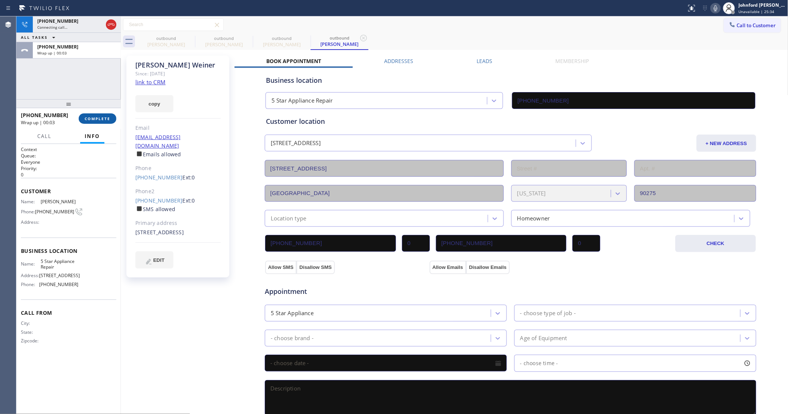
click at [98, 120] on span "COMPLETE" at bounding box center [98, 118] width 26 height 5
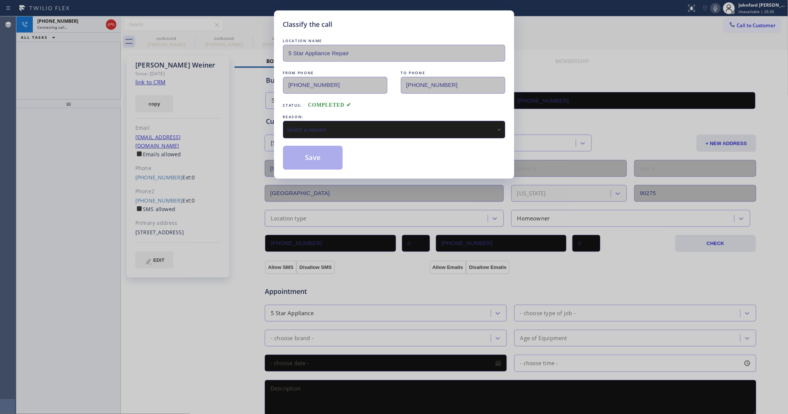
click at [187, 40] on div "Classify the call LOCATION NAME 5 Star Appliance Repair FROM PHONE [PHONE_NUMBE…" at bounding box center [394, 207] width 788 height 414
click at [299, 121] on div "Select a reason" at bounding box center [394, 130] width 222 height 18
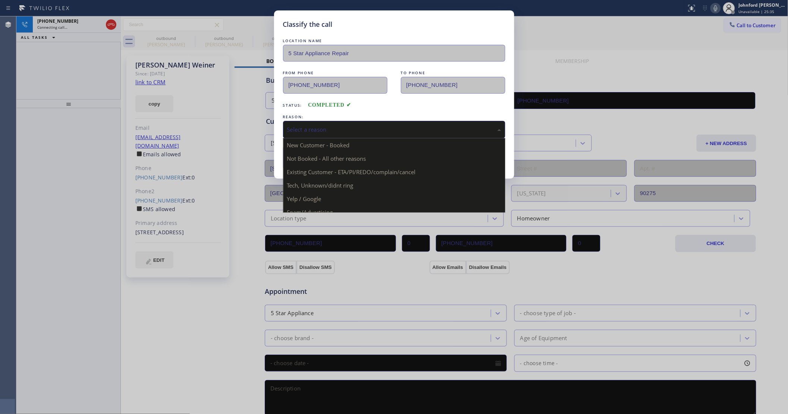
drag, startPoint x: 343, startPoint y: 169, endPoint x: 316, endPoint y: 154, distance: 30.7
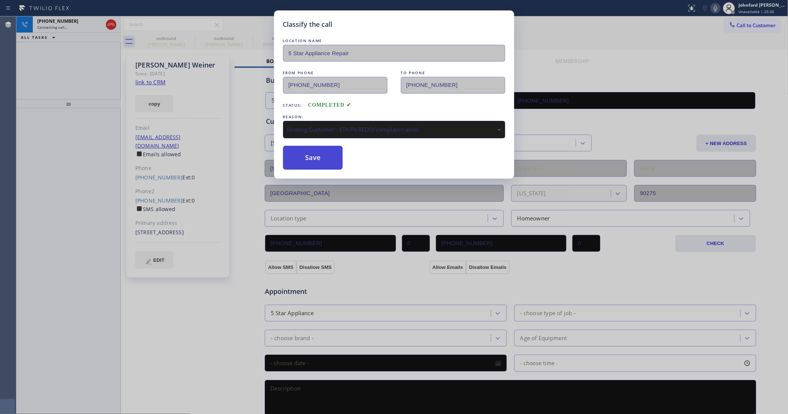
drag, startPoint x: 316, startPoint y: 154, endPoint x: 223, endPoint y: 70, distance: 125.5
click at [315, 153] on button "Save" at bounding box center [313, 158] width 60 height 24
click at [187, 38] on div "Classify the call LOCATION NAME 4B2.Paid Viking Repair Service FROM PHONE [PHON…" at bounding box center [402, 215] width 772 height 398
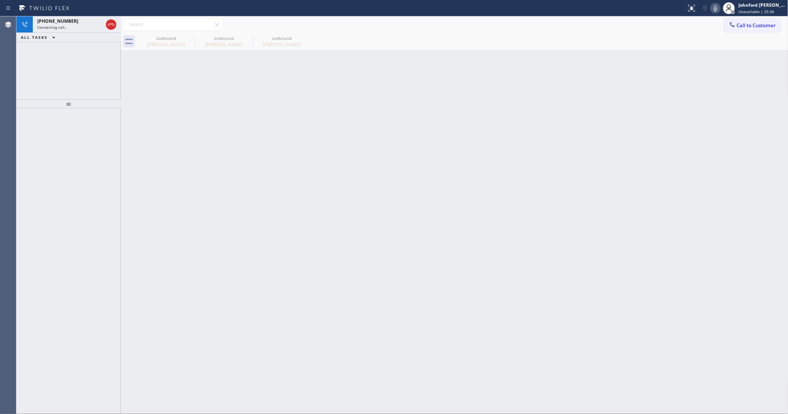
click at [0, 0] on icon at bounding box center [0, 0] width 0 height 0
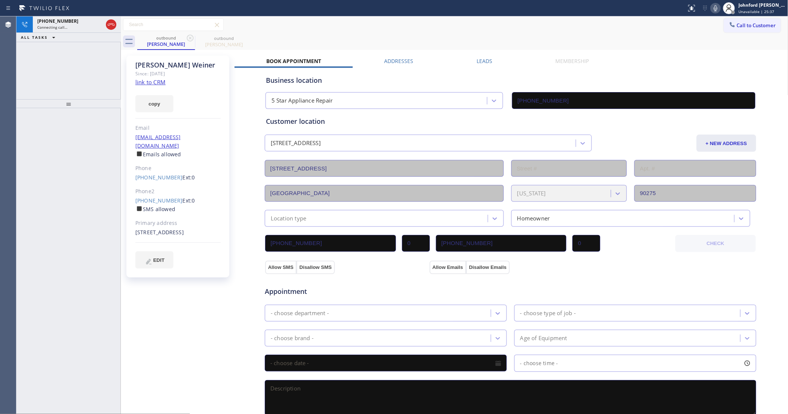
click at [95, 56] on div "[PHONE_NUMBER] Connecting call… ALL TASKS ALL TASKS ACTIVE TASKS TASKS IN WRAP …" at bounding box center [68, 57] width 104 height 83
click at [80, 27] on div "Connecting call…" at bounding box center [70, 27] width 66 height 5
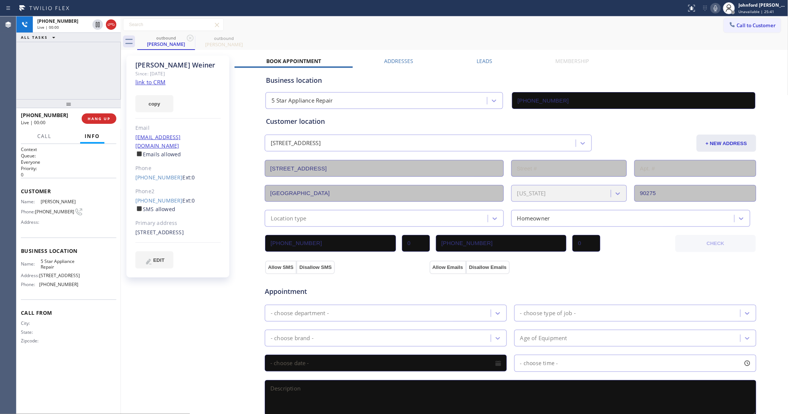
click at [108, 112] on div "[PHONE_NUMBER] Live | 00:00 HANG UP" at bounding box center [69, 118] width 96 height 19
click at [99, 115] on button "HANG UP" at bounding box center [99, 118] width 35 height 10
click at [99, 115] on button "COMPLETE" at bounding box center [98, 118] width 38 height 10
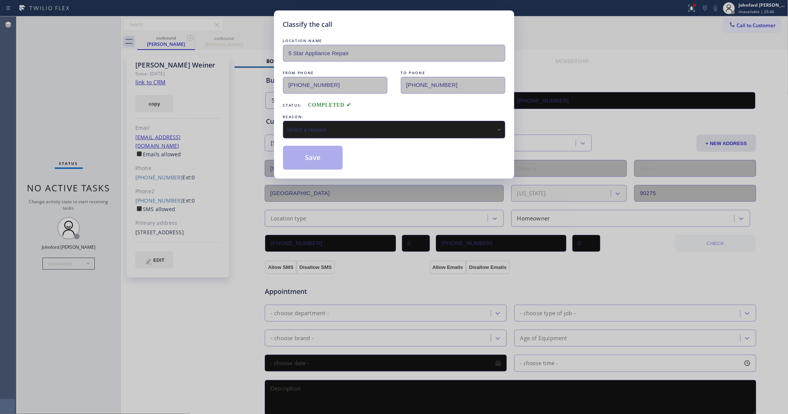
drag, startPoint x: 362, startPoint y: 132, endPoint x: 389, endPoint y: 132, distance: 26.5
click at [364, 132] on div "Select a reason" at bounding box center [394, 130] width 222 height 18
click at [312, 164] on button "Save" at bounding box center [313, 158] width 60 height 24
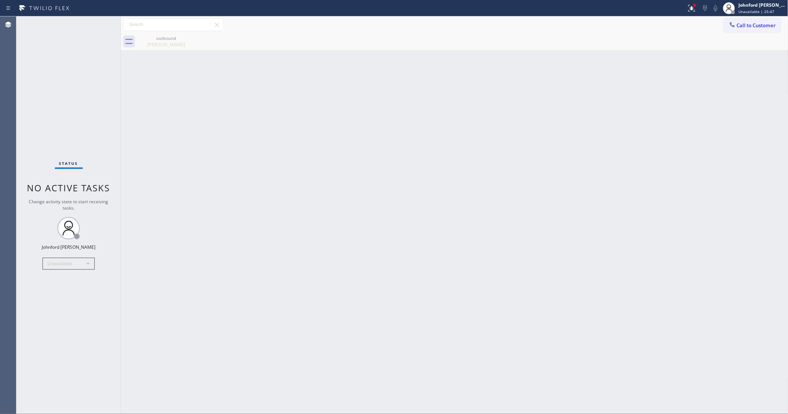
click at [494, 53] on div "Back to Dashboard Change Sender ID Customers Technicians Select a contact Outbo…" at bounding box center [455, 215] width 668 height 398
drag, startPoint x: 742, startPoint y: 26, endPoint x: 512, endPoint y: 72, distance: 234.7
click at [741, 26] on span "Call to Customer" at bounding box center [756, 25] width 39 height 7
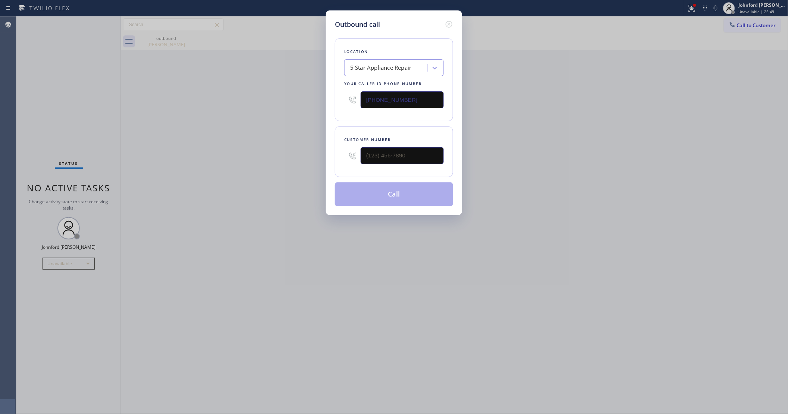
drag, startPoint x: 404, startPoint y: 98, endPoint x: 304, endPoint y: 98, distance: 99.6
click at [307, 98] on div "Outbound call Location 5 Star Appliance Repair Your caller id phone number [PHO…" at bounding box center [394, 207] width 788 height 414
paste input "88) 909-0120"
type input "[PHONE_NUMBER]"
click at [577, 122] on div "Outbound call Location 5 Star Appliance Repair Your caller id phone number [PHO…" at bounding box center [394, 207] width 788 height 414
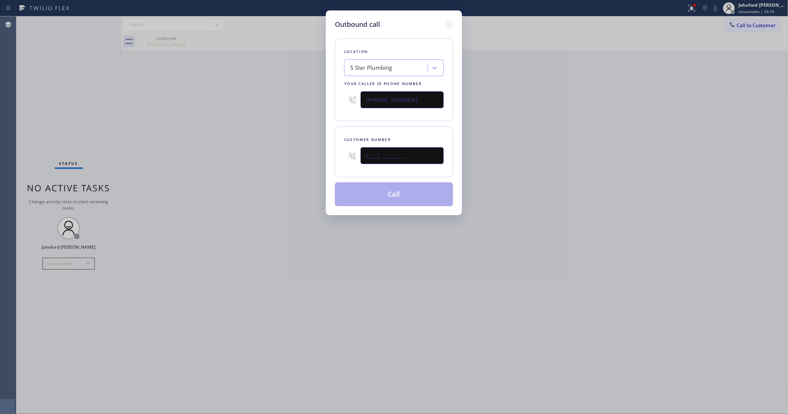
drag, startPoint x: 414, startPoint y: 157, endPoint x: 292, endPoint y: 160, distance: 122.4
click at [292, 160] on div "Outbound call Location 5 Star Plumbing Your caller id phone number [PHONE_NUMBE…" at bounding box center [394, 207] width 788 height 414
paste input "917) 647-1797"
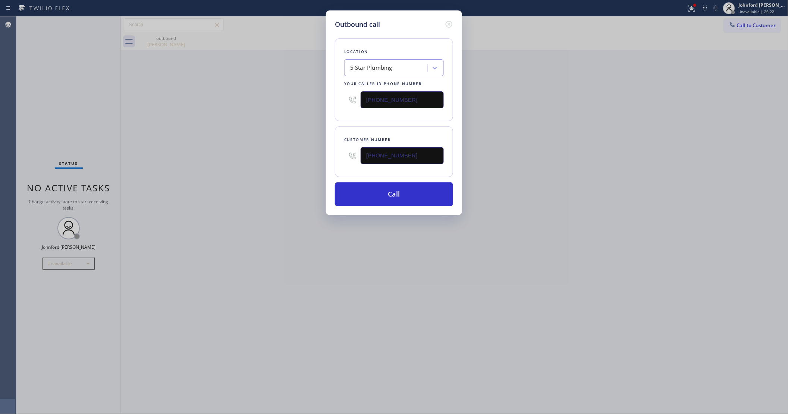
drag, startPoint x: 383, startPoint y: 151, endPoint x: 312, endPoint y: 153, distance: 71.3
click at [312, 153] on div "Outbound call Location 5 Star Plumbing Your caller id phone number [PHONE_NUMBE…" at bounding box center [394, 207] width 788 height 414
paste input "830) 282-5918"
type input "[PHONE_NUMBER]"
click at [565, 148] on div "Outbound call Location 5 Star Plumbing Your caller id phone number [PHONE_NUMBE…" at bounding box center [394, 207] width 788 height 414
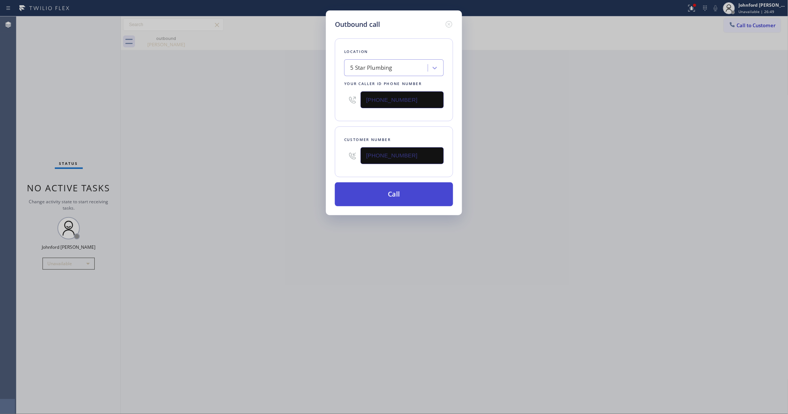
click at [392, 193] on button "Call" at bounding box center [394, 194] width 118 height 24
drag, startPoint x: 591, startPoint y: 156, endPoint x: 603, endPoint y: 40, distance: 116.7
click at [597, 143] on div "Outbound call Location 5 Star Plumbing Your caller id phone number [PHONE_NUMBE…" at bounding box center [394, 207] width 788 height 414
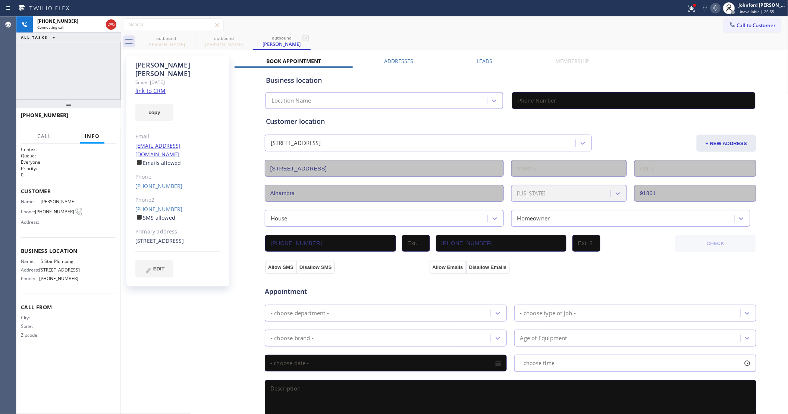
type input "[PHONE_NUMBER]"
click at [99, 119] on span "HANG UP" at bounding box center [99, 118] width 23 height 5
click at [159, 206] on link "[PHONE_NUMBER]" at bounding box center [158, 209] width 47 height 7
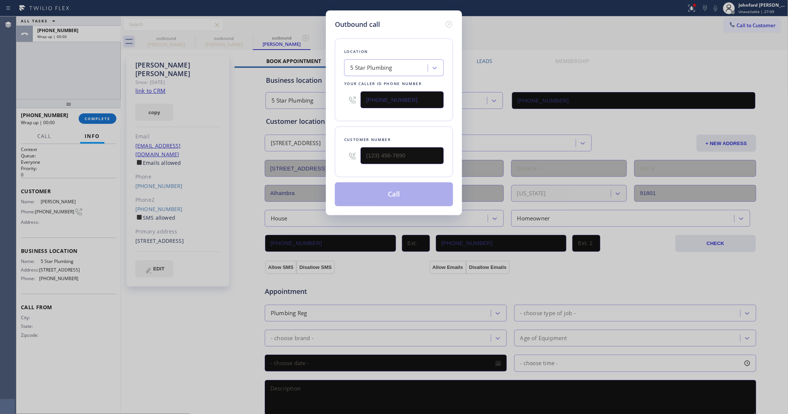
type input "[PHONE_NUMBER]"
click at [383, 197] on button "Call" at bounding box center [394, 194] width 118 height 24
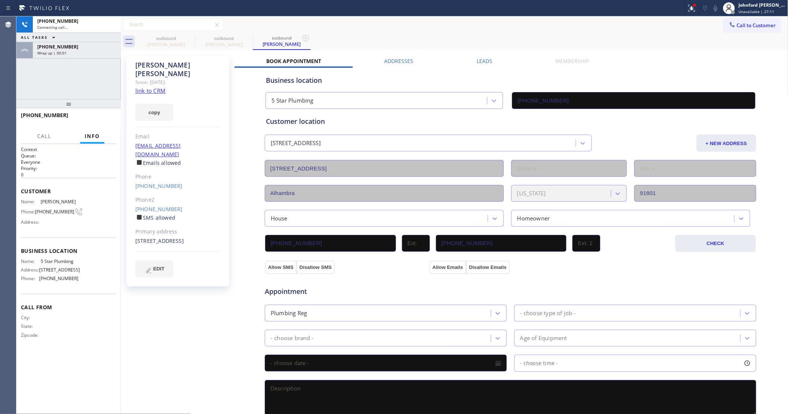
click at [501, 39] on div "outbound [PERSON_NAME] outbound [PERSON_NAME] outbound [PERSON_NAME]" at bounding box center [463, 41] width 652 height 17
type input "[PHONE_NUMBER]"
click at [158, 87] on link "link to CRM" at bounding box center [150, 90] width 30 height 7
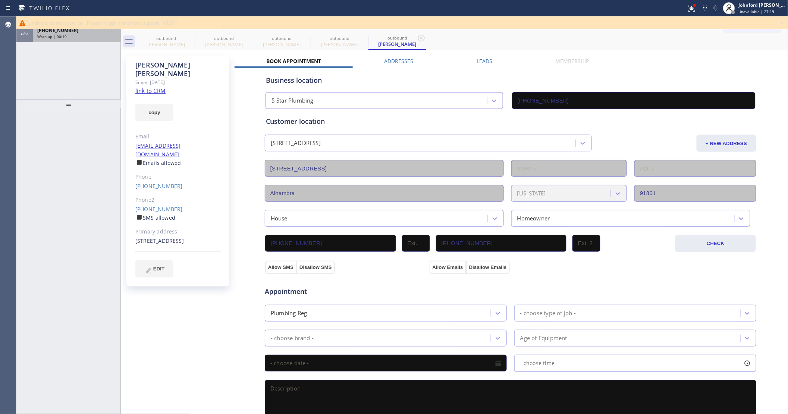
drag, startPoint x: 72, startPoint y: 41, endPoint x: 81, endPoint y: 33, distance: 12.7
click at [72, 40] on div "[PHONE_NUMBER] Wrap up | 00:10" at bounding box center [75, 34] width 85 height 16
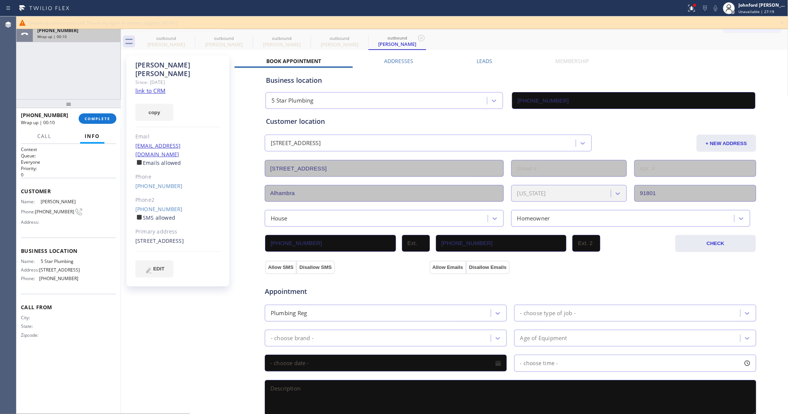
click at [82, 33] on div "[PHONE_NUMBER]" at bounding box center [76, 30] width 79 height 6
click at [99, 123] on button "COMPLETE" at bounding box center [98, 118] width 38 height 10
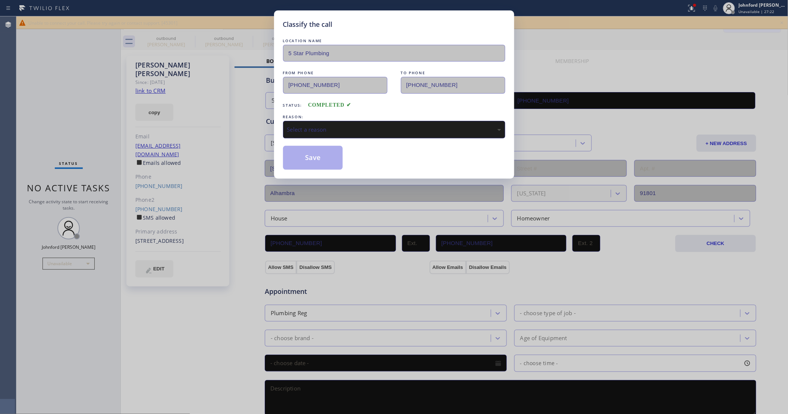
drag, startPoint x: 336, startPoint y: 126, endPoint x: 341, endPoint y: 126, distance: 4.9
click at [338, 126] on div "Select a reason" at bounding box center [394, 130] width 222 height 18
drag, startPoint x: 320, startPoint y: 153, endPoint x: 613, endPoint y: 14, distance: 324.6
click at [320, 152] on button "Save" at bounding box center [313, 158] width 60 height 24
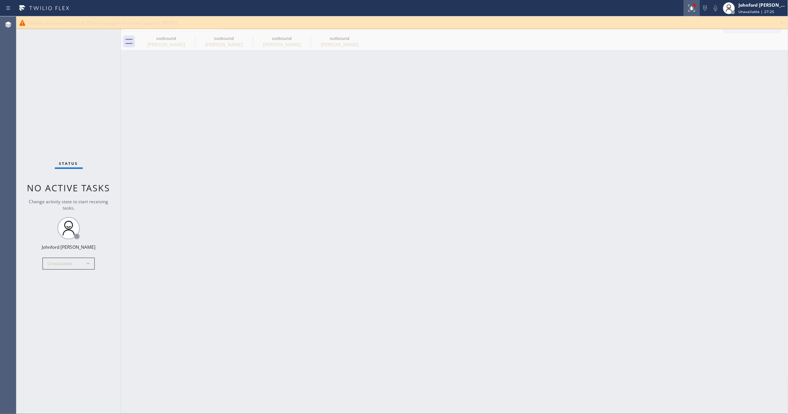
click at [690, 6] on icon at bounding box center [692, 8] width 9 height 9
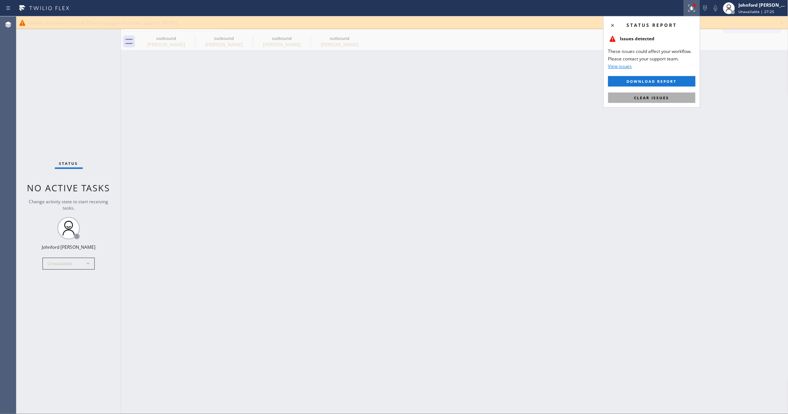
click at [669, 94] on button "Clear issues" at bounding box center [652, 98] width 87 height 10
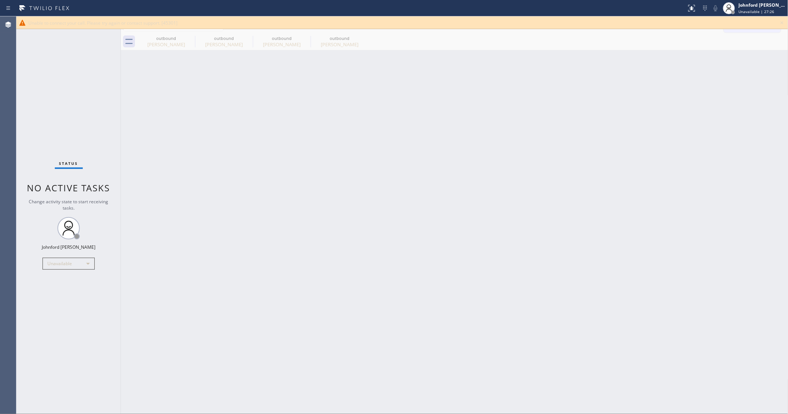
drag, startPoint x: 277, startPoint y: 56, endPoint x: 219, endPoint y: 55, distance: 57.9
click at [268, 56] on div "Back to Dashboard Change Sender ID Customers Technicians Select a contact Outbo…" at bounding box center [455, 215] width 668 height 398
click at [185, 38] on div "outbound" at bounding box center [166, 38] width 56 height 6
type input "[PHONE_NUMBER]"
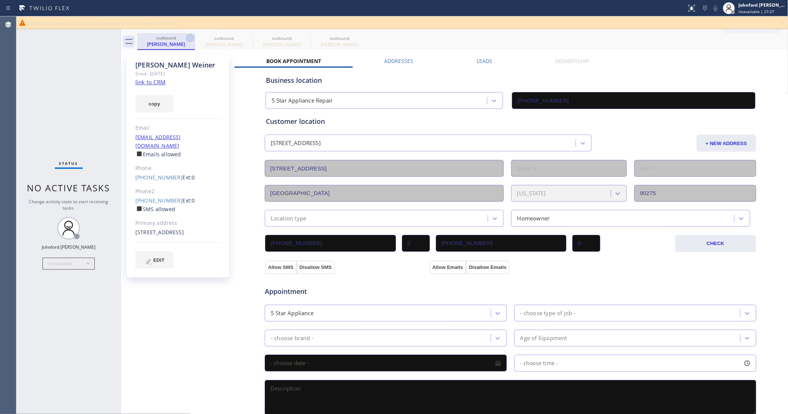
click at [187, 38] on icon at bounding box center [190, 38] width 9 height 9
type input "[PHONE_NUMBER]"
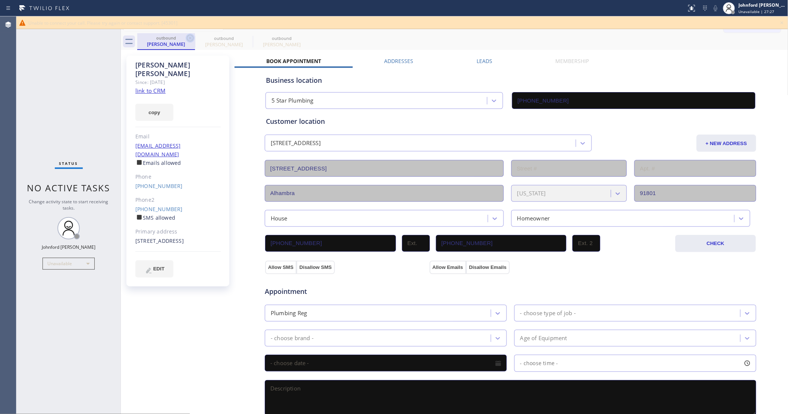
click at [189, 38] on icon at bounding box center [190, 38] width 9 height 9
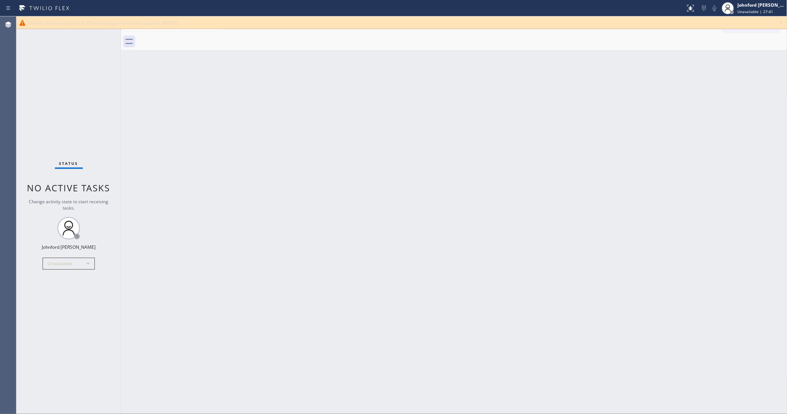
click at [781, 19] on icon at bounding box center [780, 22] width 9 height 9
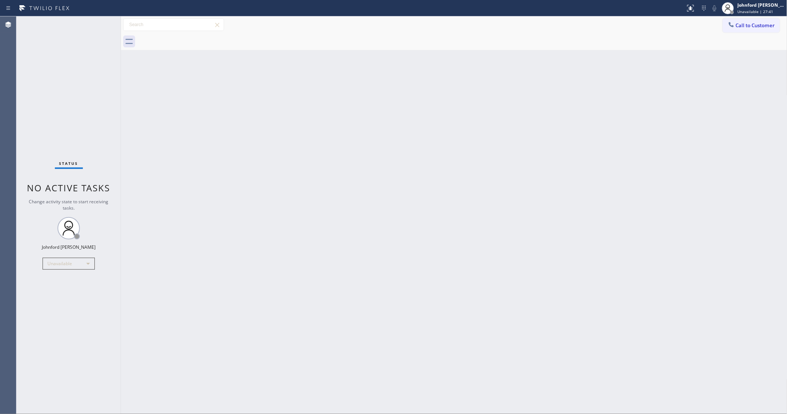
click at [749, 19] on button "Call to Customer" at bounding box center [750, 25] width 57 height 14
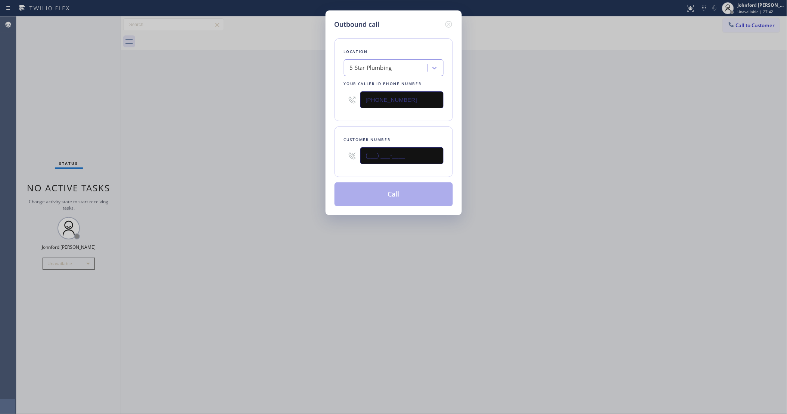
drag, startPoint x: 408, startPoint y: 157, endPoint x: 344, endPoint y: 157, distance: 64.2
click at [344, 157] on div "(___) ___-____" at bounding box center [394, 156] width 100 height 24
paste input "562) 250-8764"
click at [564, 157] on div "Outbound call Location 5 Star Plumbing Your caller id phone number [PHONE_NUMBE…" at bounding box center [393, 207] width 787 height 414
drag, startPoint x: 338, startPoint y: 147, endPoint x: 308, endPoint y: 148, distance: 29.9
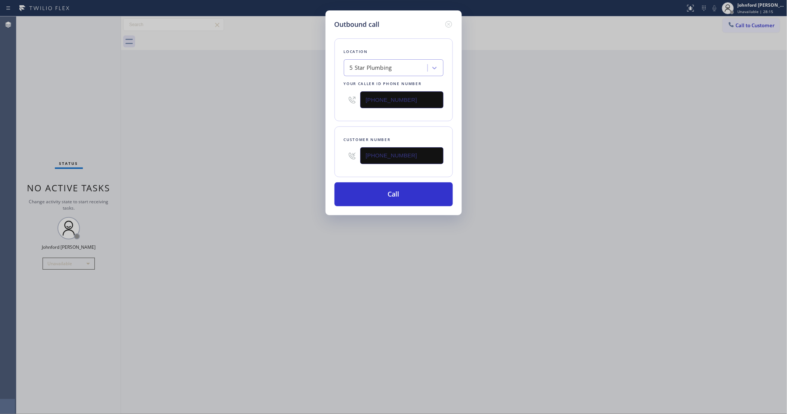
click at [312, 147] on div "Outbound call Location 5 Star Plumbing Your caller id phone number [PHONE_NUMBE…" at bounding box center [393, 207] width 787 height 414
paste input "310) 892-4548"
drag, startPoint x: 544, startPoint y: 138, endPoint x: 596, endPoint y: 48, distance: 104.5
click at [553, 130] on div "Outbound call Location 5 Star Plumbing Your caller id phone number [PHONE_NUMBE…" at bounding box center [393, 207] width 787 height 414
drag, startPoint x: 404, startPoint y: 155, endPoint x: 331, endPoint y: 156, distance: 72.4
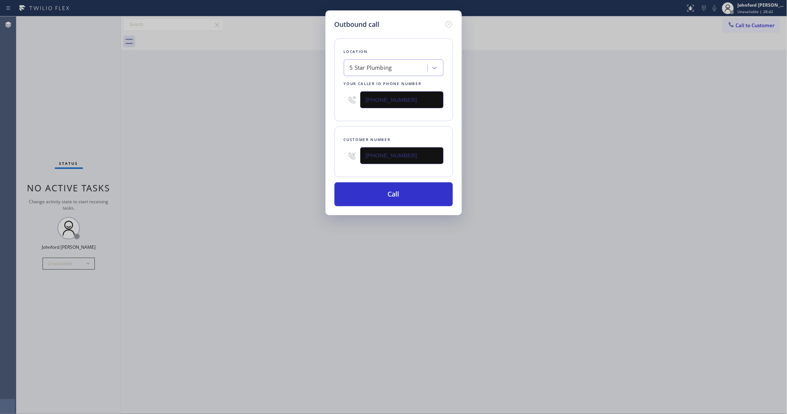
click at [331, 156] on div "Outbound call Location 5 Star Plumbing Your caller id phone number [PHONE_NUMBE…" at bounding box center [393, 112] width 136 height 205
paste input "818) 640-8185"
type input "[PHONE_NUMBER]"
click at [635, 160] on div "Outbound call Location 5 Star Plumbing Your caller id phone number [PHONE_NUMBE…" at bounding box center [393, 207] width 787 height 414
drag, startPoint x: 405, startPoint y: 94, endPoint x: 333, endPoint y: 93, distance: 71.6
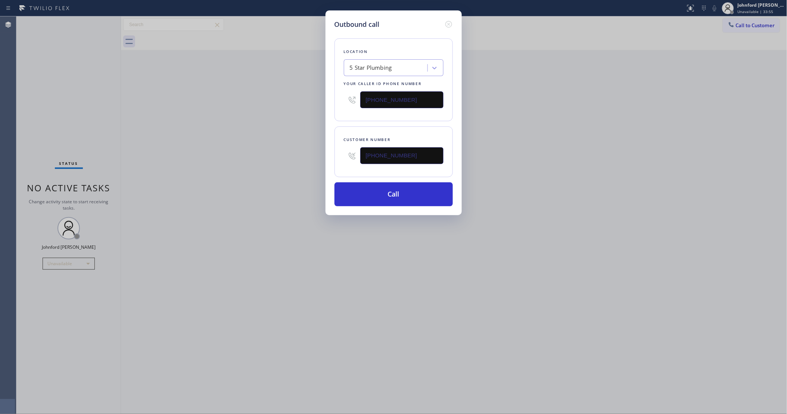
click at [338, 93] on div "Location 5 Star Plumbing Your caller id phone number [PHONE_NUMBER]" at bounding box center [393, 79] width 118 height 83
paste input "00) 686-5038"
type input "[PHONE_NUMBER]"
drag, startPoint x: 378, startPoint y: 163, endPoint x: 295, endPoint y: 157, distance: 83.4
click at [336, 163] on div "Customer number [PHONE_NUMBER]" at bounding box center [393, 151] width 118 height 51
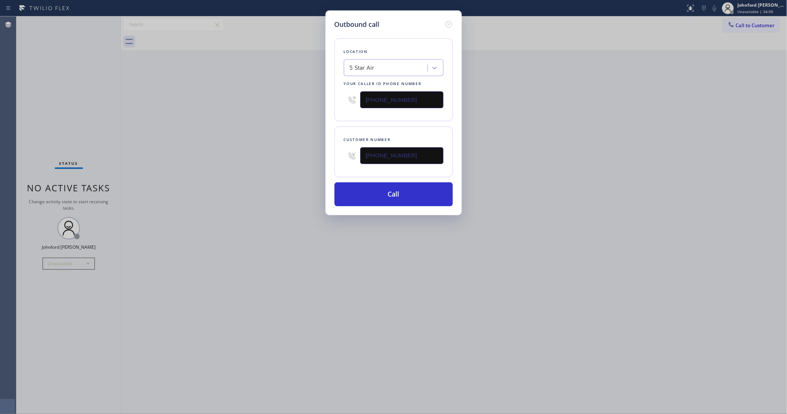
paste input "310) 275-7456"
type input "[PHONE_NUMBER]"
click at [295, 157] on div "Outbound call Location 5 Star Air Your caller id phone number [PHONE_NUMBER] Cu…" at bounding box center [393, 207] width 787 height 414
click at [368, 182] on button "Call" at bounding box center [393, 194] width 118 height 24
click at [669, 171] on div "Outbound call Location 5 Star Air Your caller id phone number [PHONE_NUMBER] Cu…" at bounding box center [393, 207] width 787 height 414
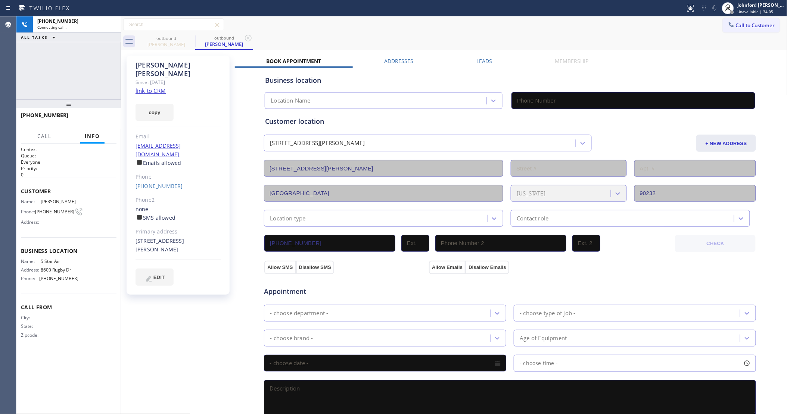
click at [350, 36] on div "outbound [PERSON_NAME] outbound [PERSON_NAME]" at bounding box center [462, 41] width 650 height 17
type input "[PHONE_NUMBER]"
click at [115, 27] on icon at bounding box center [111, 24] width 9 height 9
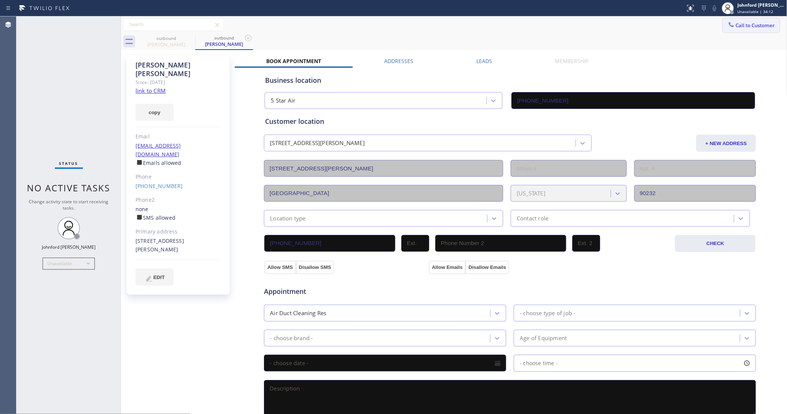
click at [736, 24] on span "Call to Customer" at bounding box center [754, 25] width 39 height 7
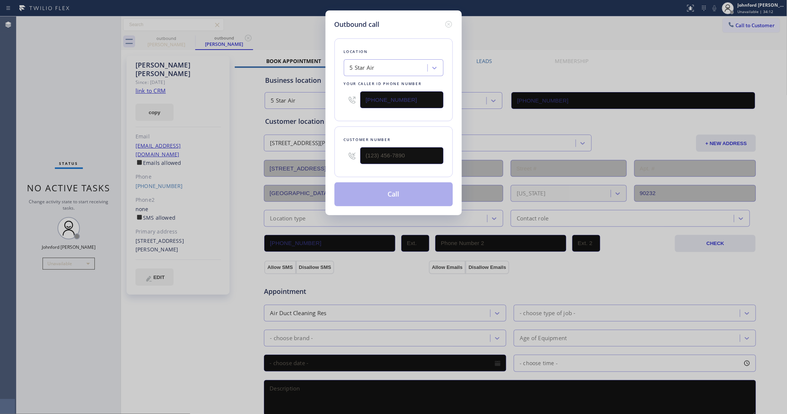
drag, startPoint x: 361, startPoint y: 150, endPoint x: 344, endPoint y: 150, distance: 17.5
click at [348, 150] on div at bounding box center [394, 156] width 100 height 24
drag, startPoint x: 398, startPoint y: 151, endPoint x: 330, endPoint y: 149, distance: 67.6
click at [330, 149] on div "Outbound call Location 5 Star Air Your caller id phone number [PHONE_NUMBER] Cu…" at bounding box center [393, 112] width 136 height 205
paste input "310) 275-7456"
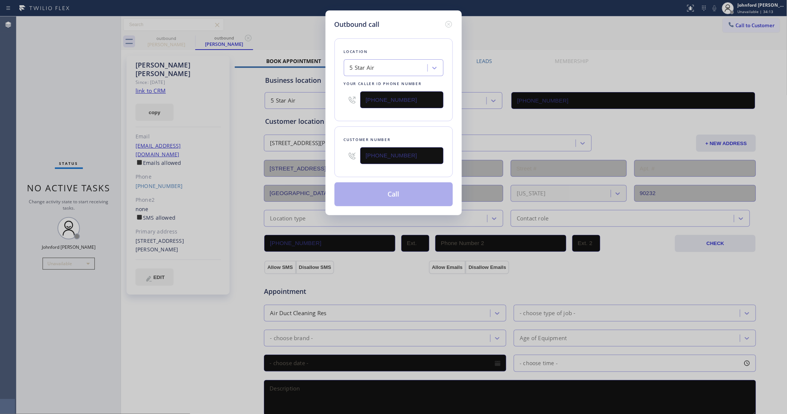
type input "[PHONE_NUMBER]"
click at [363, 119] on div "Location 5 Star Air Your caller id phone number [PHONE_NUMBER] Customer number …" at bounding box center [393, 117] width 118 height 177
click at [381, 182] on button "Call" at bounding box center [393, 194] width 118 height 24
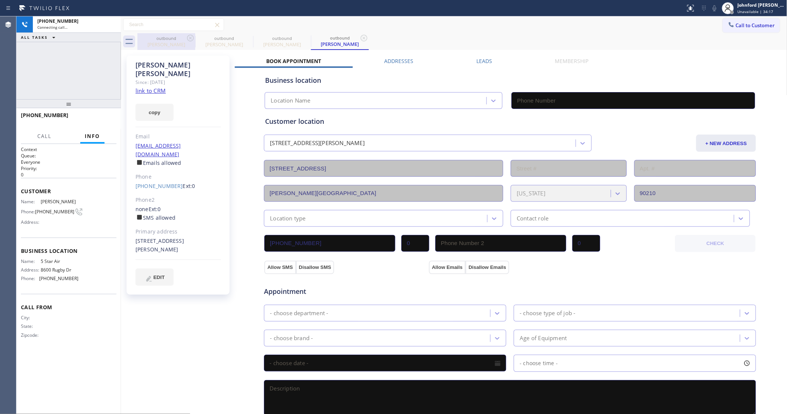
click at [185, 36] on div "outbound" at bounding box center [166, 38] width 56 height 6
click at [190, 36] on icon at bounding box center [190, 38] width 9 height 9
click at [0, 0] on icon at bounding box center [0, 0] width 0 height 0
type input "[PHONE_NUMBER]"
click at [475, 49] on div "outbound [PERSON_NAME] outbound [PERSON_NAME]" at bounding box center [462, 41] width 650 height 17
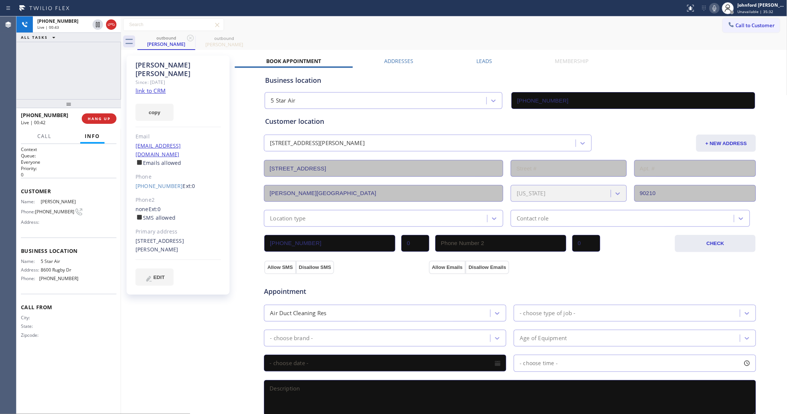
click at [717, 8] on icon at bounding box center [714, 8] width 9 height 9
drag, startPoint x: 715, startPoint y: 8, endPoint x: 709, endPoint y: 8, distance: 6.0
click at [715, 8] on icon at bounding box center [714, 8] width 9 height 9
click at [527, 38] on div "outbound [PERSON_NAME] outbound [PERSON_NAME]" at bounding box center [462, 41] width 650 height 17
click at [113, 29] on icon at bounding box center [111, 24] width 9 height 9
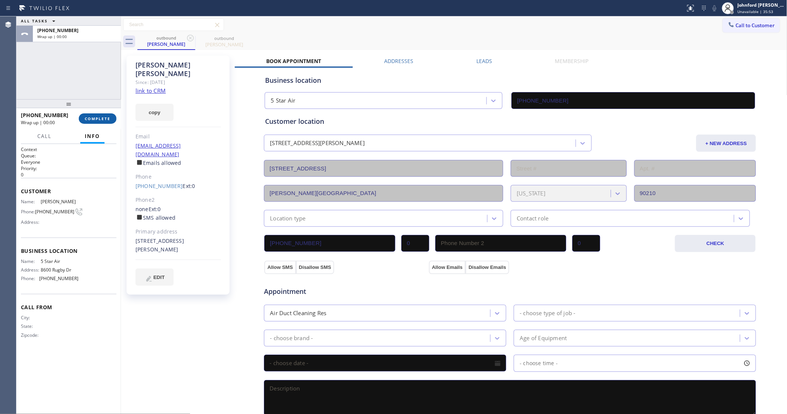
click at [81, 120] on button "COMPLETE" at bounding box center [98, 118] width 38 height 10
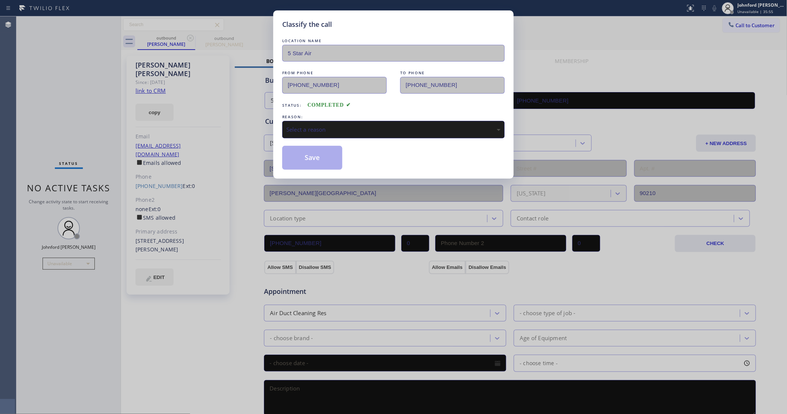
click at [93, 118] on div "Classify the call LOCATION NAME 5 Star Air FROM PHONE [PHONE_NUMBER] TO PHONE […" at bounding box center [393, 207] width 787 height 414
click at [352, 128] on div "Select a reason" at bounding box center [393, 129] width 214 height 9
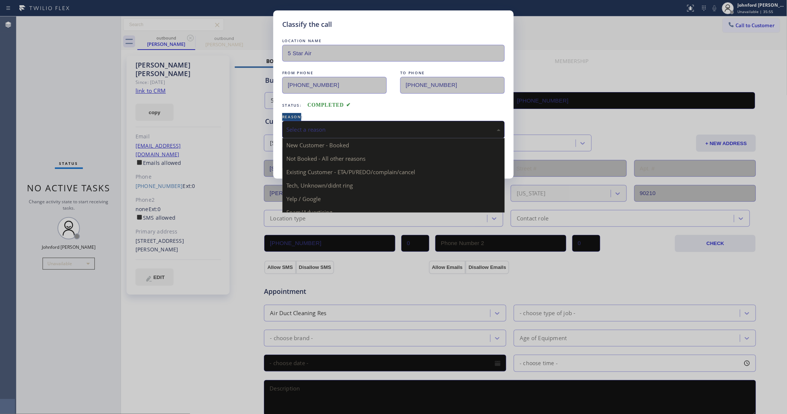
drag, startPoint x: 369, startPoint y: 170, endPoint x: 360, endPoint y: 170, distance: 9.0
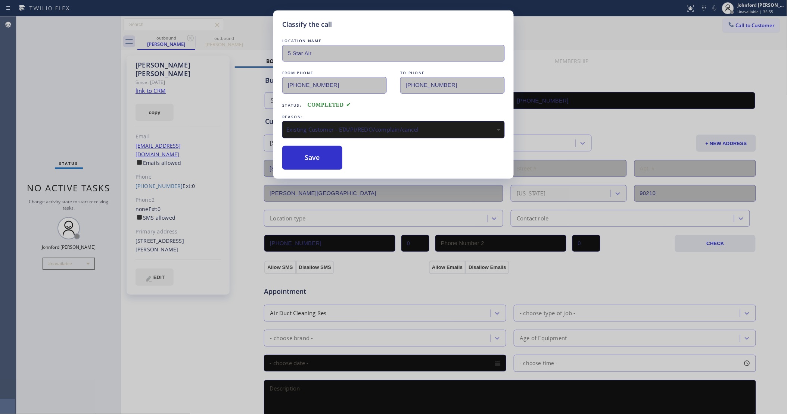
drag, startPoint x: 336, startPoint y: 162, endPoint x: 493, endPoint y: 55, distance: 189.6
click at [335, 161] on button "Save" at bounding box center [312, 158] width 60 height 24
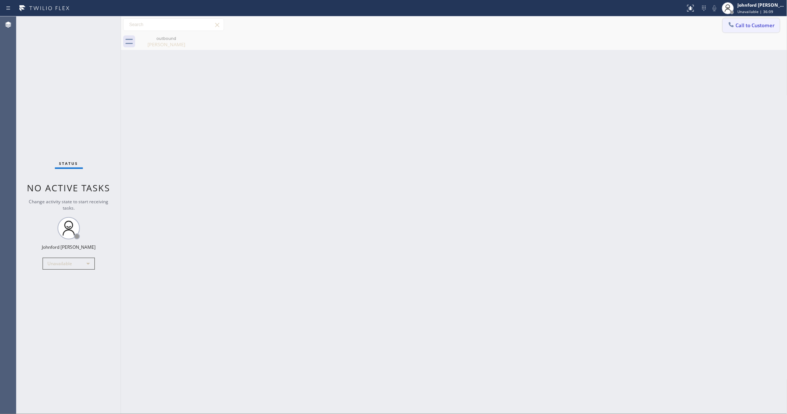
click at [740, 27] on span "Call to Customer" at bounding box center [754, 25] width 39 height 7
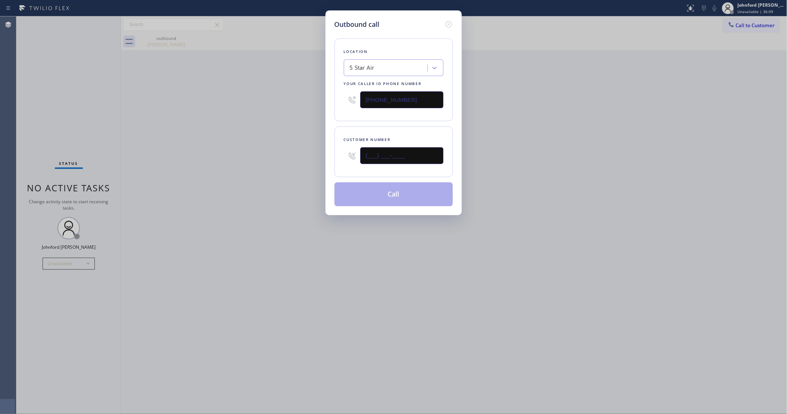
drag, startPoint x: 365, startPoint y: 157, endPoint x: 306, endPoint y: 149, distance: 59.2
click at [312, 149] on div "Outbound call Location 5 Star Air Your caller id phone number [PHONE_NUMBER] Cu…" at bounding box center [393, 207] width 787 height 414
paste input "310) 777-0443"
type input "[PHONE_NUMBER]"
click at [604, 124] on div "Outbound call Location 5 Star Air Your caller id phone number [PHONE_NUMBER] Cu…" at bounding box center [393, 207] width 787 height 414
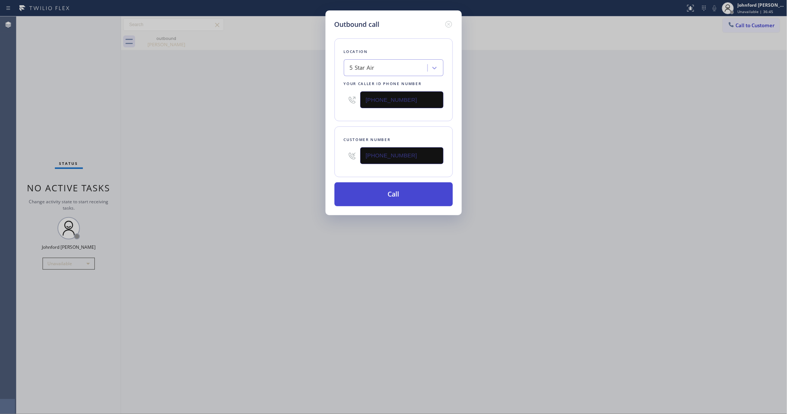
click at [402, 192] on button "Call" at bounding box center [393, 194] width 118 height 24
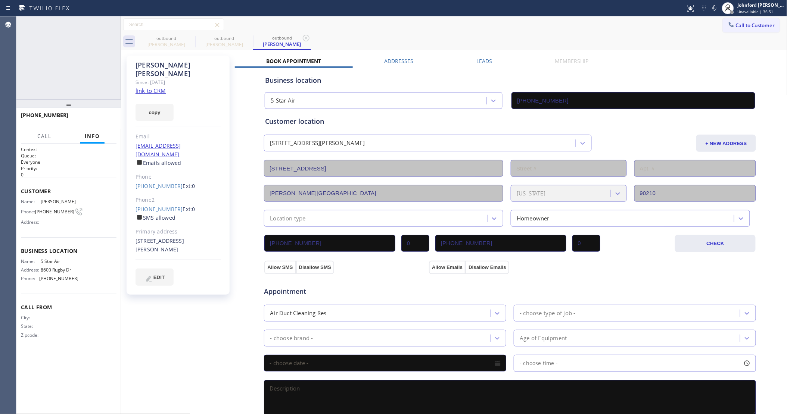
type input "[PHONE_NUMBER]"
click at [713, 4] on icon at bounding box center [714, 8] width 9 height 9
click at [718, 9] on icon at bounding box center [714, 8] width 9 height 9
click at [109, 23] on icon at bounding box center [111, 24] width 9 height 9
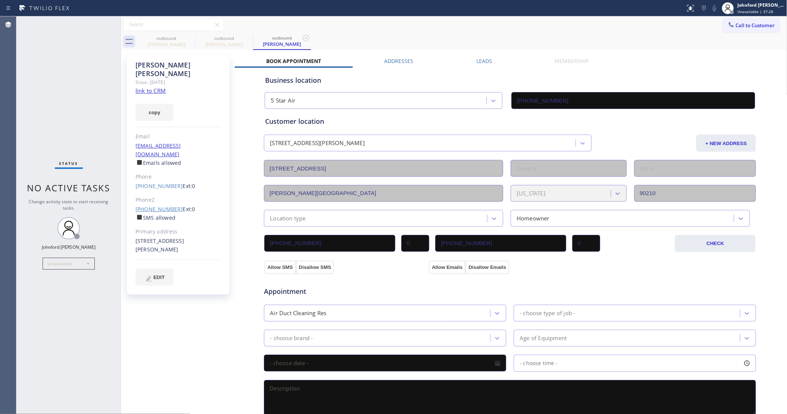
click at [162, 206] on link "[PHONE_NUMBER]" at bounding box center [158, 209] width 47 height 7
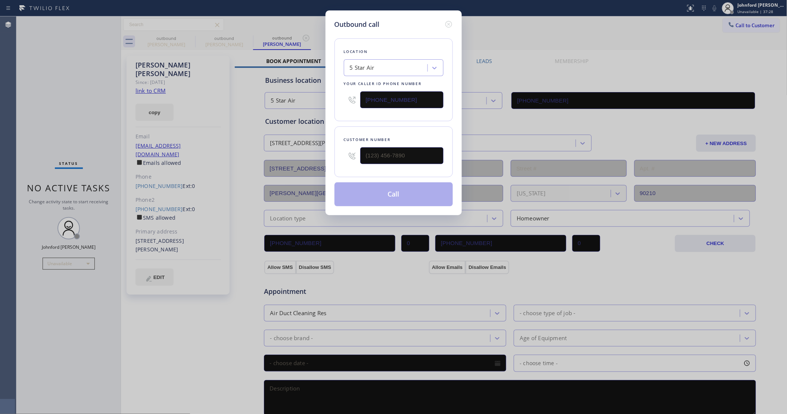
type input "[PHONE_NUMBER]"
click at [403, 199] on button "Call" at bounding box center [393, 194] width 118 height 24
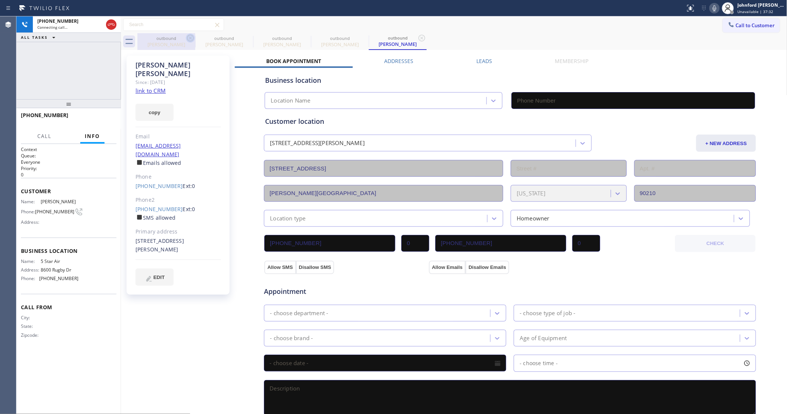
click at [189, 37] on icon at bounding box center [190, 38] width 7 height 7
click at [0, 0] on icon at bounding box center [0, 0] width 0 height 0
type input "[PHONE_NUMBER]"
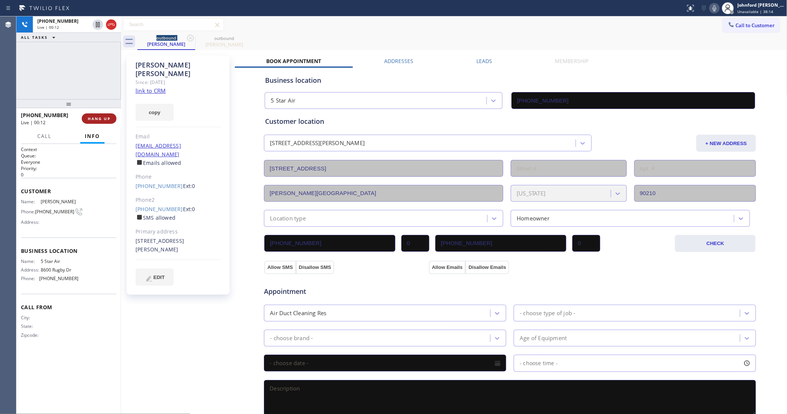
click at [103, 122] on button "HANG UP" at bounding box center [99, 118] width 35 height 10
click at [92, 114] on button "COMPLETE" at bounding box center [98, 118] width 38 height 10
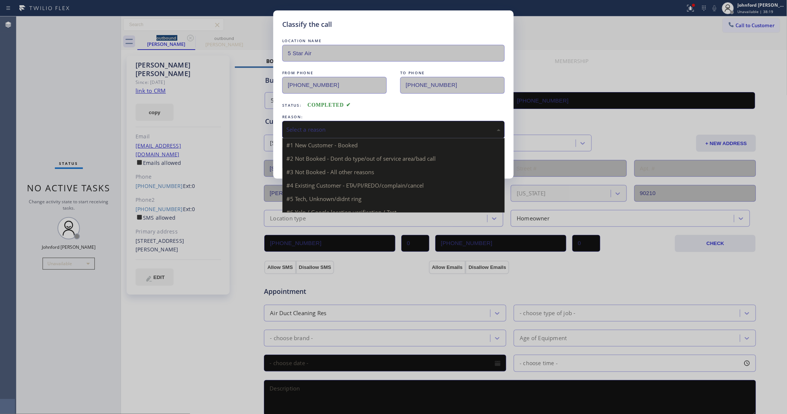
click at [381, 126] on div "Select a reason" at bounding box center [393, 129] width 214 height 9
drag, startPoint x: 344, startPoint y: 176, endPoint x: 325, endPoint y: 165, distance: 22.3
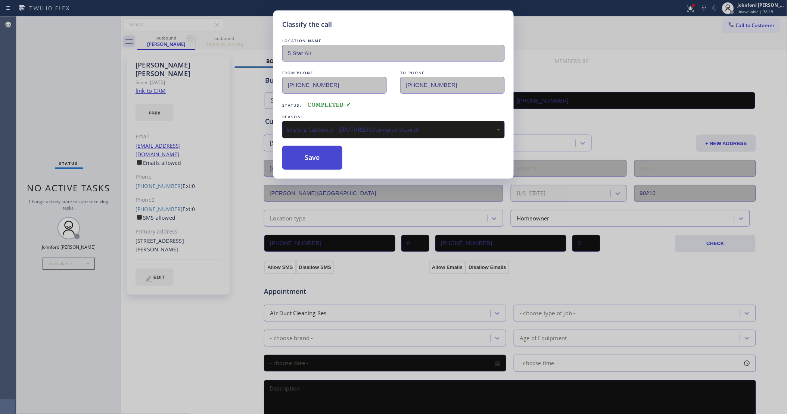
click at [325, 165] on button "Save" at bounding box center [312, 158] width 60 height 24
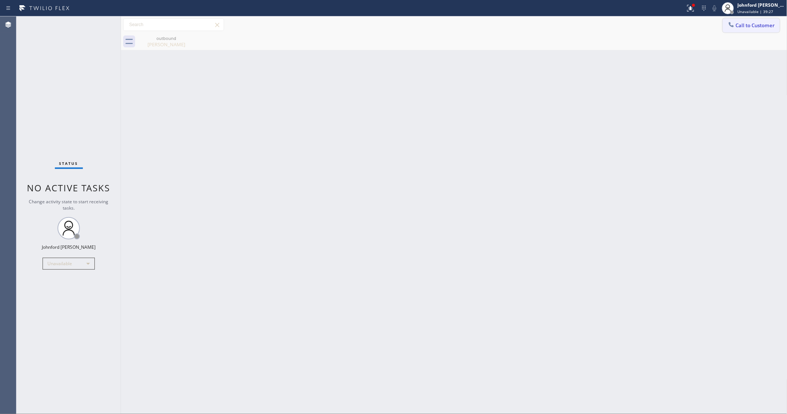
click at [739, 21] on button "Call to Customer" at bounding box center [750, 25] width 57 height 14
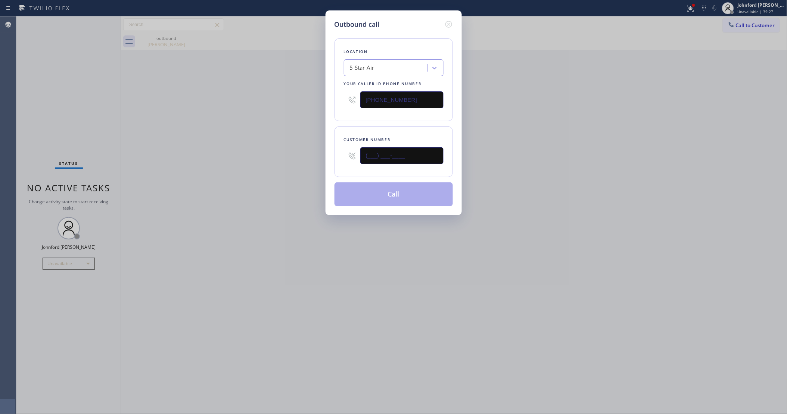
drag, startPoint x: 337, startPoint y: 153, endPoint x: 305, endPoint y: 163, distance: 33.5
click at [318, 157] on div "Outbound call Location 5 Star Air Your caller id phone number [PHONE_NUMBER] Cu…" at bounding box center [393, 207] width 787 height 414
paste input "213) 393-5687"
type input "[PHONE_NUMBER]"
click at [304, 163] on div "Outbound call Location 5 Star Air Your caller id phone number [PHONE_NUMBER] Cu…" at bounding box center [393, 207] width 787 height 414
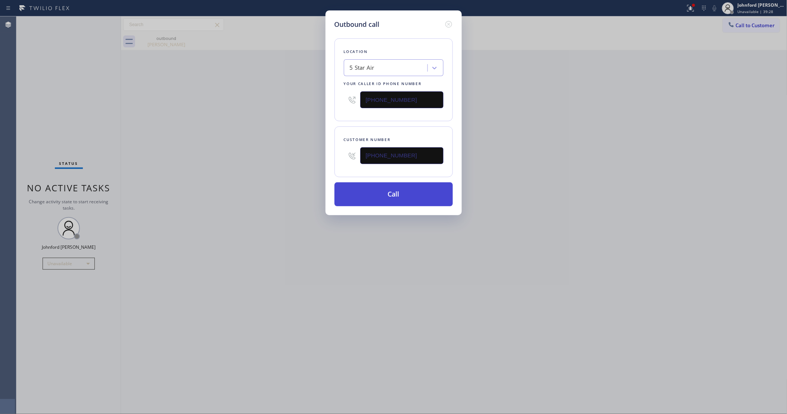
click at [419, 188] on button "Call" at bounding box center [393, 194] width 118 height 24
drag, startPoint x: 553, startPoint y: 117, endPoint x: 594, endPoint y: 13, distance: 111.7
click at [579, 96] on div "Outbound call Location 5 Star Air Your caller id phone number [PHONE_NUMBER] Cu…" at bounding box center [393, 207] width 787 height 414
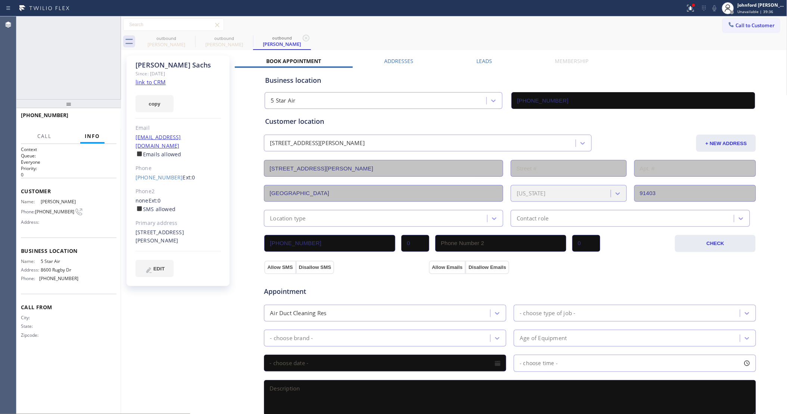
type input "[PHONE_NUMBER]"
drag, startPoint x: 716, startPoint y: 8, endPoint x: 685, endPoint y: 13, distance: 32.1
click at [715, 8] on icon at bounding box center [714, 8] width 9 height 9
click at [682, 13] on div at bounding box center [342, 8] width 679 height 12
click at [685, 10] on div at bounding box center [690, 8] width 16 height 9
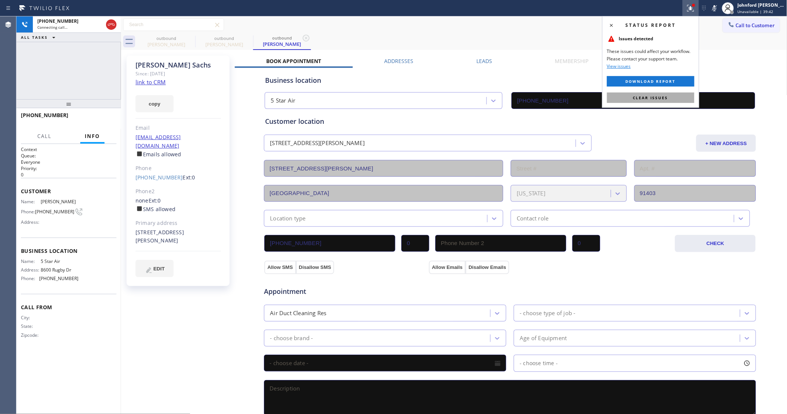
click at [659, 101] on button "Clear issues" at bounding box center [650, 98] width 87 height 10
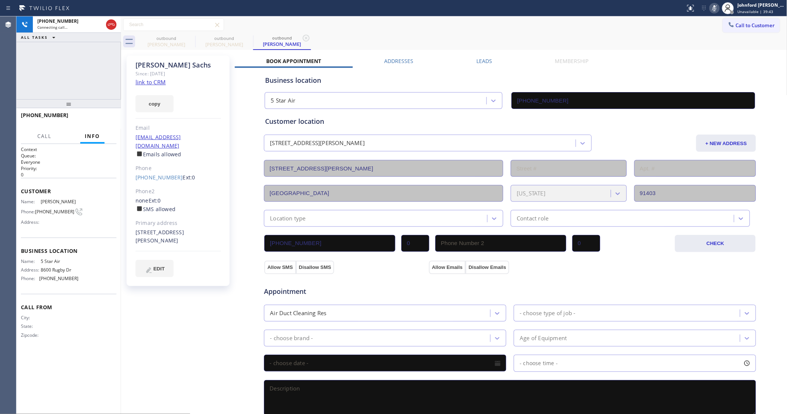
click at [716, 7] on icon at bounding box center [714, 8] width 9 height 9
drag, startPoint x: 666, startPoint y: 58, endPoint x: 615, endPoint y: 0, distance: 76.9
click at [662, 57] on div "[PERSON_NAME] Since: [DATE] link to CRM copy Email [EMAIL_ADDRESS][DOMAIN_NAME]…" at bounding box center [454, 301] width 662 height 499
click at [111, 116] on button "HANG UP" at bounding box center [99, 118] width 35 height 10
click at [157, 164] on div "Phone" at bounding box center [177, 168] width 85 height 9
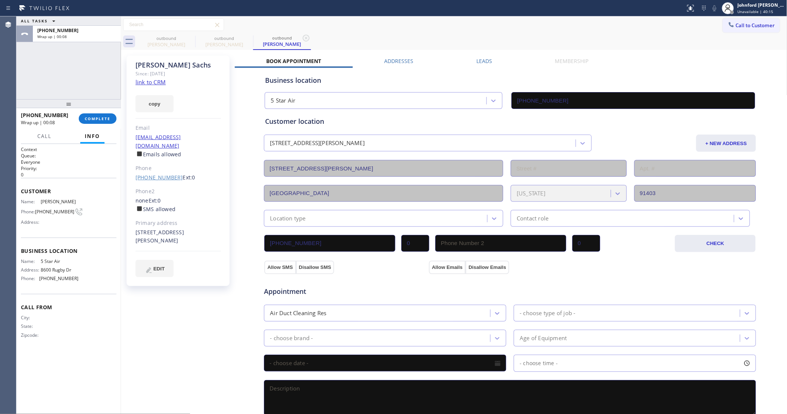
click at [165, 174] on link "[PHONE_NUMBER]" at bounding box center [158, 177] width 47 height 7
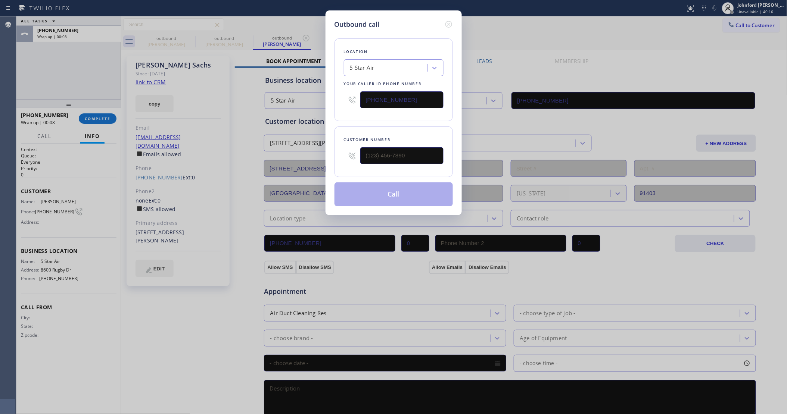
type input "[PHONE_NUMBER]"
drag, startPoint x: 405, startPoint y: 100, endPoint x: 301, endPoint y: 100, distance: 104.5
click at [301, 100] on div "Outbound call Location 5 Star Air Your caller id phone number [PHONE_NUMBER] Cu…" at bounding box center [393, 207] width 787 height 414
paste input "18) 574-558"
type input "[PHONE_NUMBER]"
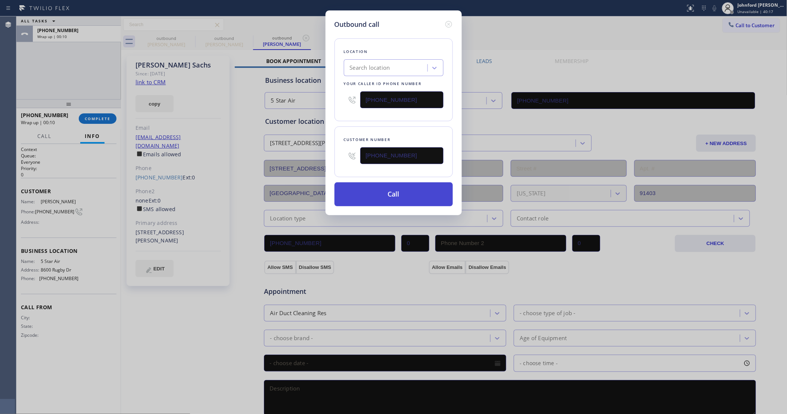
click at [379, 194] on button "Call" at bounding box center [393, 194] width 118 height 24
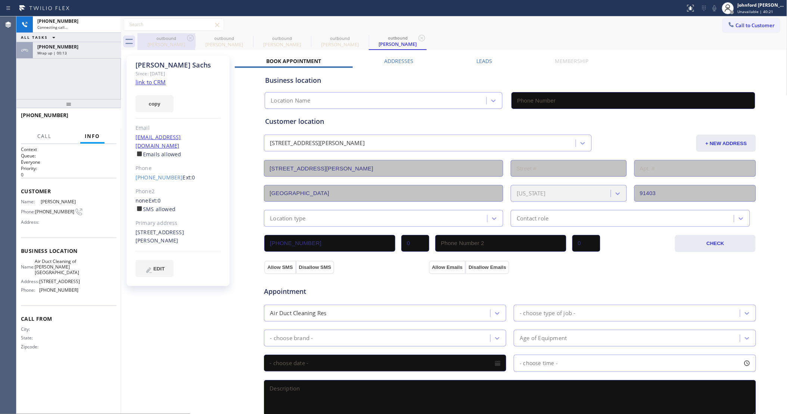
type input "[PHONE_NUMBER]"
click at [0, 0] on icon at bounding box center [0, 0] width 0 height 0
click at [188, 34] on icon at bounding box center [190, 38] width 9 height 9
click at [0, 0] on icon at bounding box center [0, 0] width 0 height 0
type input "[PHONE_NUMBER]"
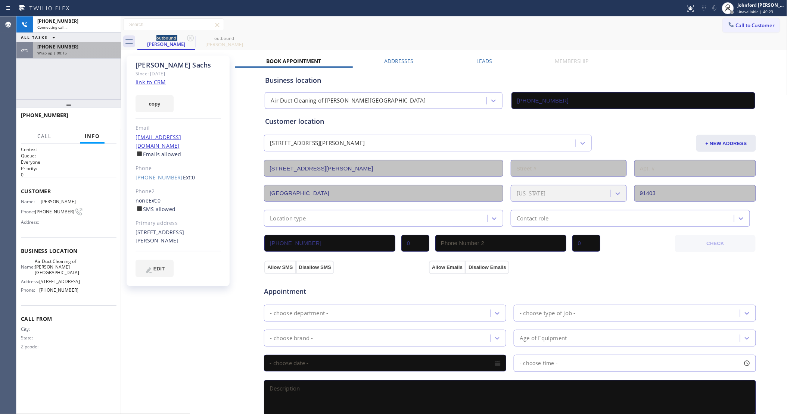
click at [106, 53] on div "Wrap up | 00:15" at bounding box center [76, 52] width 79 height 5
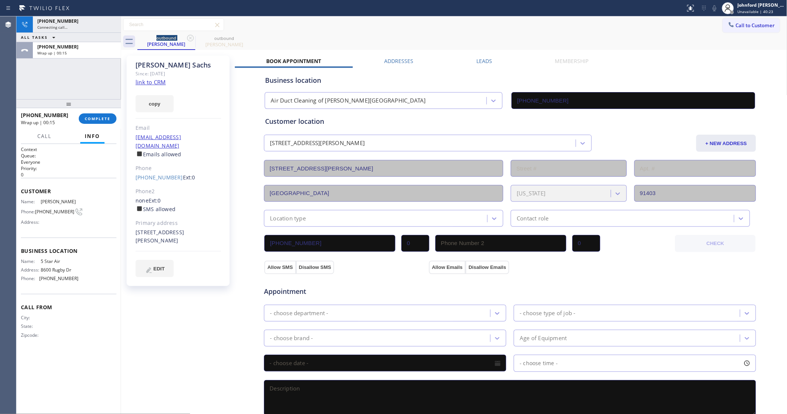
click at [101, 108] on div at bounding box center [68, 103] width 104 height 9
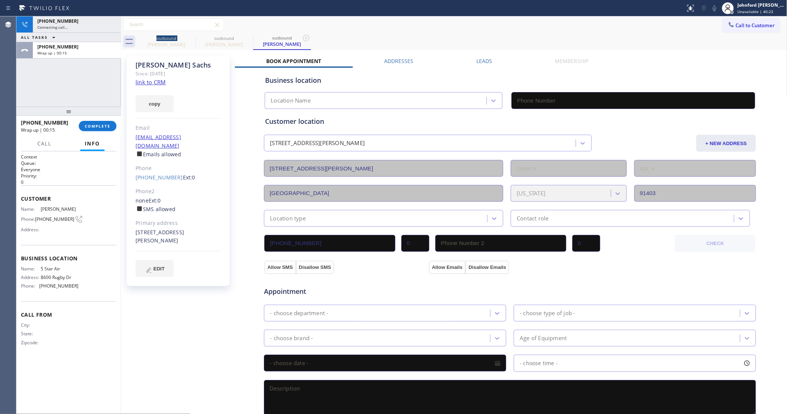
click at [101, 119] on div "[PHONE_NUMBER] Wrap up | 00:15 COMPLETE" at bounding box center [69, 125] width 96 height 19
type input "[PHONE_NUMBER]"
click at [105, 126] on span "COMPLETE" at bounding box center [98, 126] width 26 height 5
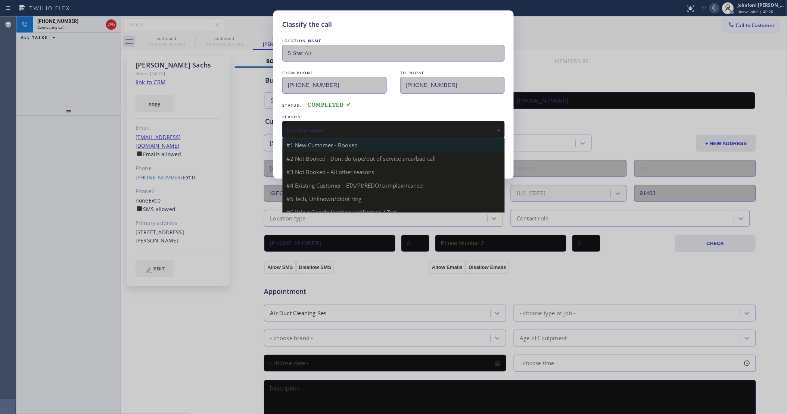
drag, startPoint x: 325, startPoint y: 128, endPoint x: 403, endPoint y: 150, distance: 81.8
click at [330, 126] on div "Select a reason" at bounding box center [393, 129] width 214 height 9
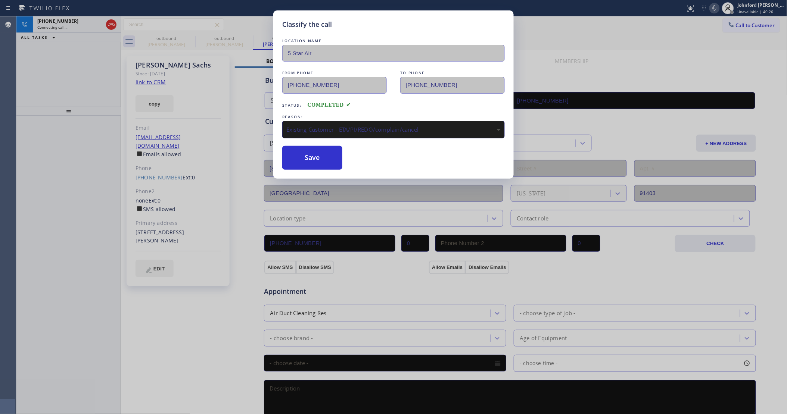
drag, startPoint x: 338, startPoint y: 174, endPoint x: 327, endPoint y: 163, distance: 16.1
click at [325, 162] on button "Save" at bounding box center [312, 158] width 60 height 24
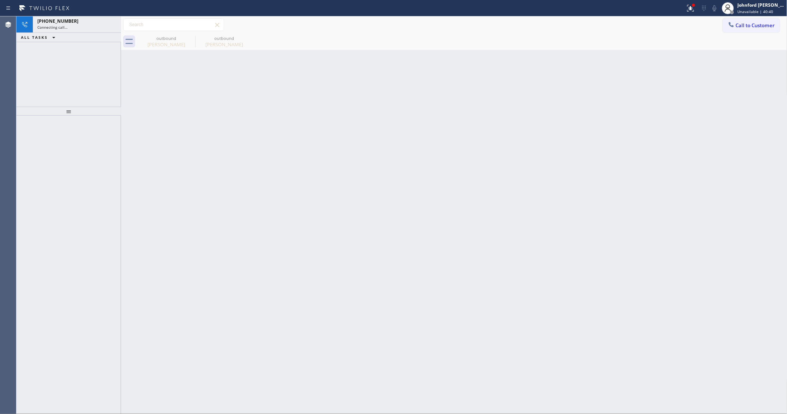
click at [630, 117] on div "Back to Dashboard Change Sender ID Customers Technicians Select a contact Outbo…" at bounding box center [454, 215] width 666 height 398
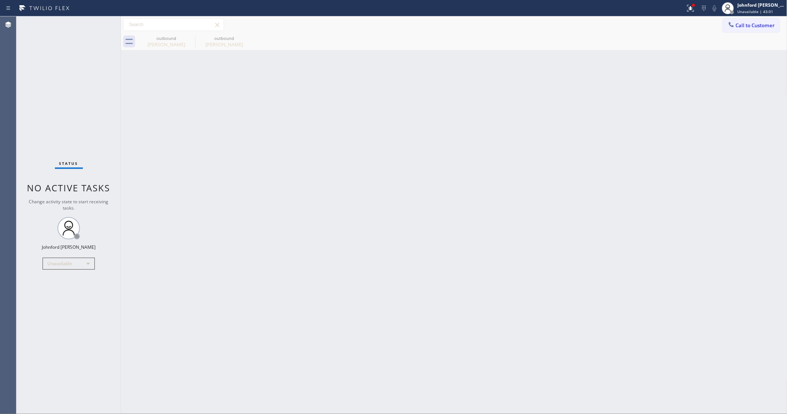
click at [756, 21] on button "Call to Customer" at bounding box center [750, 25] width 57 height 14
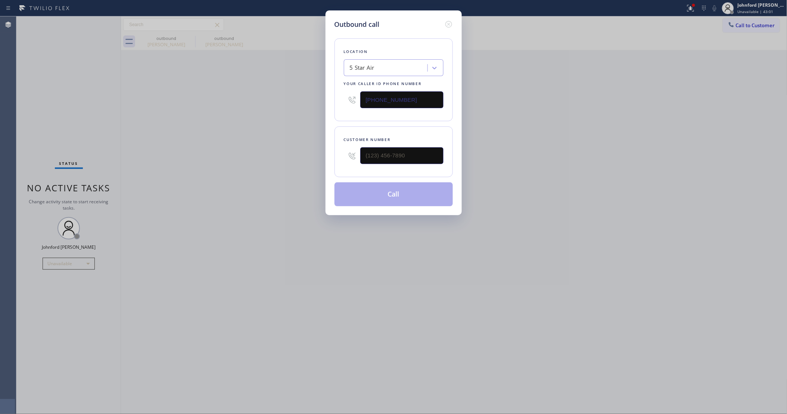
drag, startPoint x: 375, startPoint y: 104, endPoint x: 368, endPoint y: 105, distance: 7.9
click at [371, 104] on div "[PHONE_NUMBER]" at bounding box center [394, 100] width 100 height 24
click at [396, 100] on input "[PHONE_NUMBER]" at bounding box center [401, 99] width 83 height 17
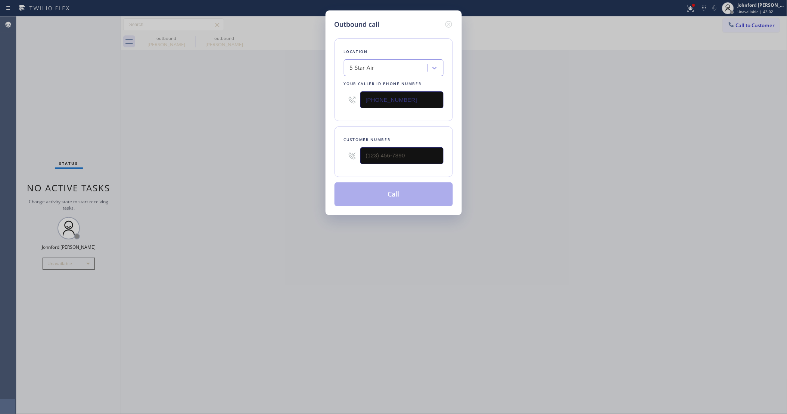
paste input "206) 203-1370"
type input "[PHONE_NUMBER]"
drag, startPoint x: 400, startPoint y: 164, endPoint x: 327, endPoint y: 157, distance: 73.1
click at [327, 157] on div "Outbound call Location [GEOGRAPHIC_DATA] [GEOGRAPHIC_DATA] Appliance Repair You…" at bounding box center [393, 112] width 136 height 205
click at [356, 151] on icon at bounding box center [351, 155] width 9 height 9
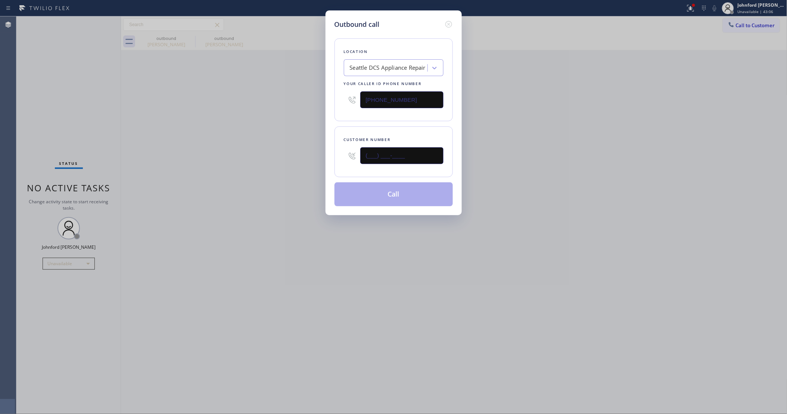
click at [379, 150] on input "(___) ___-____" at bounding box center [401, 155] width 83 height 17
paste input "206) 579-0379"
click at [378, 150] on input "[PHONE_NUMBER]" at bounding box center [401, 155] width 83 height 17
click at [396, 152] on input "[PHONE_NUMBER]" at bounding box center [401, 155] width 83 height 17
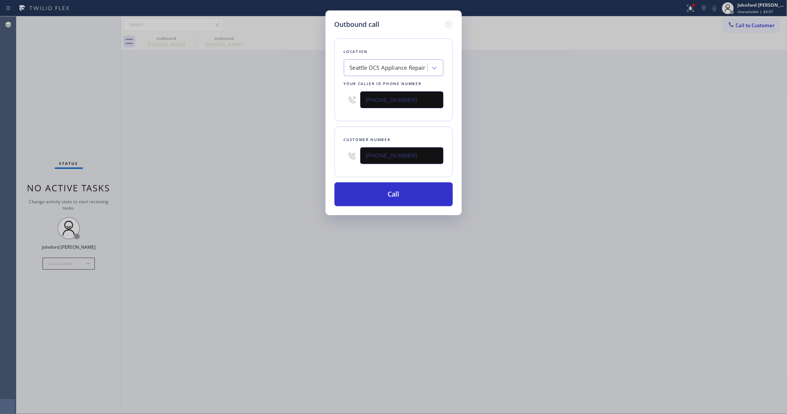
drag, startPoint x: 396, startPoint y: 152, endPoint x: 298, endPoint y: 157, distance: 97.9
click at [387, 155] on input "[PHONE_NUMBER]" at bounding box center [401, 155] width 83 height 17
paste input "text"
type input "[PHONE_NUMBER]"
click at [297, 157] on div "Outbound call Location [GEOGRAPHIC_DATA] [GEOGRAPHIC_DATA] Appliance Repair You…" at bounding box center [393, 207] width 787 height 414
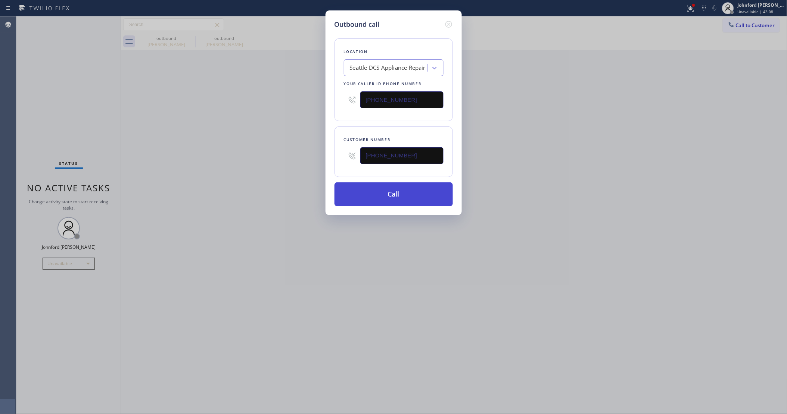
click at [396, 200] on button "Call" at bounding box center [393, 194] width 118 height 24
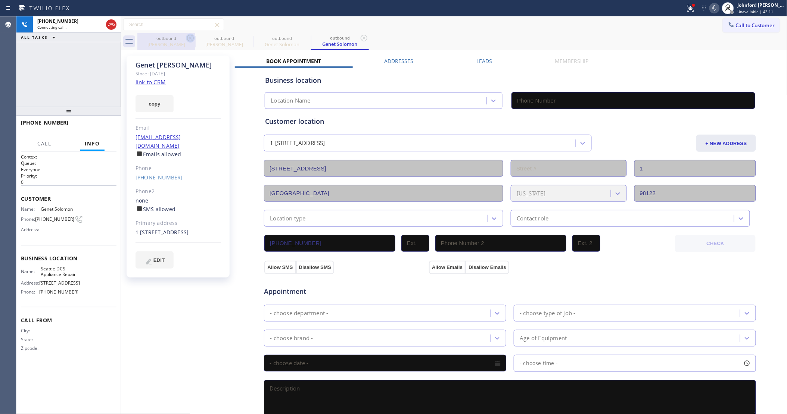
type input "[PHONE_NUMBER]"
click at [187, 37] on icon at bounding box center [190, 38] width 9 height 9
type input "[PHONE_NUMBER]"
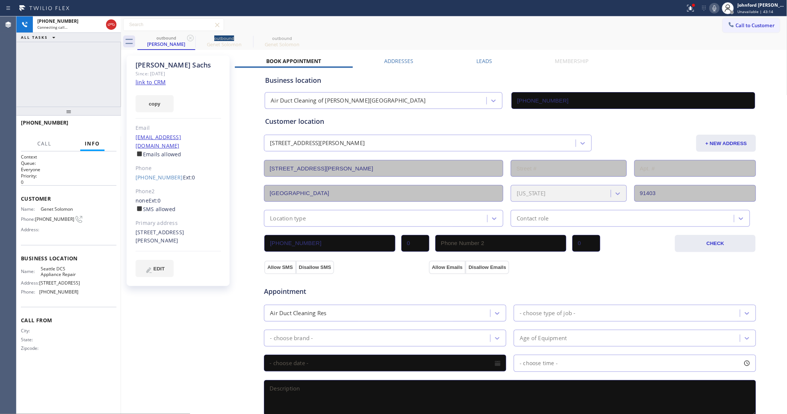
click at [187, 37] on icon at bounding box center [190, 38] width 9 height 9
type input "[PHONE_NUMBER]"
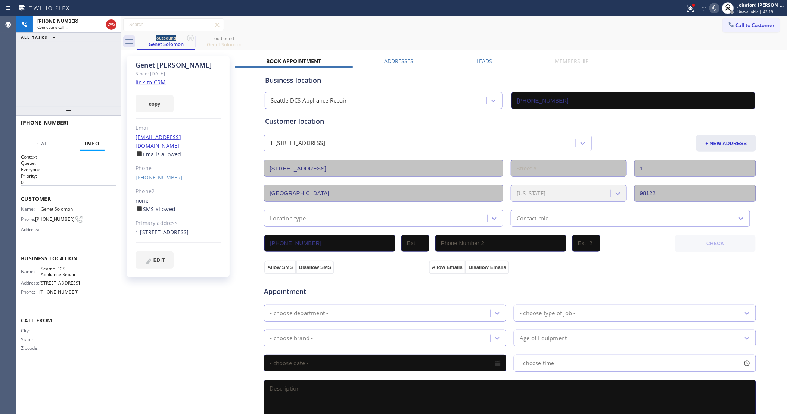
click at [508, 22] on div "Call to Customer Outbound call Location [GEOGRAPHIC_DATA] [GEOGRAPHIC_DATA] App…" at bounding box center [454, 24] width 666 height 13
click at [716, 8] on icon at bounding box center [714, 8] width 4 height 6
click at [715, 8] on icon at bounding box center [714, 8] width 9 height 9
click at [82, 74] on div "[PHONE_NUMBER] Live | 00:00 ALL TASKS ALL TASKS ACTIVE TASKS TASKS IN WRAP UP" at bounding box center [68, 61] width 104 height 90
click at [716, 7] on icon at bounding box center [714, 8] width 9 height 9
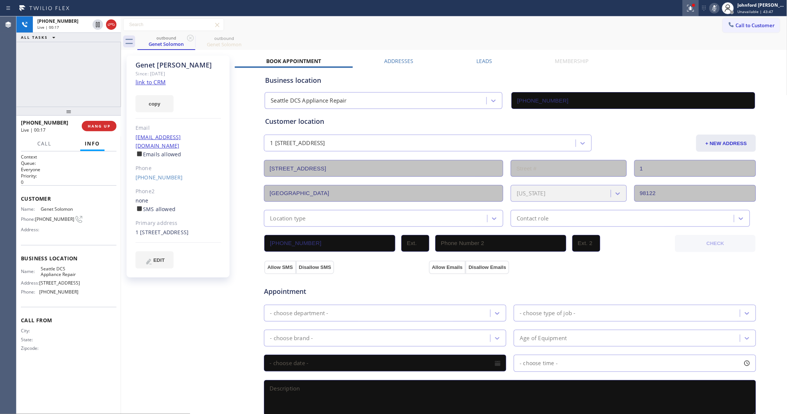
drag, startPoint x: 713, startPoint y: 8, endPoint x: 697, endPoint y: 6, distance: 16.5
click at [713, 8] on icon at bounding box center [714, 8] width 9 height 9
click at [713, 6] on icon at bounding box center [714, 8] width 9 height 9
click at [438, 38] on div "outbound Genet Solomon outbound Genet [PERSON_NAME]" at bounding box center [462, 41] width 650 height 17
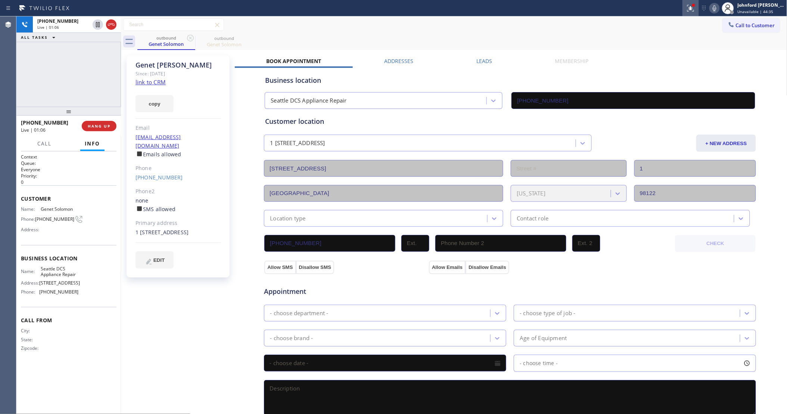
click at [687, 7] on icon at bounding box center [690, 8] width 9 height 9
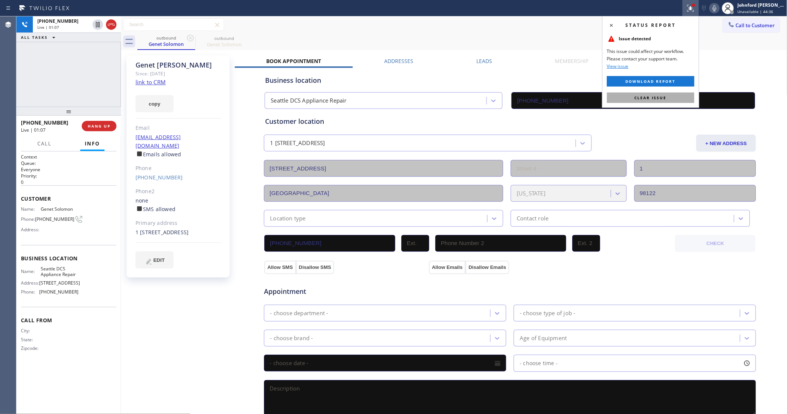
click at [660, 100] on span "Clear issue" at bounding box center [650, 97] width 32 height 5
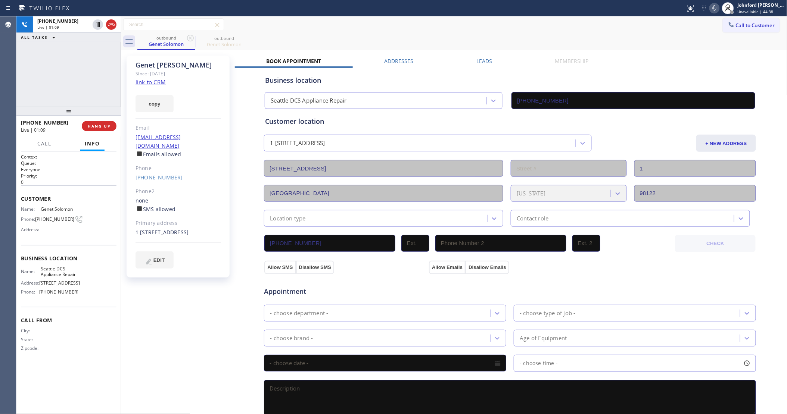
click at [531, 26] on div "Call to Customer Outbound call Location [GEOGRAPHIC_DATA] [GEOGRAPHIC_DATA] App…" at bounding box center [454, 24] width 666 height 13
click at [715, 10] on icon at bounding box center [714, 8] width 4 height 6
drag, startPoint x: 414, startPoint y: 36, endPoint x: 507, endPoint y: 6, distance: 97.3
click at [415, 36] on div "outbound Genet Solomon outbound Genet [PERSON_NAME]" at bounding box center [462, 41] width 650 height 17
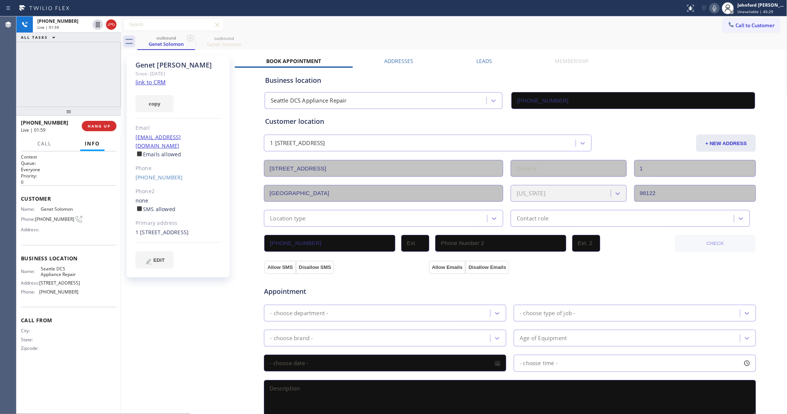
click at [711, 9] on icon at bounding box center [714, 8] width 9 height 9
click at [482, 43] on div "outbound Genet Solomon outbound Genet [PERSON_NAME]" at bounding box center [462, 41] width 650 height 17
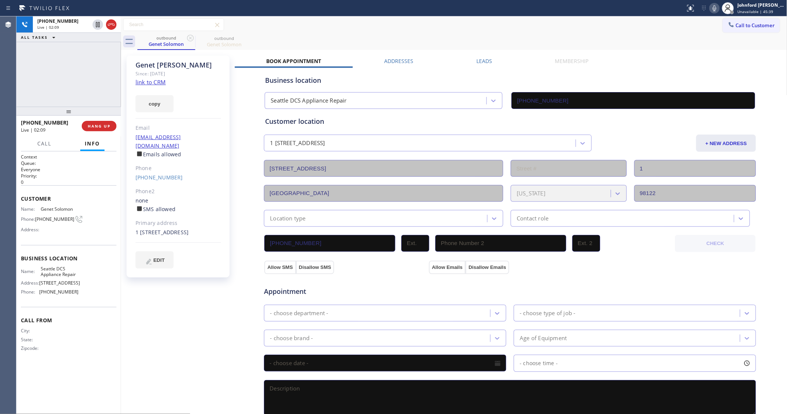
click at [486, 21] on div "Call to Customer Outbound call Location [GEOGRAPHIC_DATA] [GEOGRAPHIC_DATA] App…" at bounding box center [454, 24] width 666 height 13
click at [482, 33] on div "outbound Genet Solomon outbound Genet [PERSON_NAME]" at bounding box center [462, 41] width 650 height 17
click at [96, 92] on div "[PHONE_NUMBER] Live | 02:11 ALL TASKS ALL TASKS ACTIVE TASKS TASKS IN WRAP UP" at bounding box center [68, 61] width 104 height 90
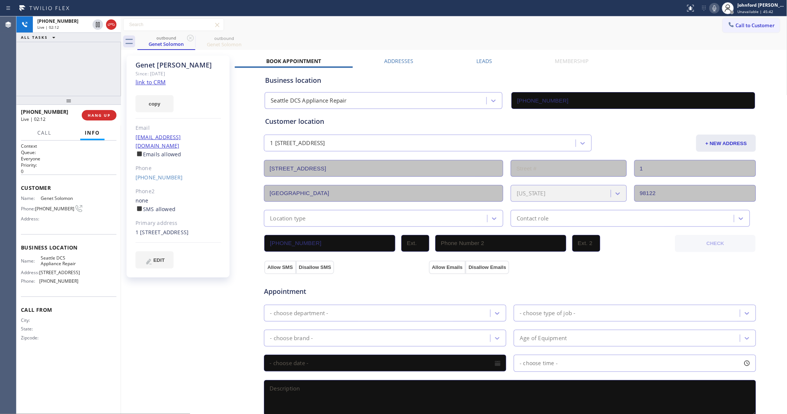
drag, startPoint x: 70, startPoint y: 116, endPoint x: 77, endPoint y: 68, distance: 48.6
click at [77, 68] on div "[PHONE_NUMBER] Live | 02:12 ALL TASKS ALL TASKS ACTIVE TASKS TASKS IN WRAP UP […" at bounding box center [68, 215] width 104 height 398
drag, startPoint x: 64, startPoint y: 104, endPoint x: 64, endPoint y: 71, distance: 32.8
click at [64, 71] on div "[PHONE_NUMBER] Live | 02:22 ALL TASKS ALL TASKS ACTIVE TASKS TASKS IN WRAP UP […" at bounding box center [68, 215] width 104 height 398
click at [99, 113] on span "HANG UP" at bounding box center [99, 115] width 23 height 5
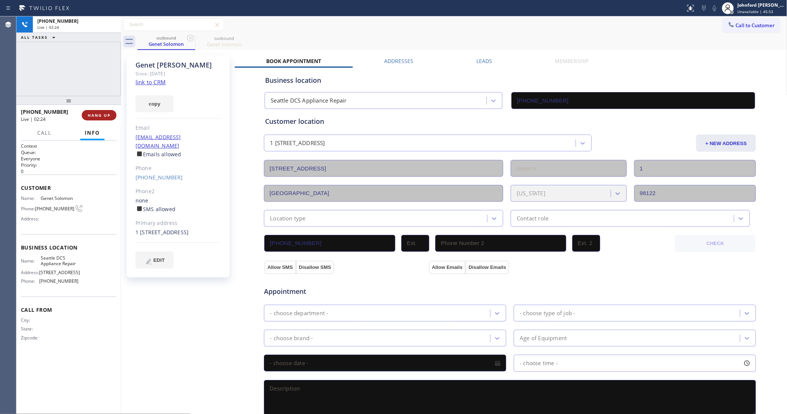
click at [99, 113] on span "HANG UP" at bounding box center [99, 115] width 23 height 5
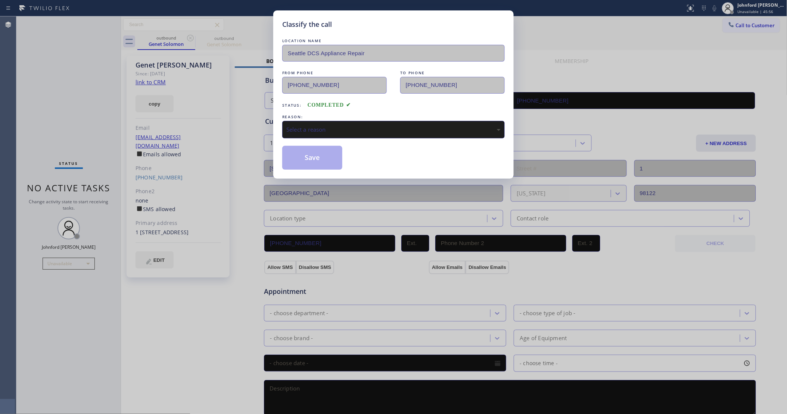
click at [402, 127] on div "Select a reason" at bounding box center [393, 129] width 214 height 9
click at [318, 161] on button "Save" at bounding box center [312, 158] width 60 height 24
click at [217, 314] on div "Classify the call LOCATION NAME [GEOGRAPHIC_DATA] DCS Appliance Repair FROM PHO…" at bounding box center [393, 207] width 787 height 414
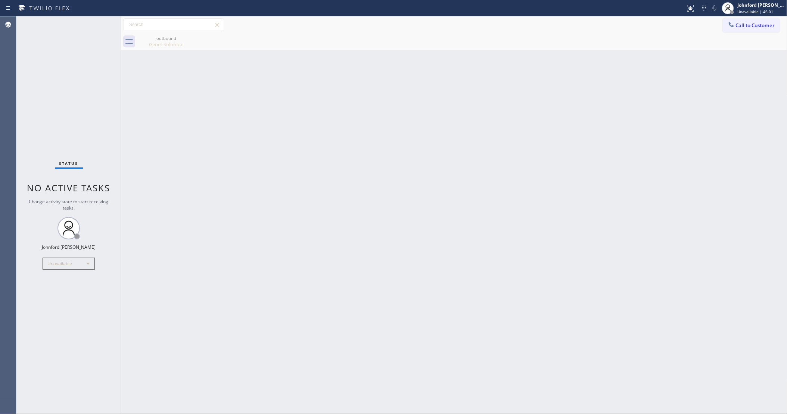
drag, startPoint x: 634, startPoint y: 87, endPoint x: 634, endPoint y: 12, distance: 74.3
click at [634, 83] on div "Back to Dashboard Change Sender ID Customers Technicians Select a contact Outbo…" at bounding box center [454, 215] width 666 height 398
click at [749, 29] on button "Call to Customer" at bounding box center [750, 25] width 57 height 14
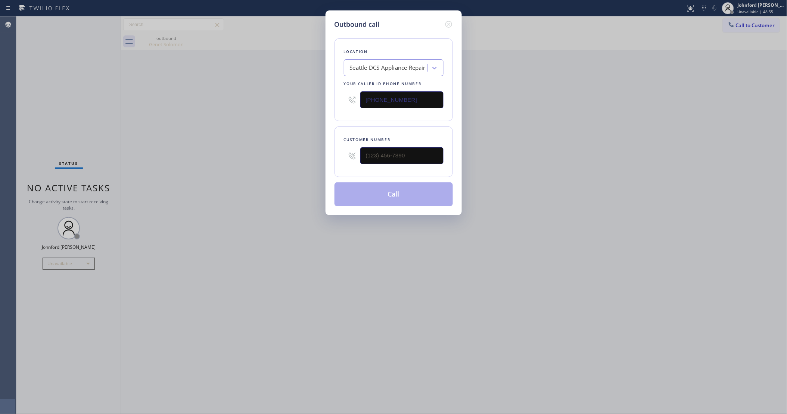
drag, startPoint x: 336, startPoint y: 92, endPoint x: 331, endPoint y: 92, distance: 5.2
click at [331, 92] on div "Outbound call Location [GEOGRAPHIC_DATA] [GEOGRAPHIC_DATA] Appliance Repair You…" at bounding box center [393, 112] width 136 height 205
paste input "818) 574-5588"
type input "[PHONE_NUMBER]"
drag, startPoint x: 368, startPoint y: 165, endPoint x: 340, endPoint y: 166, distance: 28.0
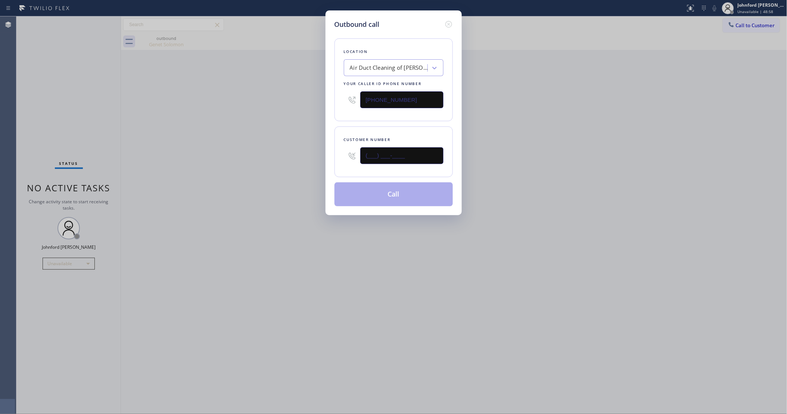
click at [344, 166] on div "Customer number (___) ___-____" at bounding box center [393, 151] width 118 height 51
paste input "213) 393-5687"
type input "[PHONE_NUMBER]"
click at [278, 149] on div "Outbound call Location Air Duct Cleaning of [PERSON_NAME][GEOGRAPHIC_DATA] Your…" at bounding box center [393, 207] width 787 height 414
click at [400, 189] on button "Call" at bounding box center [393, 194] width 118 height 24
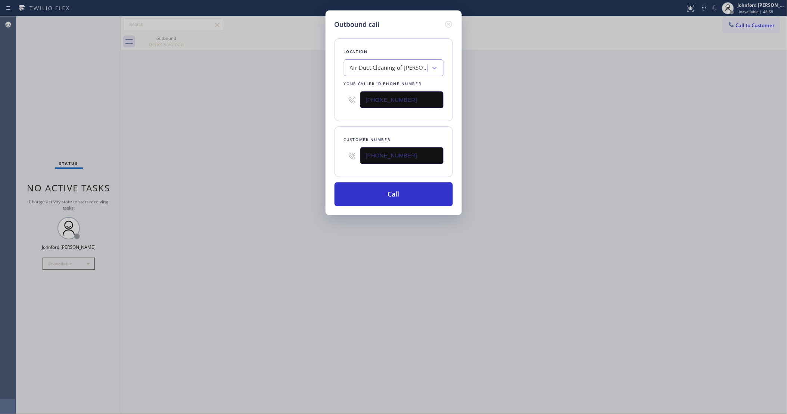
drag, startPoint x: 604, startPoint y: 150, endPoint x: 509, endPoint y: 0, distance: 178.0
click at [605, 149] on div "Outbound call Location Air Duct Cleaning of [PERSON_NAME][GEOGRAPHIC_DATA] Your…" at bounding box center [393, 207] width 787 height 414
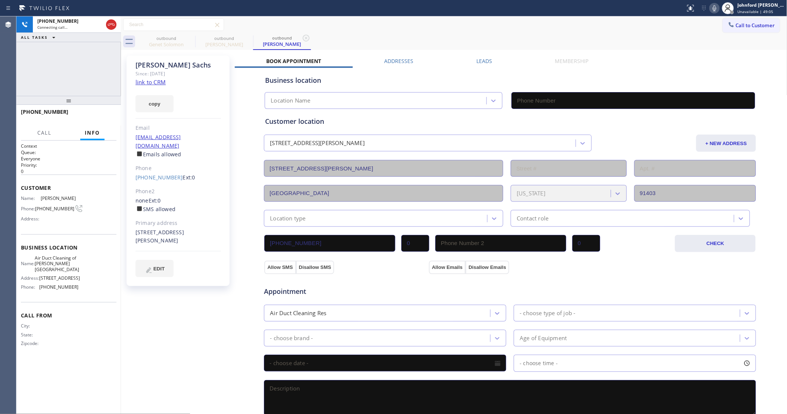
type input "[PHONE_NUMBER]"
click at [615, 50] on div "[PERSON_NAME] Since: [DATE] link to CRM copy Email [EMAIL_ADDRESS][DOMAIN_NAME]…" at bounding box center [454, 301] width 666 height 502
click at [0, 0] on icon at bounding box center [0, 0] width 0 height 0
click at [450, 33] on div "outbound [PERSON_NAME] outbound [PERSON_NAME]" at bounding box center [462, 41] width 650 height 17
click at [716, 10] on icon at bounding box center [714, 8] width 9 height 9
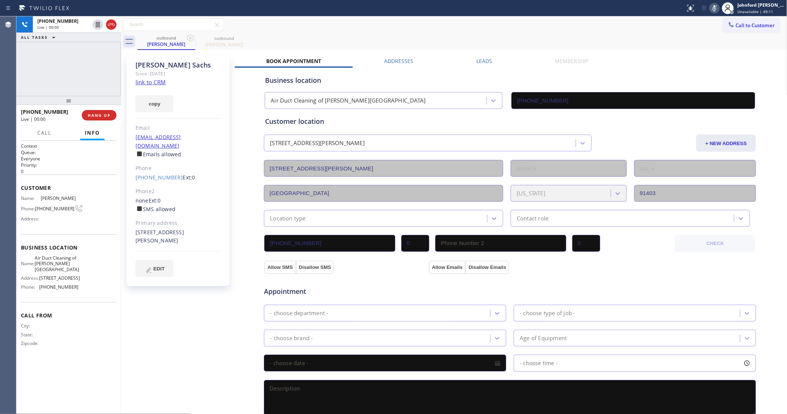
click at [716, 10] on icon at bounding box center [714, 8] width 9 height 9
click at [104, 113] on span "HANG UP" at bounding box center [99, 115] width 23 height 5
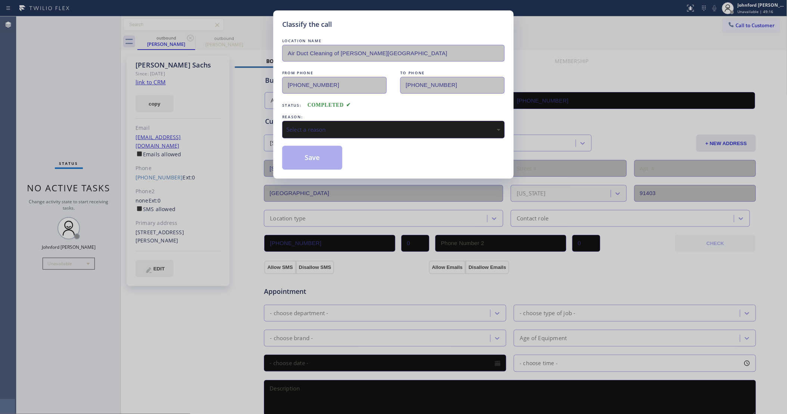
click at [349, 125] on div "Select a reason" at bounding box center [393, 129] width 214 height 9
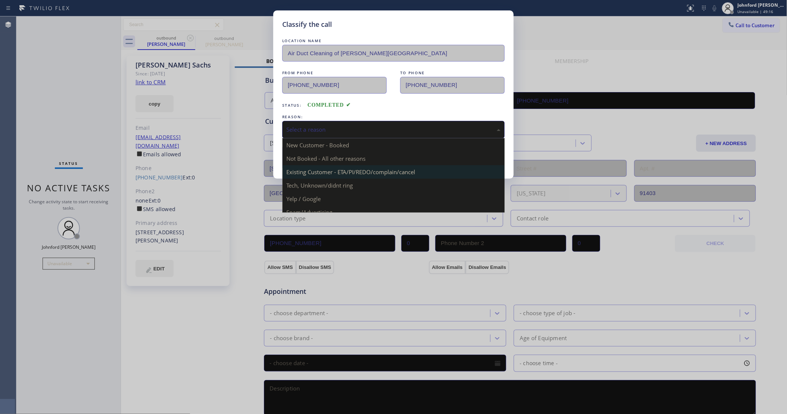
drag, startPoint x: 336, startPoint y: 167, endPoint x: 331, endPoint y: 166, distance: 4.9
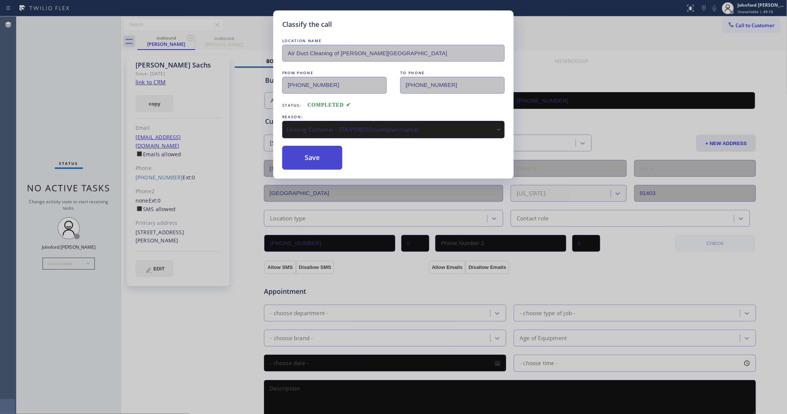
click at [329, 161] on button "Save" at bounding box center [312, 158] width 60 height 24
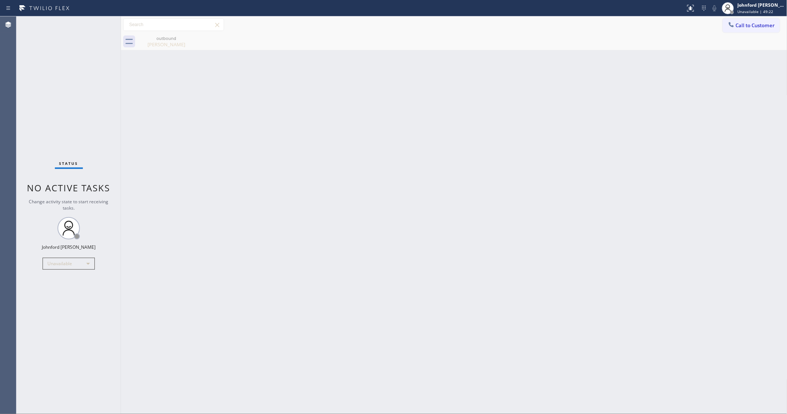
click at [749, 29] on button "Call to Customer" at bounding box center [750, 25] width 57 height 14
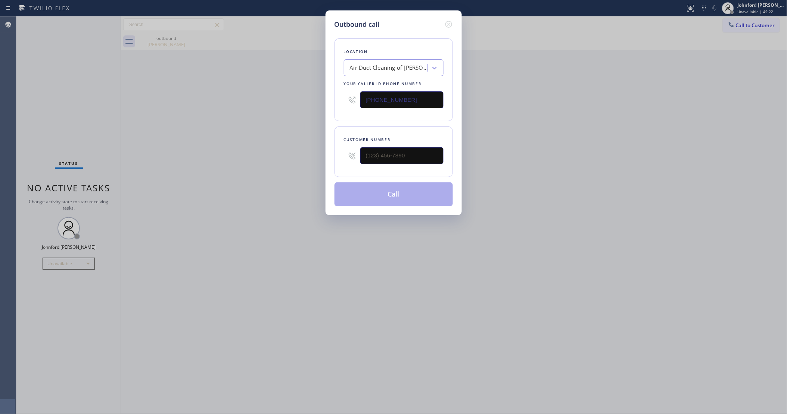
drag, startPoint x: 396, startPoint y: 100, endPoint x: 307, endPoint y: 101, distance: 88.8
click at [309, 101] on div "Outbound call Location Air Duct Cleaning of [PERSON_NAME][GEOGRAPHIC_DATA] Your…" at bounding box center [393, 207] width 787 height 414
paste input "310) 367-3261"
type input "[PHONE_NUMBER]"
click at [268, 115] on div "Outbound call Location Air Duct Cleaning of [PERSON_NAME][GEOGRAPHIC_DATA] Your…" at bounding box center [393, 207] width 787 height 414
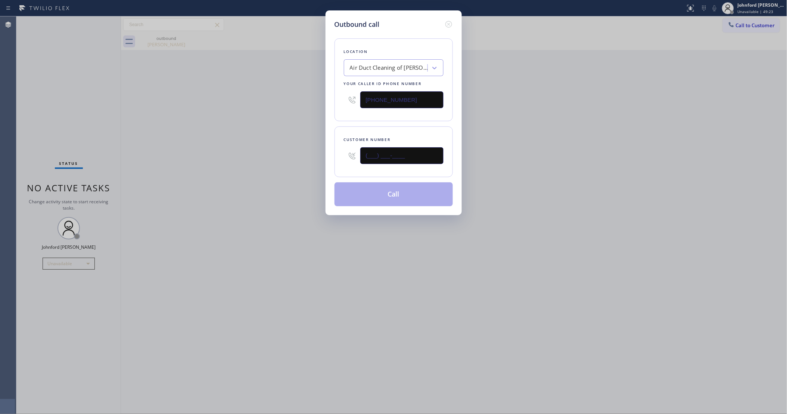
drag, startPoint x: 304, startPoint y: 155, endPoint x: 294, endPoint y: 154, distance: 10.6
click at [301, 155] on div "Outbound call Location Air Duct Cleaning of [PERSON_NAME][GEOGRAPHIC_DATA] Your…" at bounding box center [393, 207] width 787 height 414
paste input "310) 367-3261"
type input "[PHONE_NUMBER]"
click at [256, 159] on div "Outbound call Location Air Duct Cleaning of [PERSON_NAME][GEOGRAPHIC_DATA] Your…" at bounding box center [393, 207] width 787 height 414
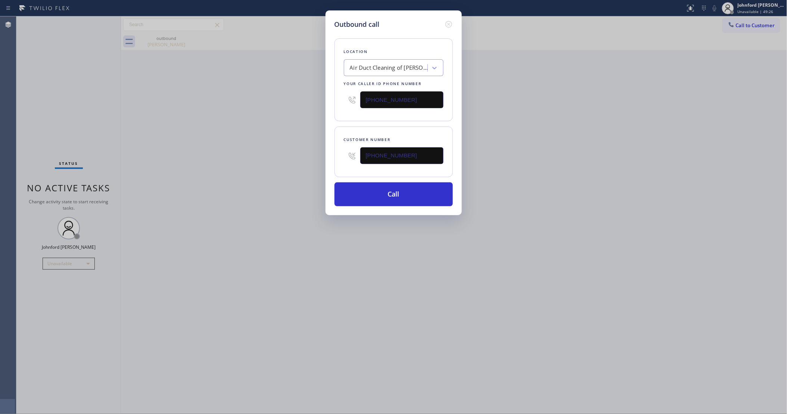
drag, startPoint x: 325, startPoint y: 95, endPoint x: 270, endPoint y: 106, distance: 56.6
click at [290, 99] on div "Outbound call Location Air Duct Cleaning of [PERSON_NAME][GEOGRAPHIC_DATA] Your…" at bounding box center [393, 207] width 787 height 414
paste input "00) 686-503"
type input "[PHONE_NUMBER]"
click at [263, 108] on div "Outbound call Location Air Duct Cleaning of [PERSON_NAME][GEOGRAPHIC_DATA] Your…" at bounding box center [393, 207] width 787 height 414
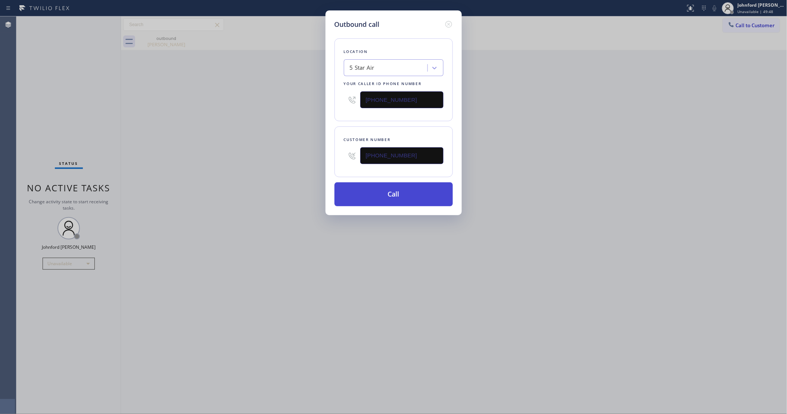
click at [401, 191] on button "Call" at bounding box center [393, 194] width 118 height 24
drag, startPoint x: 625, startPoint y: 157, endPoint x: 651, endPoint y: 130, distance: 37.2
click at [647, 138] on div "Outbound call Location 5 Star Air Your caller id phone number [PHONE_NUMBER] Cu…" at bounding box center [393, 207] width 787 height 414
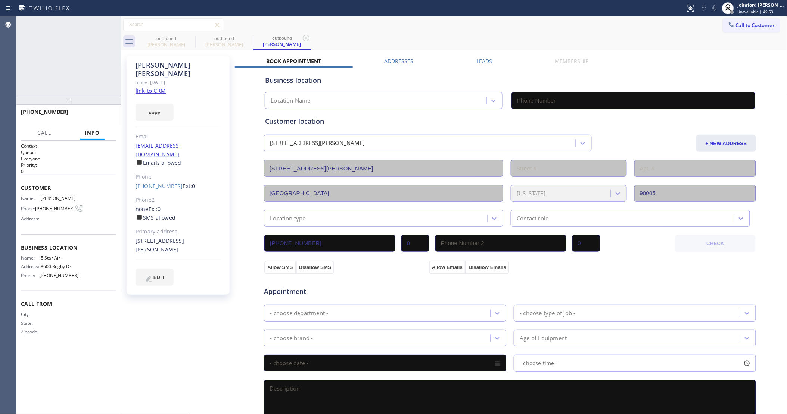
type input "[PHONE_NUMBER]"
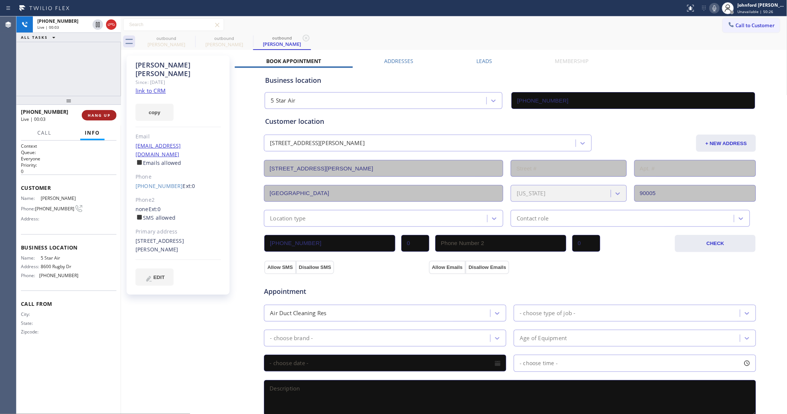
click at [110, 113] on button "HANG UP" at bounding box center [99, 115] width 35 height 10
click at [110, 115] on div "ALL TASKS ALL TASKS ACTIVE TASKS TASKS IN WRAP UP [PHONE_NUMBER] Wrap up | 00:0…" at bounding box center [401, 215] width 770 height 398
click at [96, 115] on span "COMPLETE" at bounding box center [98, 115] width 26 height 5
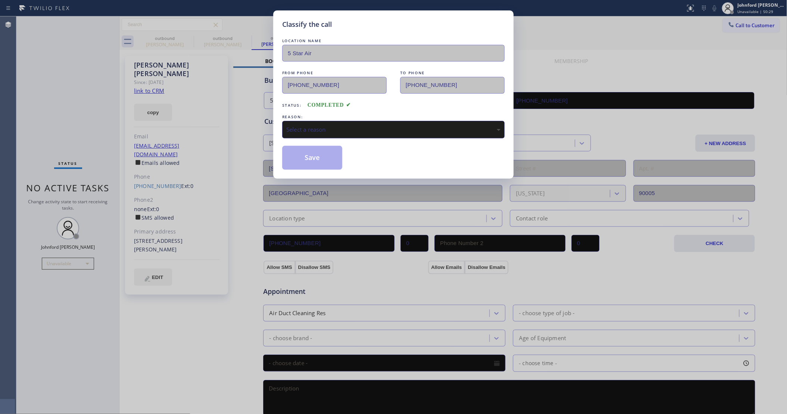
drag, startPoint x: 417, startPoint y: 140, endPoint x: 418, endPoint y: 131, distance: 9.0
click at [418, 139] on div "LOCATION NAME 5 Star Air FROM PHONE [PHONE_NUMBER] TO PHONE [PHONE_NUMBER] Stat…" at bounding box center [393, 103] width 222 height 133
click at [400, 122] on div "Select a reason" at bounding box center [393, 130] width 222 height 18
click at [316, 162] on button "Save" at bounding box center [312, 158] width 60 height 24
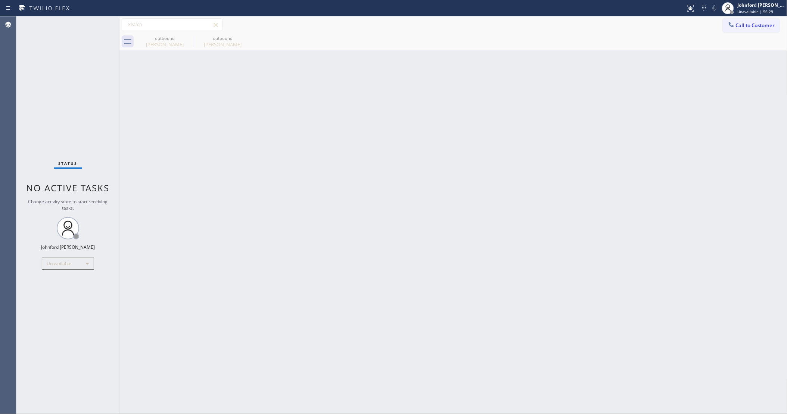
drag, startPoint x: 97, startPoint y: 115, endPoint x: 316, endPoint y: 125, distance: 219.3
click at [97, 115] on div "Status No active tasks Change activity state to start receiving tasks. [PERSON_…" at bounding box center [67, 215] width 103 height 398
click at [532, 91] on div "Back to Dashboard Change Sender ID Customers Technicians Select a contact Outbo…" at bounding box center [453, 215] width 668 height 398
click at [750, 27] on span "Call to Customer" at bounding box center [754, 25] width 39 height 7
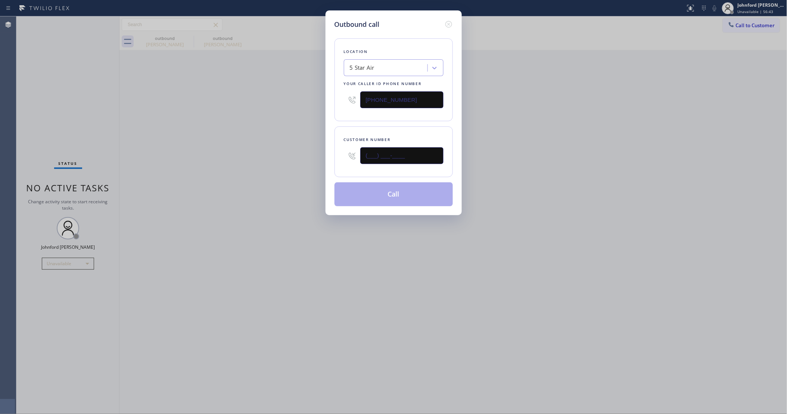
drag, startPoint x: 418, startPoint y: 146, endPoint x: 335, endPoint y: 146, distance: 82.8
click at [335, 146] on div "Customer number (___) ___-____" at bounding box center [393, 151] width 118 height 51
paste input "415) 385-5904"
type input "[PHONE_NUMBER]"
click at [258, 151] on div "Outbound call Location 5 Star Air Your caller id phone number [PHONE_NUMBER] Cu…" at bounding box center [393, 207] width 787 height 414
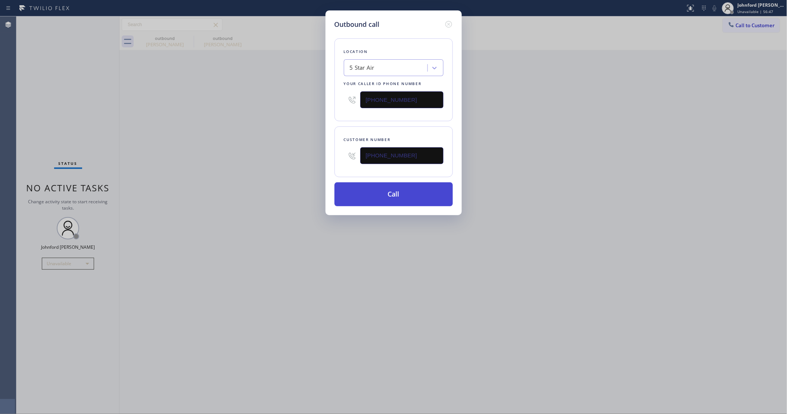
click at [409, 189] on button "Call" at bounding box center [393, 194] width 118 height 24
drag, startPoint x: 690, startPoint y: 153, endPoint x: 680, endPoint y: 75, distance: 78.2
click at [691, 148] on div "Outbound call Location 5 Star Air Your caller id phone number [PHONE_NUMBER] Cu…" at bounding box center [393, 207] width 787 height 414
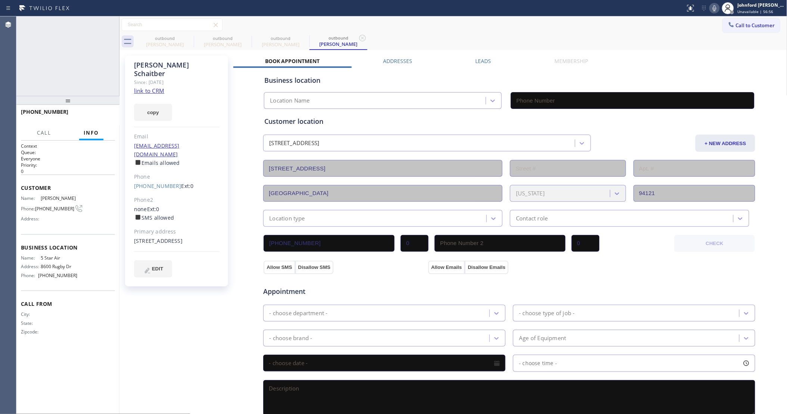
type input "[PHONE_NUMBER]"
click at [716, 7] on icon at bounding box center [714, 8] width 9 height 9
click at [112, 113] on button "HANG UP" at bounding box center [97, 115] width 35 height 10
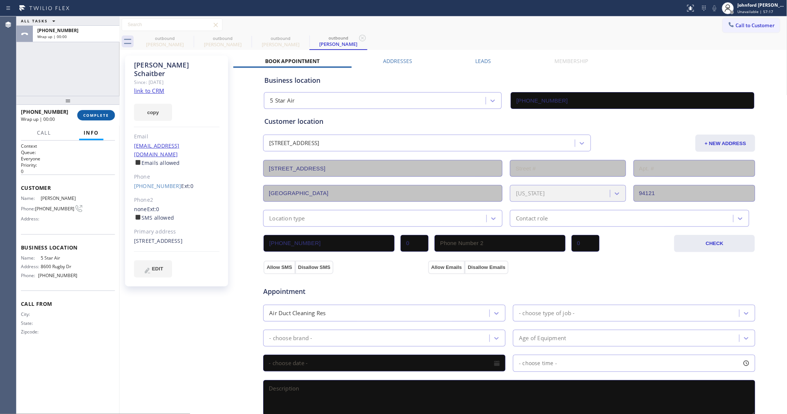
click at [90, 115] on span "COMPLETE" at bounding box center [96, 115] width 26 height 5
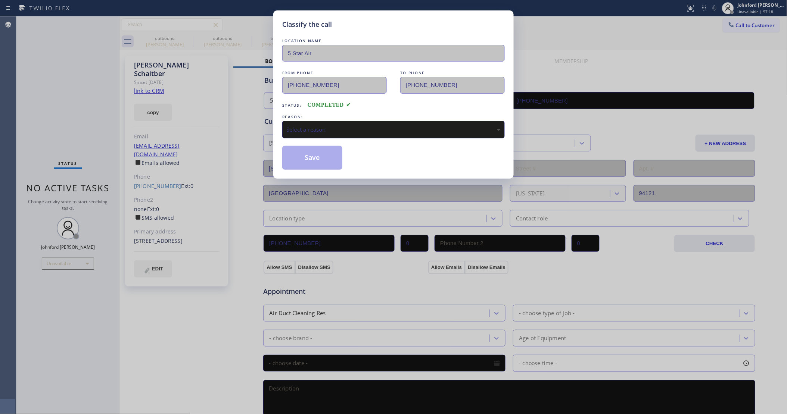
click at [338, 118] on div "REASON: Select a reason" at bounding box center [393, 125] width 222 height 25
drag, startPoint x: 338, startPoint y: 127, endPoint x: 349, endPoint y: 130, distance: 11.5
click at [339, 126] on div "Select a reason" at bounding box center [393, 129] width 214 height 9
click at [327, 157] on button "Save" at bounding box center [312, 158] width 60 height 24
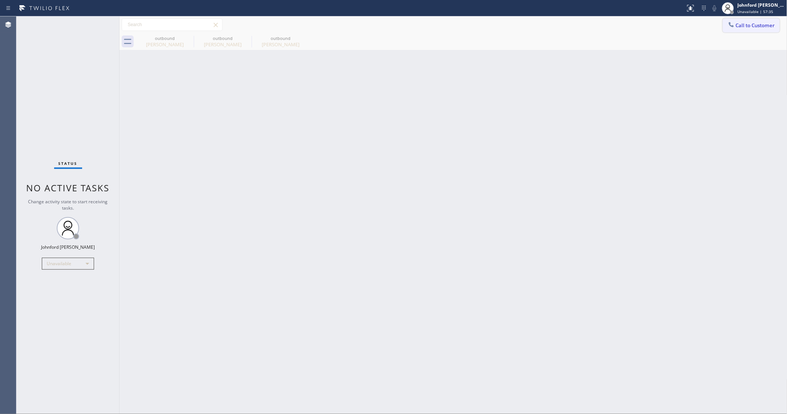
click at [735, 24] on div at bounding box center [731, 25] width 9 height 9
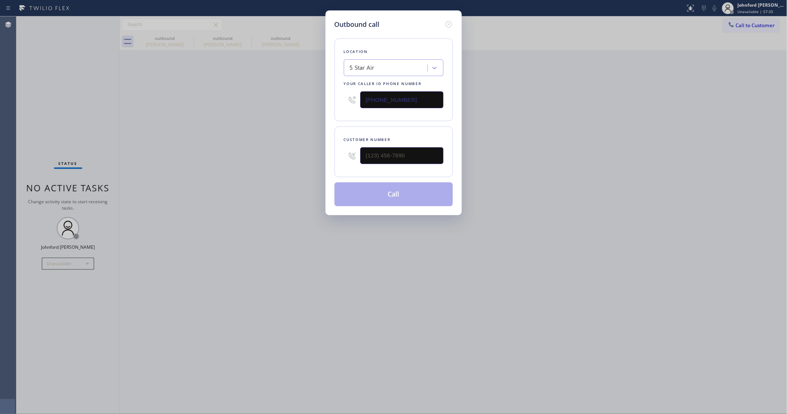
drag, startPoint x: 412, startPoint y: 146, endPoint x: 334, endPoint y: 150, distance: 78.5
click at [340, 150] on div "Customer number" at bounding box center [393, 151] width 118 height 51
paste input "415) 713-3067"
drag, startPoint x: 415, startPoint y: 146, endPoint x: 322, endPoint y: 152, distance: 93.5
click at [346, 152] on div "[PHONE_NUMBER]" at bounding box center [394, 156] width 100 height 24
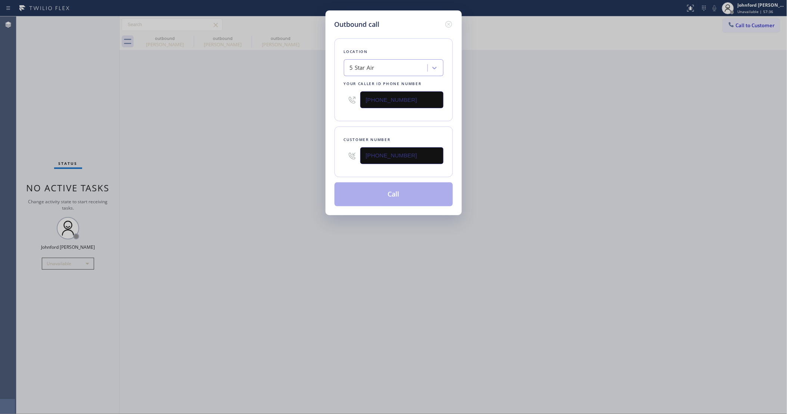
type input "[PHONE_NUMBER]"
click at [317, 152] on div "Outbound call Location 5 Star Air Your caller id phone number [PHONE_NUMBER] Cu…" at bounding box center [393, 207] width 787 height 414
click at [404, 187] on button "Call" at bounding box center [393, 194] width 118 height 24
drag, startPoint x: 592, startPoint y: 81, endPoint x: 598, endPoint y: 35, distance: 45.5
click at [598, 70] on div "Outbound call Location 5 Star Air Your caller id phone number [PHONE_NUMBER] Cu…" at bounding box center [393, 207] width 787 height 414
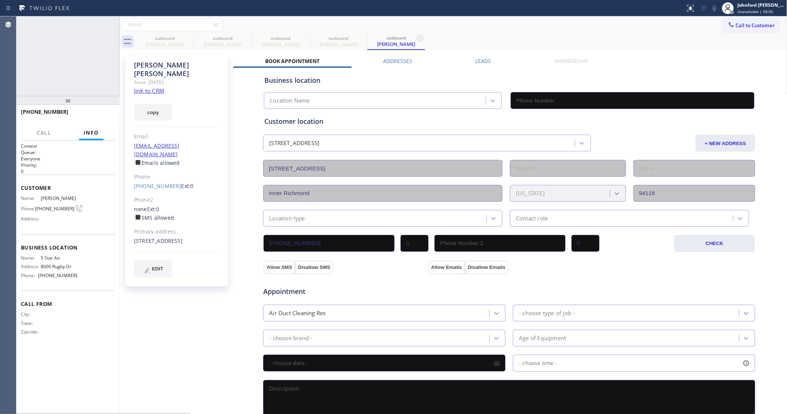
type input "[PHONE_NUMBER]"
drag, startPoint x: 114, startPoint y: 115, endPoint x: 106, endPoint y: 115, distance: 8.2
click at [113, 115] on button "HANG UP" at bounding box center [97, 115] width 35 height 10
click at [106, 115] on span "HANG UP" at bounding box center [97, 115] width 23 height 5
click at [106, 115] on span "COMPLETE" at bounding box center [96, 115] width 26 height 5
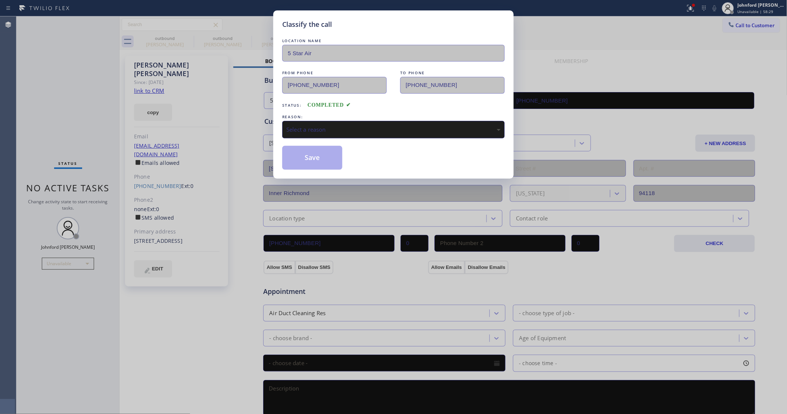
click at [312, 127] on div "Select a reason" at bounding box center [393, 129] width 214 height 9
click at [329, 160] on button "Save" at bounding box center [312, 158] width 60 height 24
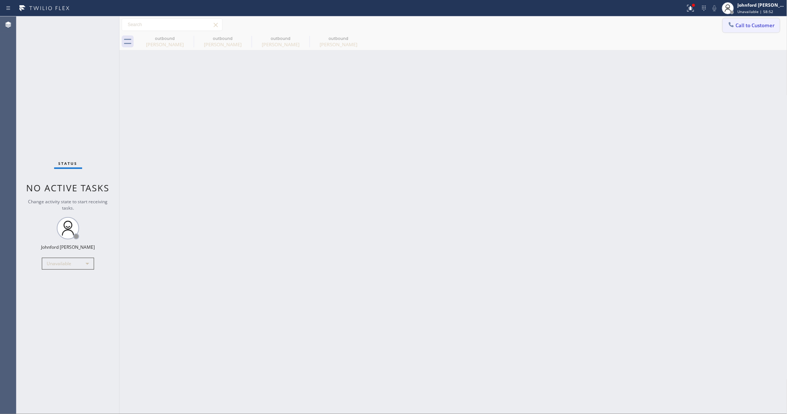
click at [737, 21] on button "Call to Customer" at bounding box center [750, 25] width 57 height 14
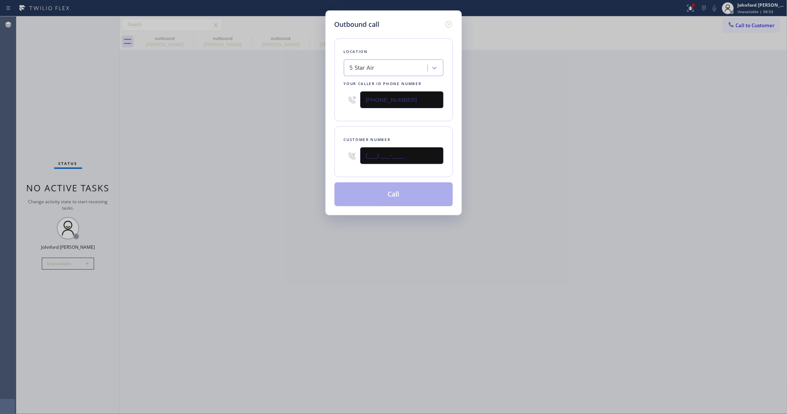
drag, startPoint x: 370, startPoint y: 148, endPoint x: 254, endPoint y: 155, distance: 116.3
click at [300, 150] on div "Outbound call Location 5 Star Air Your caller id phone number [PHONE_NUMBER] Cu…" at bounding box center [393, 207] width 787 height 414
paste input "310) 994-8200"
type input "[PHONE_NUMBER]"
drag, startPoint x: 246, startPoint y: 157, endPoint x: 269, endPoint y: 161, distance: 23.4
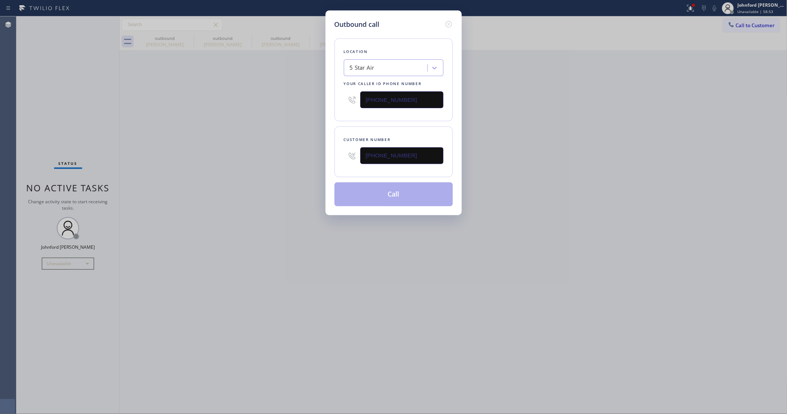
click at [245, 158] on div "Outbound call Location 5 Star Air Your caller id phone number [PHONE_NUMBER] Cu…" at bounding box center [393, 207] width 787 height 414
click at [381, 189] on button "Call" at bounding box center [393, 194] width 118 height 24
click at [545, 154] on div "Outbound call Location 5 Star Air Your caller id phone number [PHONE_NUMBER] Cu…" at bounding box center [393, 207] width 787 height 414
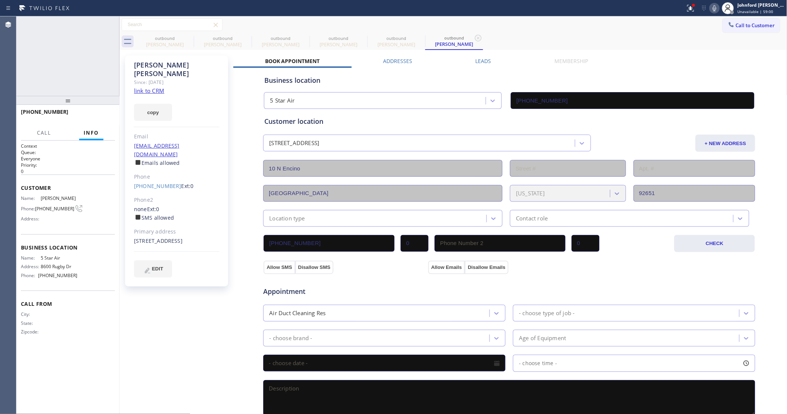
type input "[PHONE_NUMBER]"
click at [692, 6] on div at bounding box center [693, 5] width 4 height 4
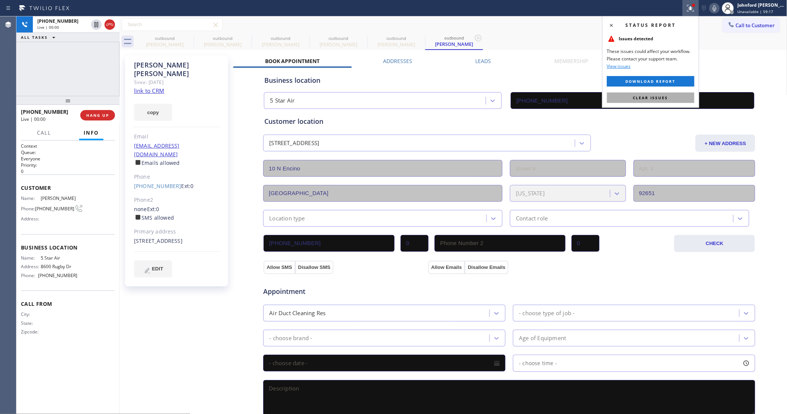
click at [649, 101] on button "Clear issues" at bounding box center [650, 98] width 87 height 10
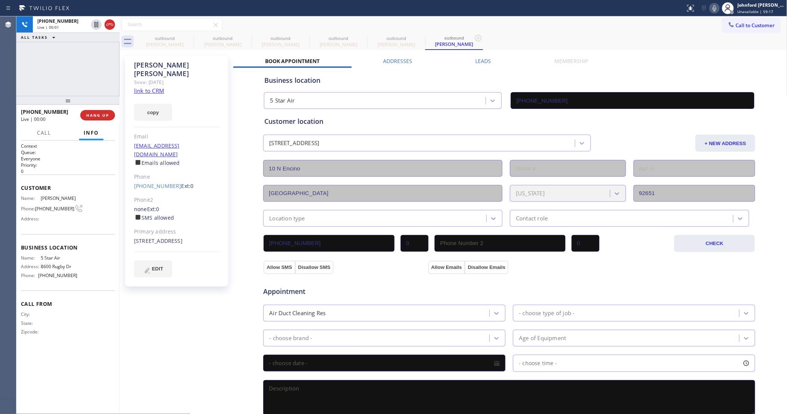
click at [712, 12] on icon at bounding box center [714, 8] width 9 height 9
click at [713, 12] on icon at bounding box center [714, 8] width 9 height 9
click at [715, 10] on icon at bounding box center [714, 8] width 4 height 6
click at [105, 114] on span "HANG UP" at bounding box center [97, 115] width 23 height 5
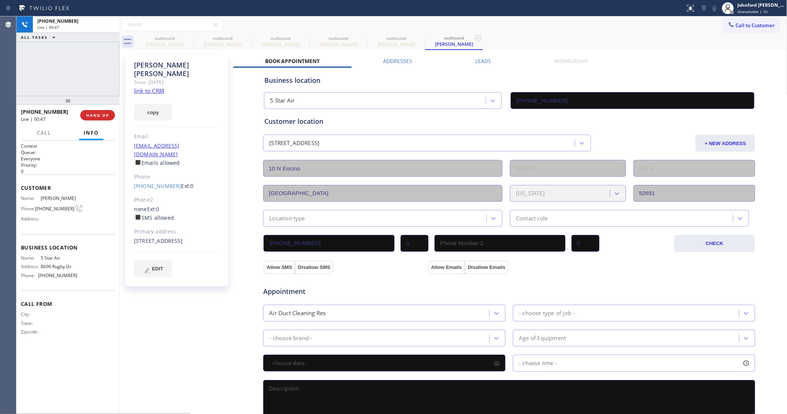
click at [727, 25] on icon at bounding box center [730, 24] width 7 height 7
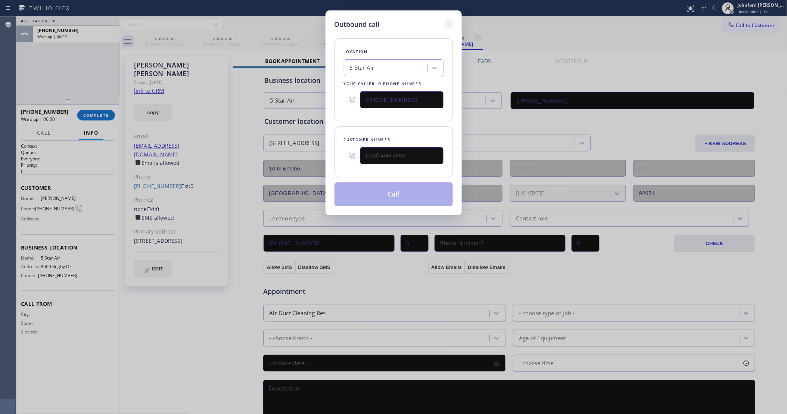
drag, startPoint x: 407, startPoint y: 97, endPoint x: 387, endPoint y: 96, distance: 20.6
click at [387, 96] on input "[PHONE_NUMBER]" at bounding box center [401, 99] width 83 height 17
drag, startPoint x: 421, startPoint y: 134, endPoint x: 420, endPoint y: 139, distance: 5.7
click at [422, 137] on div "Customer number" at bounding box center [394, 140] width 100 height 8
drag, startPoint x: 415, startPoint y: 150, endPoint x: 304, endPoint y: 157, distance: 111.0
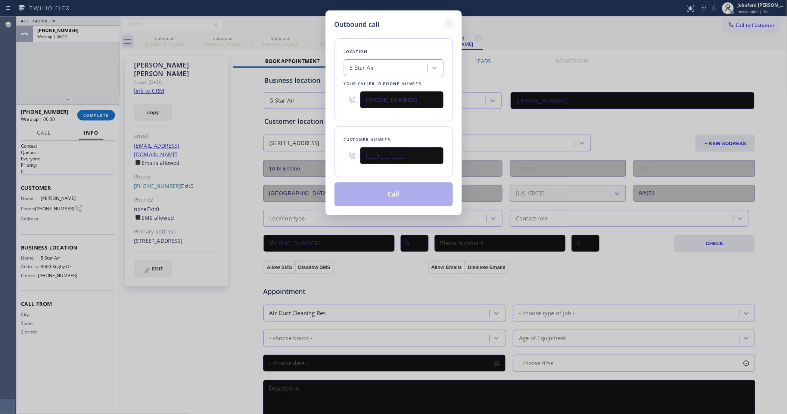
click at [304, 157] on div "Outbound call Location 5 Star Air Your caller id phone number [PHONE_NUMBER] Cu…" at bounding box center [393, 207] width 787 height 414
paste input "818) 422-1667"
type input "[PHONE_NUMBER]"
click at [344, 114] on div "Location 5 Star Air Your caller id phone number [PHONE_NUMBER]" at bounding box center [393, 79] width 118 height 83
click at [407, 197] on button "Call" at bounding box center [393, 194] width 118 height 24
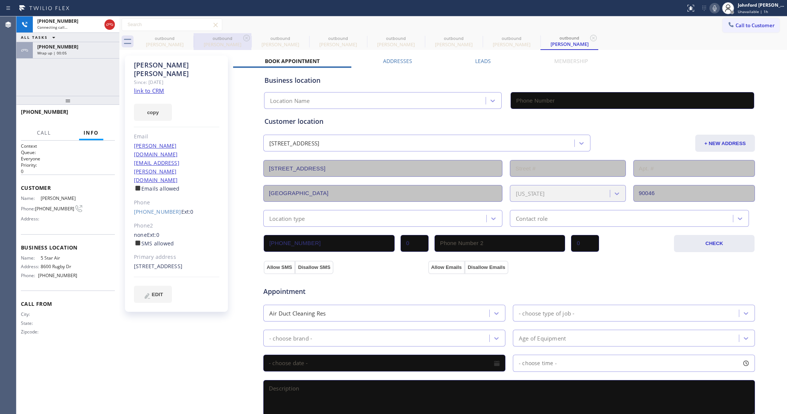
type input "[PHONE_NUMBER]"
click at [189, 40] on icon at bounding box center [188, 38] width 9 height 9
click at [0, 0] on icon at bounding box center [0, 0] width 0 height 0
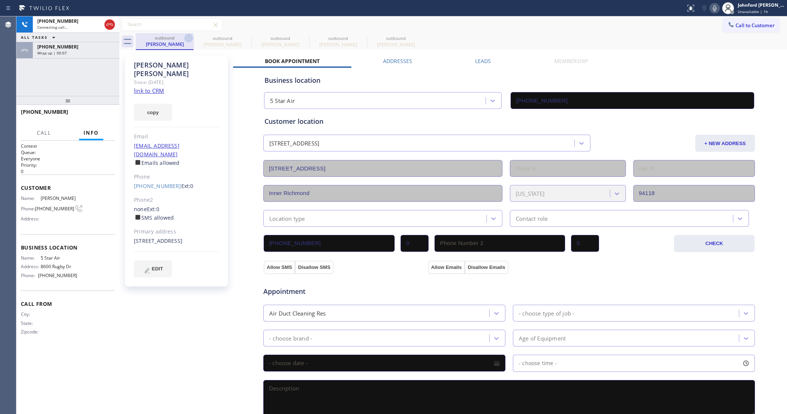
click at [188, 40] on icon at bounding box center [188, 38] width 9 height 9
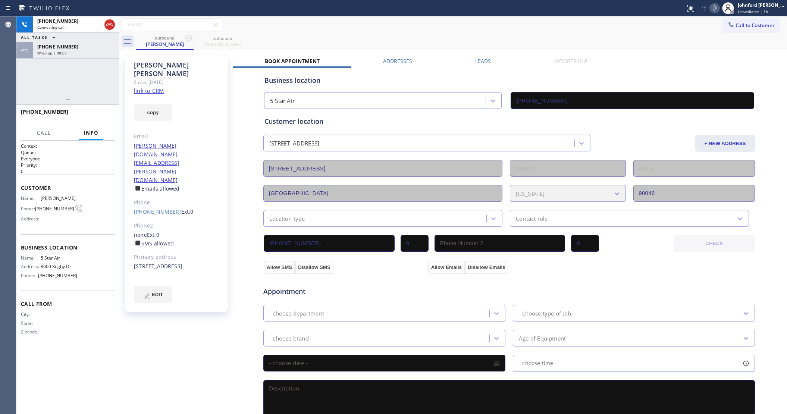
click at [149, 87] on link "link to CRM" at bounding box center [149, 90] width 30 height 7
click at [715, 12] on icon at bounding box center [714, 8] width 9 height 9
click at [716, 11] on icon at bounding box center [714, 8] width 9 height 9
drag, startPoint x: 94, startPoint y: 47, endPoint x: 94, endPoint y: 79, distance: 31.7
click at [94, 47] on div "[PHONE_NUMBER]" at bounding box center [76, 47] width 78 height 6
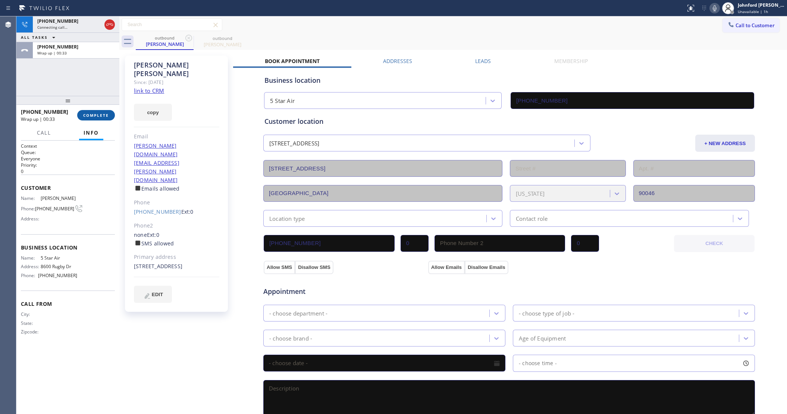
drag, startPoint x: 93, startPoint y: 111, endPoint x: 92, endPoint y: 120, distance: 9.0
click at [93, 115] on div "[PHONE_NUMBER] Wrap up | 00:33 COMPLETE" at bounding box center [68, 115] width 94 height 19
click at [92, 120] on button "COMPLETE" at bounding box center [96, 115] width 38 height 10
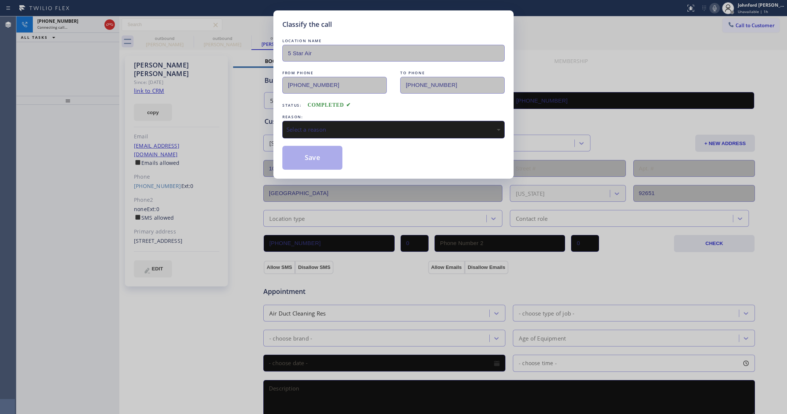
type input "[PHONE_NUMBER]"
drag, startPoint x: 312, startPoint y: 128, endPoint x: 316, endPoint y: 127, distance: 4.2
click at [313, 127] on div "Select a reason" at bounding box center [394, 129] width 214 height 9
drag, startPoint x: 359, startPoint y: 172, endPoint x: 346, endPoint y: 164, distance: 15.7
drag, startPoint x: 336, startPoint y: 161, endPoint x: 359, endPoint y: 168, distance: 24.6
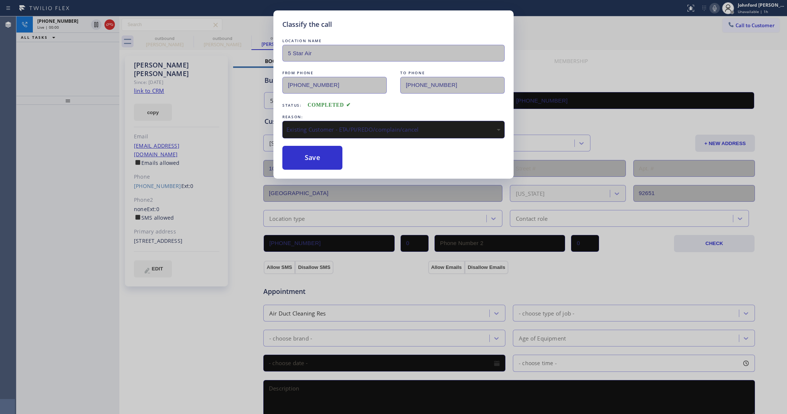
click at [337, 160] on button "Save" at bounding box center [312, 158] width 60 height 24
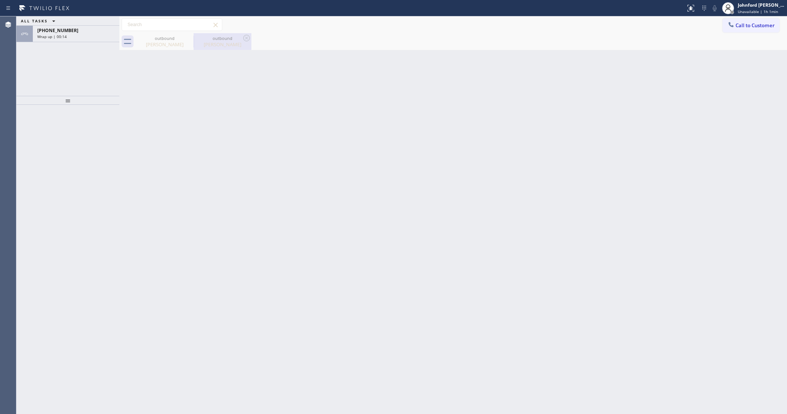
drag, startPoint x: 198, startPoint y: 35, endPoint x: 193, endPoint y: 35, distance: 4.5
click at [197, 35] on div "outbound [PERSON_NAME]" at bounding box center [222, 41] width 56 height 17
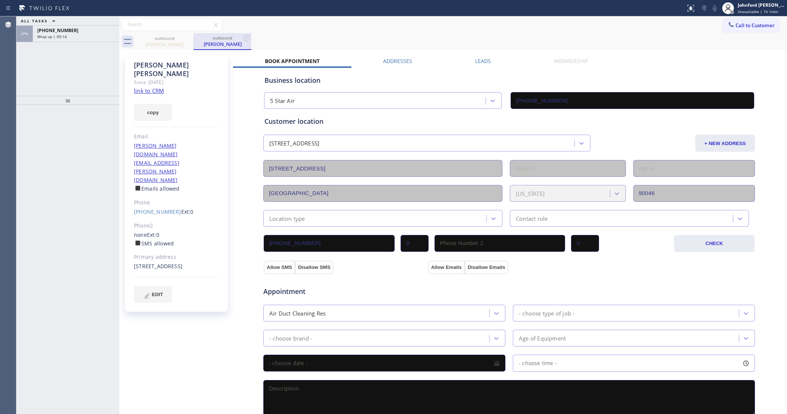
click at [194, 35] on div "outbound [PERSON_NAME]" at bounding box center [223, 41] width 58 height 17
click at [188, 36] on icon at bounding box center [188, 38] width 9 height 9
drag, startPoint x: 188, startPoint y: 36, endPoint x: 118, endPoint y: 42, distance: 71.1
click at [187, 37] on icon at bounding box center [188, 38] width 9 height 9
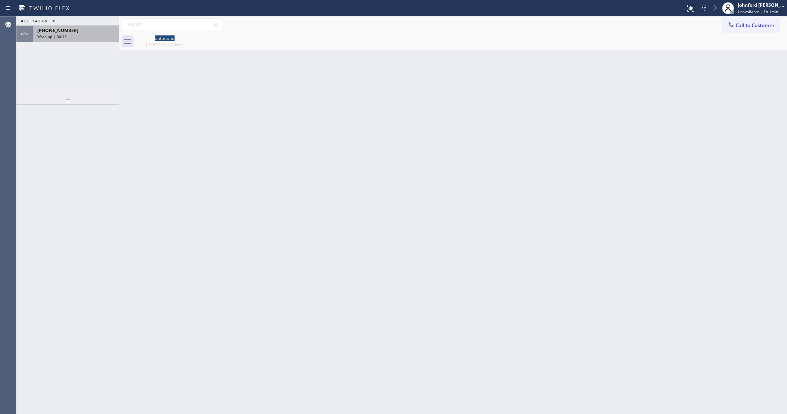
click at [99, 42] on div "[PHONE_NUMBER] Wrap up | 00:15" at bounding box center [67, 34] width 103 height 16
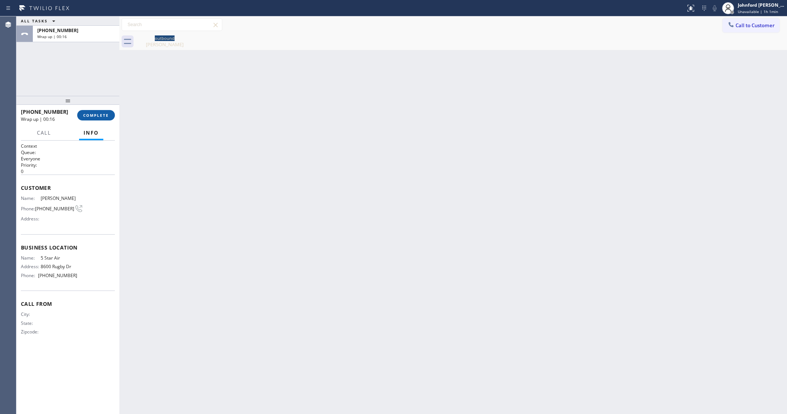
click at [94, 117] on span "COMPLETE" at bounding box center [96, 115] width 26 height 5
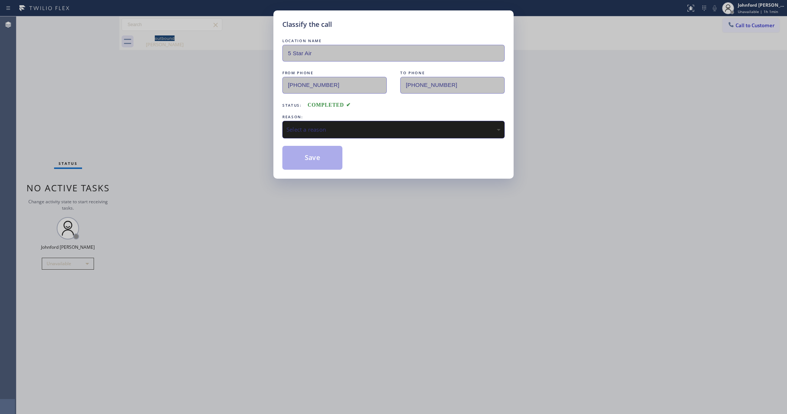
click at [337, 132] on div "Select a reason" at bounding box center [393, 130] width 222 height 18
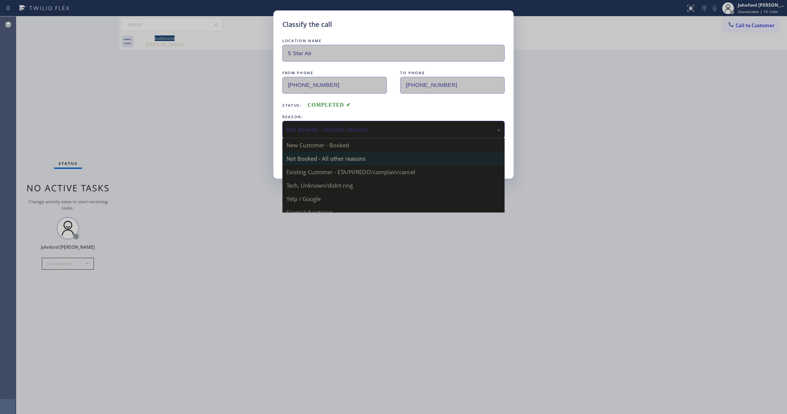
click at [327, 125] on div "Not Booked - All other reasons" at bounding box center [394, 129] width 214 height 9
drag, startPoint x: 340, startPoint y: 169, endPoint x: 299, endPoint y: 154, distance: 42.8
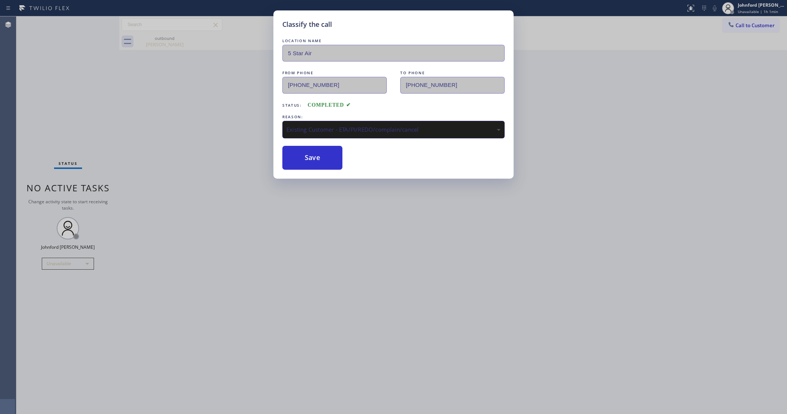
drag, startPoint x: 299, startPoint y: 154, endPoint x: 485, endPoint y: 76, distance: 202.0
click at [300, 153] on button "Save" at bounding box center [312, 158] width 60 height 24
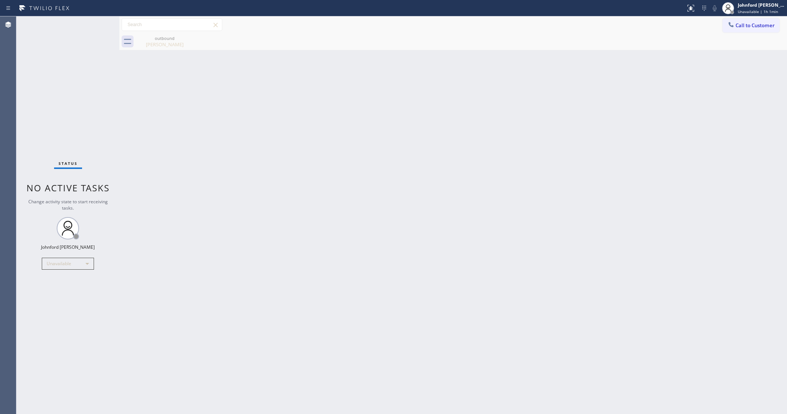
drag, startPoint x: 746, startPoint y: 21, endPoint x: 741, endPoint y: 29, distance: 9.7
click at [747, 23] on button "Call to Customer" at bounding box center [751, 25] width 57 height 14
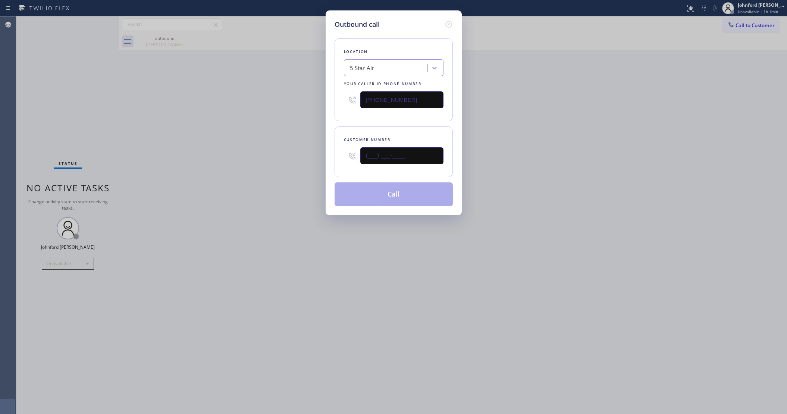
drag, startPoint x: 410, startPoint y: 150, endPoint x: 303, endPoint y: 149, distance: 107.1
click at [303, 149] on div "Outbound call Location 5 Star Air Your caller id phone number [PHONE_NUMBER] Cu…" at bounding box center [393, 207] width 787 height 414
paste input "978) 836-8196"
type input "[PHONE_NUMBER]"
click at [274, 149] on div "Outbound call Location 5 Star Air Your caller id phone number [PHONE_NUMBER] Cu…" at bounding box center [393, 207] width 787 height 414
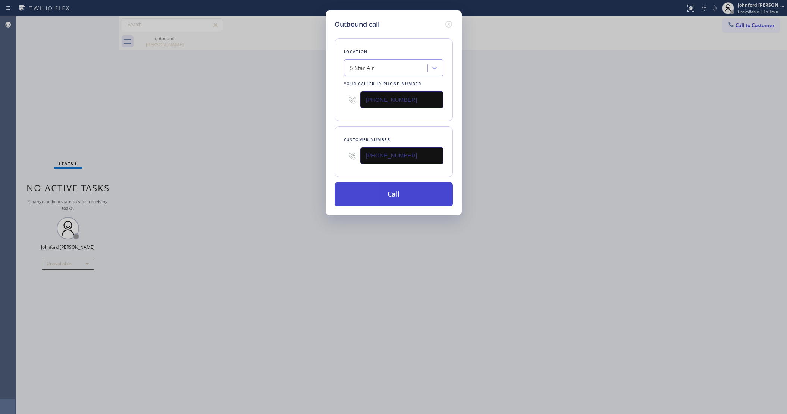
click at [390, 193] on button "Call" at bounding box center [394, 194] width 118 height 24
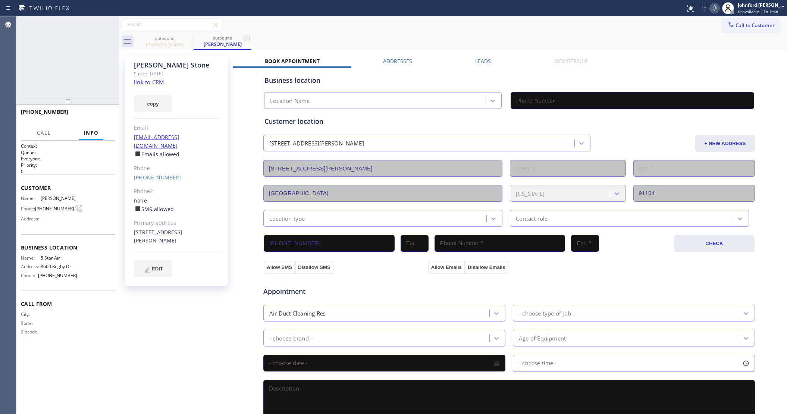
type input "[PHONE_NUMBER]"
click at [111, 109] on div "[PHONE_NUMBER] Live | 00:03 HANG UP" at bounding box center [68, 115] width 94 height 19
click at [109, 112] on button "HANG UP" at bounding box center [97, 115] width 35 height 10
click at [109, 112] on button "COMPLETE" at bounding box center [96, 115] width 38 height 10
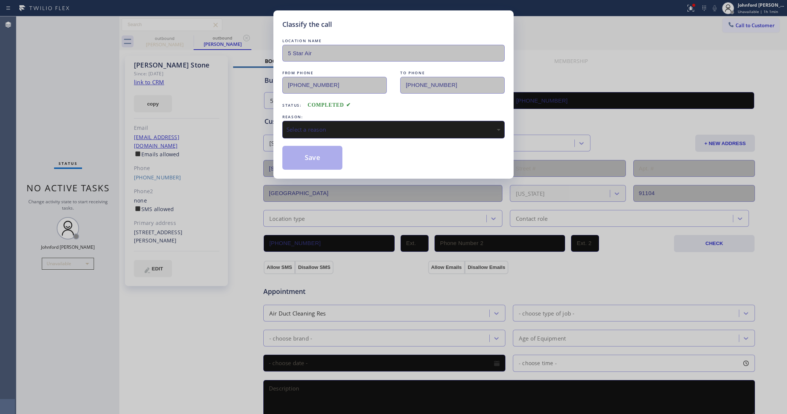
drag, startPoint x: 335, startPoint y: 131, endPoint x: 376, endPoint y: 174, distance: 59.7
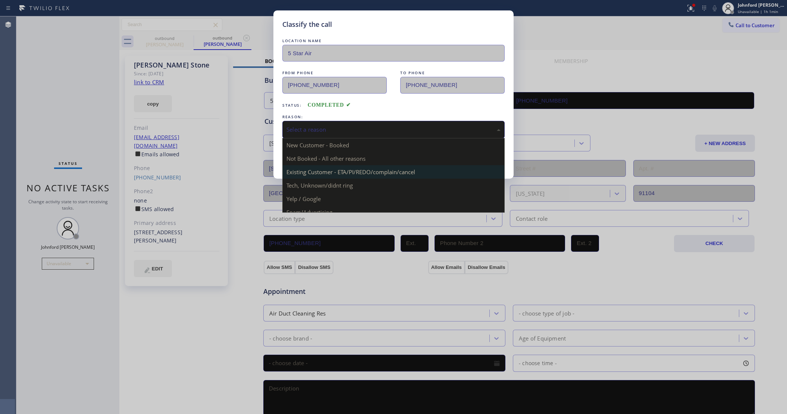
click at [339, 130] on div "Select a reason" at bounding box center [394, 129] width 214 height 9
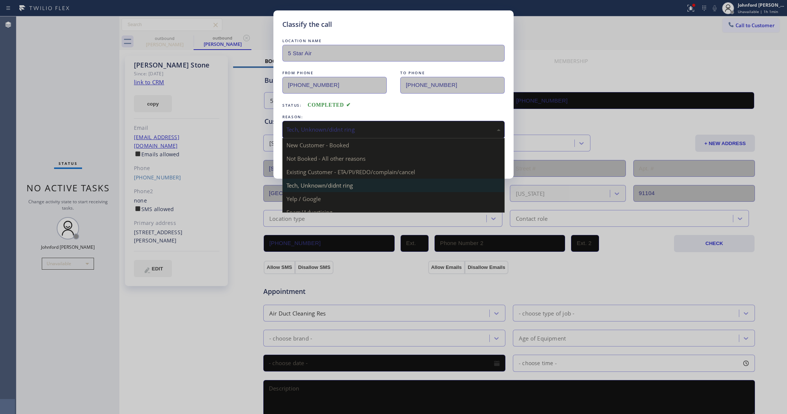
drag, startPoint x: 329, startPoint y: 120, endPoint x: 350, endPoint y: 157, distance: 42.4
click at [329, 121] on div "Tech, Unknown/didnt ring" at bounding box center [393, 130] width 222 height 18
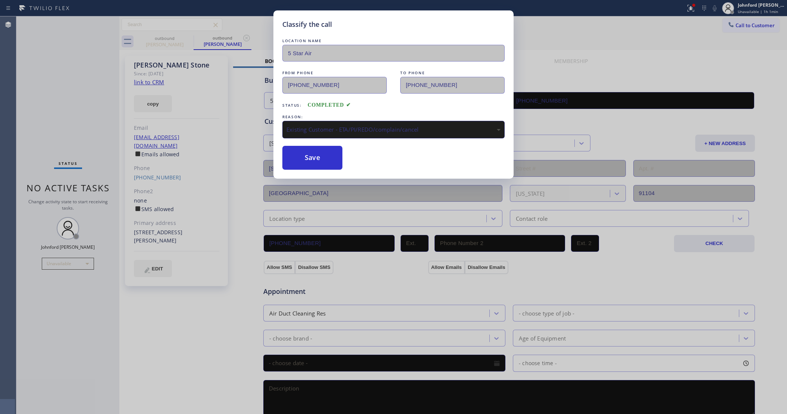
drag, startPoint x: 321, startPoint y: 165, endPoint x: 280, endPoint y: 111, distance: 67.9
click at [319, 165] on button "Save" at bounding box center [312, 158] width 60 height 24
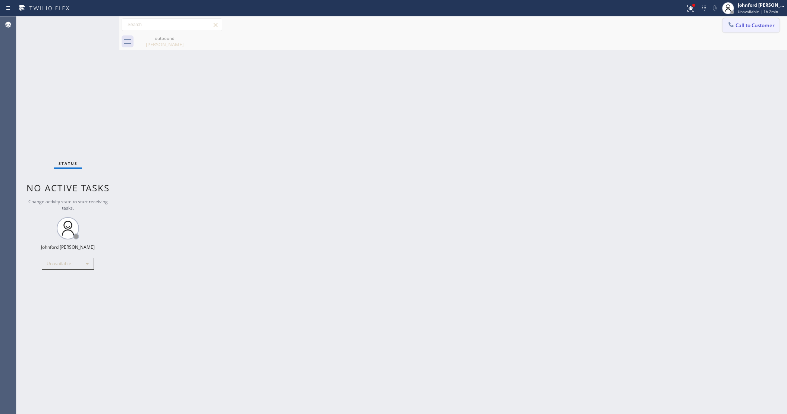
click at [739, 28] on button "Call to Customer" at bounding box center [751, 25] width 57 height 14
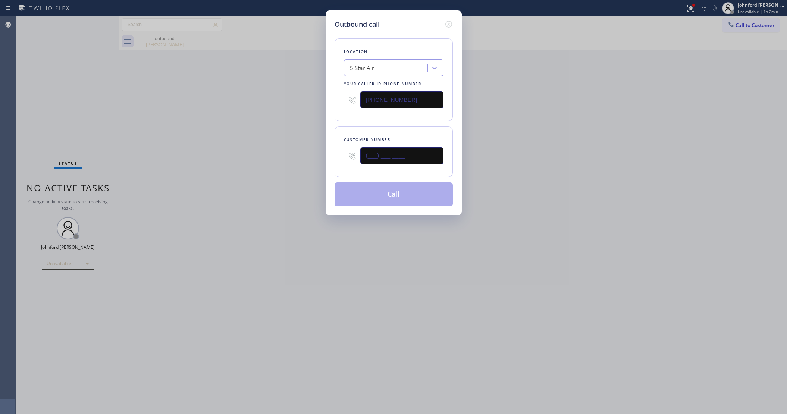
drag, startPoint x: 399, startPoint y: 155, endPoint x: 316, endPoint y: 148, distance: 83.1
click at [324, 149] on div "Outbound call Location 5 Star Air Your caller id phone number [PHONE_NUMBER] Cu…" at bounding box center [393, 207] width 787 height 414
paste input "336) 430-2603"
type input "[PHONE_NUMBER]"
click at [288, 148] on div "Outbound call Location 5 Star Air Your caller id phone number [PHONE_NUMBER] Cu…" at bounding box center [393, 207] width 787 height 414
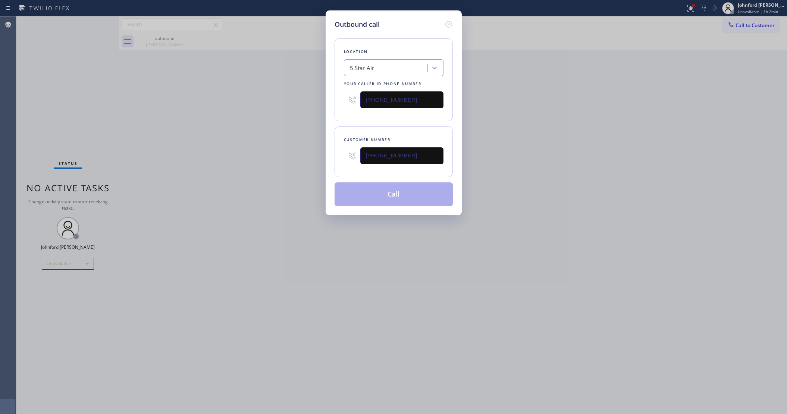
click at [372, 191] on button "Call" at bounding box center [394, 194] width 118 height 24
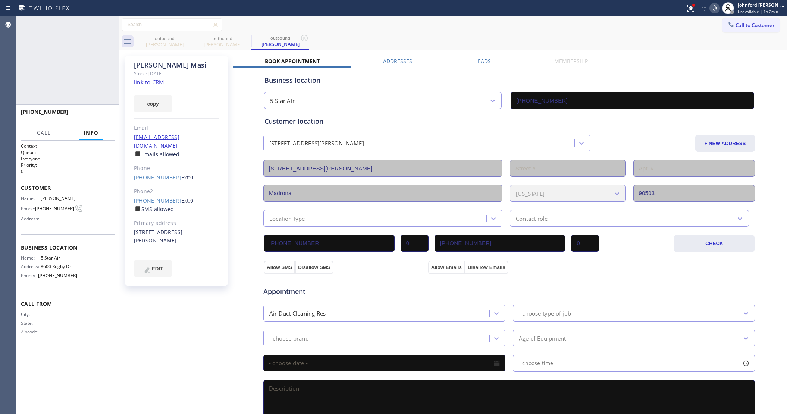
type input "[PHONE_NUMBER]"
click at [107, 105] on div at bounding box center [67, 100] width 103 height 9
click at [79, 116] on button "COMPLETE" at bounding box center [96, 115] width 38 height 10
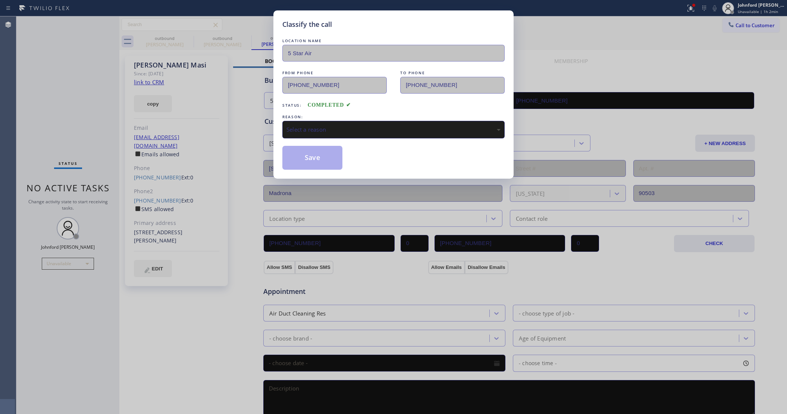
click at [312, 125] on div "Select a reason" at bounding box center [394, 129] width 214 height 9
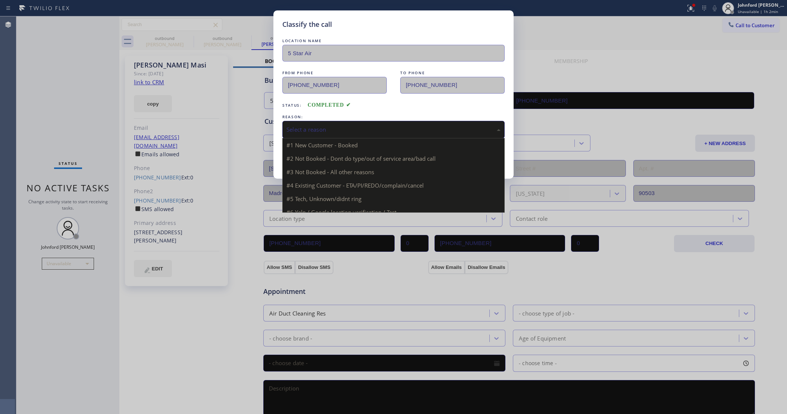
drag, startPoint x: 333, startPoint y: 175, endPoint x: 328, endPoint y: 161, distance: 15.0
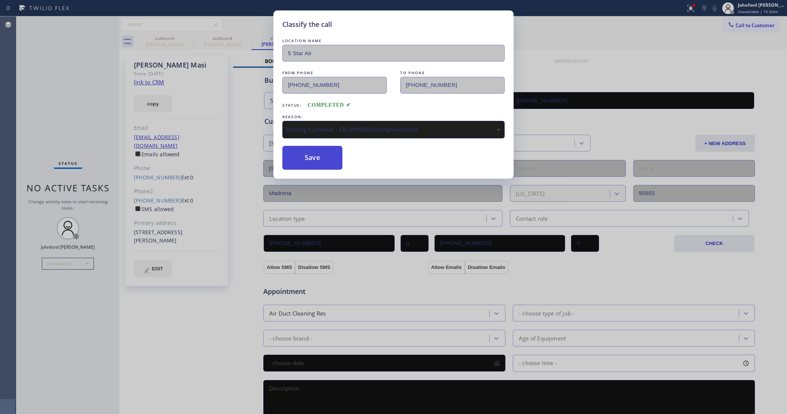
click at [326, 154] on button "Save" at bounding box center [312, 158] width 60 height 24
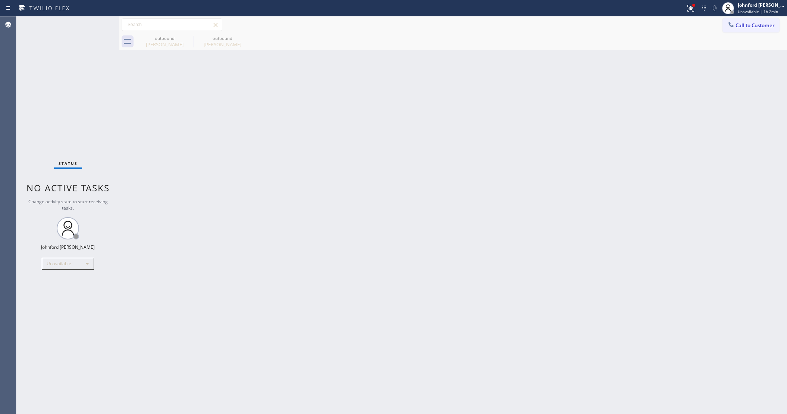
click at [633, 140] on div "Back to Dashboard Change Sender ID Customers Technicians Select a contact Outbo…" at bounding box center [453, 215] width 668 height 398
click at [761, 34] on div "outbound [PERSON_NAME] outbound [PERSON_NAME]" at bounding box center [462, 41] width 652 height 17
click at [760, 30] on button "Call to Customer" at bounding box center [751, 25] width 57 height 14
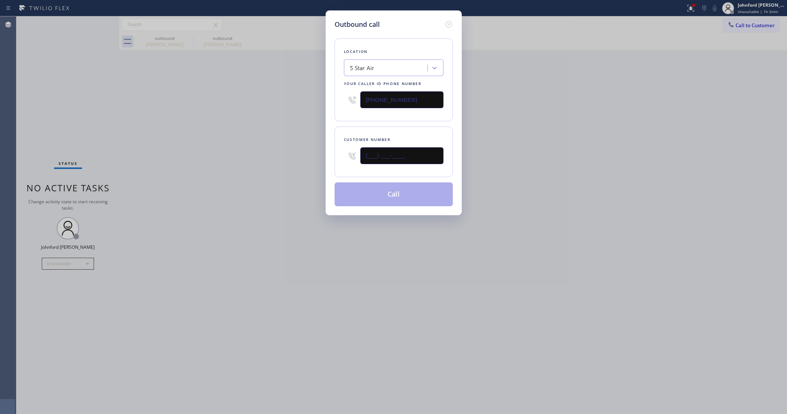
drag, startPoint x: 398, startPoint y: 156, endPoint x: 293, endPoint y: 154, distance: 104.9
click at [304, 154] on div "Outbound call Location 5 Star Air Your caller id phone number [PHONE_NUMBER] Cu…" at bounding box center [393, 207] width 787 height 414
paste input "949) 294-1961"
type input "[PHONE_NUMBER]"
drag, startPoint x: 246, startPoint y: 162, endPoint x: 354, endPoint y: 189, distance: 111.5
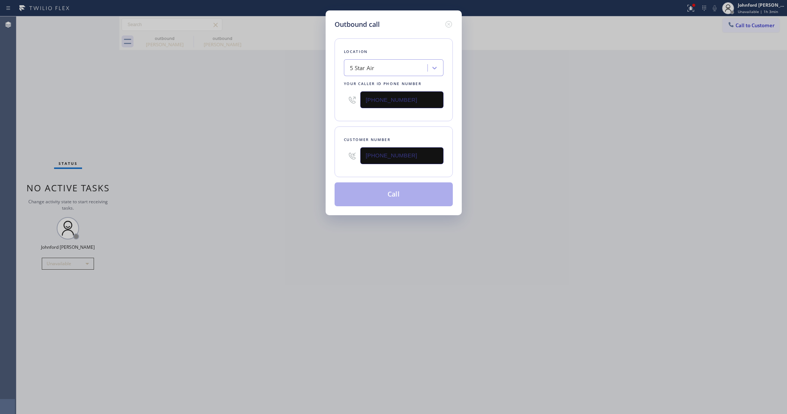
click at [261, 167] on div "Outbound call Location 5 Star Air Your caller id phone number [PHONE_NUMBER] Cu…" at bounding box center [393, 207] width 787 height 414
click at [368, 192] on button "Call" at bounding box center [394, 194] width 118 height 24
drag, startPoint x: 599, startPoint y: 131, endPoint x: 626, endPoint y: 26, distance: 108.2
click at [612, 121] on div "Outbound call Location 5 Star Air Your caller id phone number [PHONE_NUMBER] Cu…" at bounding box center [393, 207] width 787 height 414
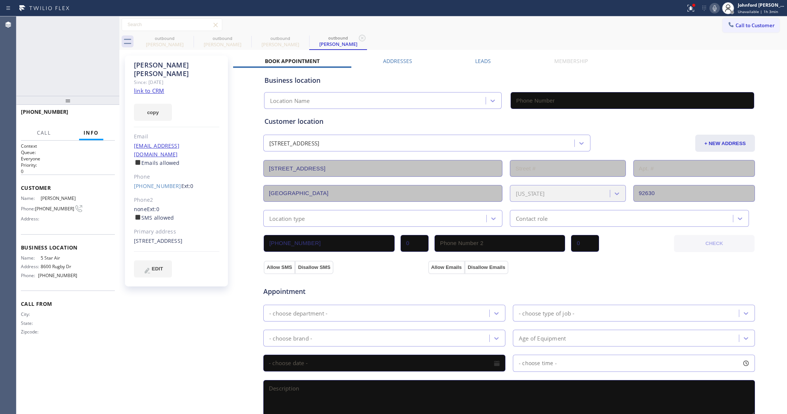
type input "[PHONE_NUMBER]"
click at [88, 117] on span "HANG UP" at bounding box center [97, 115] width 23 height 5
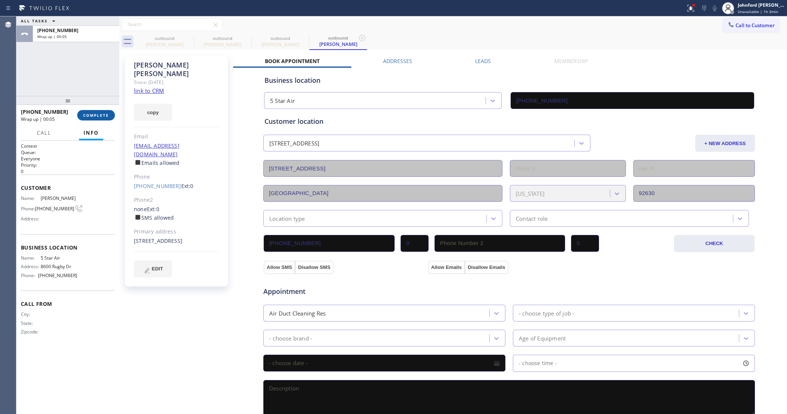
click at [105, 114] on span "COMPLETE" at bounding box center [96, 115] width 26 height 5
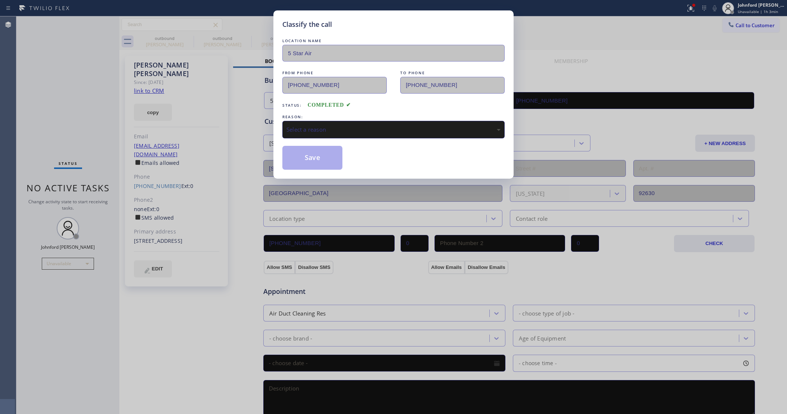
click at [369, 116] on div "REASON:" at bounding box center [393, 117] width 222 height 8
click at [365, 125] on div "Select a reason" at bounding box center [394, 129] width 214 height 9
drag, startPoint x: 342, startPoint y: 162, endPoint x: 326, endPoint y: 155, distance: 17.6
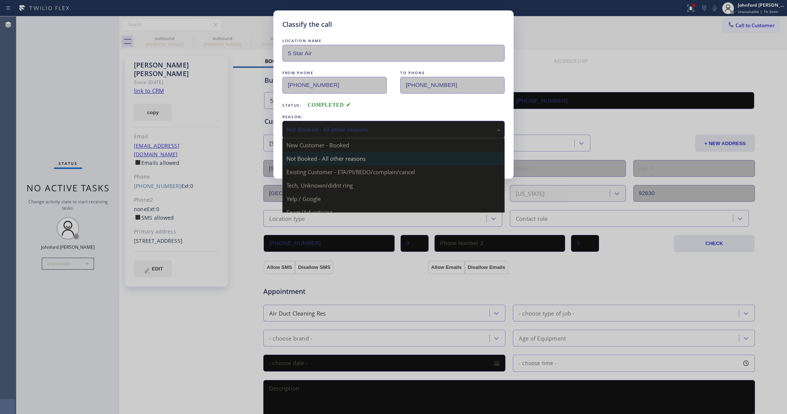
drag, startPoint x: 336, startPoint y: 118, endPoint x: 354, endPoint y: 157, distance: 42.6
click at [359, 128] on div "Not Booked - All other reasons" at bounding box center [393, 130] width 222 height 18
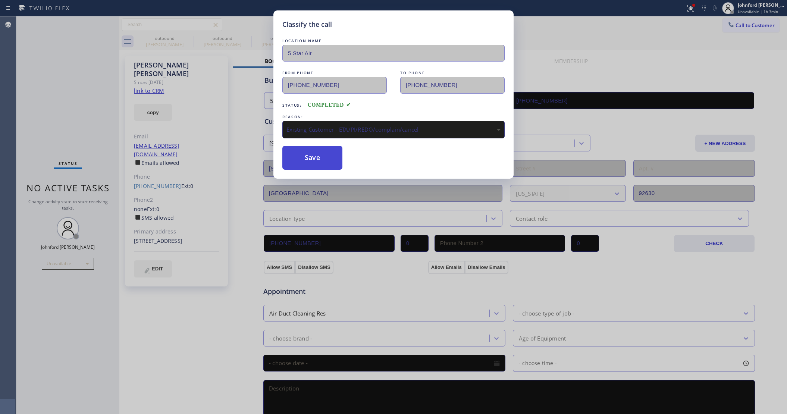
click at [319, 159] on button "Save" at bounding box center [312, 158] width 60 height 24
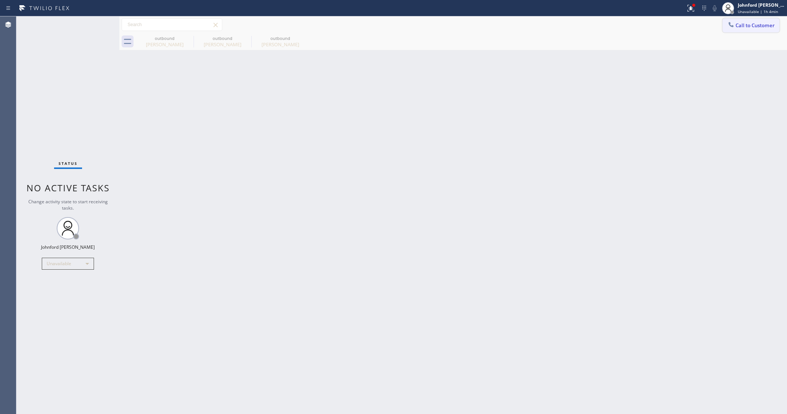
click at [737, 26] on button "Call to Customer" at bounding box center [751, 25] width 57 height 14
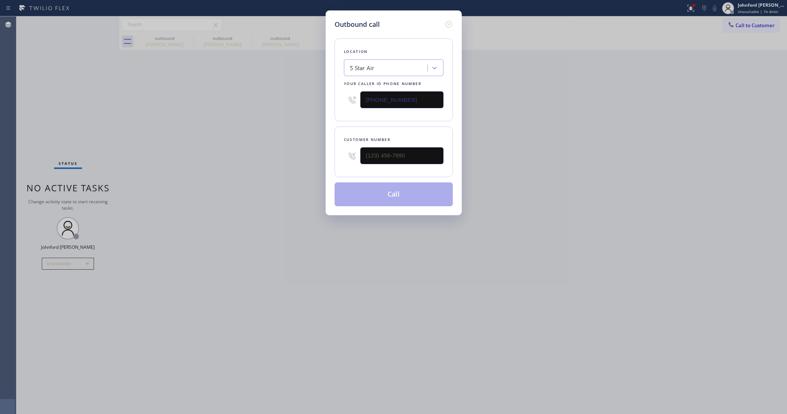
drag, startPoint x: 416, startPoint y: 144, endPoint x: 270, endPoint y: 140, distance: 146.7
click at [336, 143] on div "Customer number" at bounding box center [394, 151] width 118 height 51
click at [398, 163] on div at bounding box center [401, 156] width 83 height 24
paste input "818) 590-8355"
drag, startPoint x: 407, startPoint y: 146, endPoint x: 304, endPoint y: 150, distance: 103.1
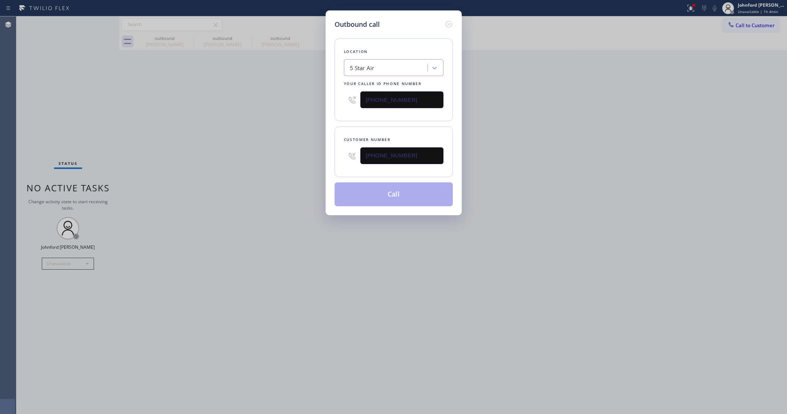
click at [305, 150] on div "Outbound call Location 5 Star Air Your caller id phone number [PHONE_NUMBER] Cu…" at bounding box center [393, 207] width 787 height 414
click at [297, 150] on div "Outbound call Location 5 Star Air Your caller id phone number [PHONE_NUMBER] Cu…" at bounding box center [393, 207] width 787 height 414
click at [422, 159] on input "[PHONE_NUMBER]" at bounding box center [401, 155] width 83 height 17
click at [449, 23] on icon at bounding box center [448, 24] width 9 height 9
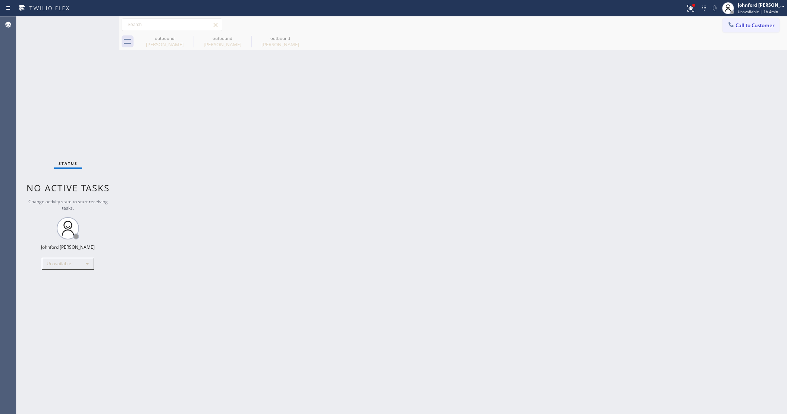
drag, startPoint x: 629, startPoint y: 110, endPoint x: 652, endPoint y: 94, distance: 28.0
click at [633, 110] on div "Back to Dashboard Change Sender ID Customers Technicians Select a contact Outbo…" at bounding box center [453, 215] width 668 height 398
click at [757, 28] on button "Call to Customer" at bounding box center [751, 25] width 57 height 14
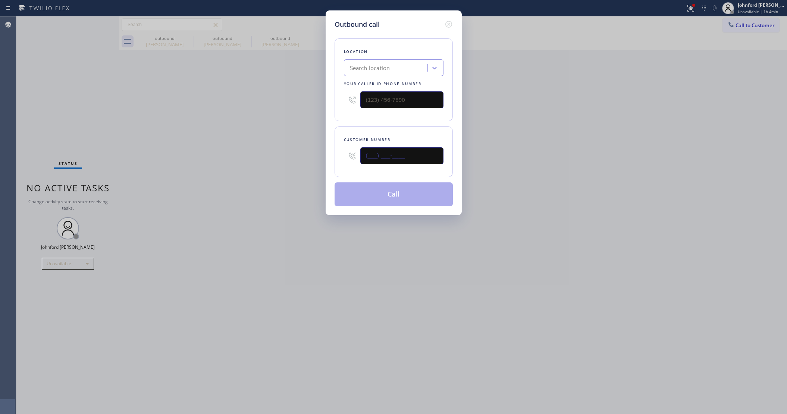
drag, startPoint x: 406, startPoint y: 155, endPoint x: 339, endPoint y: 155, distance: 67.2
click at [341, 155] on div "Customer number (___) ___-____" at bounding box center [394, 151] width 118 height 51
paste input "818) 590-8355"
type input "[PHONE_NUMBER]"
drag, startPoint x: 540, startPoint y: 162, endPoint x: 540, endPoint y: 169, distance: 6.7
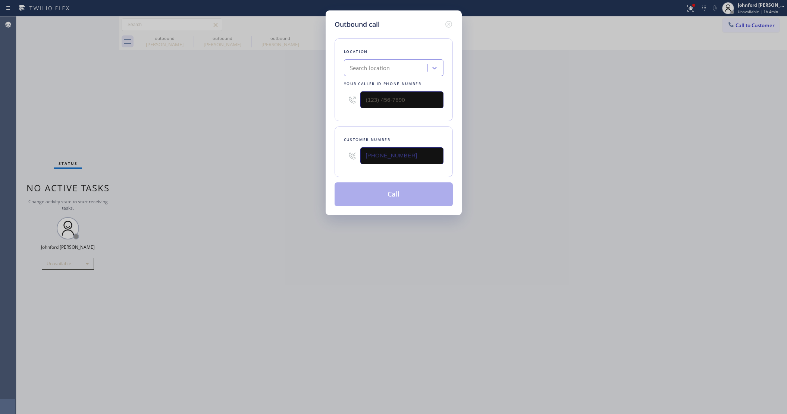
click at [540, 169] on div "Outbound call Location Search location Your caller id phone number Customer num…" at bounding box center [393, 207] width 787 height 414
click at [396, 59] on div "Search location" at bounding box center [394, 67] width 100 height 17
paste input "Turbo Air Duct Cleaning [GEOGRAPHIC_DATA]"
type input "Turbo Air Duct Cleaning [GEOGRAPHIC_DATA]"
type input "[PHONE_NUMBER]"
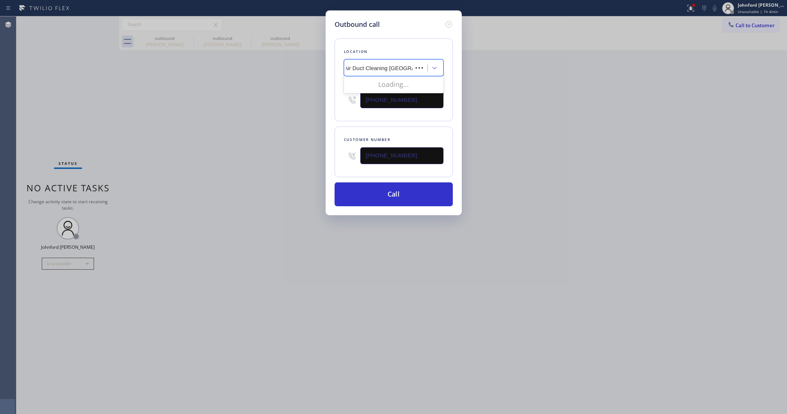
scroll to position [0, 10]
click at [378, 80] on div "Turbo Air Duct Cleaning [GEOGRAPHIC_DATA]" at bounding box center [394, 87] width 100 height 21
click at [512, 103] on div "Outbound call Location 5 Star Air Your caller id phone number [PHONE_NUMBER] Cu…" at bounding box center [393, 207] width 787 height 414
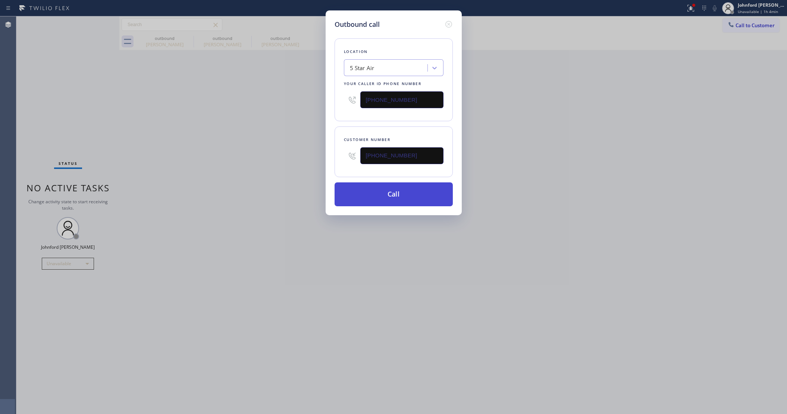
click at [395, 190] on button "Call" at bounding box center [394, 194] width 118 height 24
drag, startPoint x: 579, startPoint y: 168, endPoint x: 624, endPoint y: 66, distance: 111.8
click at [581, 168] on div "Outbound call Location 5 Star Air Your caller id phone number [PHONE_NUMBER] Cu…" at bounding box center [393, 207] width 787 height 414
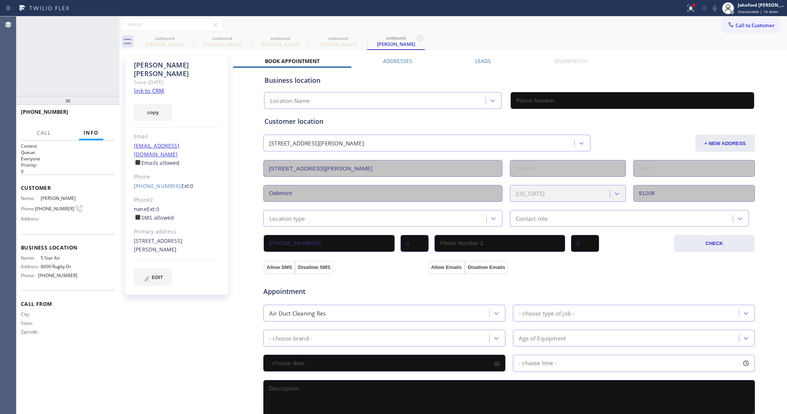
type input "[PHONE_NUMBER]"
click at [712, 5] on icon at bounding box center [714, 8] width 9 height 9
click at [713, 8] on icon at bounding box center [714, 8] width 9 height 9
click at [713, 5] on icon at bounding box center [714, 8] width 9 height 9
click at [716, 8] on icon at bounding box center [714, 8] width 9 height 9
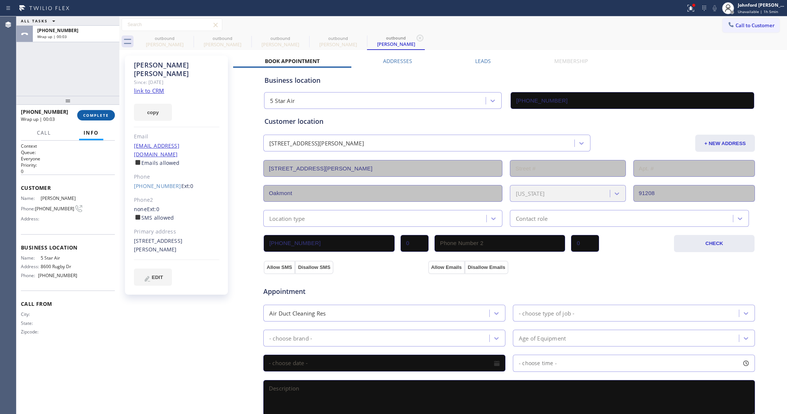
drag, startPoint x: 82, startPoint y: 110, endPoint x: 82, endPoint y: 115, distance: 4.9
click at [82, 113] on button "COMPLETE" at bounding box center [96, 115] width 38 height 10
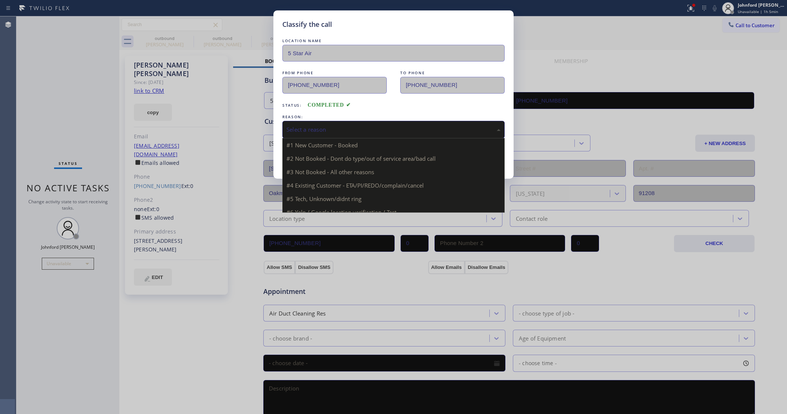
click at [300, 129] on div "Select a reason" at bounding box center [394, 129] width 214 height 9
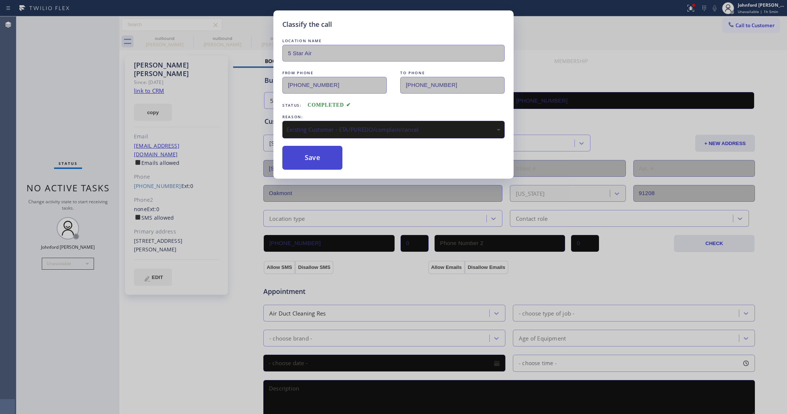
click at [318, 159] on button "Save" at bounding box center [312, 158] width 60 height 24
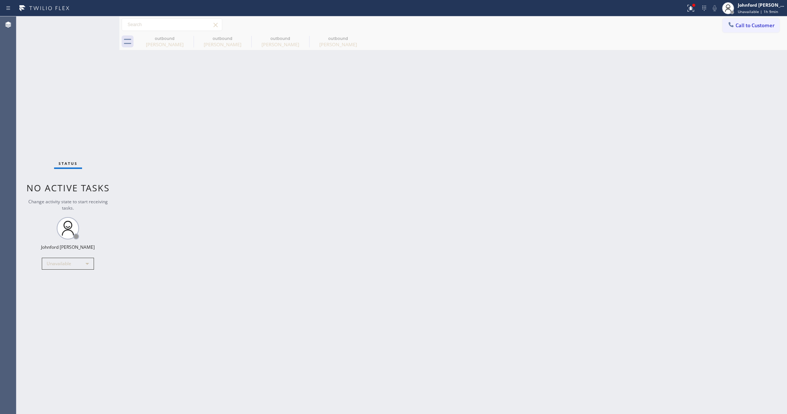
click at [64, 135] on div "Status No active tasks Change activity state to start receiving tasks. [PERSON_…" at bounding box center [67, 215] width 103 height 398
click at [194, 38] on div at bounding box center [194, 42] width 0 height 12
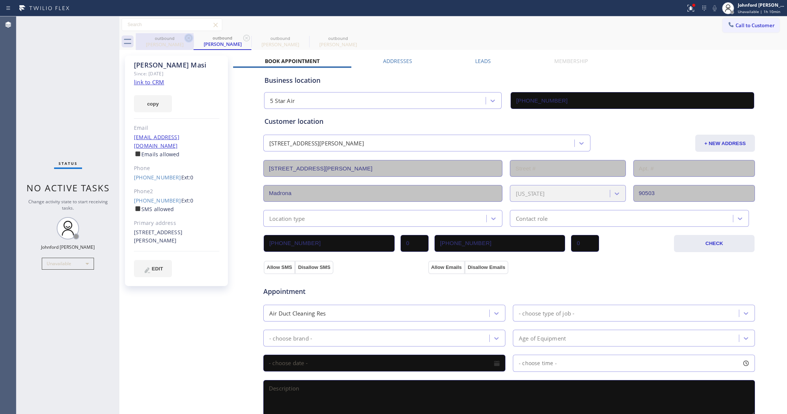
click at [190, 37] on icon at bounding box center [188, 38] width 9 height 9
click at [194, 37] on div "outbound [PERSON_NAME]" at bounding box center [223, 41] width 58 height 17
click at [242, 37] on icon at bounding box center [246, 38] width 9 height 9
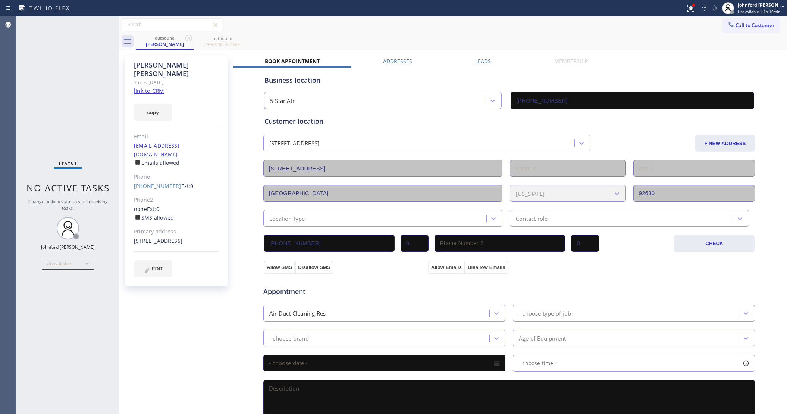
click at [190, 37] on icon at bounding box center [188, 38] width 9 height 9
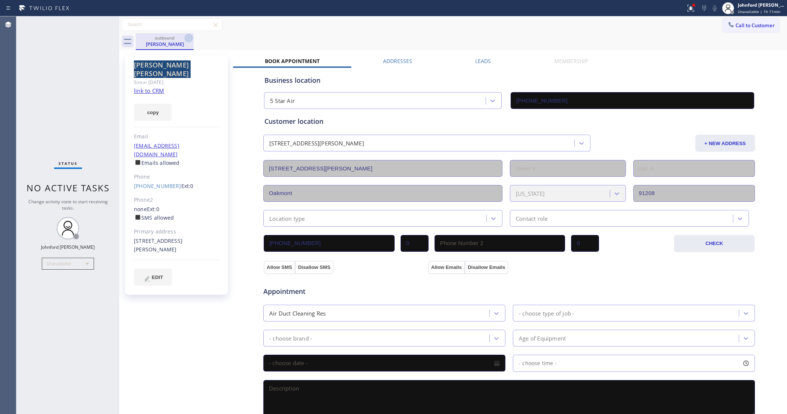
click at [190, 38] on icon at bounding box center [188, 38] width 9 height 9
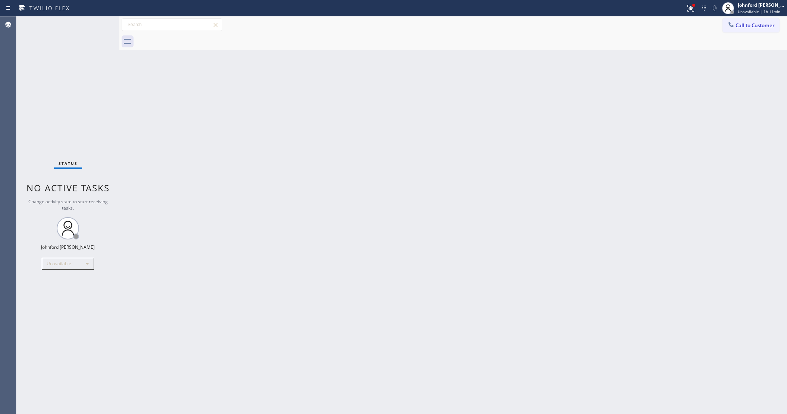
click at [190, 38] on div at bounding box center [462, 41] width 652 height 17
click at [97, 110] on div "Status No active tasks Change activity state to start receiving tasks. [PERSON_…" at bounding box center [67, 215] width 103 height 398
drag, startPoint x: 688, startPoint y: 181, endPoint x: 637, endPoint y: 74, distance: 118.8
click at [690, 181] on div "Back to Dashboard Change Sender ID Customers Technicians Select a contact Outbo…" at bounding box center [453, 215] width 668 height 398
click at [740, 22] on button "Call to Customer" at bounding box center [751, 25] width 57 height 14
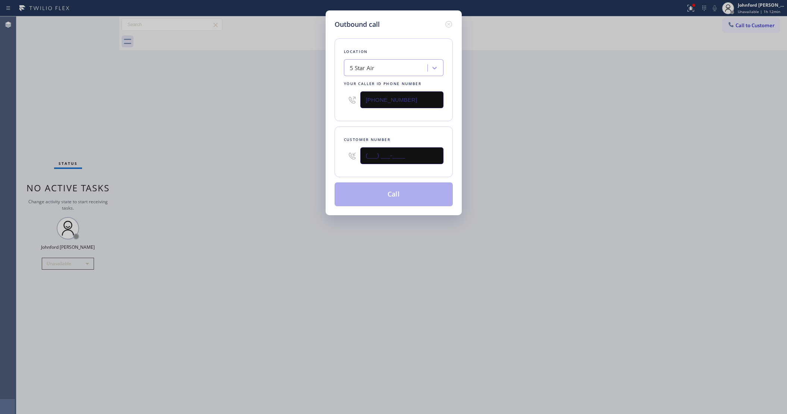
drag, startPoint x: 428, startPoint y: 156, endPoint x: 304, endPoint y: 161, distance: 123.6
click at [305, 161] on div "Outbound call Location 5 Star Air Your caller id phone number [PHONE_NUMBER] Cu…" at bounding box center [393, 207] width 787 height 414
paste input "909) 549-0359"
type input "[PHONE_NUMBER]"
drag, startPoint x: 635, startPoint y: 185, endPoint x: 629, endPoint y: 62, distance: 123.3
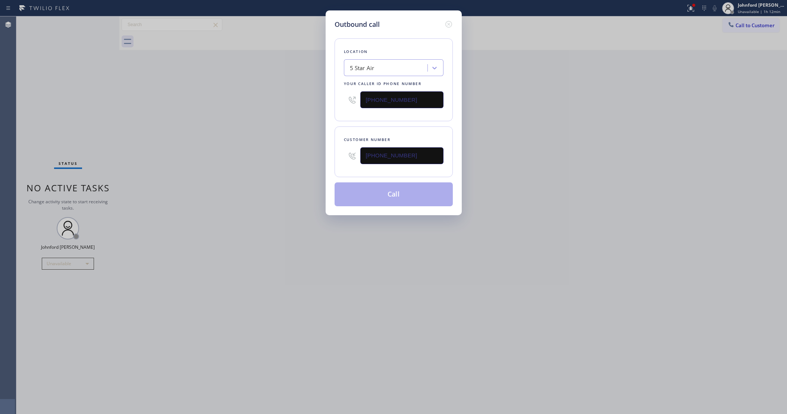
click at [637, 185] on div "Outbound call Location 5 Star Air Your caller id phone number [PHONE_NUMBER] Cu…" at bounding box center [393, 207] width 787 height 414
click at [380, 207] on div "Outbound call Location 5 Star Air Your caller id phone number [PHONE_NUMBER] Cu…" at bounding box center [394, 112] width 136 height 205
click at [385, 188] on button "Call" at bounding box center [394, 194] width 118 height 24
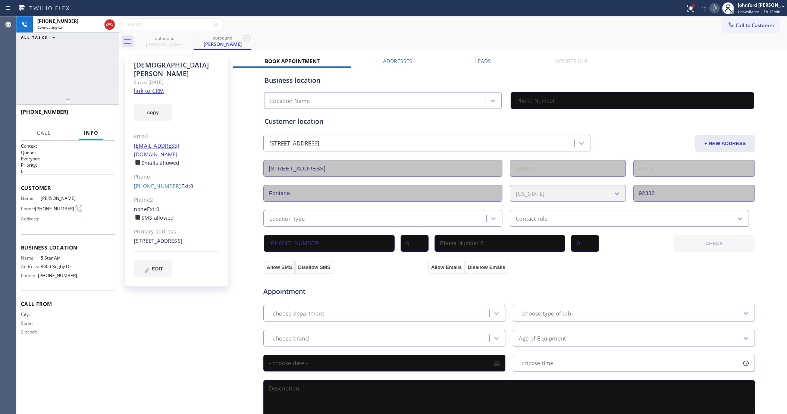
type input "[PHONE_NUMBER]"
click at [694, 9] on icon at bounding box center [691, 8] width 9 height 9
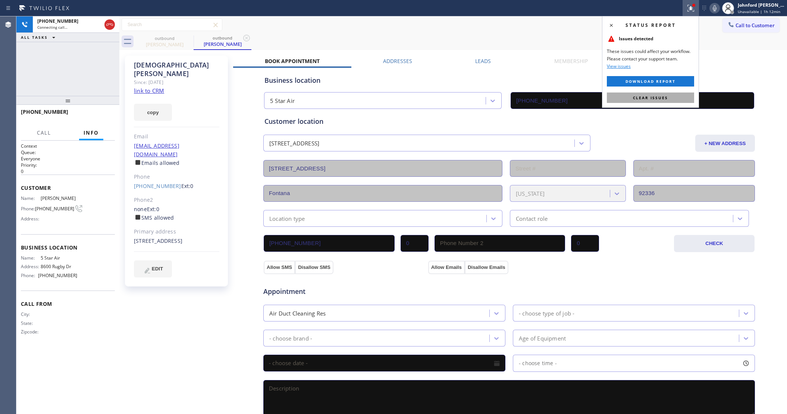
click at [654, 97] on span "Clear issues" at bounding box center [650, 97] width 35 height 5
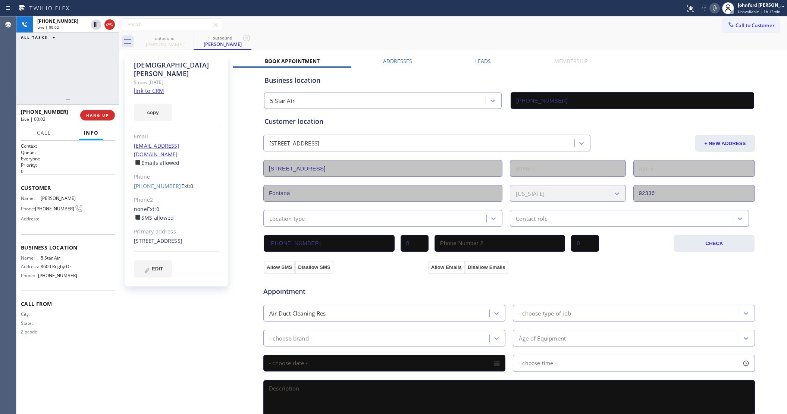
click at [575, 38] on div "outbound [DEMOGRAPHIC_DATA][PERSON_NAME] outbound [PERSON_NAME]" at bounding box center [462, 41] width 652 height 17
click at [715, 6] on icon at bounding box center [714, 8] width 9 height 9
click at [716, 6] on icon at bounding box center [714, 8] width 9 height 9
click at [384, 40] on div "outbound [DEMOGRAPHIC_DATA][PERSON_NAME] outbound [PERSON_NAME]" at bounding box center [462, 41] width 652 height 17
click at [651, 47] on div "outbound [DEMOGRAPHIC_DATA][PERSON_NAME] outbound [PERSON_NAME]" at bounding box center [462, 41] width 652 height 17
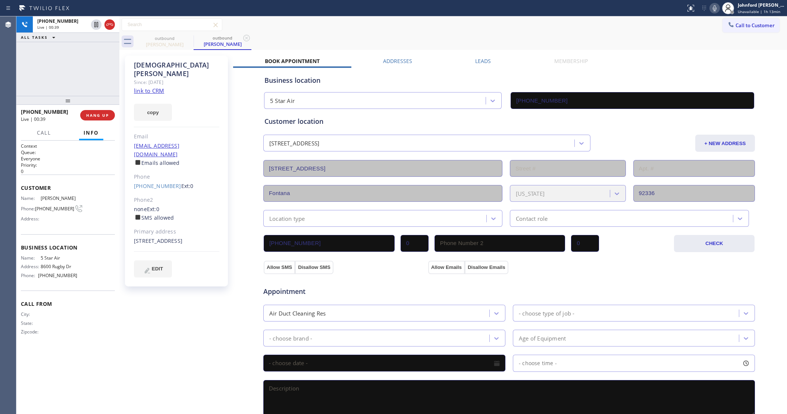
click at [95, 80] on div "[PHONE_NUMBER] Live | 00:39 ALL TASKS ALL TASKS ACTIVE TASKS TASKS IN WRAP UP" at bounding box center [67, 55] width 103 height 79
click at [101, 119] on button "HANG UP" at bounding box center [97, 115] width 35 height 10
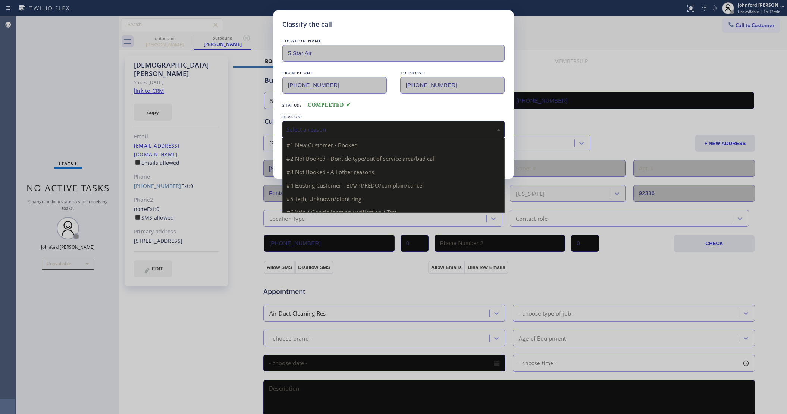
click at [305, 135] on div "Select a reason #1 New Customer - Booked #2 Not Booked - Dont do type/out of se…" at bounding box center [393, 130] width 222 height 18
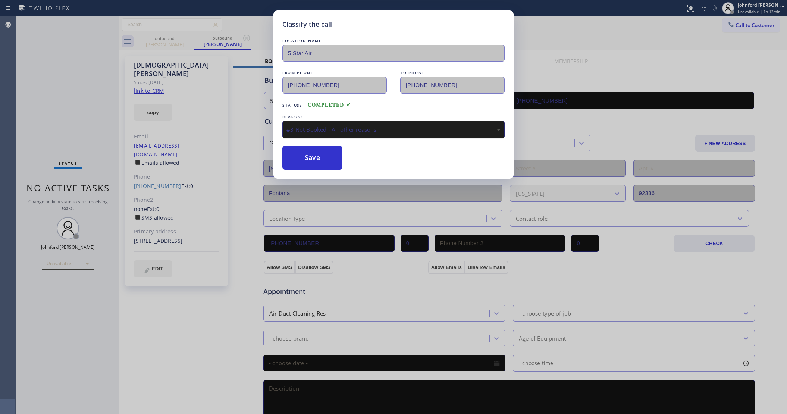
click at [325, 130] on div "#3 Not Booked - All other reasons" at bounding box center [394, 129] width 214 height 9
click at [323, 157] on button "Save" at bounding box center [312, 158] width 60 height 24
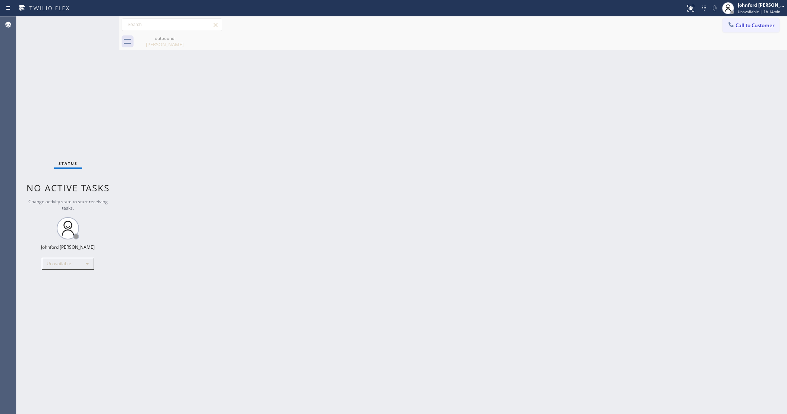
drag, startPoint x: 510, startPoint y: 136, endPoint x: 534, endPoint y: 66, distance: 73.9
click at [510, 135] on div "Back to Dashboard Change Sender ID Customers Technicians Select a contact Outbo…" at bounding box center [453, 215] width 668 height 398
click at [743, 27] on span "Call to Customer" at bounding box center [755, 25] width 39 height 7
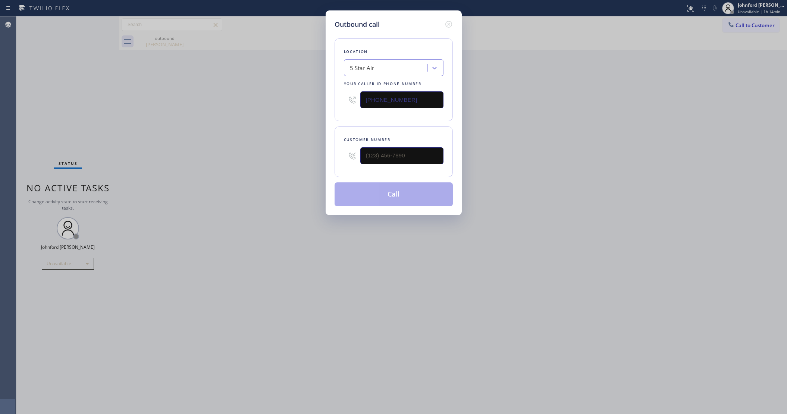
drag, startPoint x: 381, startPoint y: 144, endPoint x: 334, endPoint y: 149, distance: 47.2
click at [338, 149] on div "Customer number" at bounding box center [394, 151] width 118 height 51
click at [373, 152] on input "(___) ___-____" at bounding box center [401, 155] width 83 height 17
paste input "310) 459-1459"
type input "[PHONE_NUMBER]"
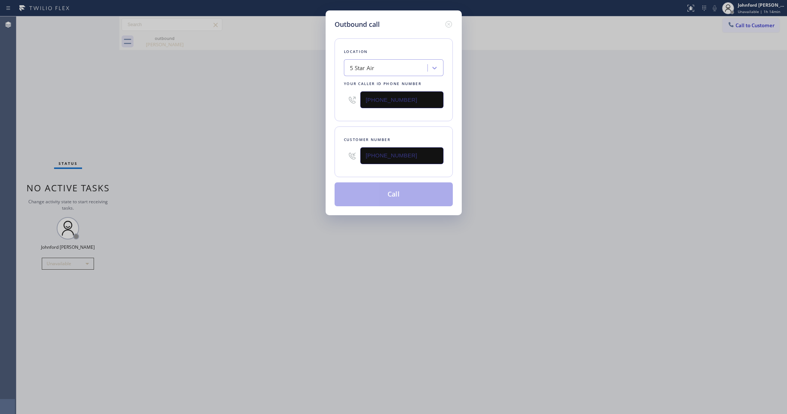
click at [285, 154] on div "Outbound call Location 5 Star Air Your caller id phone number [PHONE_NUMBER] Cu…" at bounding box center [393, 207] width 787 height 414
click at [380, 193] on button "Call" at bounding box center [394, 194] width 118 height 24
drag, startPoint x: 543, startPoint y: 157, endPoint x: 606, endPoint y: 58, distance: 117.5
click at [553, 148] on div "Outbound call Location 5 Star Air Your caller id phone number [PHONE_NUMBER] Cu…" at bounding box center [393, 207] width 787 height 414
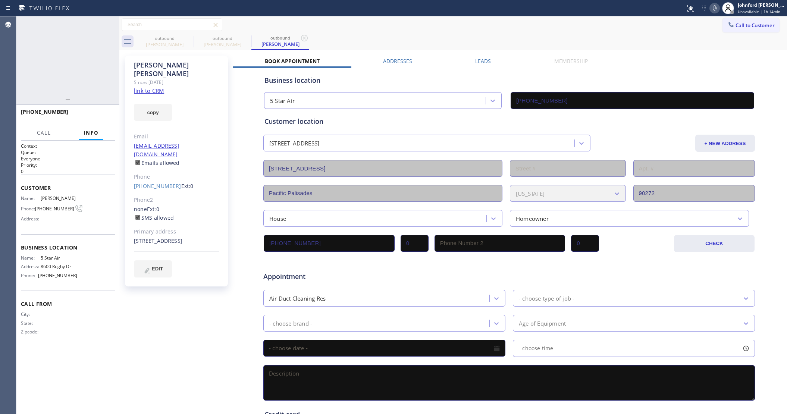
type input "[PHONE_NUMBER]"
click at [715, 9] on icon at bounding box center [714, 8] width 9 height 9
click at [102, 114] on span "HANG UP" at bounding box center [97, 115] width 23 height 5
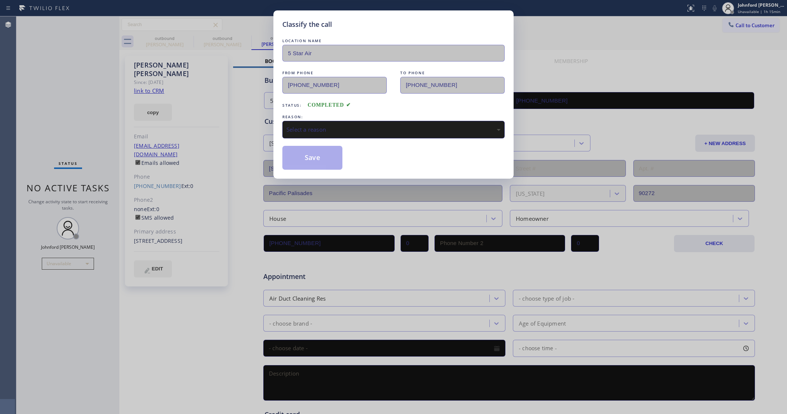
click at [295, 122] on div "Select a reason" at bounding box center [393, 130] width 222 height 18
click at [318, 165] on button "Save" at bounding box center [312, 158] width 60 height 24
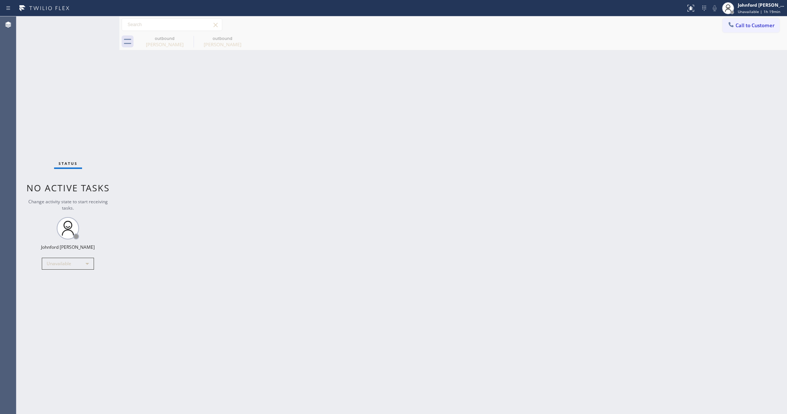
click at [656, 202] on div "Back to Dashboard Change Sender ID Customers Technicians Select a contact Outbo…" at bounding box center [453, 215] width 668 height 398
click at [485, 321] on div "Back to Dashboard Change Sender ID Customers Technicians Select a contact Outbo…" at bounding box center [453, 215] width 668 height 398
click at [415, 291] on div "Back to Dashboard Change Sender ID Customers Technicians Select a contact Outbo…" at bounding box center [453, 215] width 668 height 398
click at [68, 260] on div "Unavailable" at bounding box center [68, 264] width 52 height 12
click at [59, 300] on li "Break" at bounding box center [67, 301] width 51 height 9
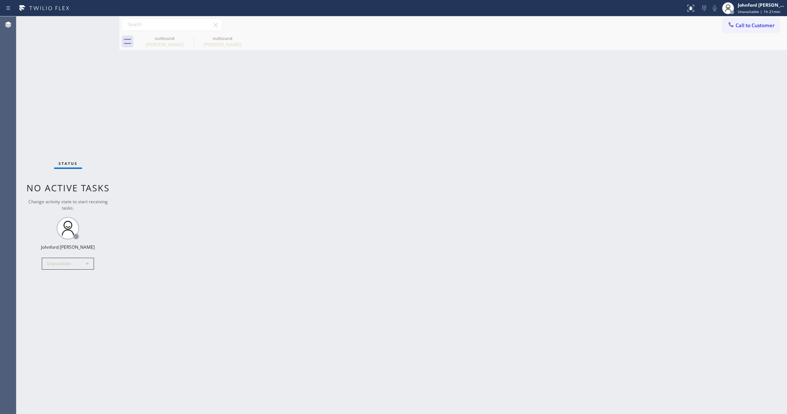
drag, startPoint x: 357, startPoint y: 244, endPoint x: 361, endPoint y: 244, distance: 3.8
click at [359, 244] on div "Back to Dashboard Change Sender ID Customers Technicians Select a contact Outbo…" at bounding box center [453, 215] width 668 height 398
